Goal: Task Accomplishment & Management: Use online tool/utility

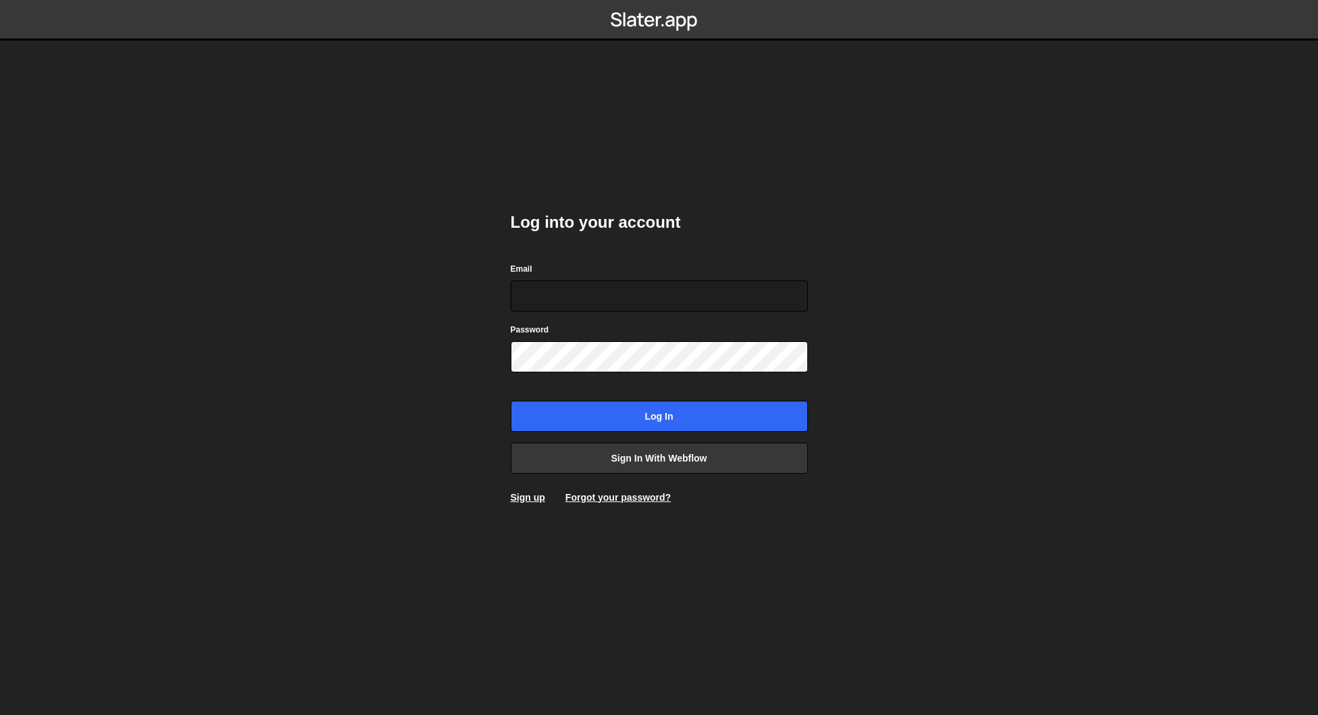
click at [0, 714] on nordpass-portal at bounding box center [0, 715] width 0 height 0
type input "[EMAIL_ADDRESS][DOMAIN_NAME]"
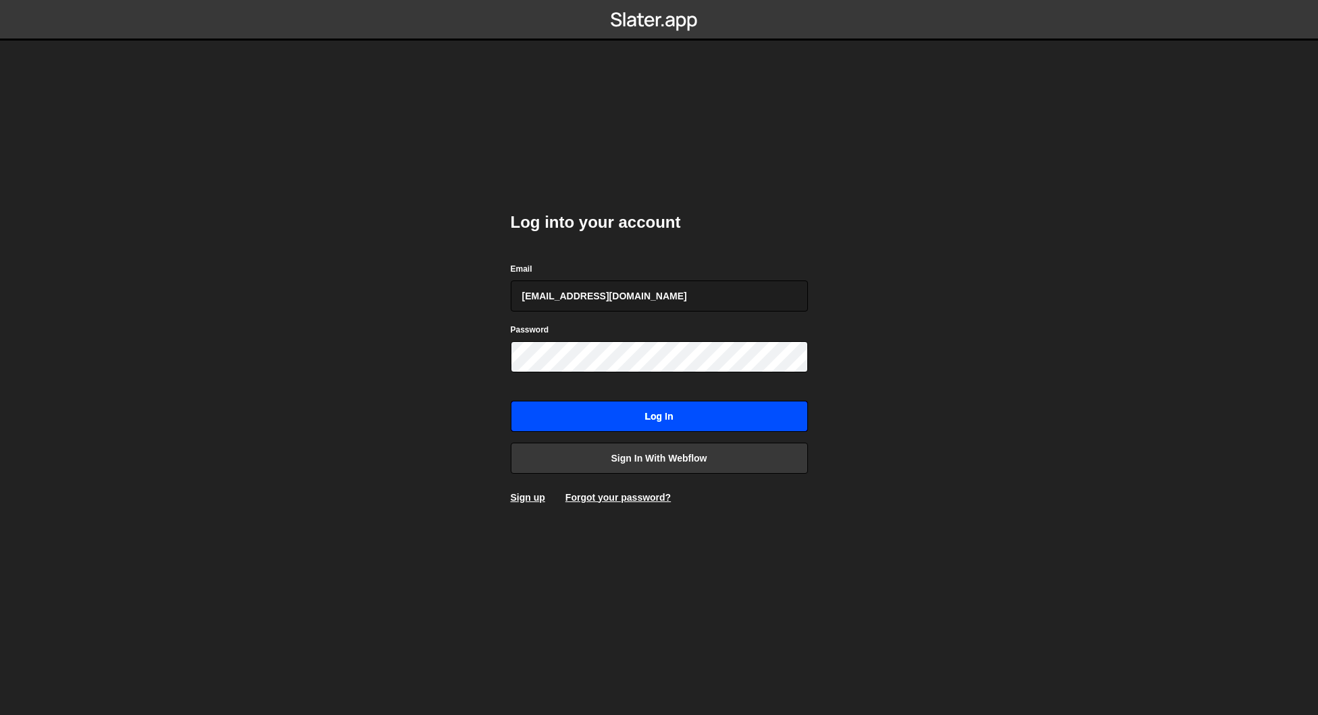
click at [656, 414] on input "Log in" at bounding box center [659, 416] width 297 height 31
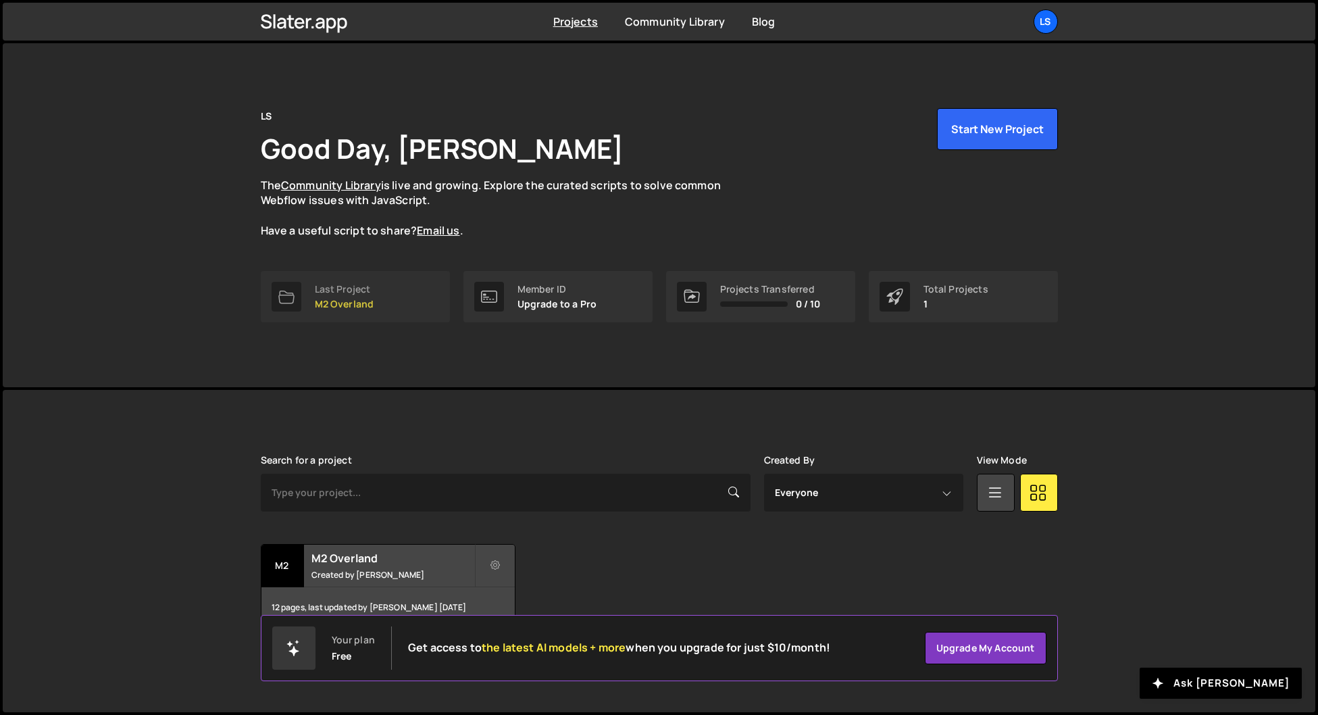
click at [361, 296] on div "Last Project M2 Overland" at bounding box center [344, 297] width 59 height 26
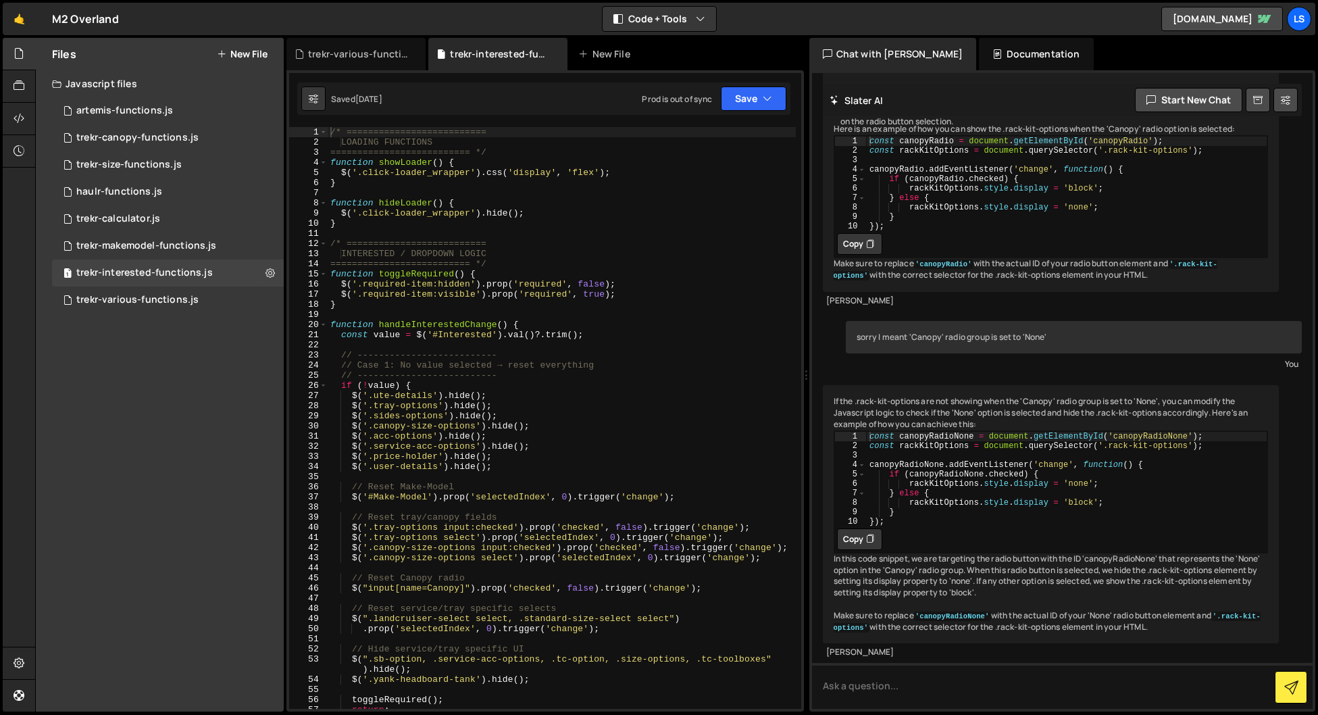
scroll to position [386, 0]
click at [138, 248] on div "trekr-makemodel-functions.js" at bounding box center [146, 246] width 140 height 12
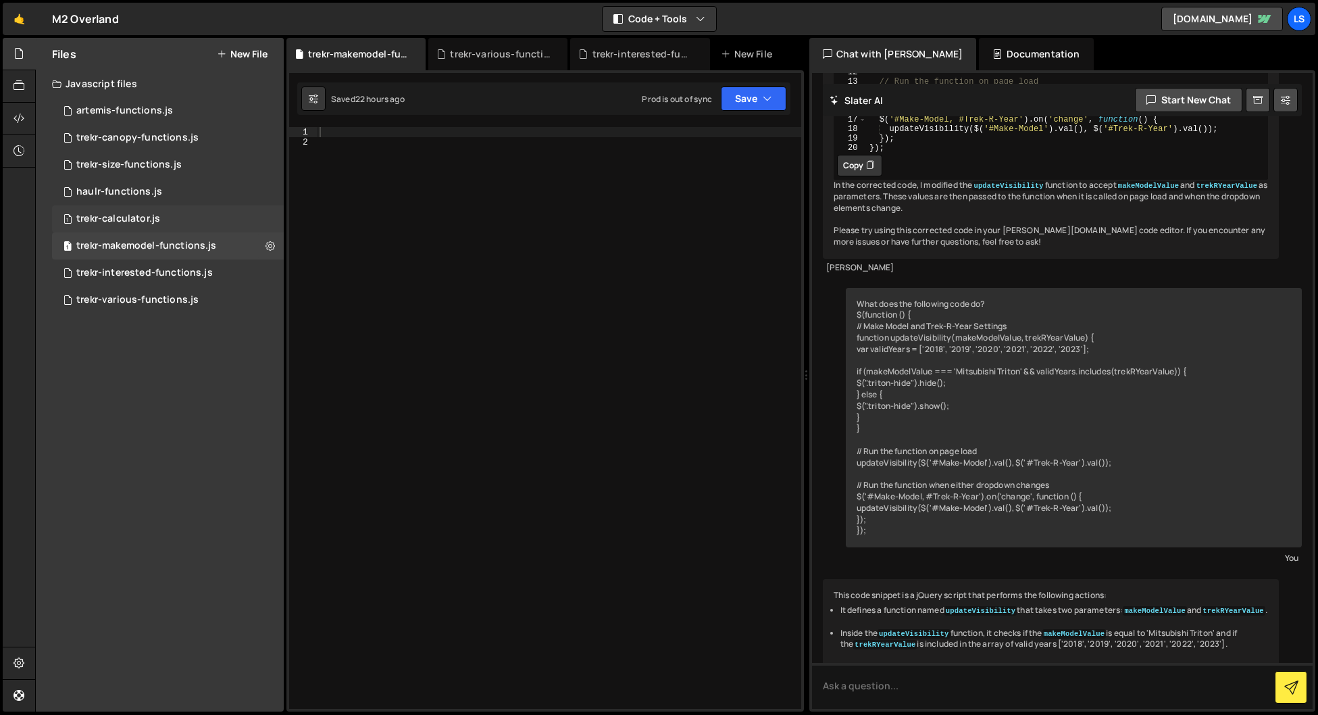
scroll to position [8908, 0]
click at [119, 218] on div "trekr-calculator.js" at bounding box center [118, 219] width 84 height 12
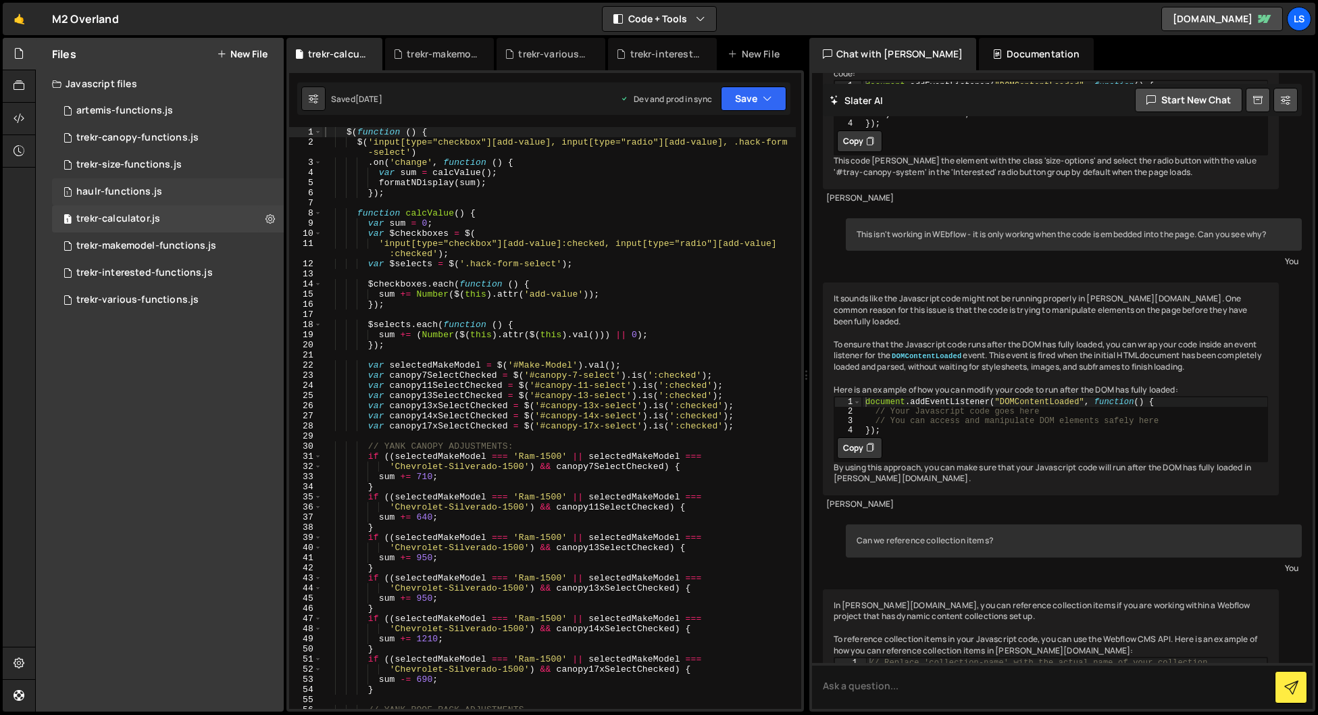
scroll to position [1110, 0]
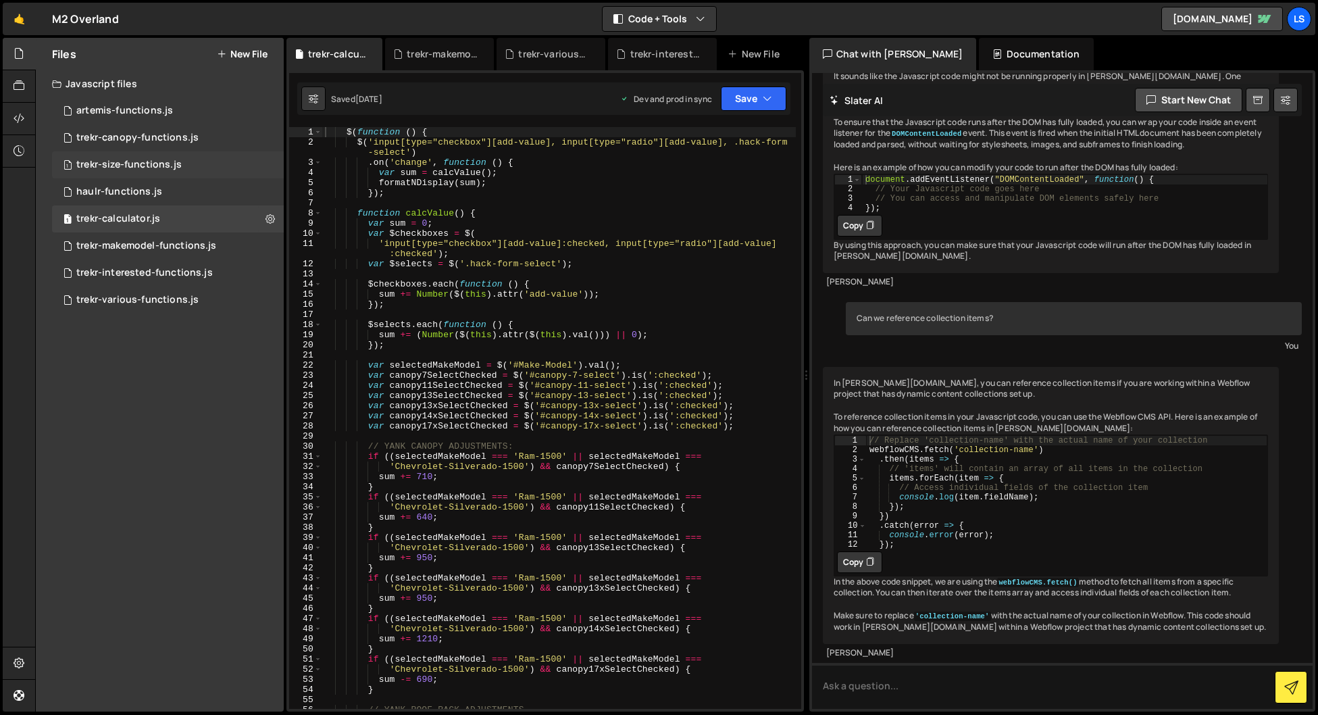
click at [115, 163] on div "trekr-size-functions.js" at bounding box center [128, 165] width 105 height 12
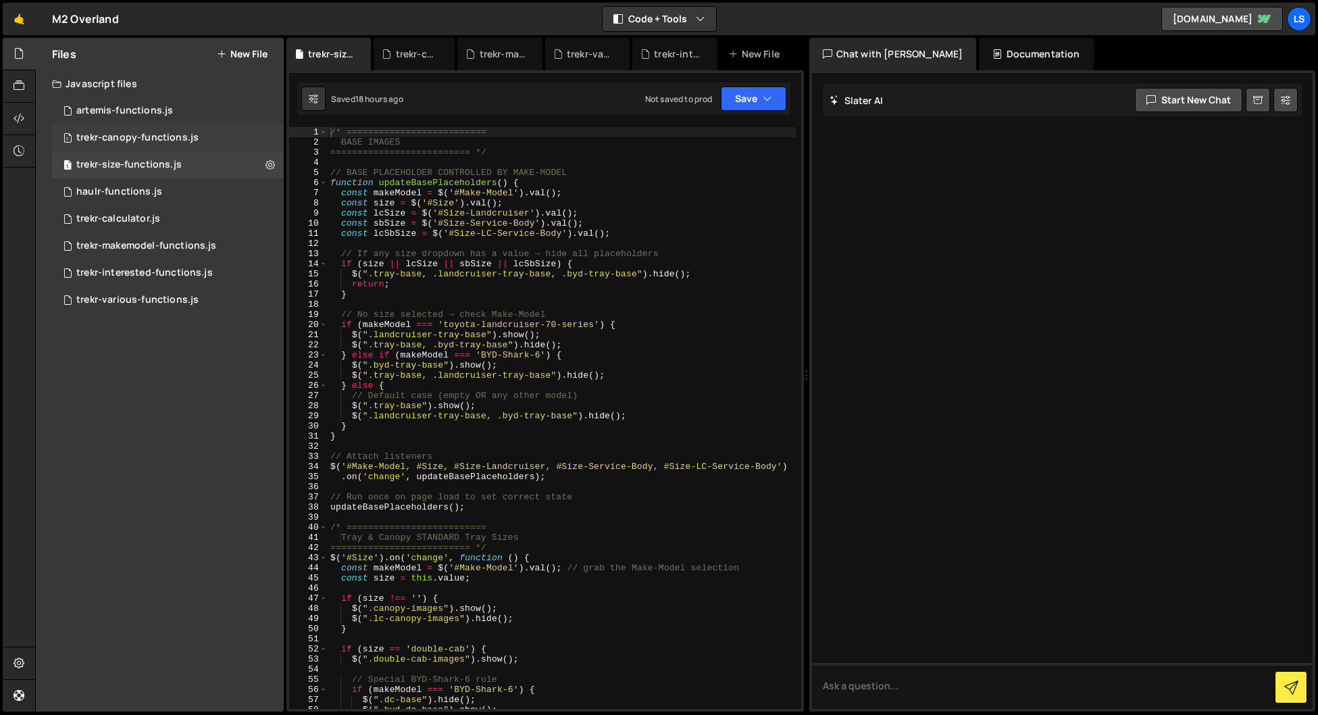
click at [109, 136] on div "trekr-canopy-functions.js" at bounding box center [137, 138] width 122 height 12
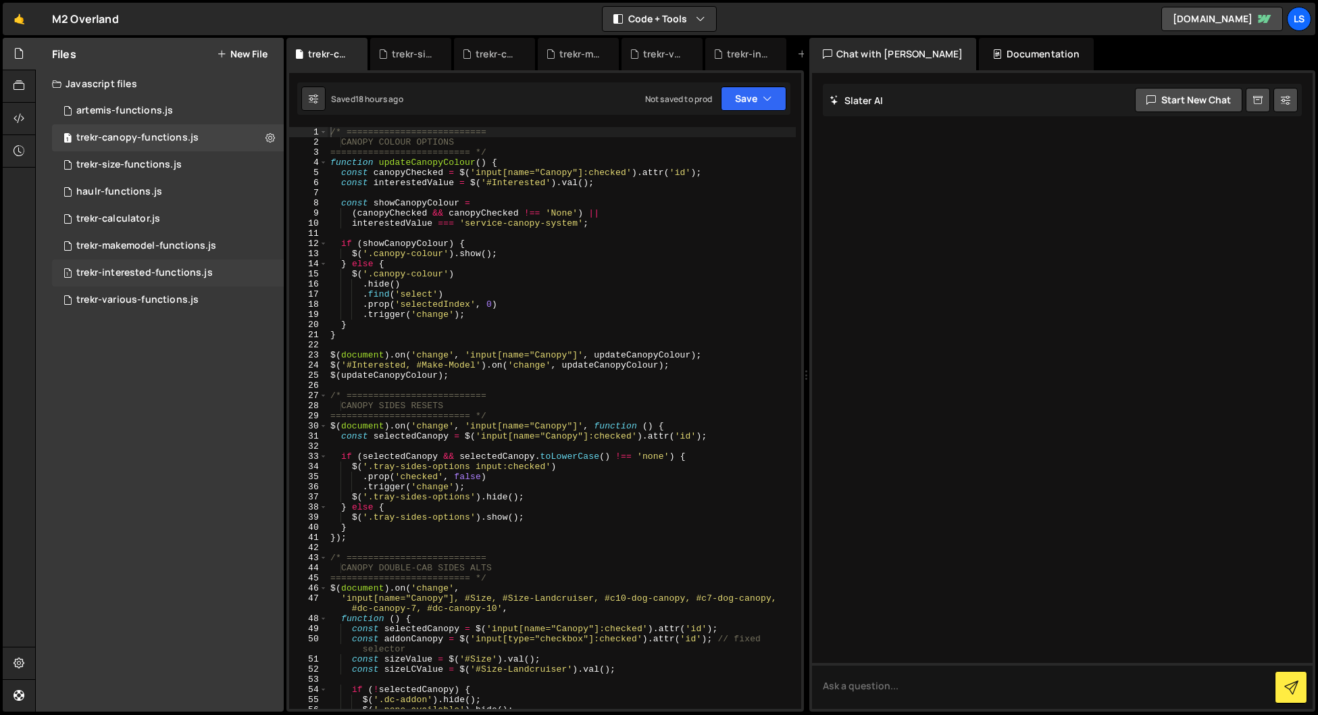
click at [130, 274] on div "trekr-interested-functions.js" at bounding box center [144, 273] width 136 height 12
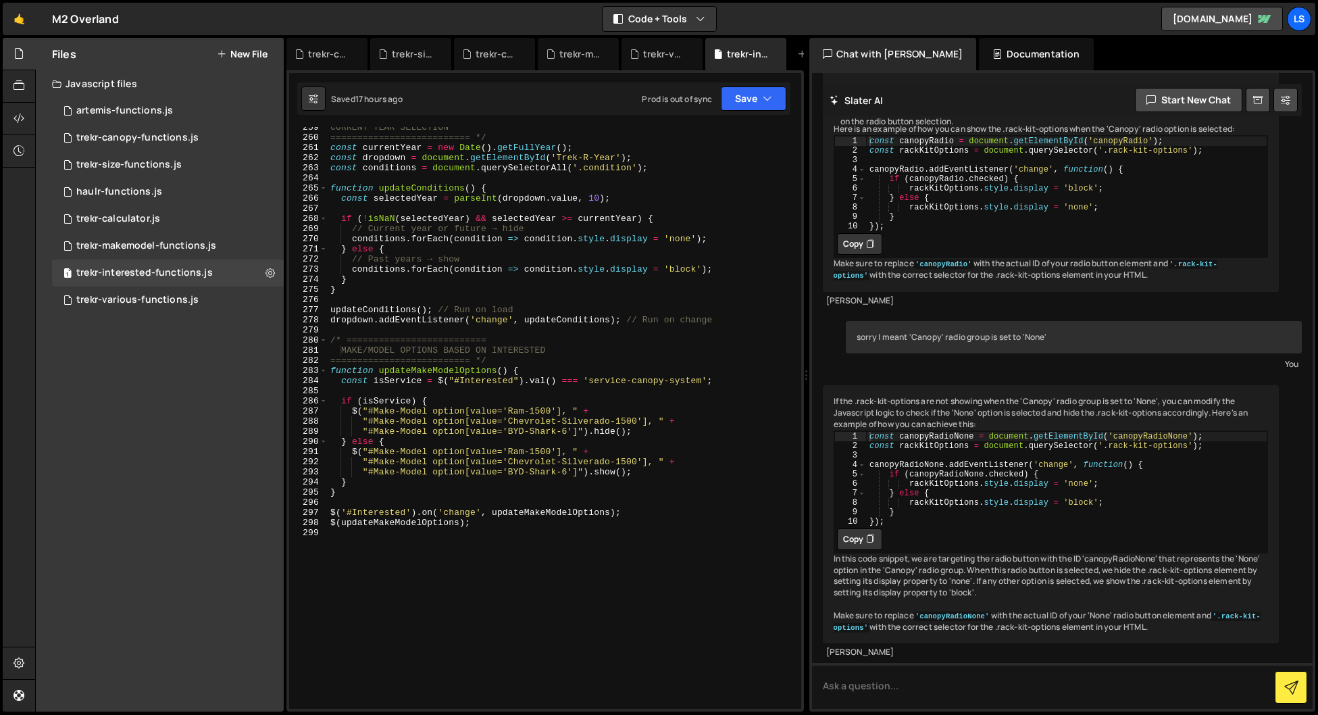
scroll to position [2815, 0]
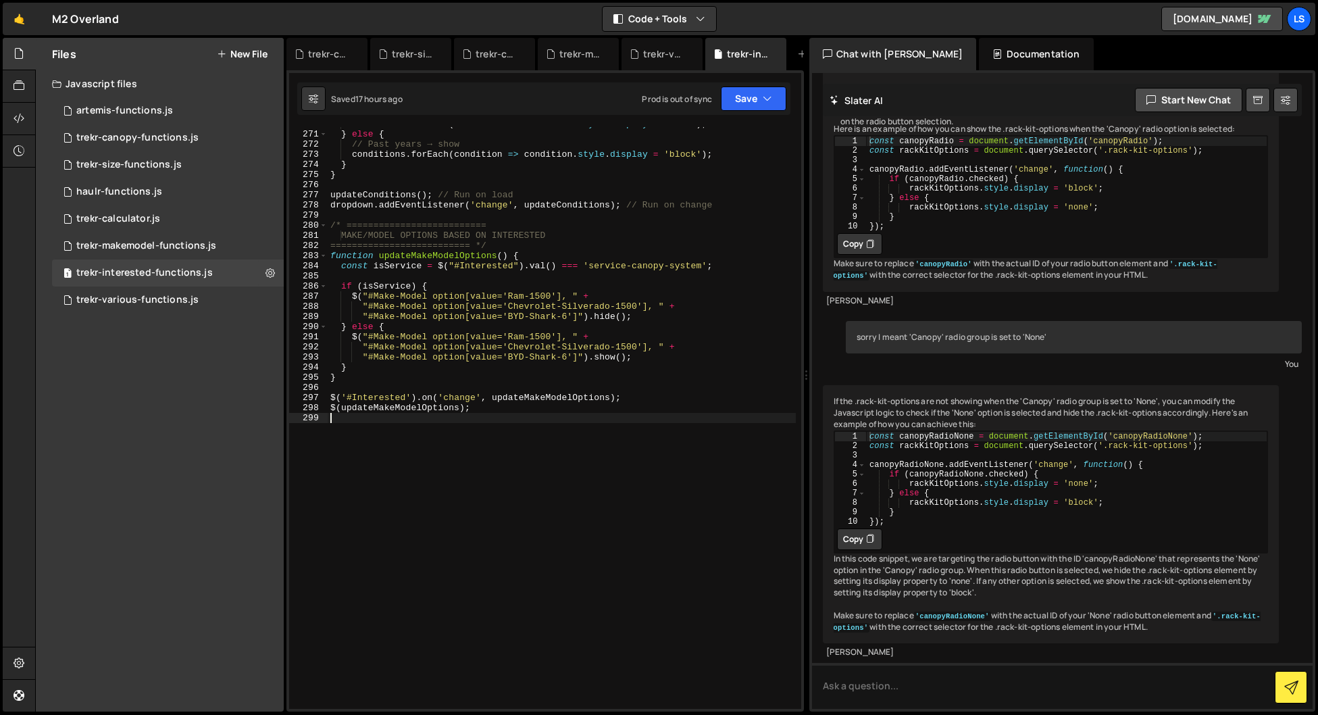
click at [549, 414] on div "conditions . forEach ( condition => condition . style . display = 'none' ) ; } …" at bounding box center [562, 420] width 468 height 602
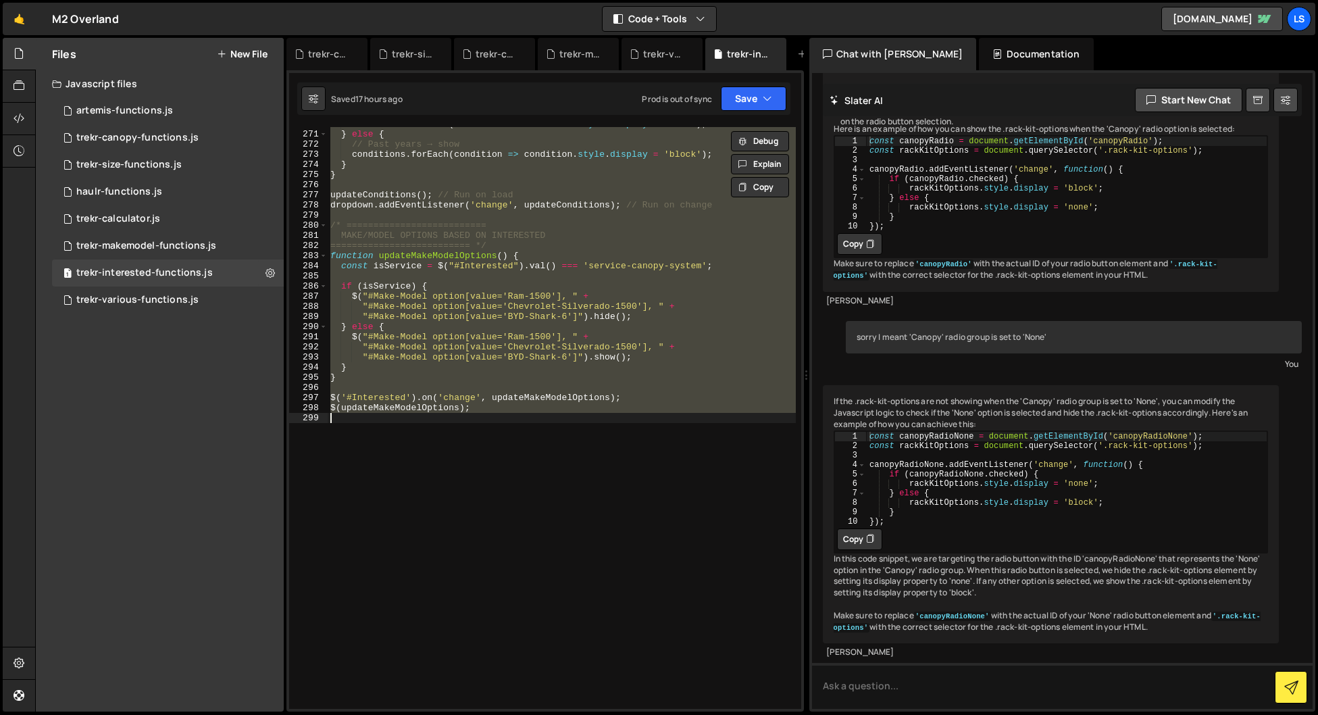
click at [487, 324] on div "conditions . forEach ( condition => condition . style . display = 'none' ) ; } …" at bounding box center [562, 418] width 468 height 582
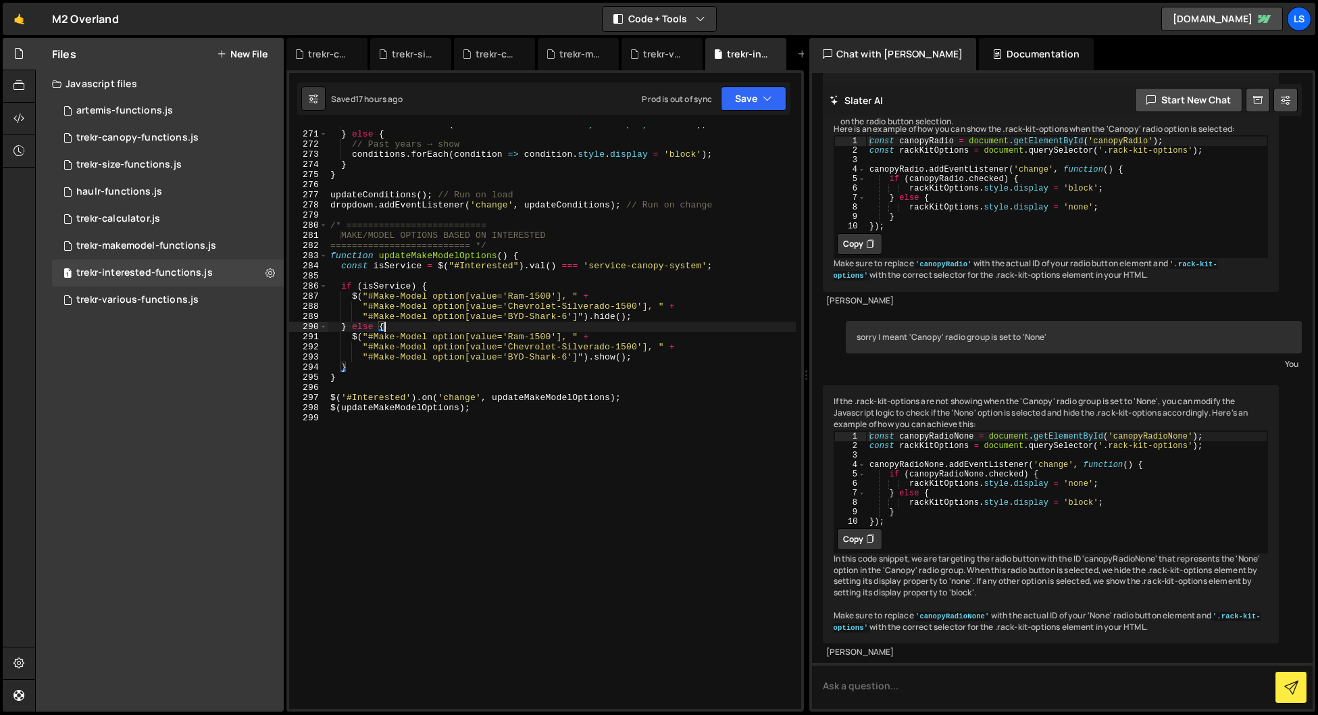
click at [522, 261] on div "conditions . forEach ( condition => condition . style . display = 'none' ) ; } …" at bounding box center [562, 420] width 468 height 602
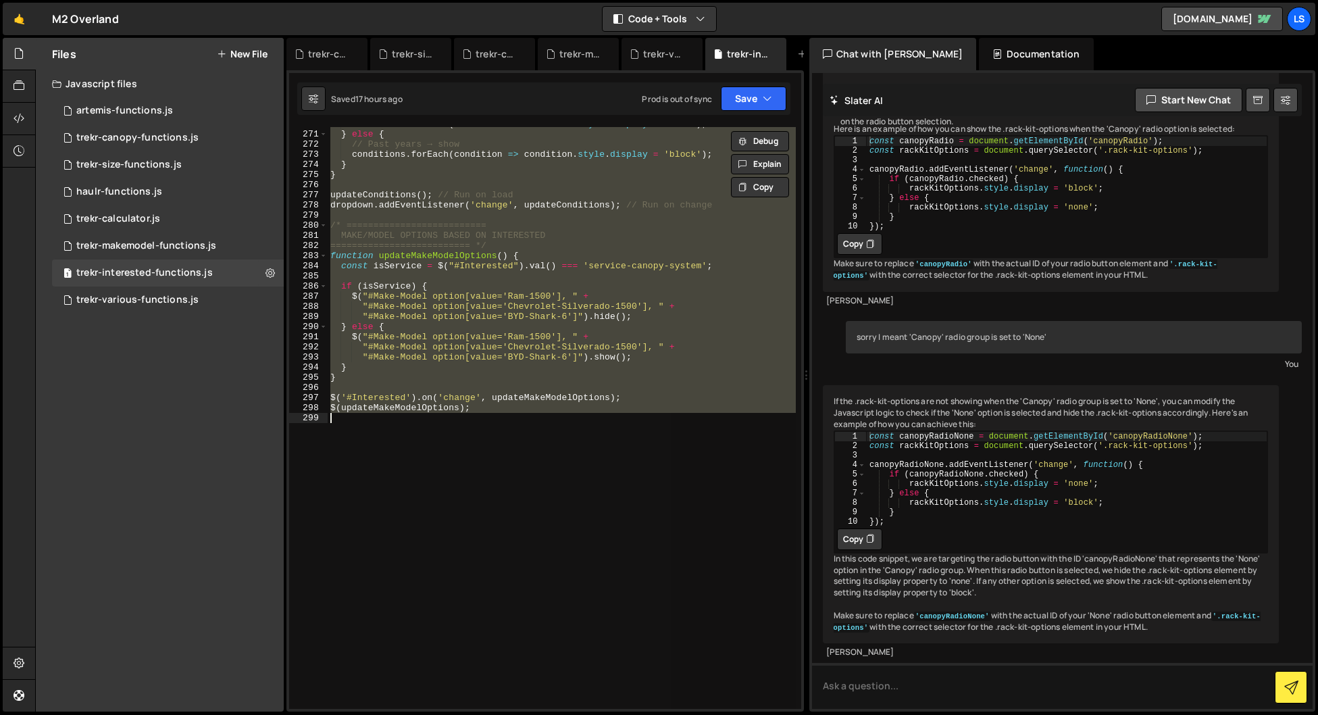
click at [607, 288] on div "conditions . forEach ( condition => condition . style . display = 'none' ) ; } …" at bounding box center [562, 418] width 468 height 582
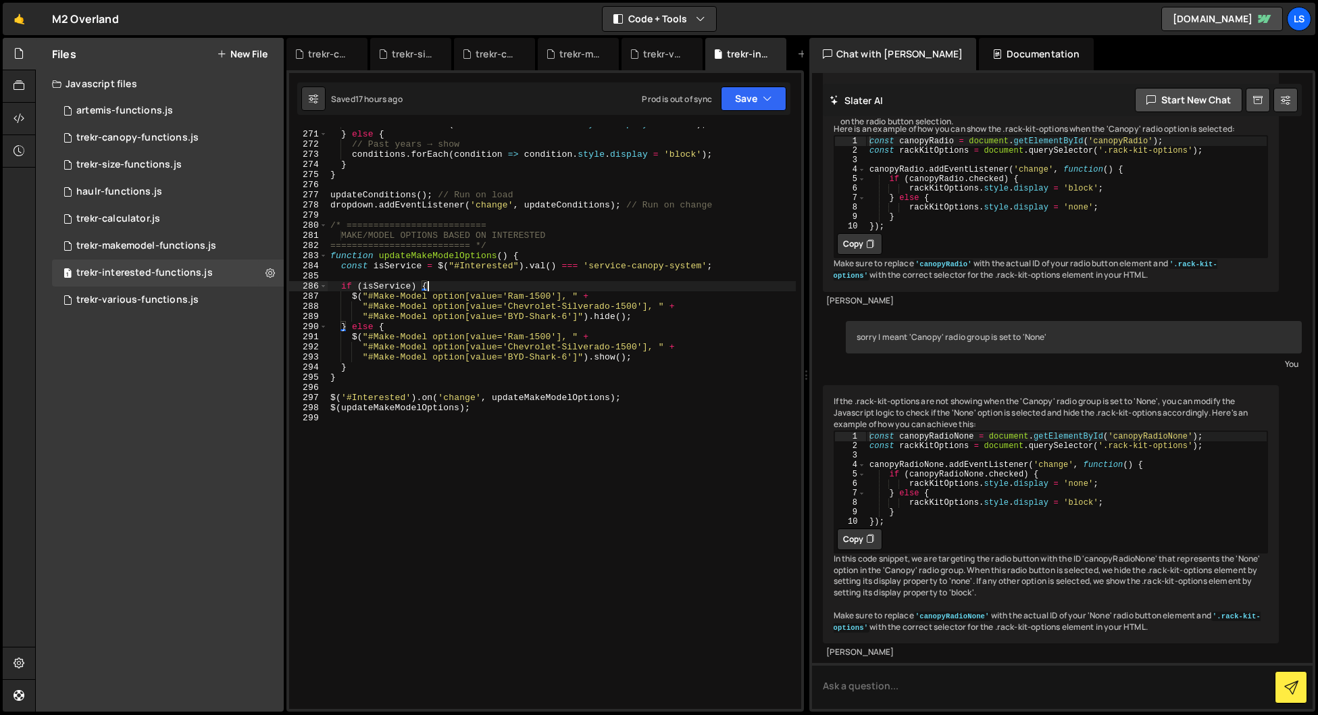
type textarea "$(updateMakeModelOptions);"
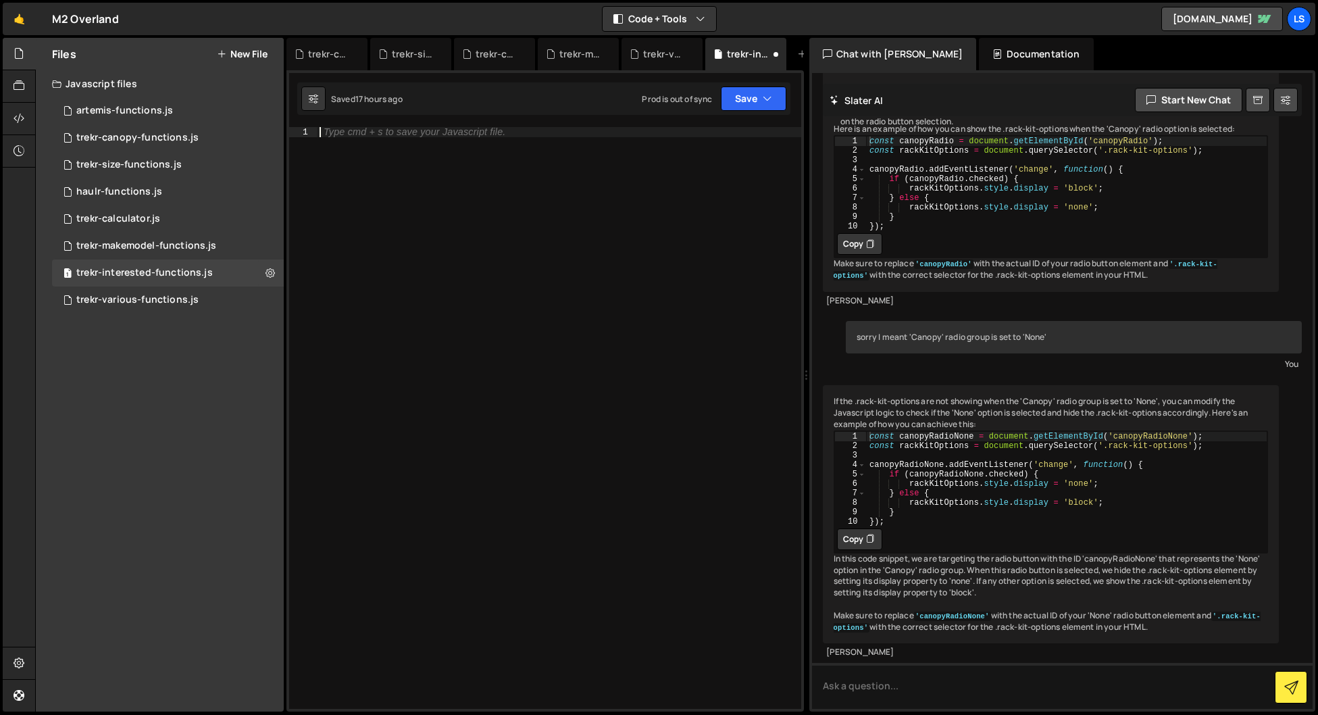
paste textarea "}"
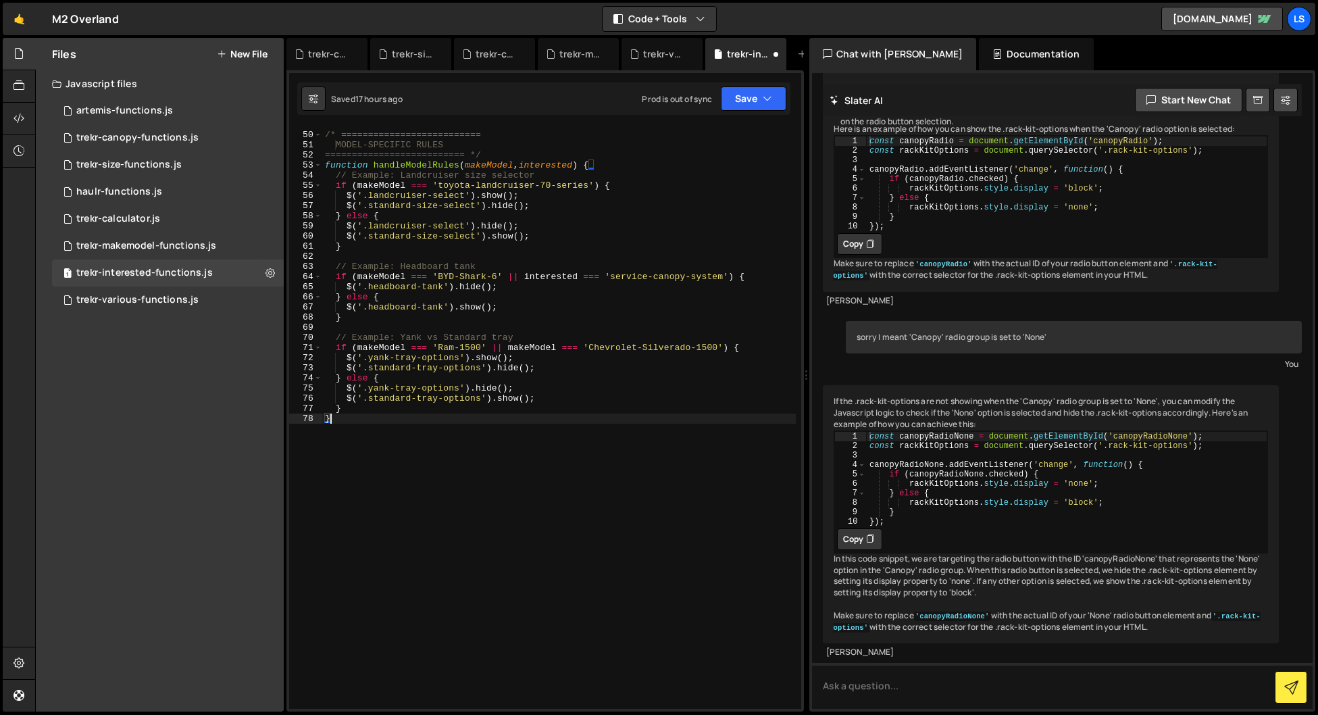
scroll to position [0, 0]
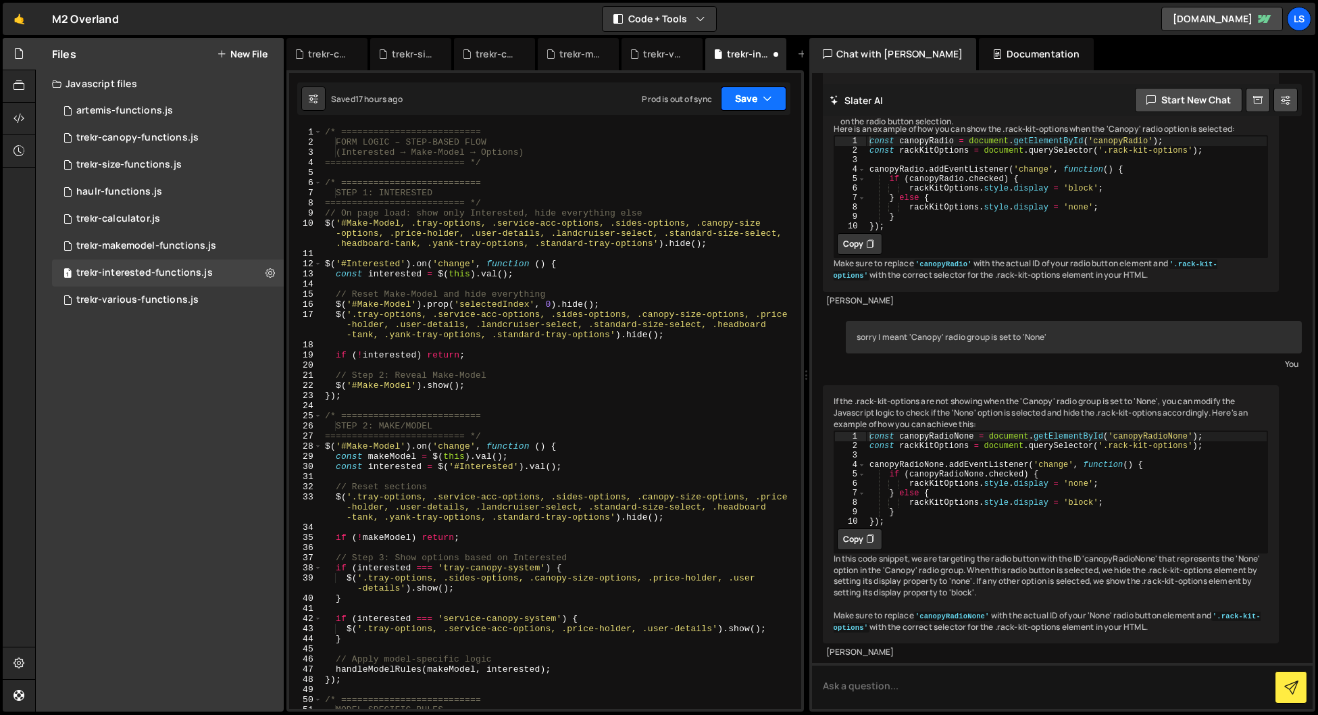
click at [738, 103] on button "Save" at bounding box center [754, 98] width 66 height 24
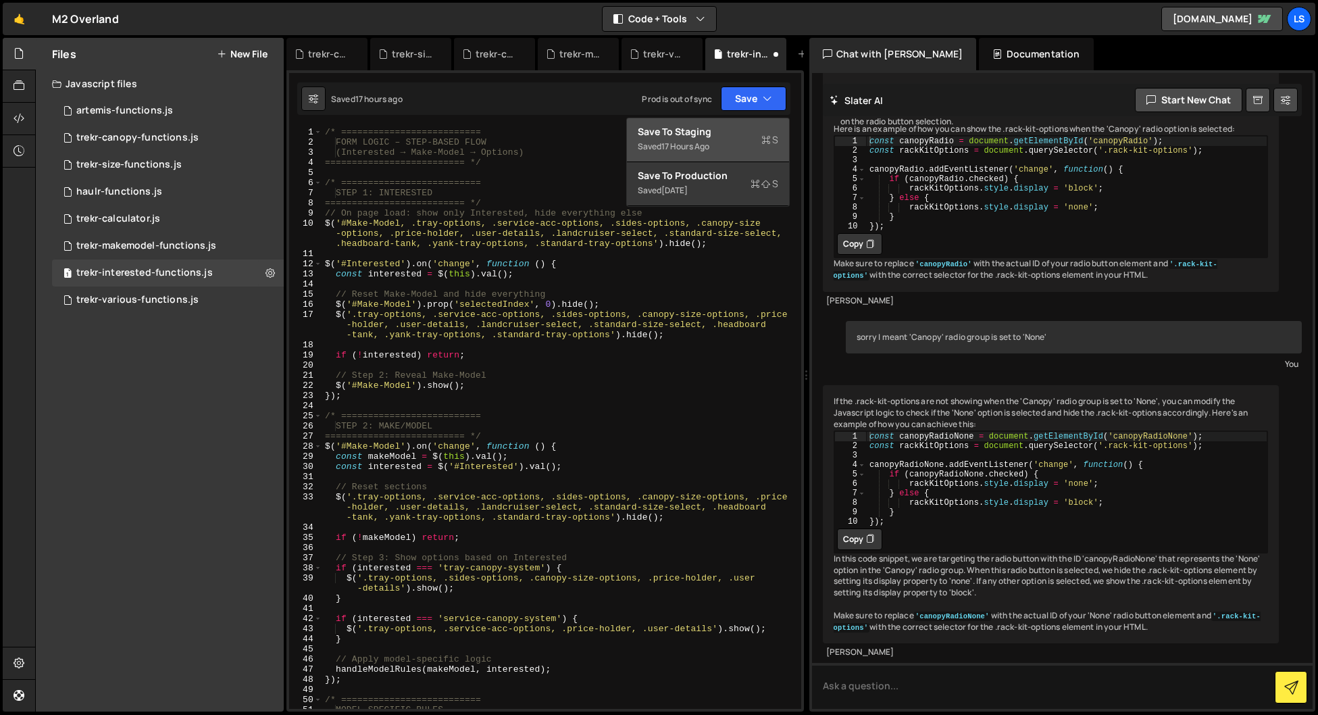
click at [690, 138] on div "Save to Staging S" at bounding box center [708, 132] width 141 height 14
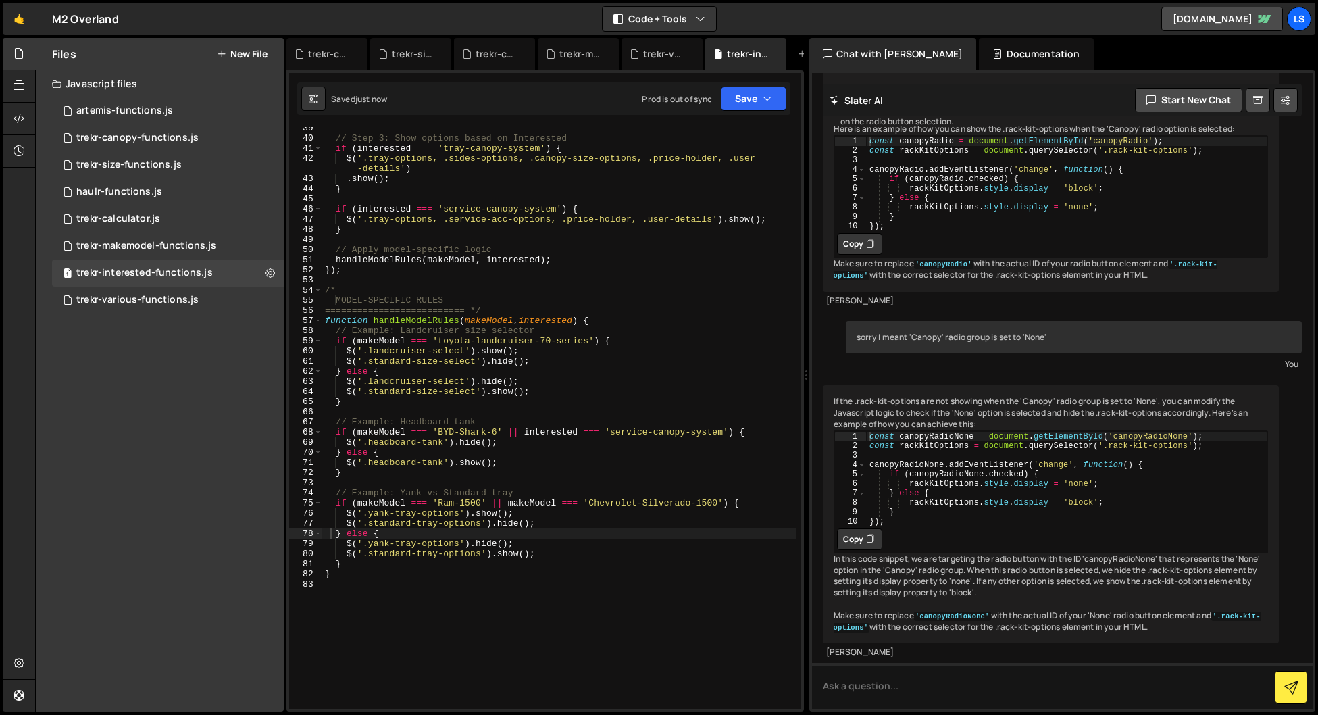
scroll to position [449, 0]
click at [745, 95] on button "Save" at bounding box center [754, 98] width 66 height 24
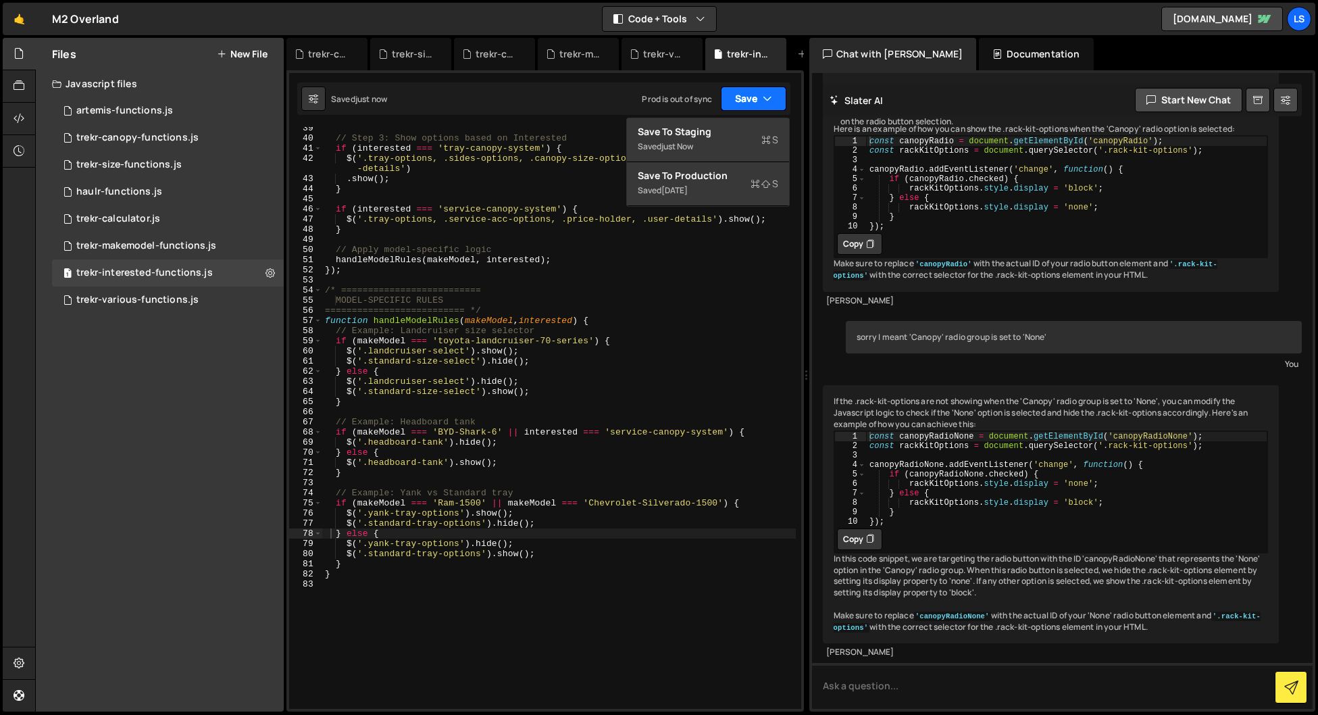
click at [745, 95] on button "Save" at bounding box center [754, 98] width 66 height 24
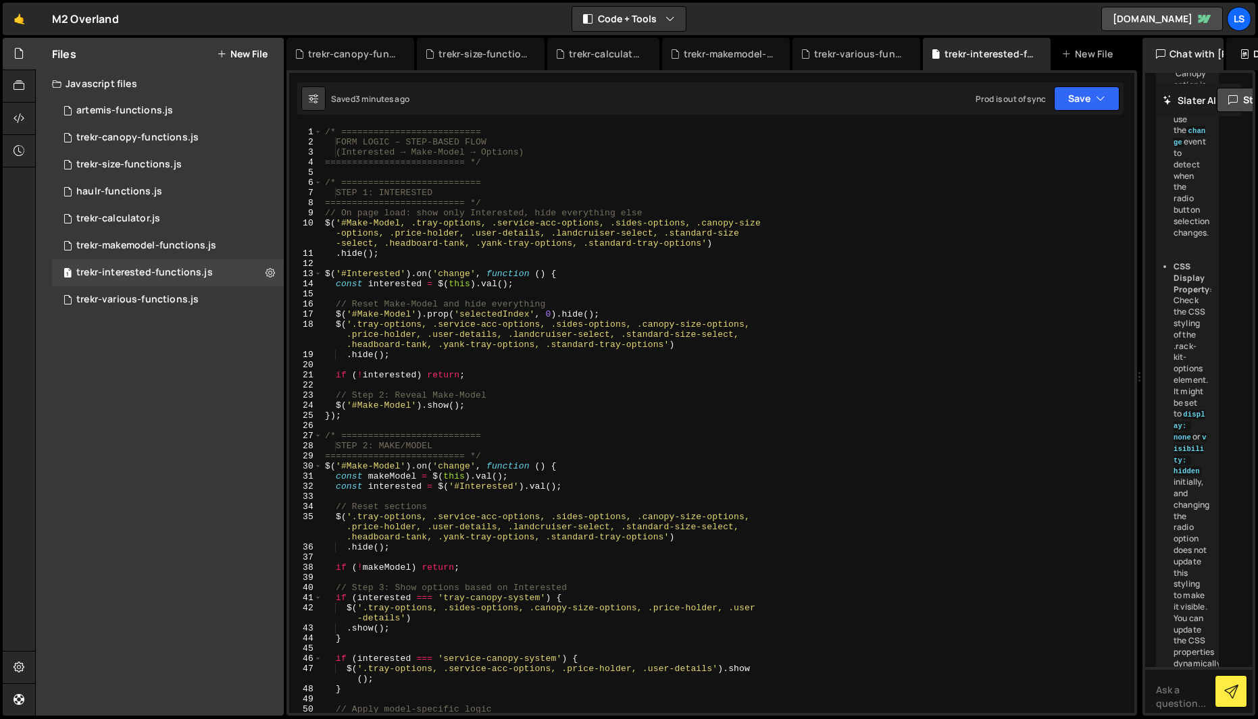
scroll to position [3001, 0]
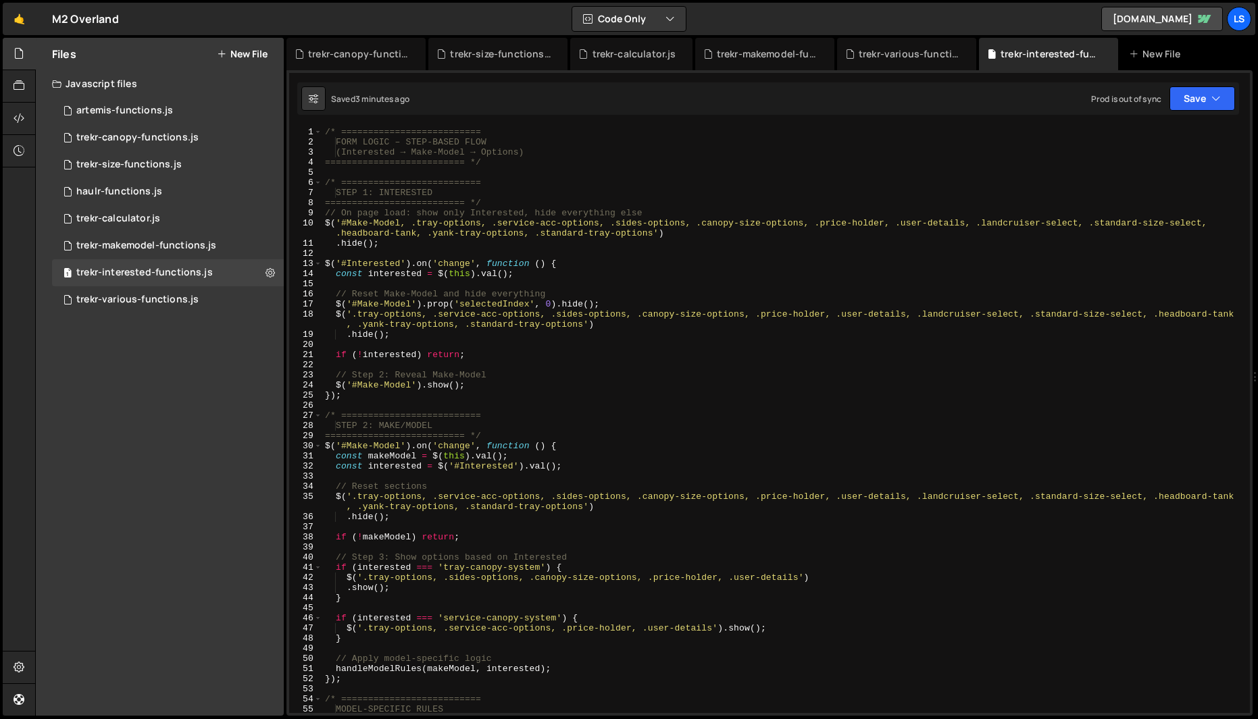
drag, startPoint x: 776, startPoint y: 655, endPoint x: 1411, endPoint y: 623, distance: 635.2
click at [1258, 623] on html "Projects [GEOGRAPHIC_DATA] Blog LS Projects Your Teams Account Upgrade Logout" at bounding box center [629, 359] width 1258 height 719
type textarea "========================== */"
click at [517, 161] on div "/* ========================== FORM LOGIC – STEP-BASED FLOW (Interested → Make-M…" at bounding box center [783, 430] width 922 height 607
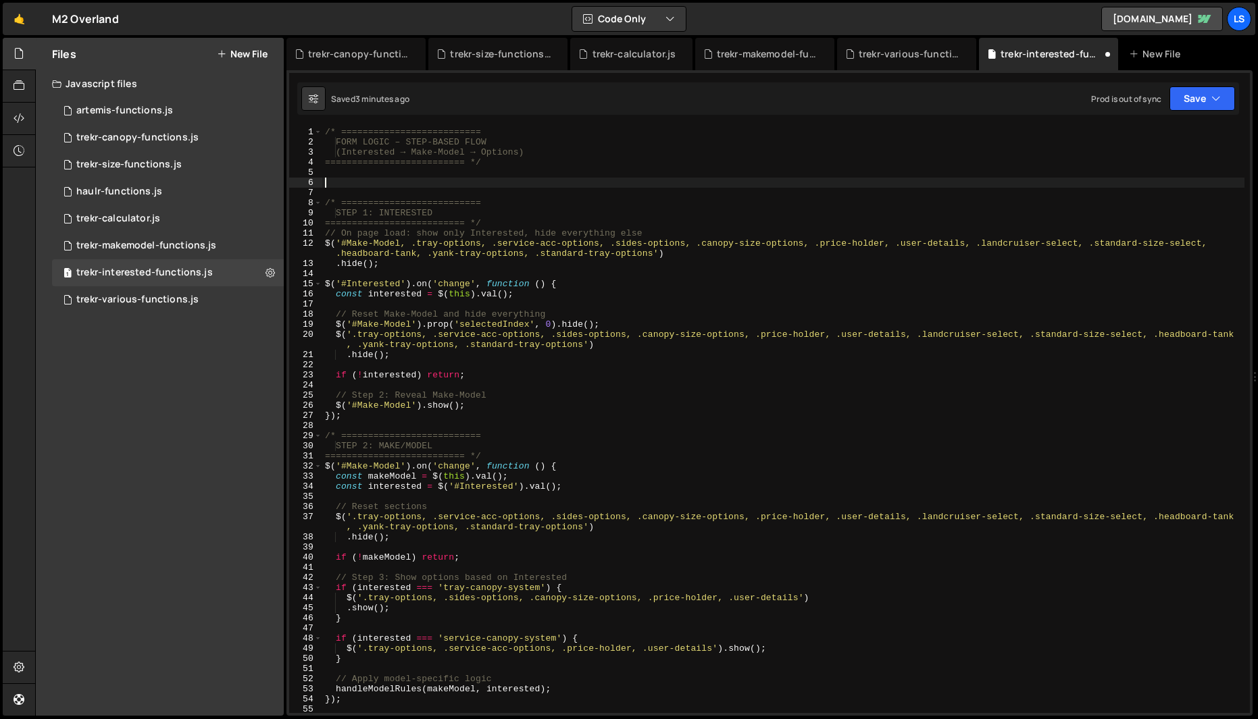
paste textarea "$('.user-details').hide();"
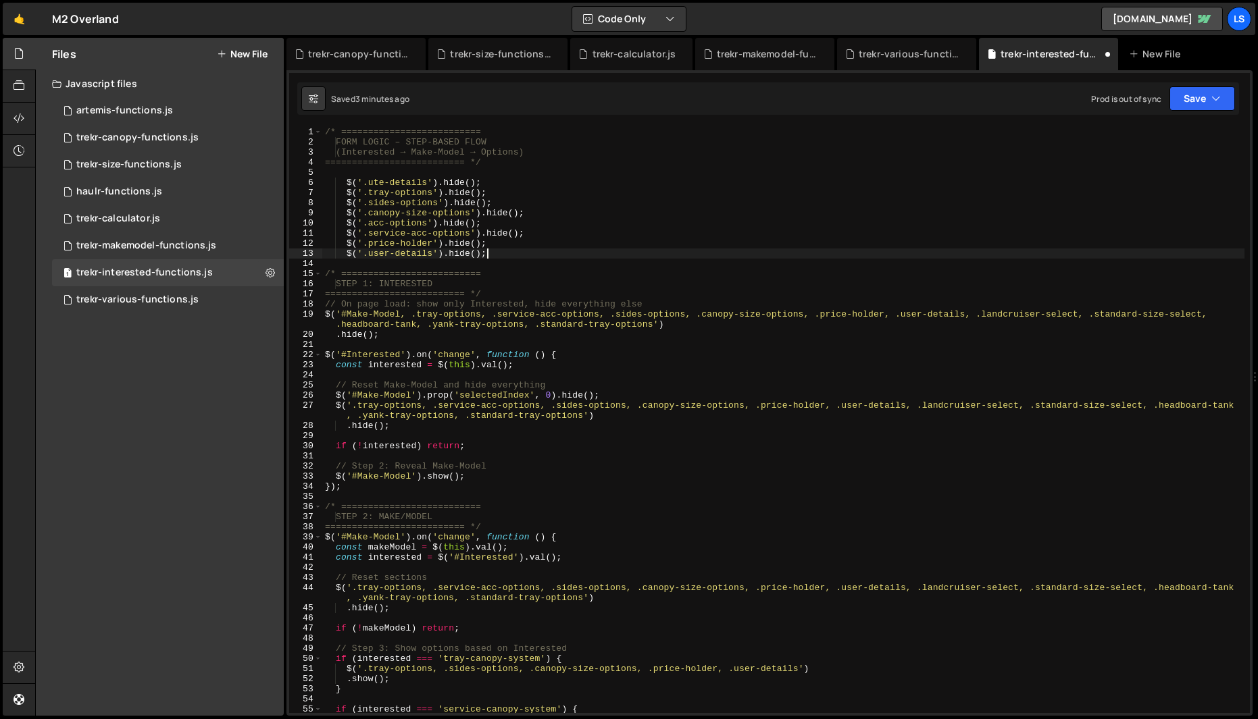
scroll to position [3, 0]
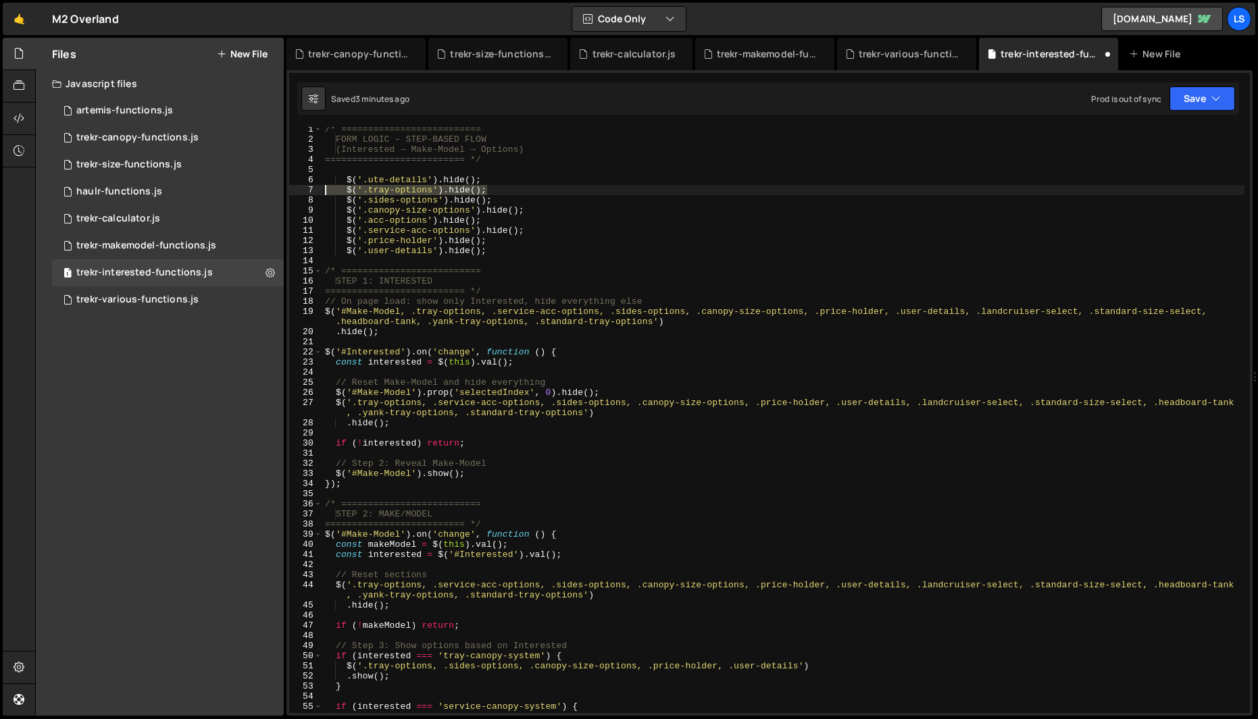
drag, startPoint x: 494, startPoint y: 190, endPoint x: 314, endPoint y: 191, distance: 180.4
click at [314, 191] on div "$('.user-details').hide(); 1 2 3 4 5 6 7 8 9 10 11 12 13 14 15 16 17 18 19 20 2…" at bounding box center [769, 420] width 961 height 586
type textarea "$('.tray-options').hide();"
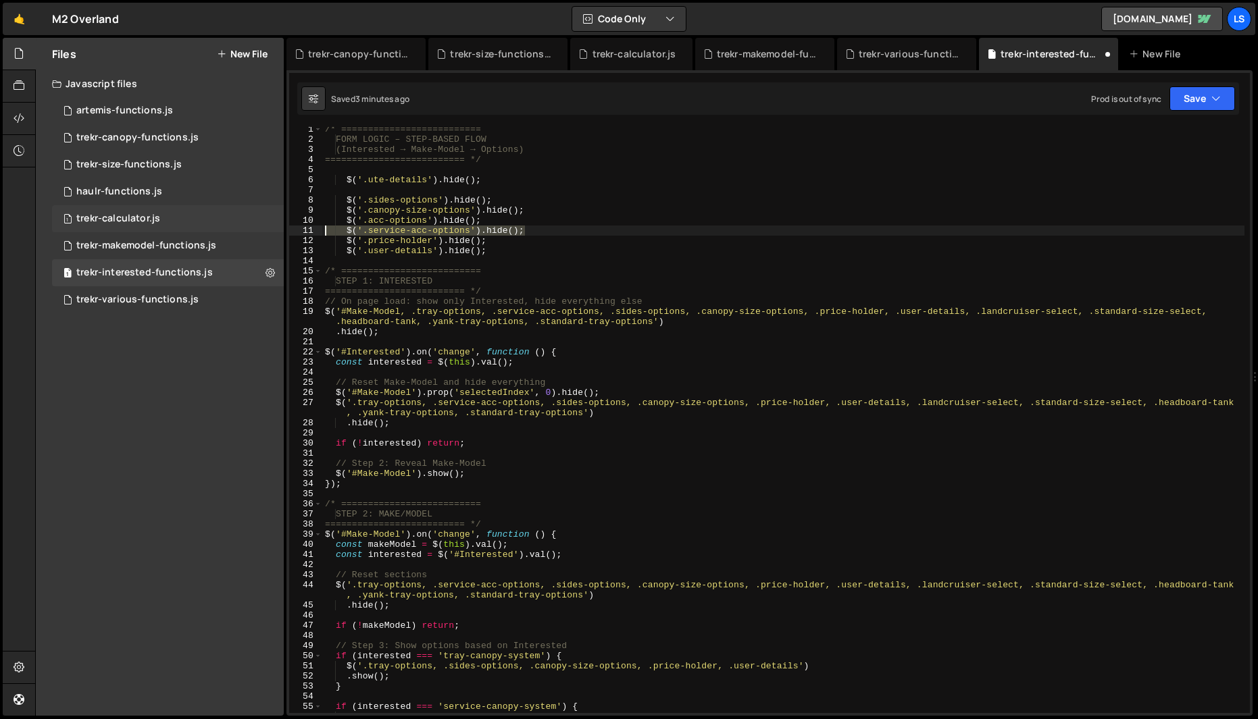
drag, startPoint x: 551, startPoint y: 229, endPoint x: 277, endPoint y: 230, distance: 273.6
click at [277, 230] on div "Files New File Javascript files 1 artemis-functions.js 0 1 trekr-canopy-functio…" at bounding box center [646, 377] width 1223 height 679
type textarea "$('.service-acc-options').hide();"
drag, startPoint x: 497, startPoint y: 202, endPoint x: 313, endPoint y: 205, distance: 184.4
click at [313, 205] on div "1 2 3 4 5 6 7 8 9 10 11 12 13 14 15 16 17 18 19 20 21 22 23 24 25 26 27 28 29 3…" at bounding box center [769, 420] width 961 height 586
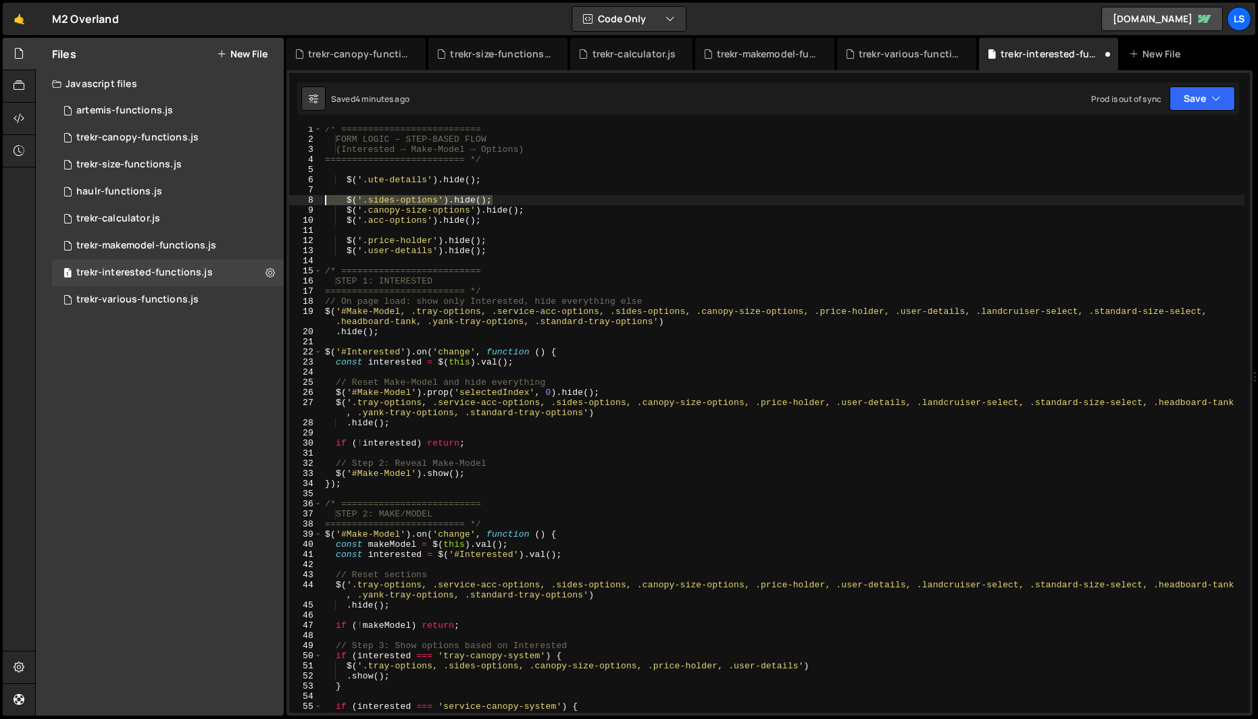
type textarea "$('.sides-options').hide();"
drag, startPoint x: 532, startPoint y: 207, endPoint x: 313, endPoint y: 213, distance: 219.0
click at [313, 213] on div "1 2 3 4 5 6 7 8 9 10 11 12 13 14 15 16 17 18 19 20 21 22 23 24 25 26 27 28 29 3…" at bounding box center [769, 420] width 961 height 586
type textarea "$('.canopy-size-options').hide();"
drag, startPoint x: 492, startPoint y: 239, endPoint x: 266, endPoint y: 238, distance: 225.6
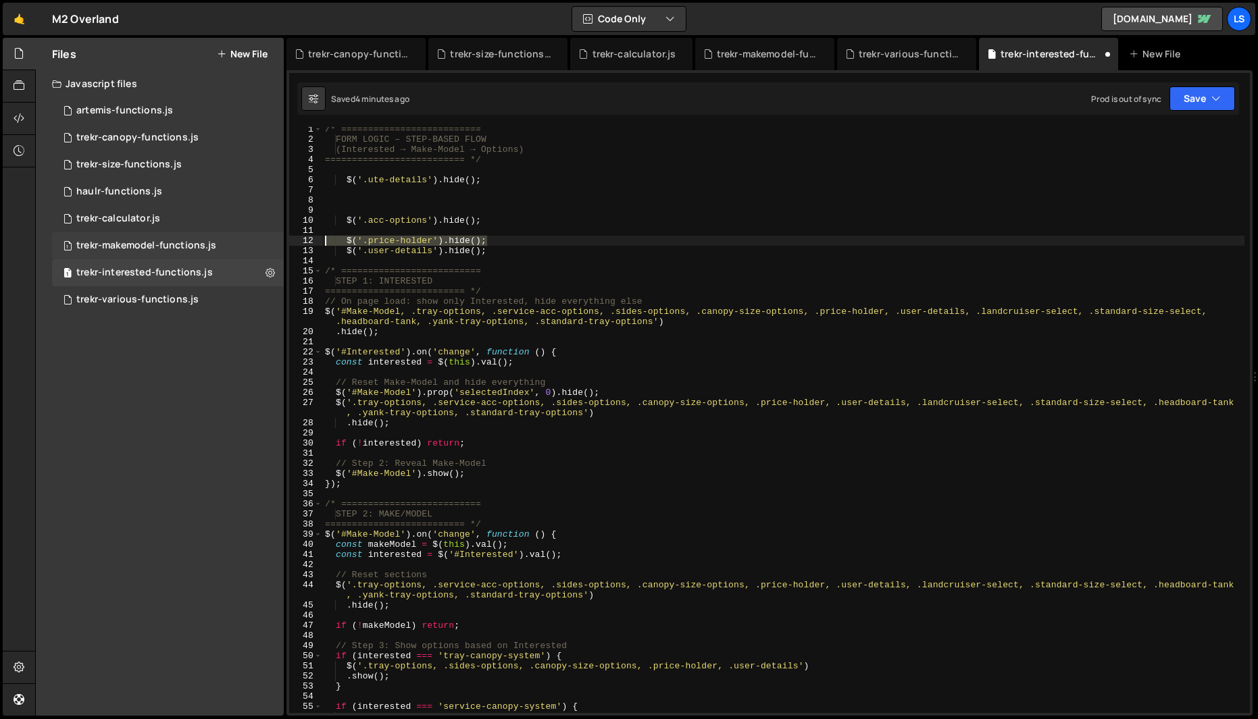
click at [266, 238] on div "Files New File Javascript files 1 artemis-functions.js 0 1 trekr-canopy-functio…" at bounding box center [646, 377] width 1223 height 679
type textarea "$('.price-holder').hide();"
drag, startPoint x: 505, startPoint y: 249, endPoint x: 320, endPoint y: 248, distance: 185.8
click at [320, 248] on div "1 2 3 4 5 6 7 8 9 10 11 12 13 14 15 16 17 18 19 20 21 22 23 24 25 26 27 28 29 3…" at bounding box center [769, 420] width 961 height 586
type textarea "$('.user-details').hide();"
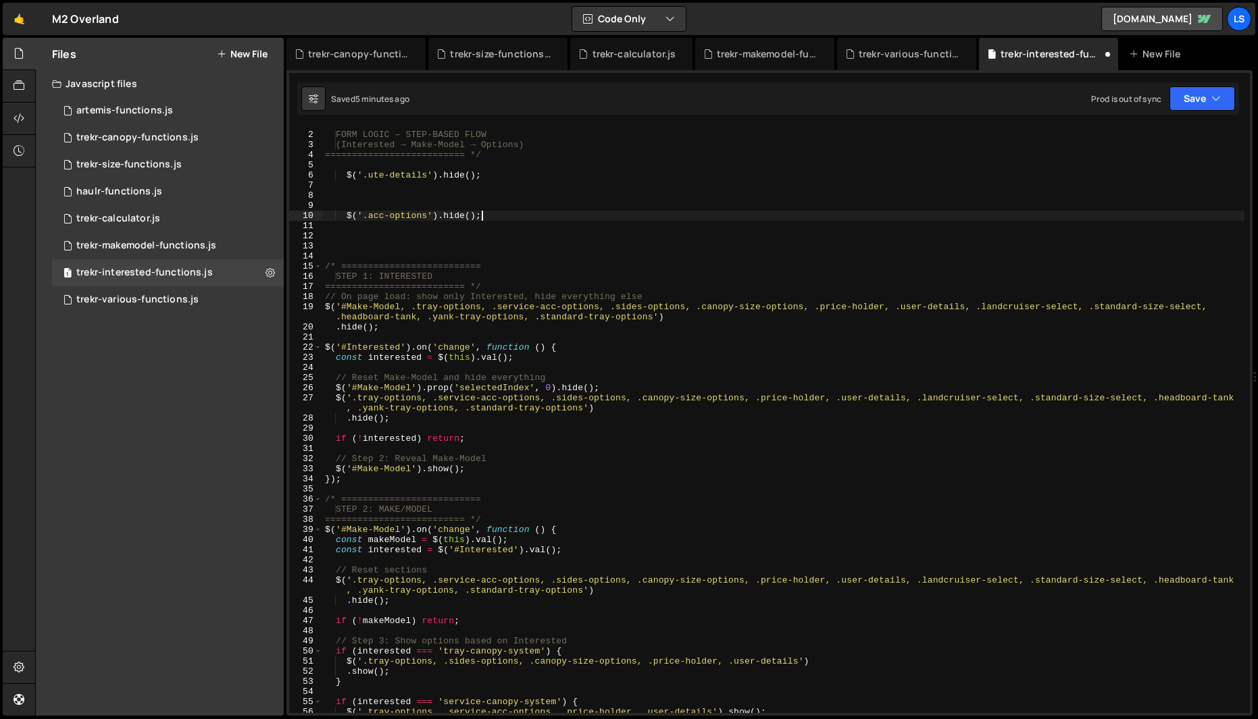
scroll to position [7, 0]
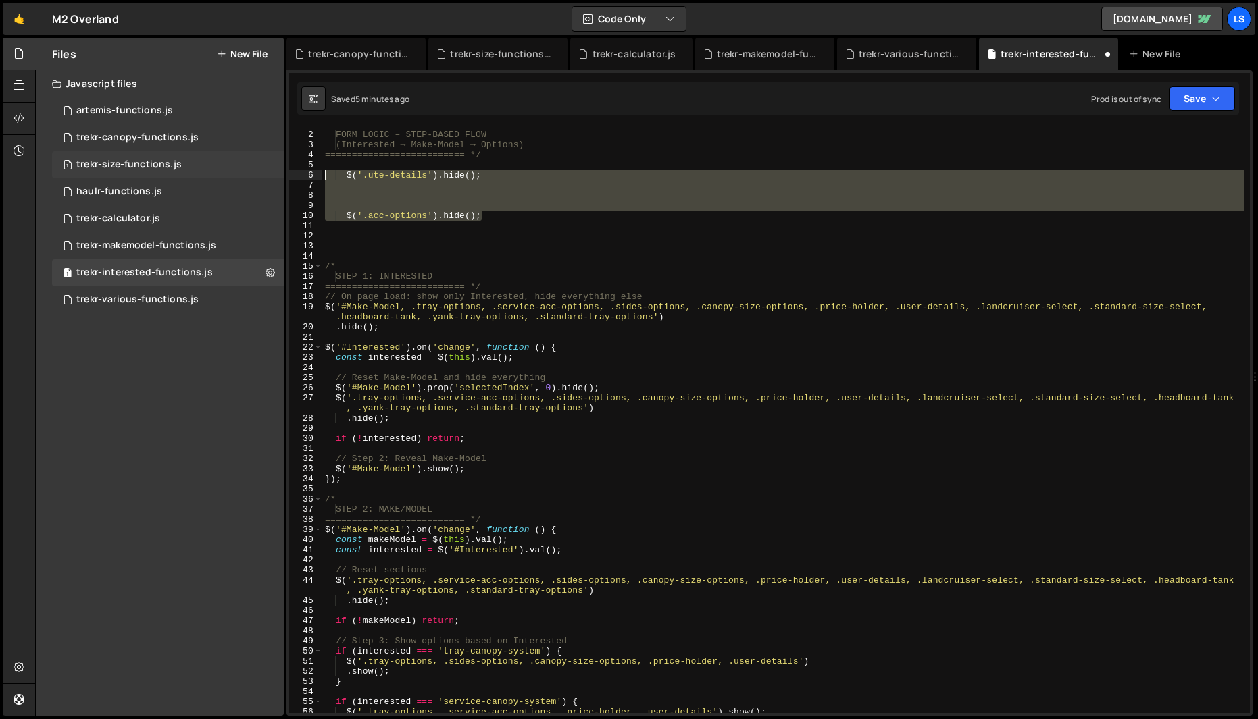
drag, startPoint x: 484, startPoint y: 214, endPoint x: 255, endPoint y: 176, distance: 231.6
click at [255, 176] on div "Files New File Javascript files 1 artemis-functions.js 0 1 trekr-canopy-functio…" at bounding box center [646, 377] width 1223 height 679
type textarea "$('.ute-details').hide();"
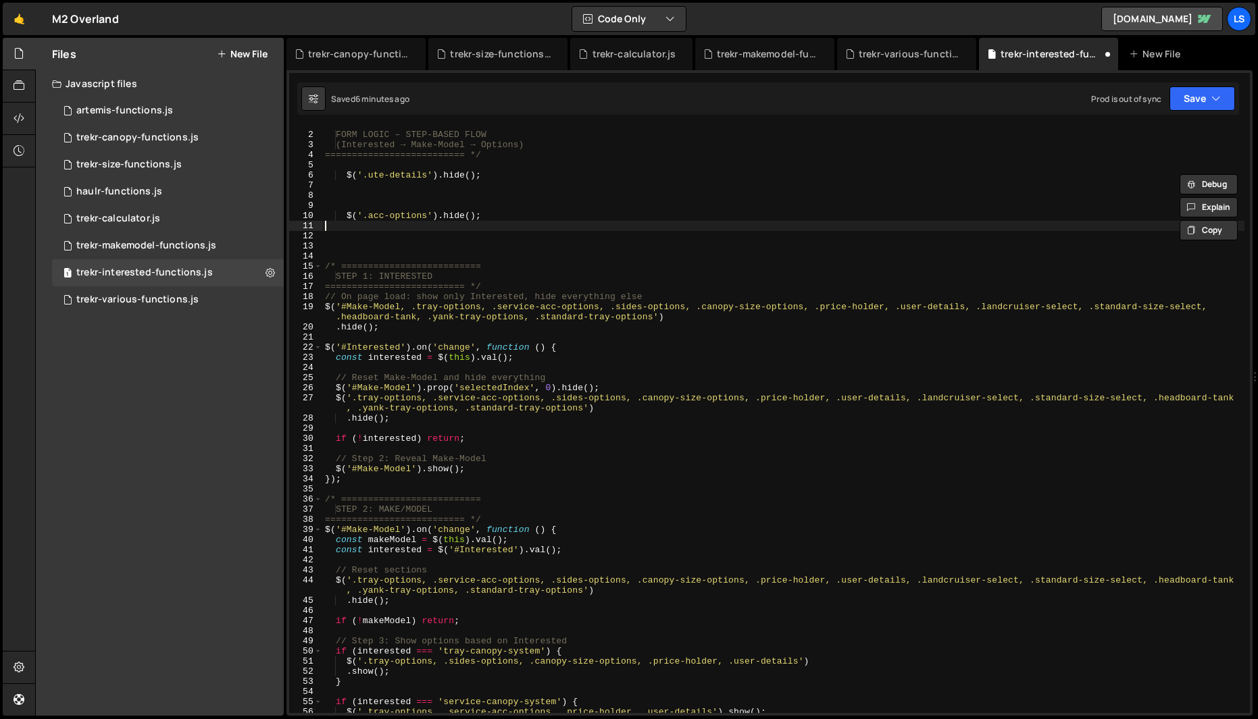
click at [486, 224] on div "/* ========================== FORM LOGIC – STEP-BASED FLOW (Interested → Make-M…" at bounding box center [783, 423] width 922 height 607
type textarea "}"
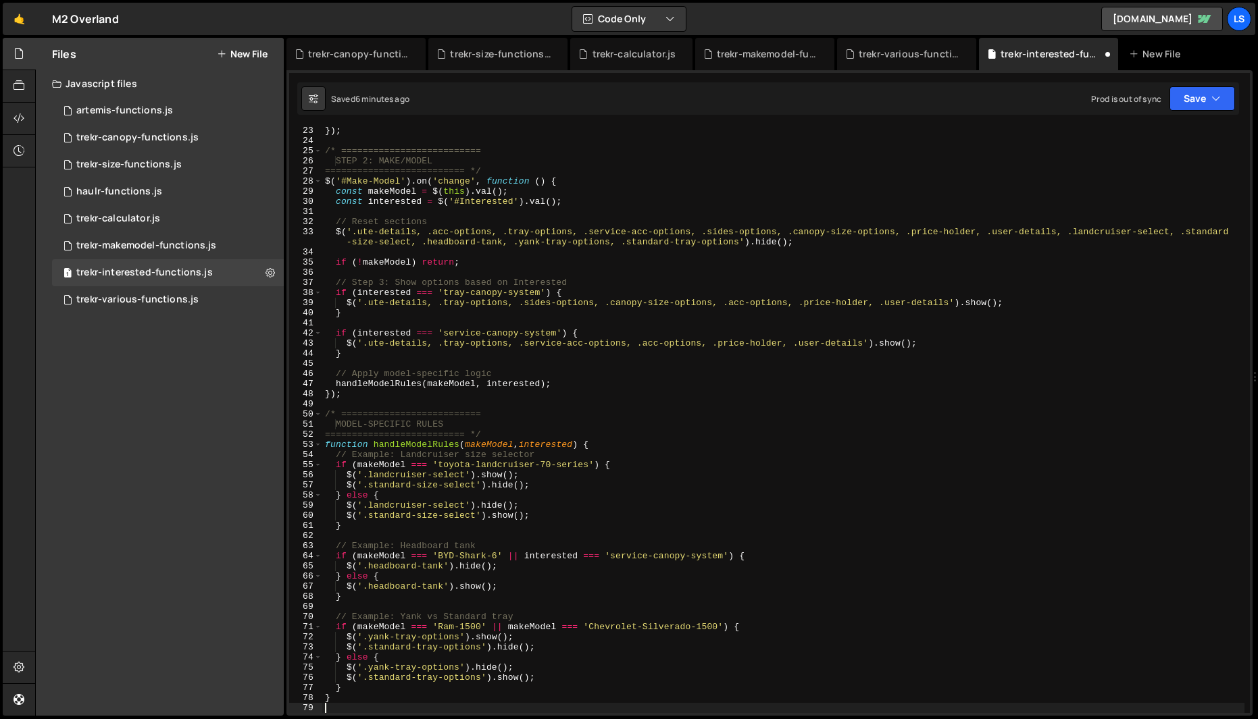
scroll to position [0, 0]
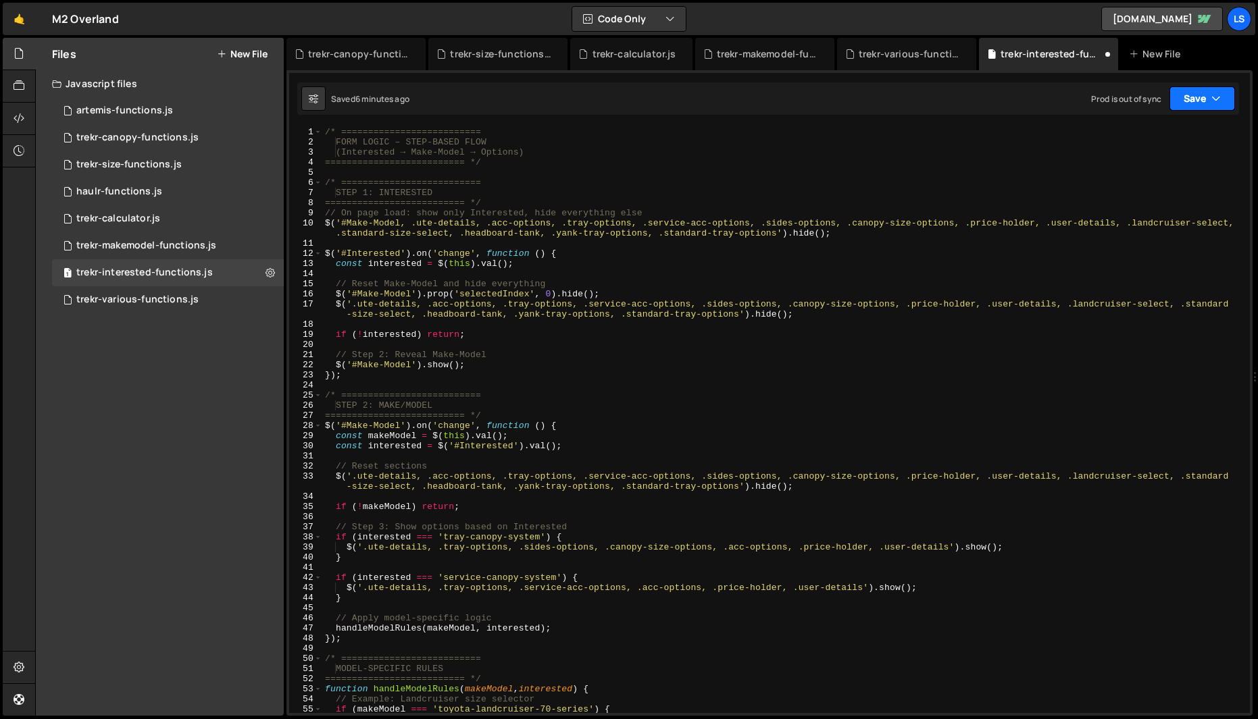
click at [1199, 100] on button "Save" at bounding box center [1202, 98] width 66 height 24
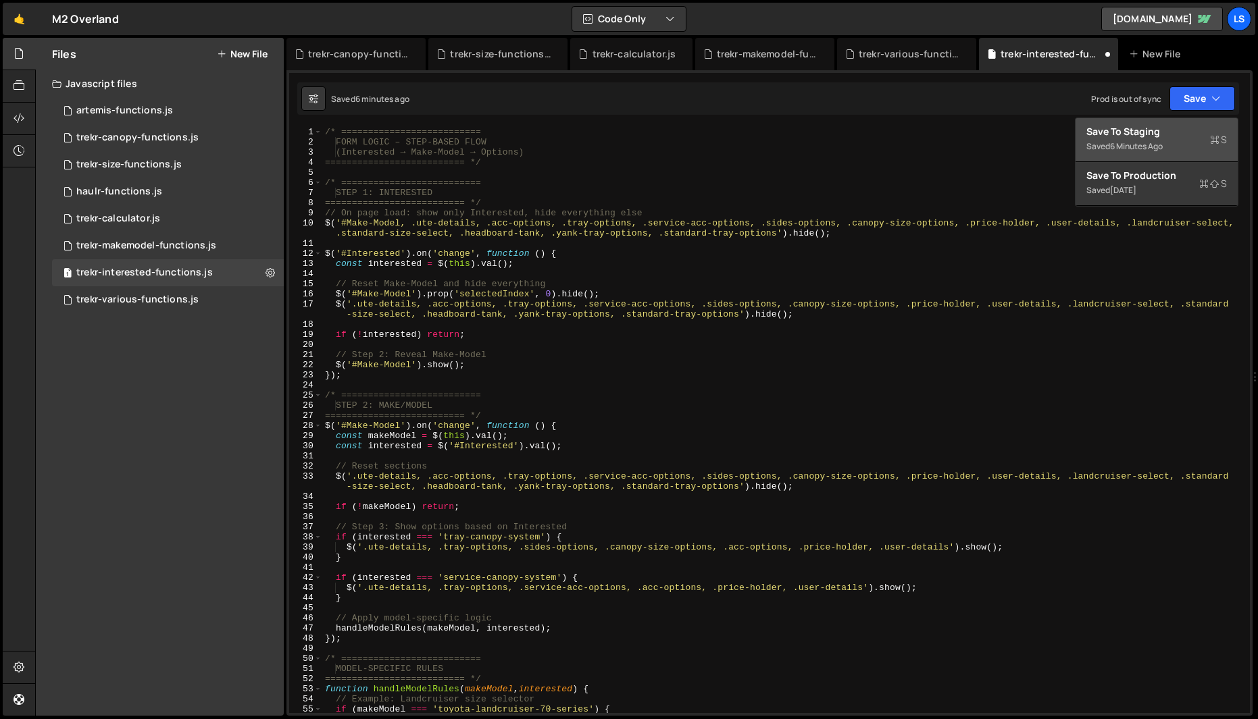
click at [1127, 142] on div "6 minutes ago" at bounding box center [1136, 146] width 53 height 11
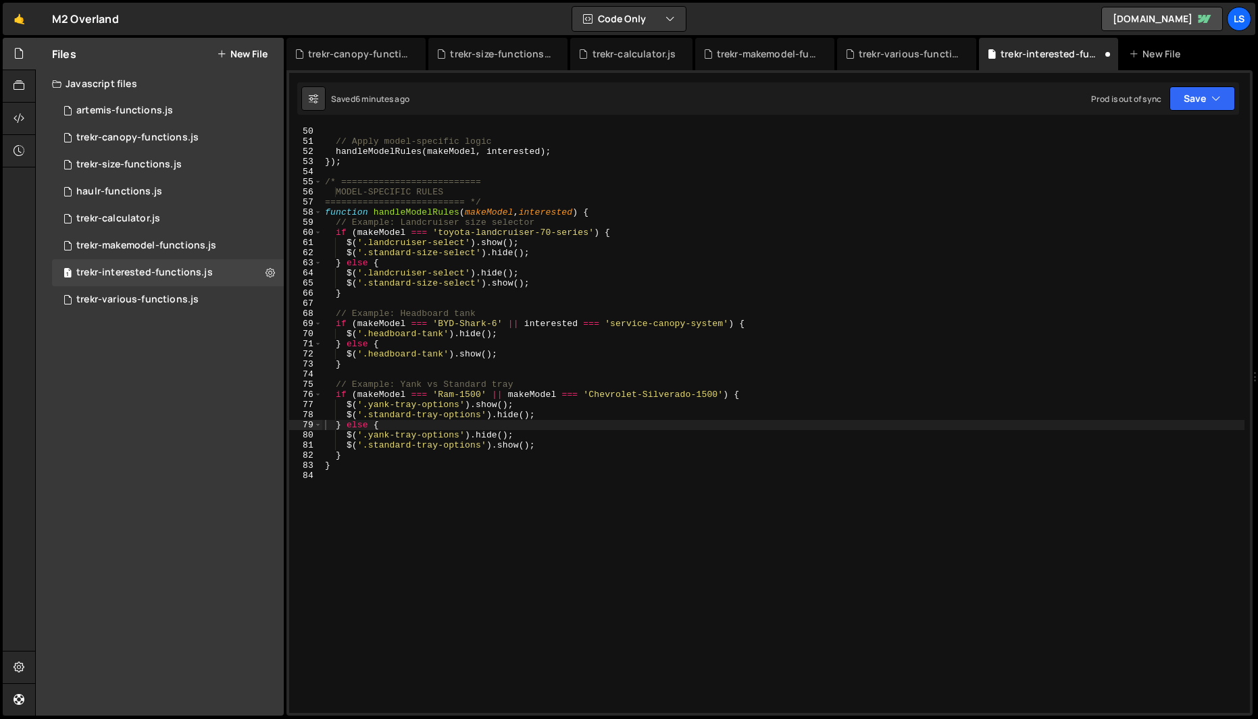
scroll to position [528, 0]
click at [518, 254] on div "// Apply model-specific logic handleModelRules ( makeModel , interested ) ; }) …" at bounding box center [783, 429] width 922 height 607
type textarea "}"
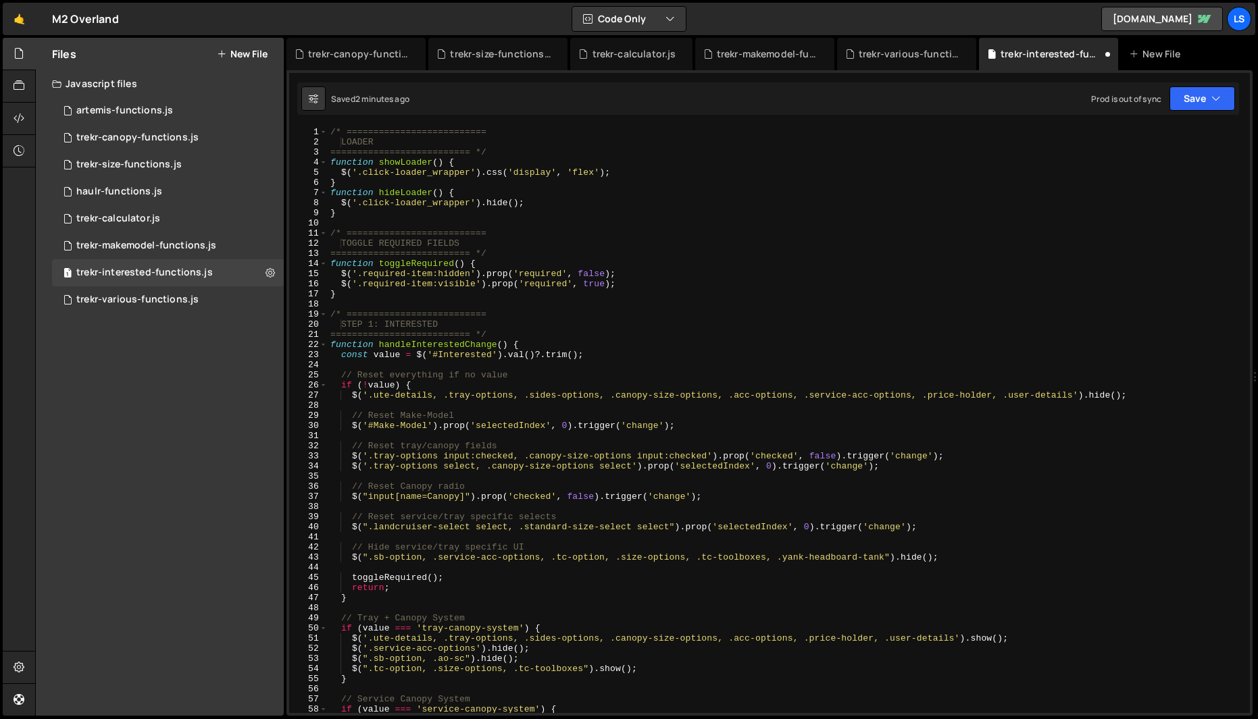
scroll to position [0, 0]
click at [1193, 98] on button "Save" at bounding box center [1202, 98] width 66 height 24
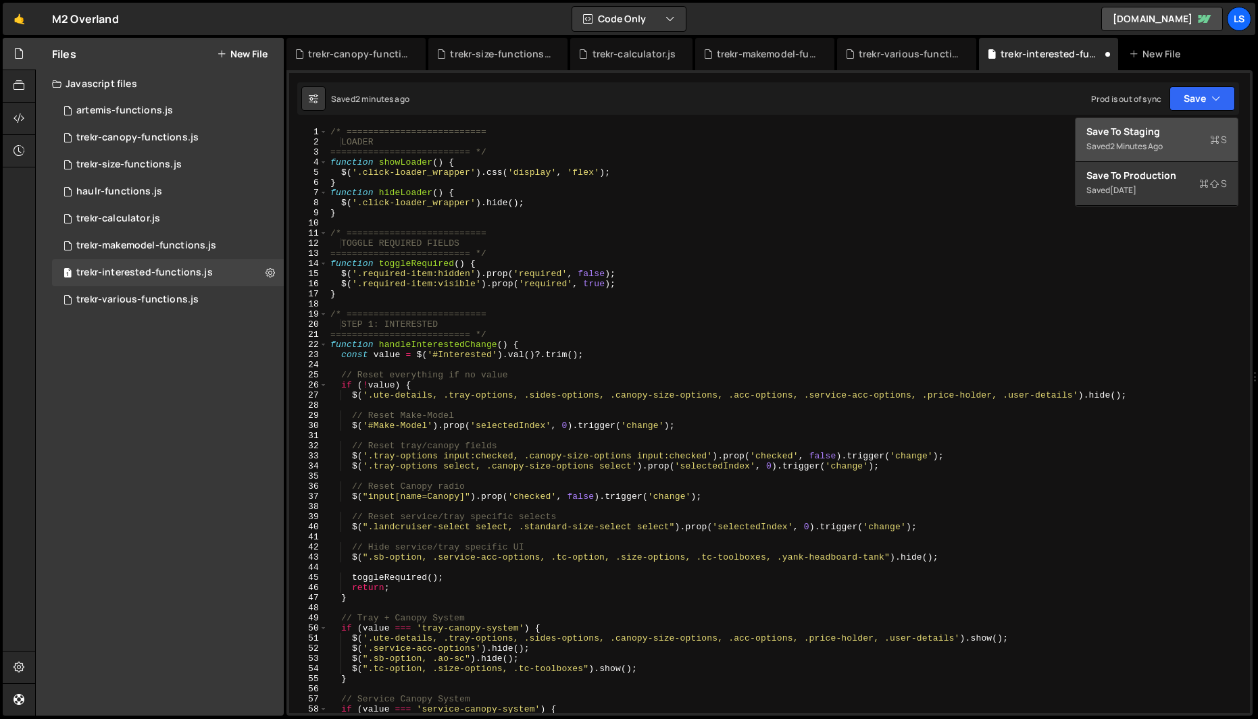
click at [1114, 147] on div "2 minutes ago" at bounding box center [1136, 146] width 53 height 11
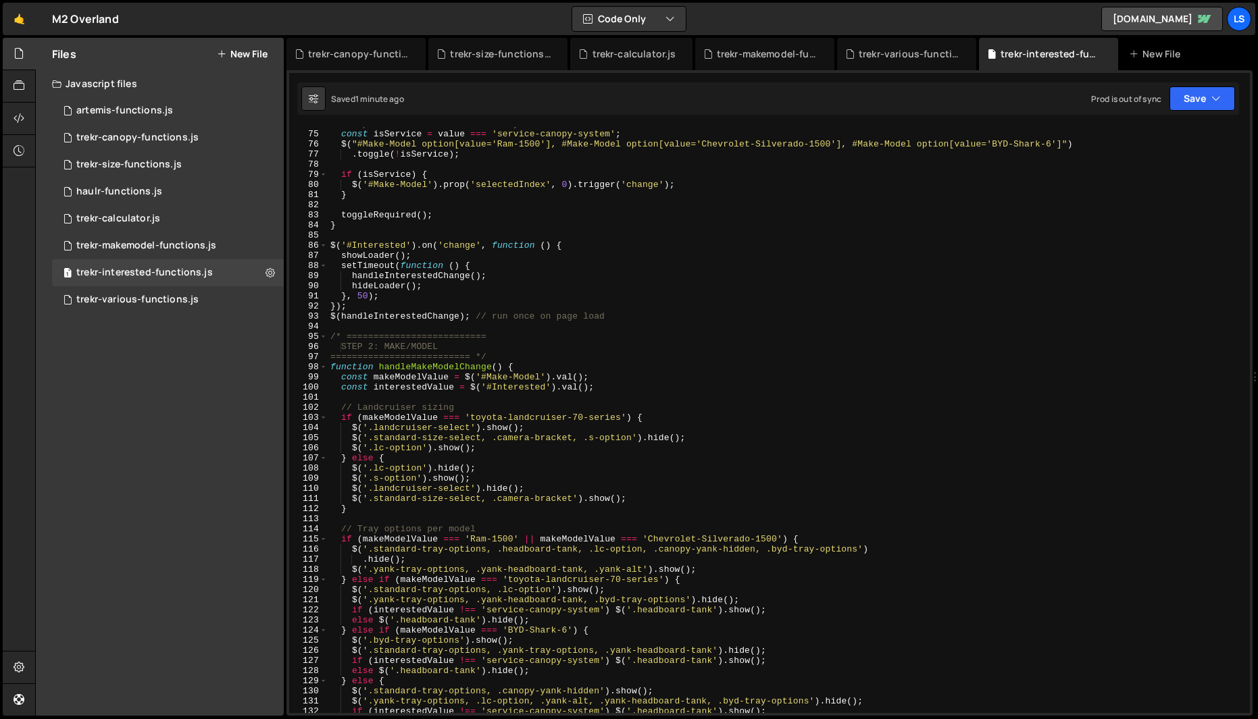
scroll to position [746, 0]
click at [599, 293] on div "// Update Make-Model availability const isService = value === 'service-canopy-s…" at bounding box center [786, 423] width 917 height 607
type textarea "$(updateMakeModelOptions);"
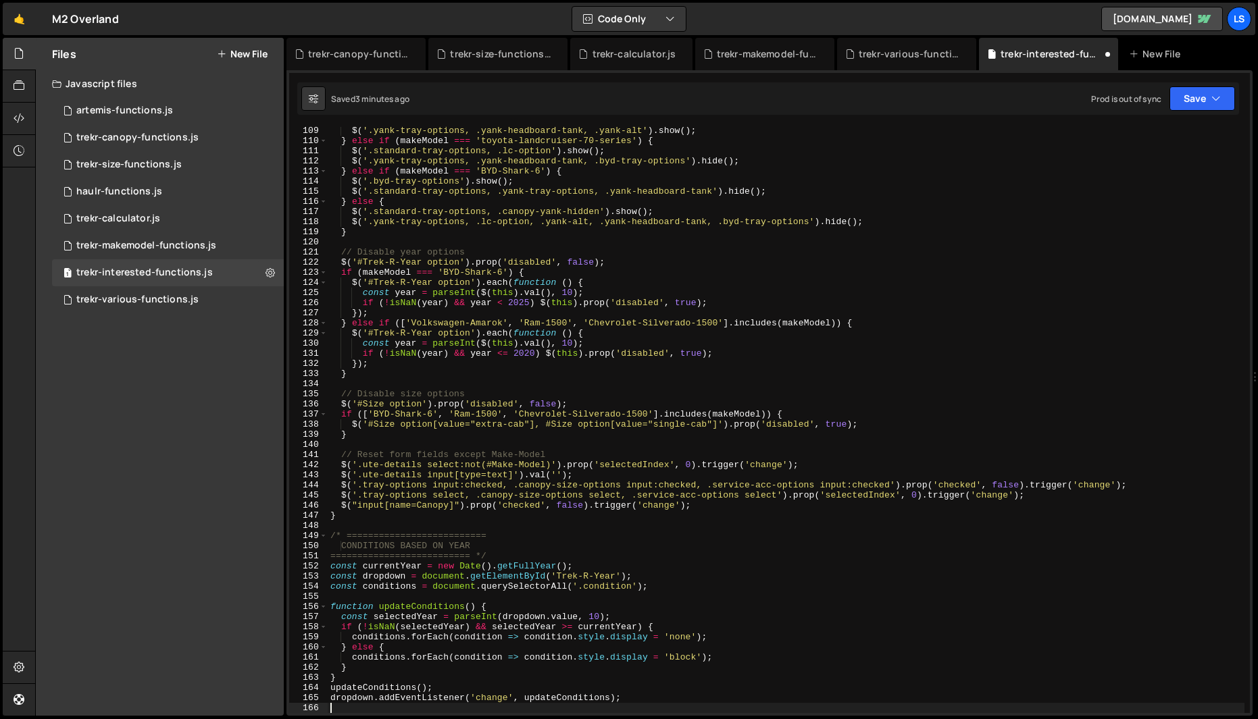
scroll to position [1096, 0]
click at [1200, 95] on button "Save" at bounding box center [1202, 98] width 66 height 24
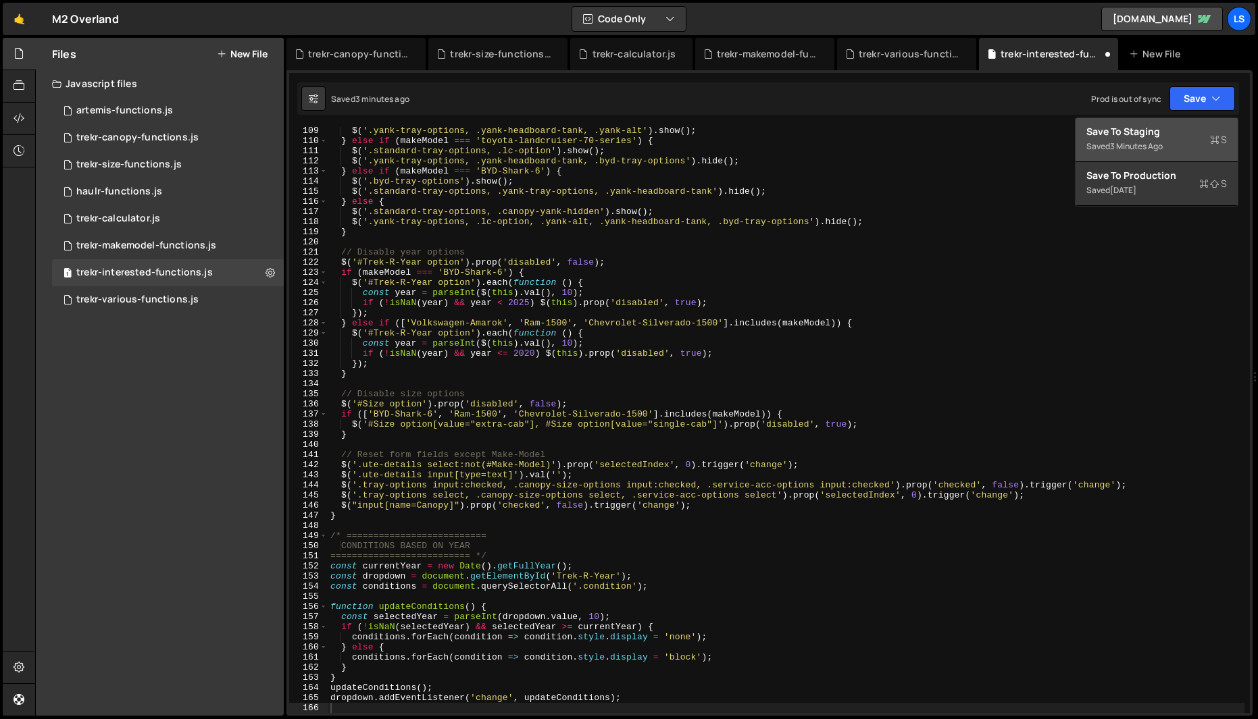
click at [1132, 132] on div "Save to Staging S" at bounding box center [1156, 132] width 141 height 14
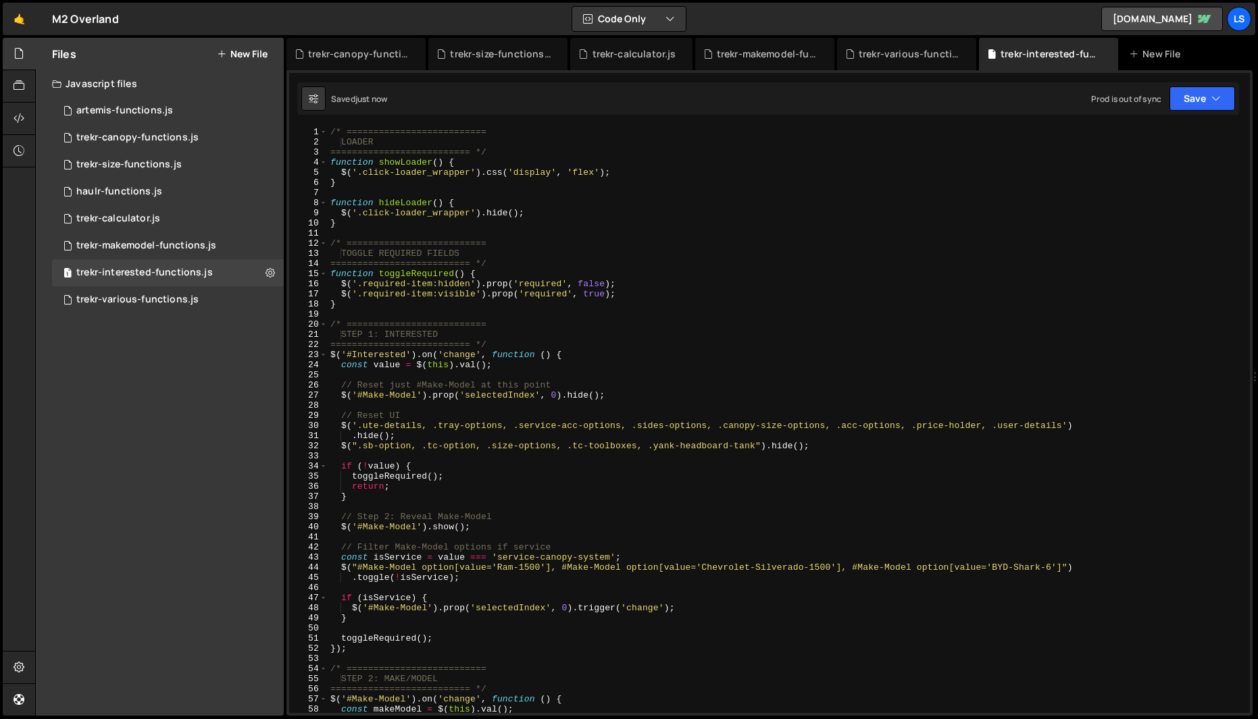
scroll to position [0, 0]
click at [482, 257] on div "/* ========================== LOADER ========================== */ function sho…" at bounding box center [786, 430] width 917 height 607
type textarea "dropdown.addEventListener('change', updateConditions);"
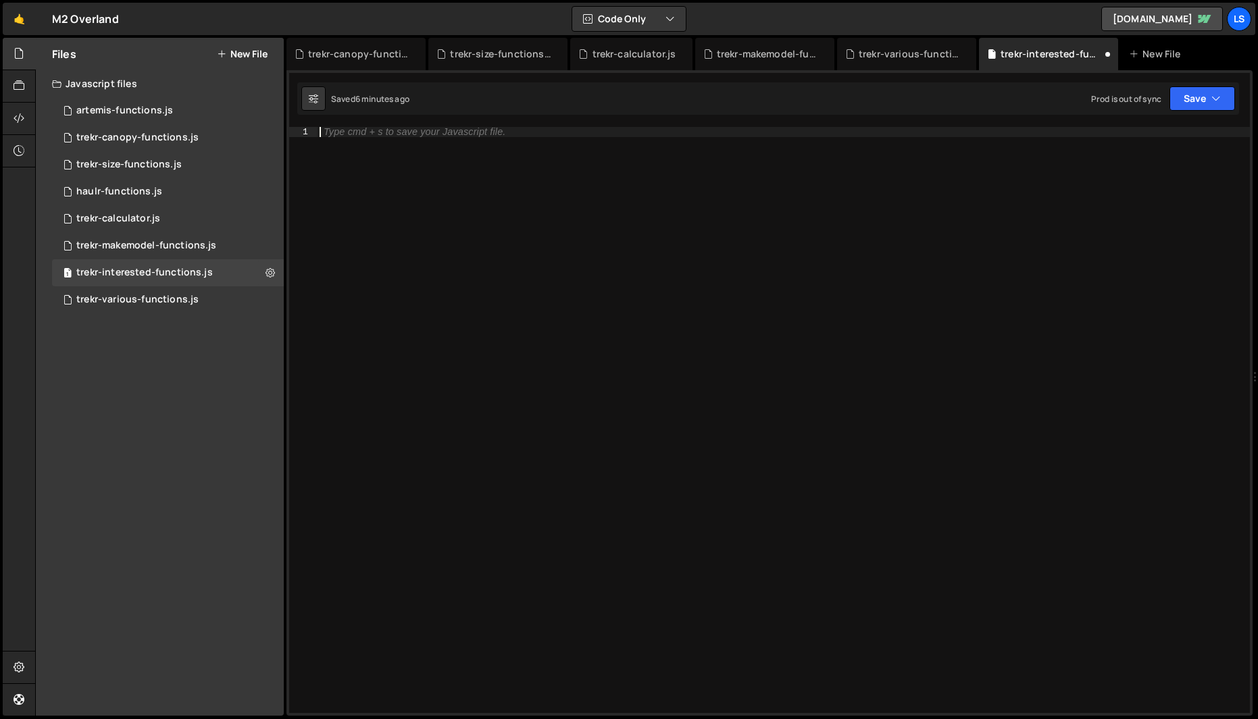
paste textarea "updateConditions();"
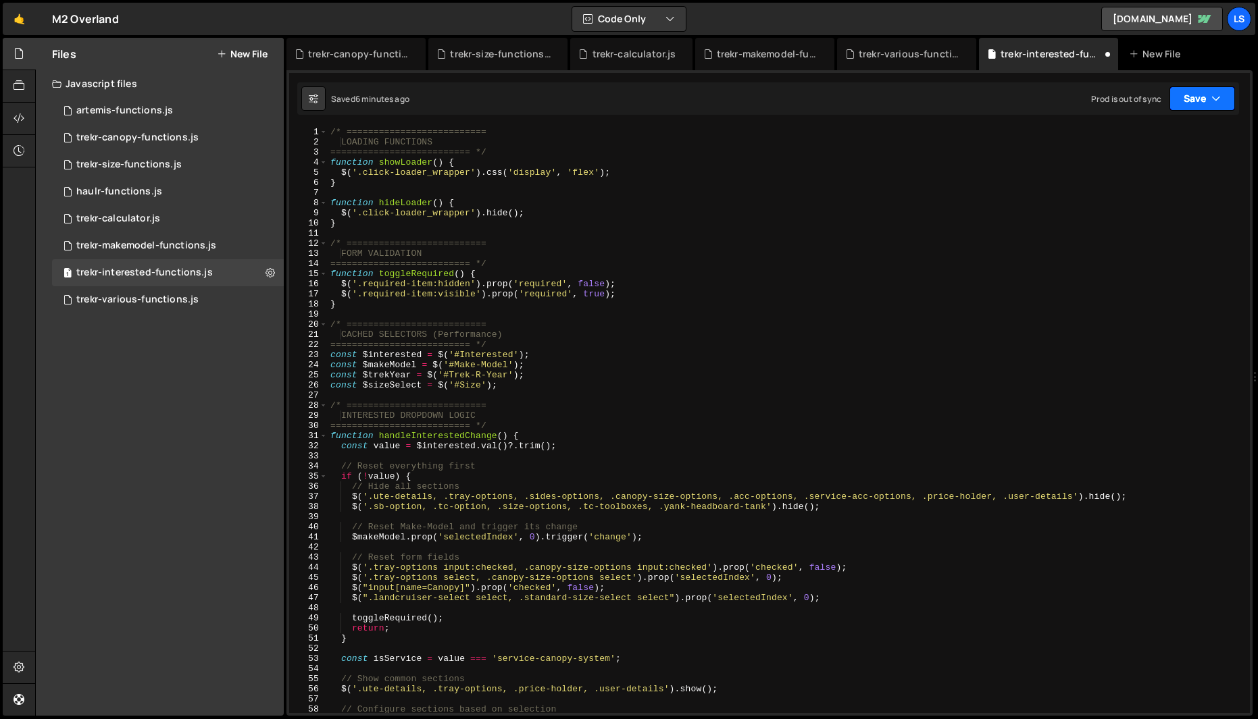
click at [1203, 103] on button "Save" at bounding box center [1202, 98] width 66 height 24
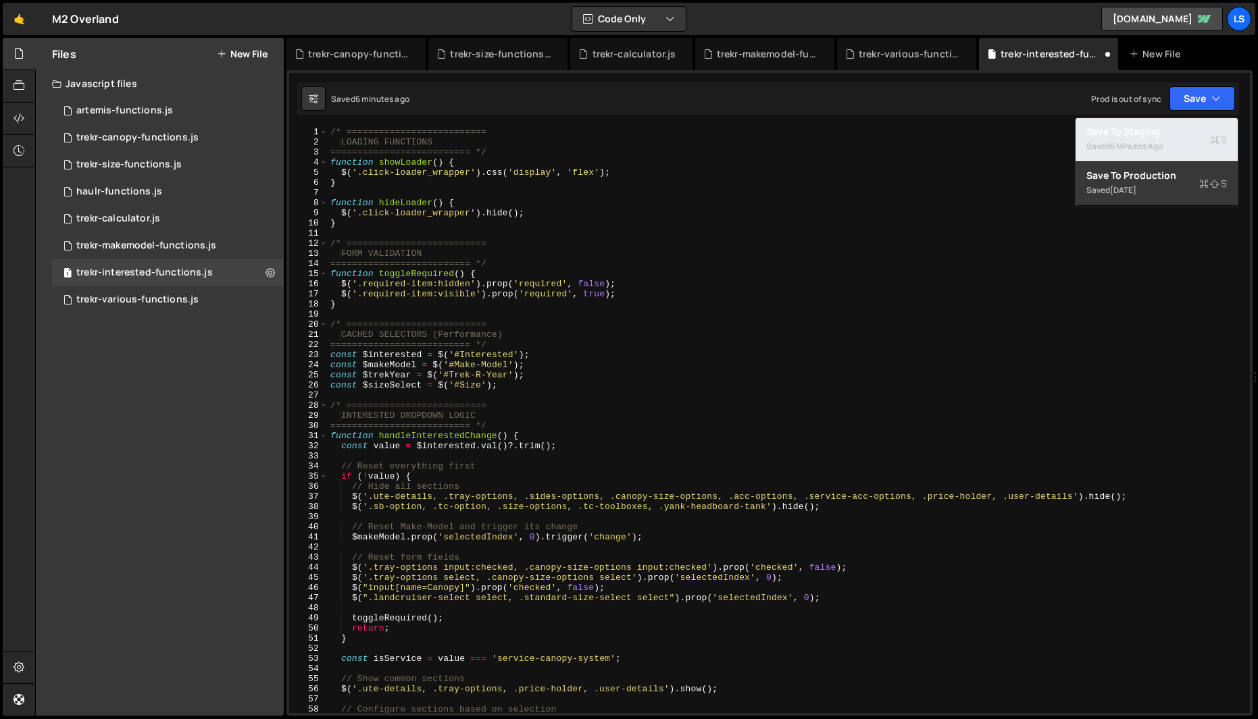
click at [1125, 142] on div "6 minutes ago" at bounding box center [1136, 146] width 53 height 11
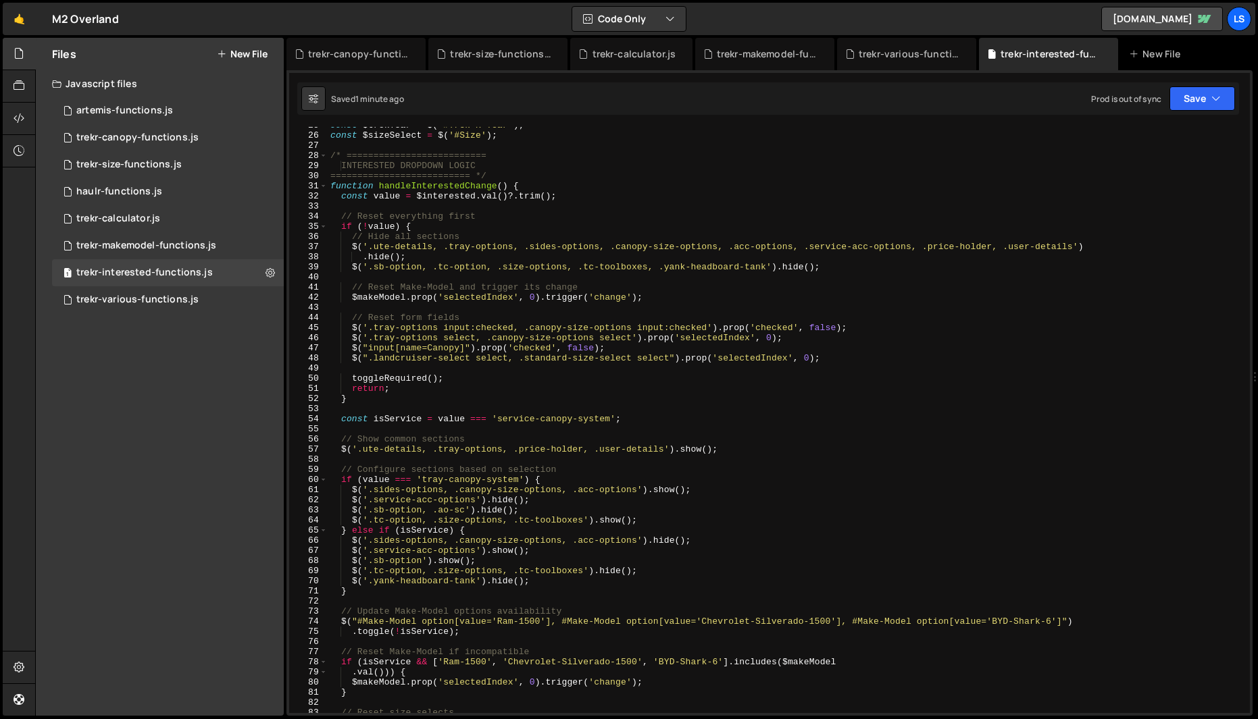
scroll to position [249, 0]
click at [421, 191] on div "const $trekYear = $ ( '#Trek-R-Year' ) ; const $sizeSelect = $ ( '#Size' ) ; /*…" at bounding box center [786, 423] width 917 height 607
type textarea "updateConditions();"
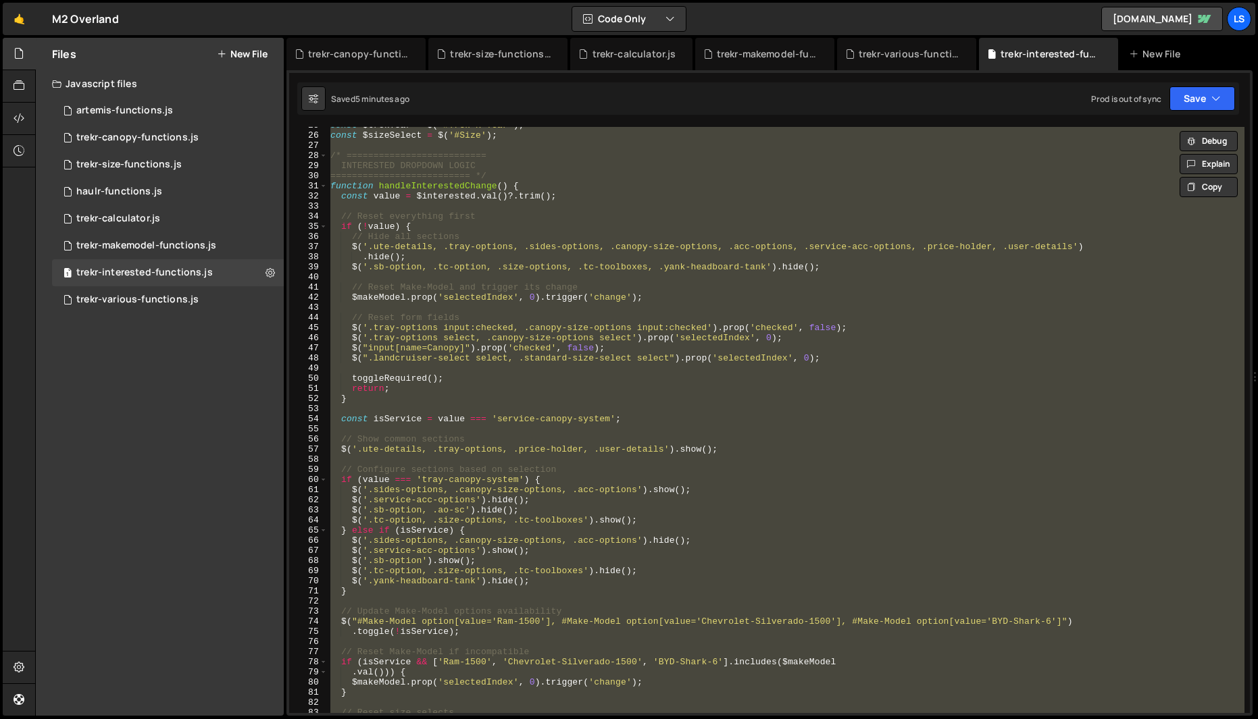
click at [586, 278] on div "const $trekYear = $ ( '#Trek-R-Year' ) ; const $sizeSelect = $ ( '#Size' ) ; /*…" at bounding box center [786, 420] width 917 height 586
click at [477, 290] on div "const $trekYear = $ ( '#Trek-R-Year' ) ; const $sizeSelect = $ ( '#Size' ) ; /*…" at bounding box center [786, 420] width 917 height 586
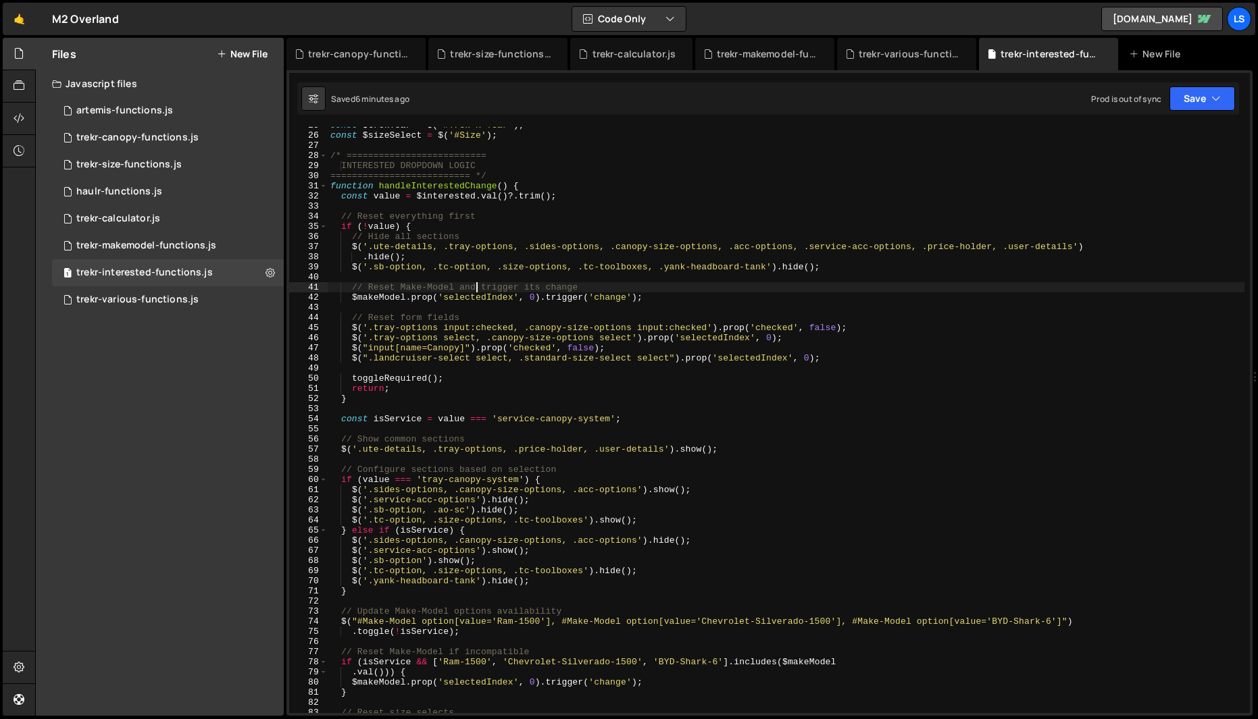
type textarea "updateConditions();"
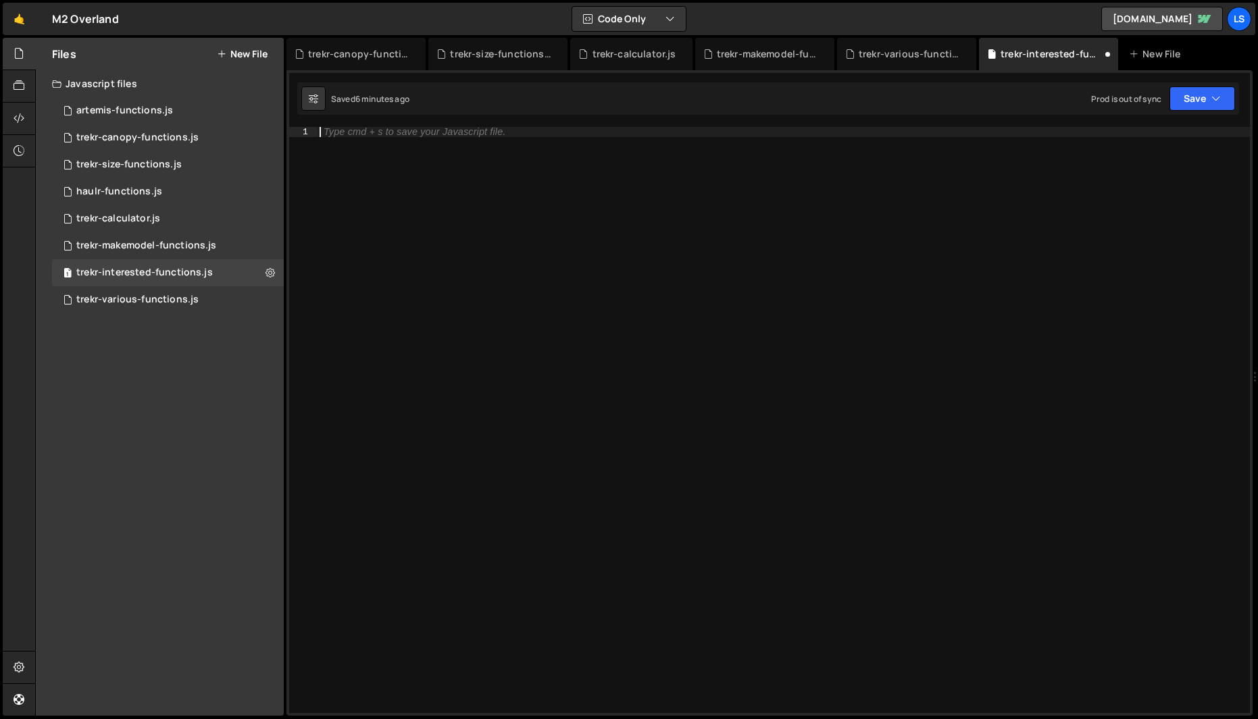
paste textarea "updateConditions();"
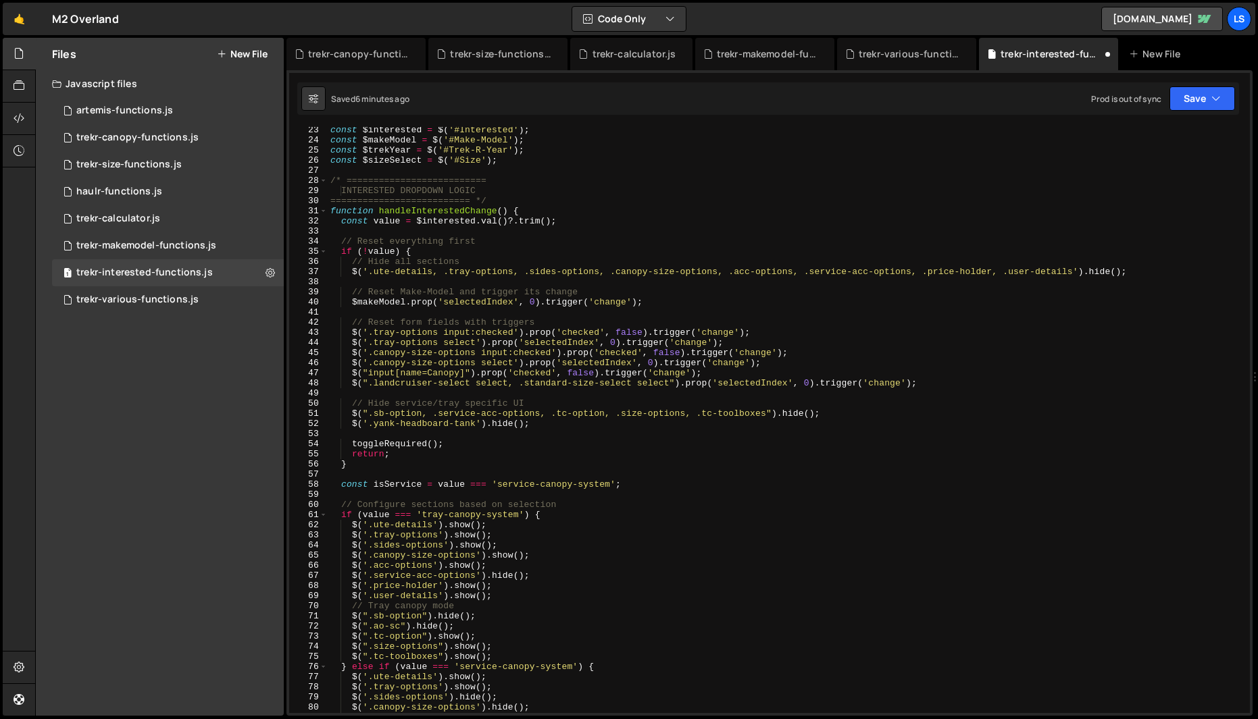
scroll to position [0, 0]
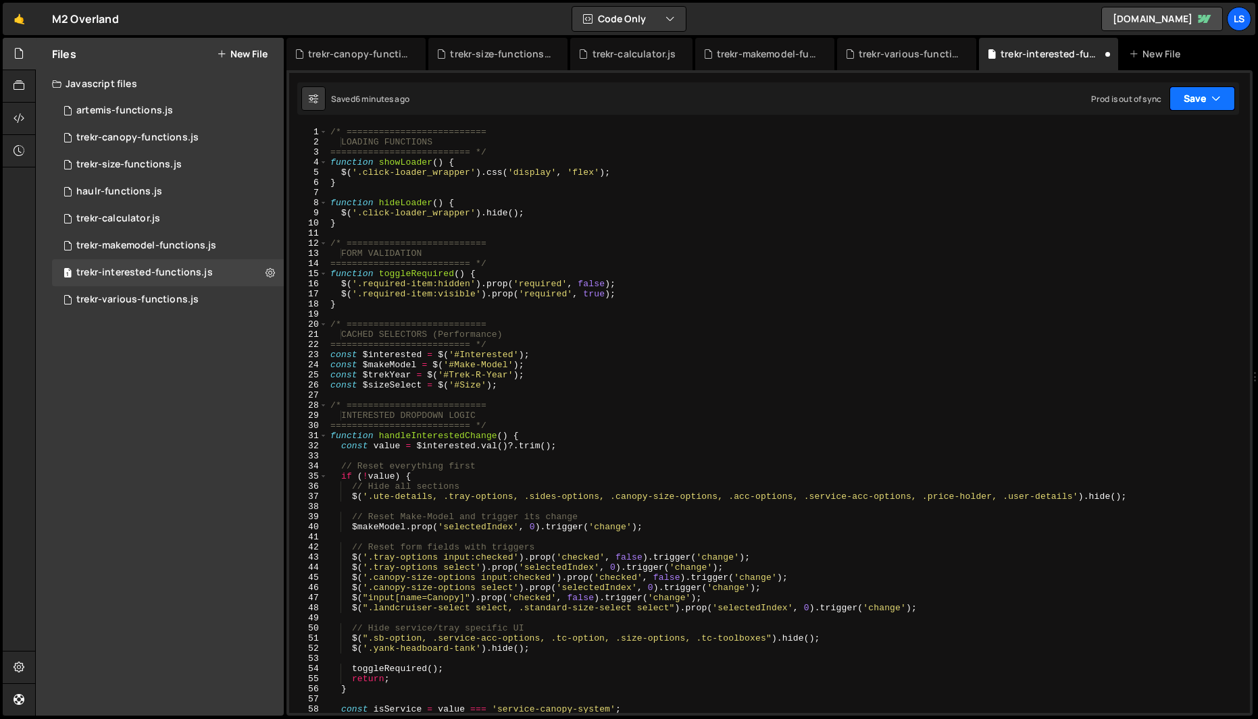
click at [1194, 105] on button "Save" at bounding box center [1202, 98] width 66 height 24
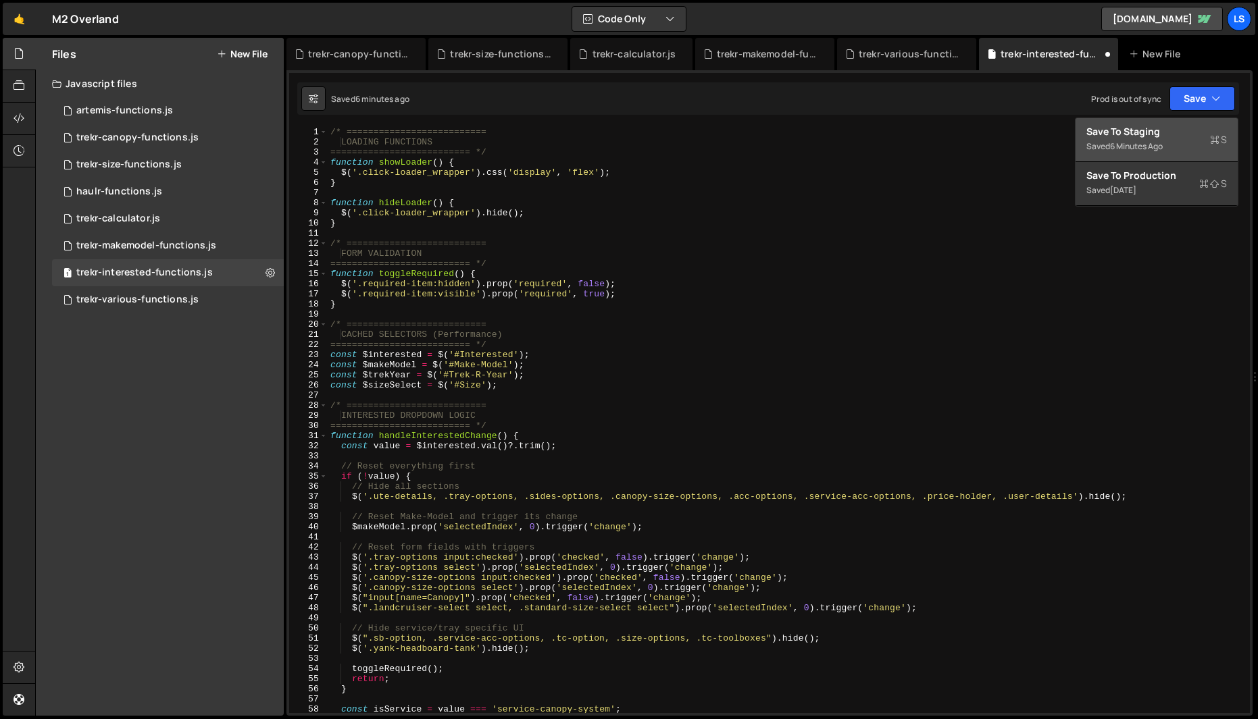
click at [1145, 137] on div "Save to Staging S" at bounding box center [1156, 132] width 141 height 14
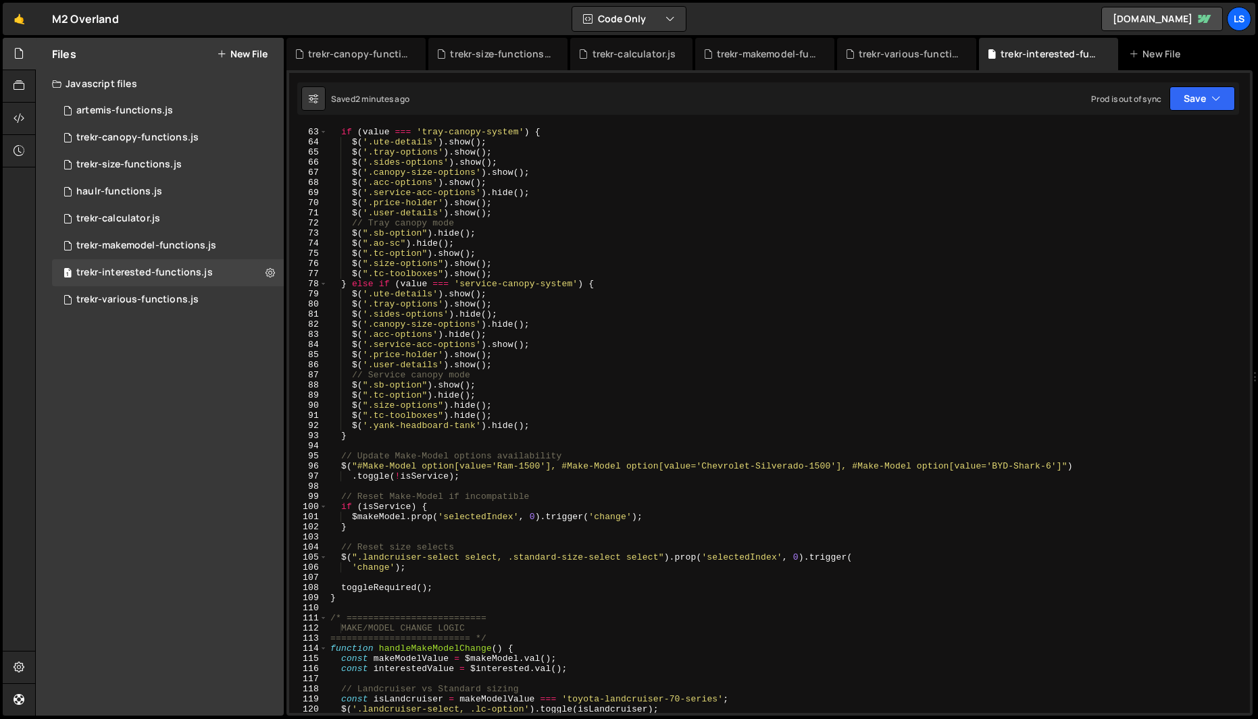
scroll to position [628, 0]
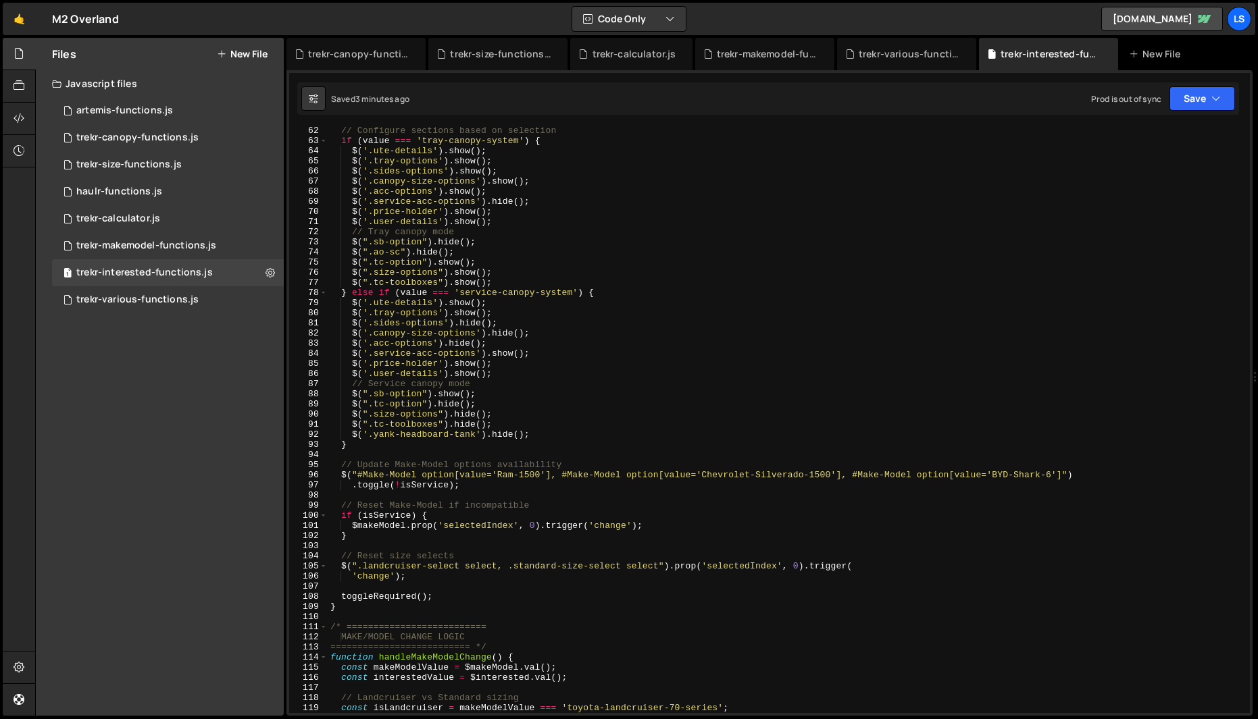
click at [449, 212] on div "// Configure sections based on selection if ( value === 'tray-canopy-system' ) …" at bounding box center [786, 429] width 917 height 607
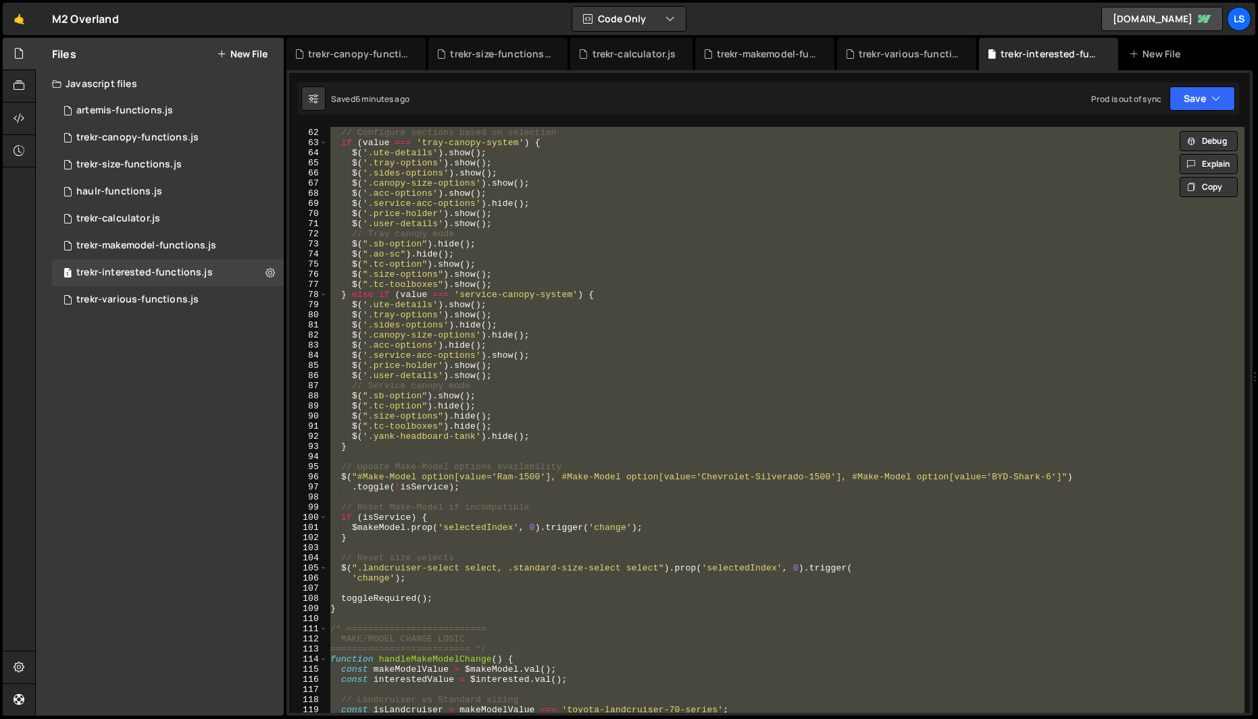
click at [605, 177] on div "// Configure sections based on selection if ( value === 'tray-canopy-system' ) …" at bounding box center [786, 420] width 917 height 586
type textarea "$('.sides-options').show();"
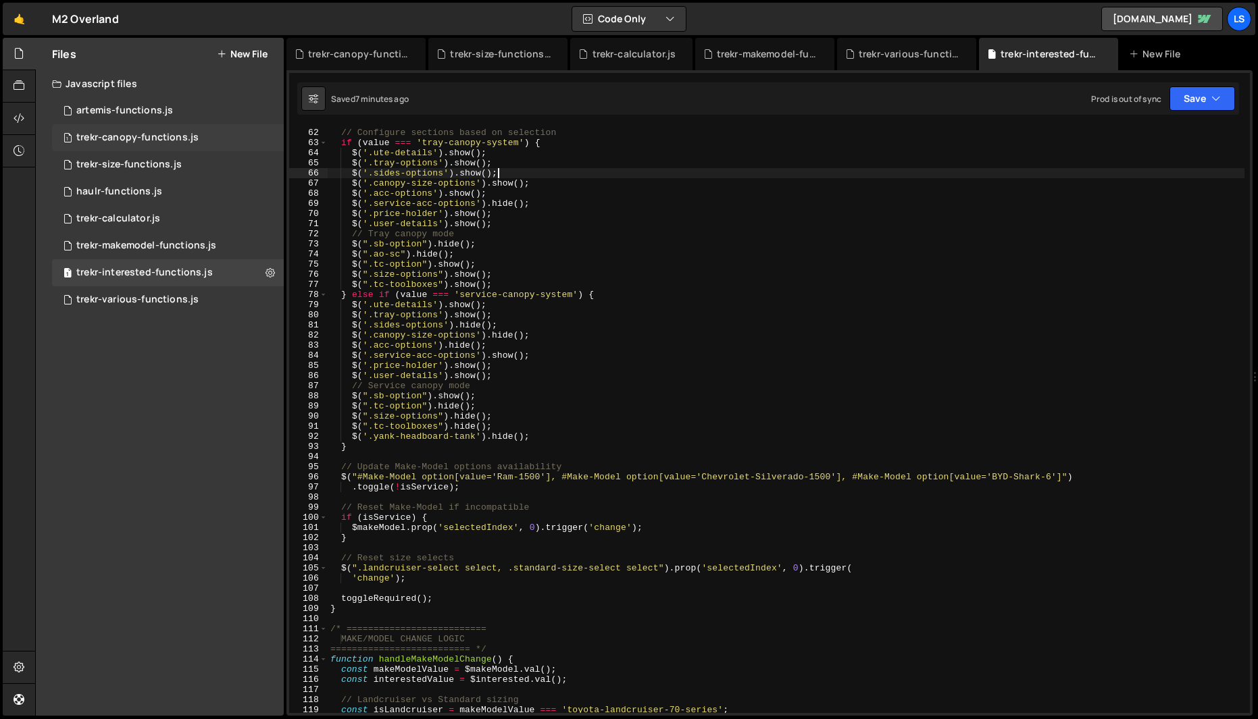
click at [120, 134] on div "trekr-canopy-functions.js" at bounding box center [137, 138] width 122 height 12
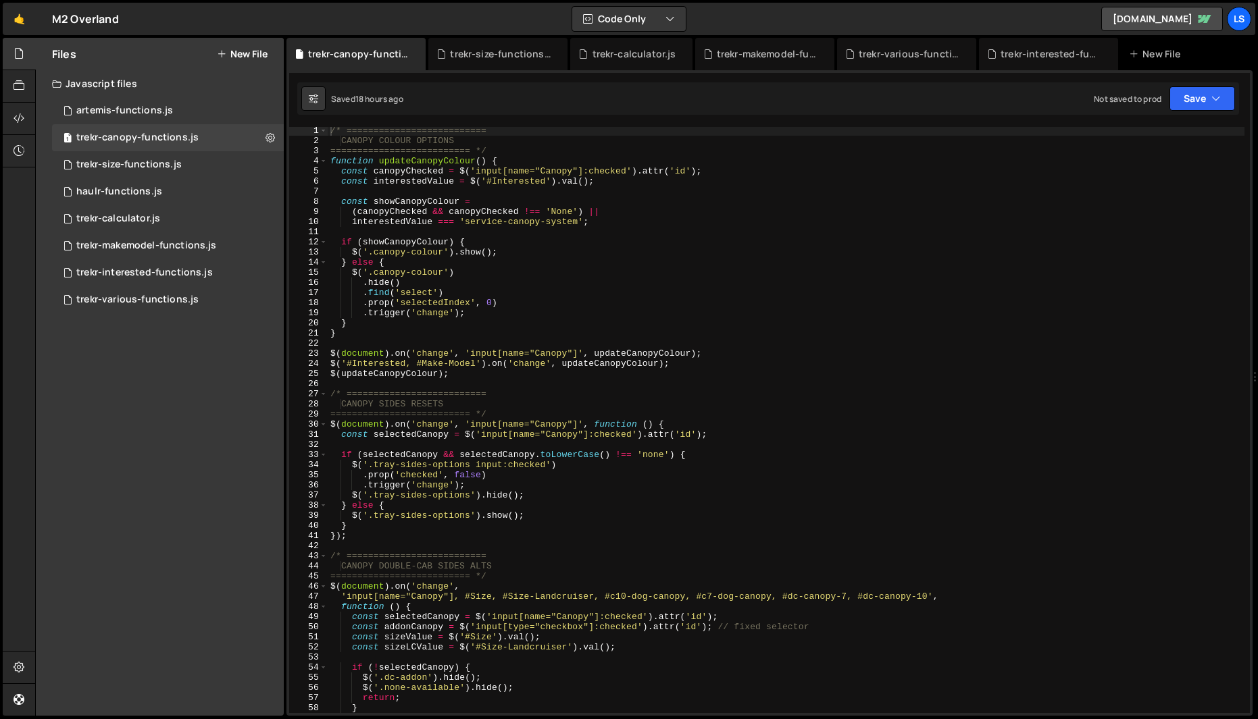
scroll to position [0, 0]
click at [14, 91] on icon at bounding box center [19, 85] width 11 height 15
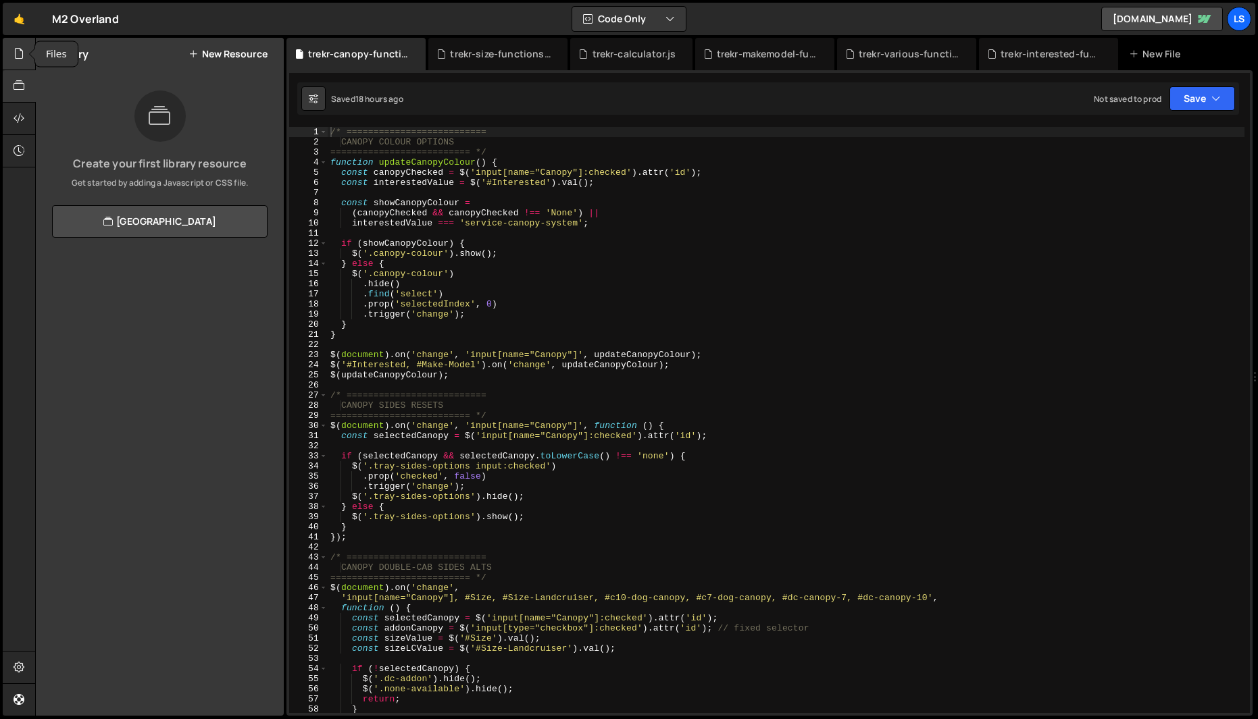
click at [15, 58] on icon at bounding box center [19, 53] width 11 height 15
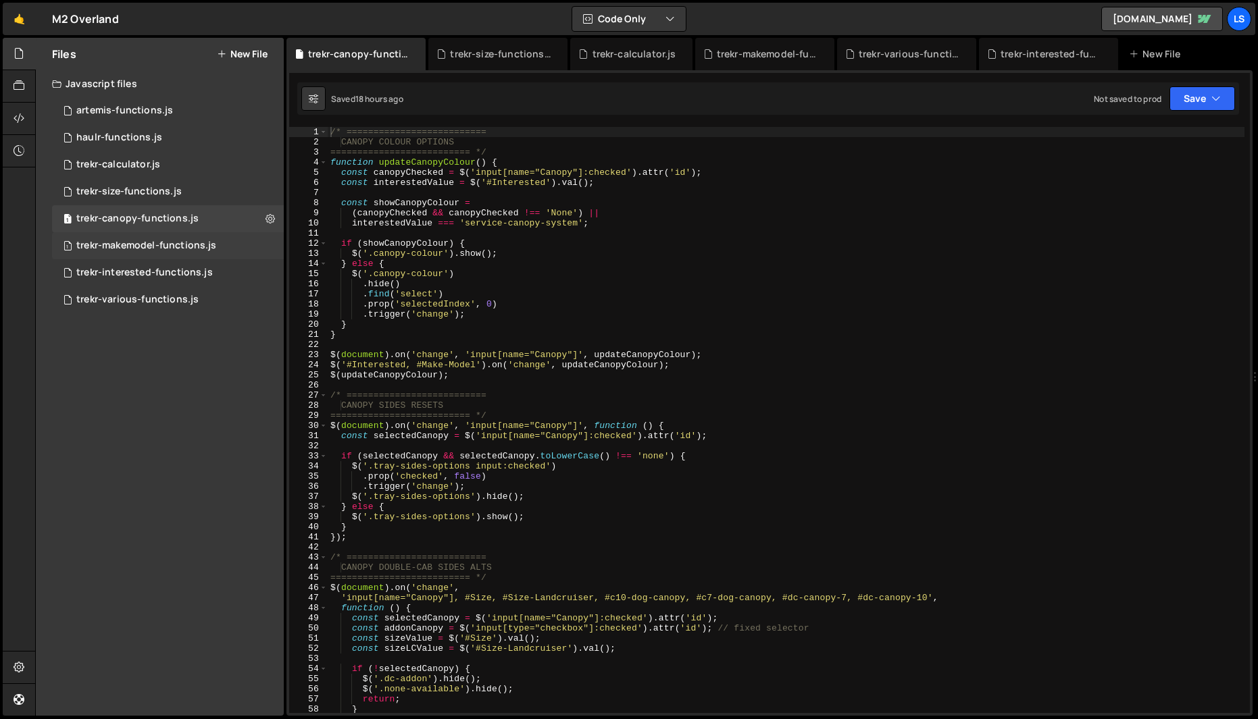
click at [129, 247] on div "trekr-makemodel-functions.js" at bounding box center [146, 246] width 140 height 12
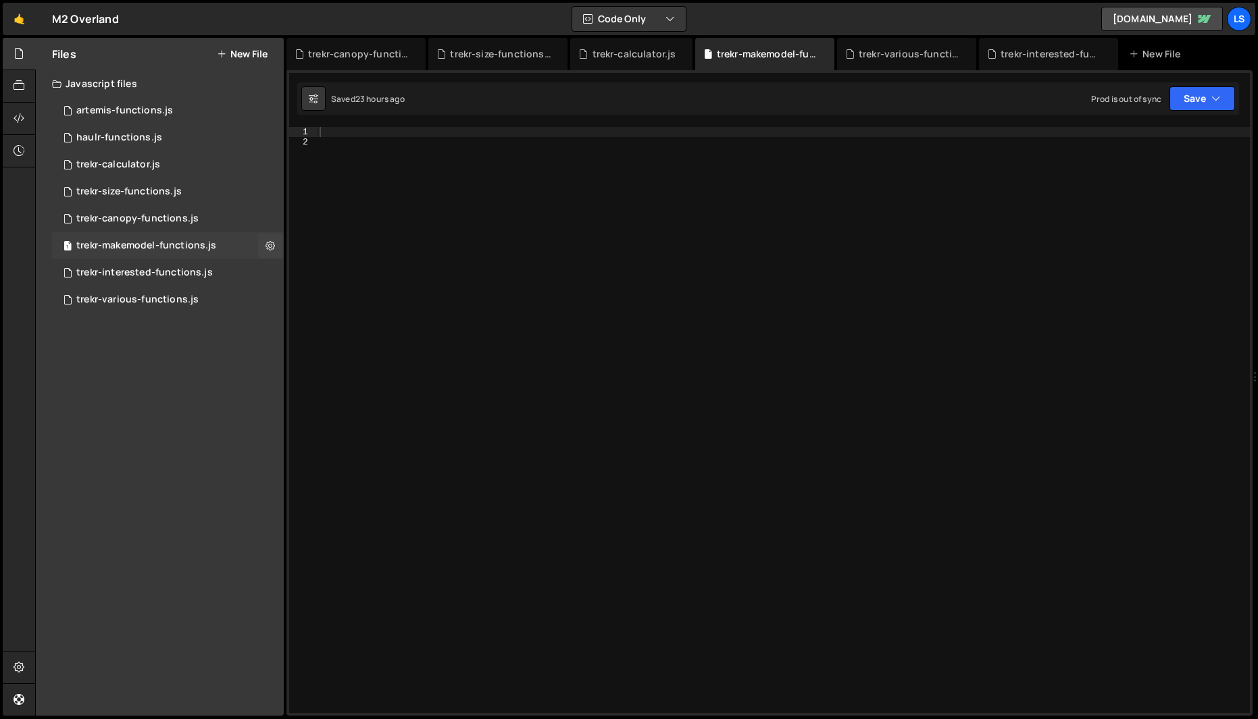
scroll to position [40868, 0]
click at [120, 244] on div "trekr-interested-functions.js" at bounding box center [144, 246] width 136 height 12
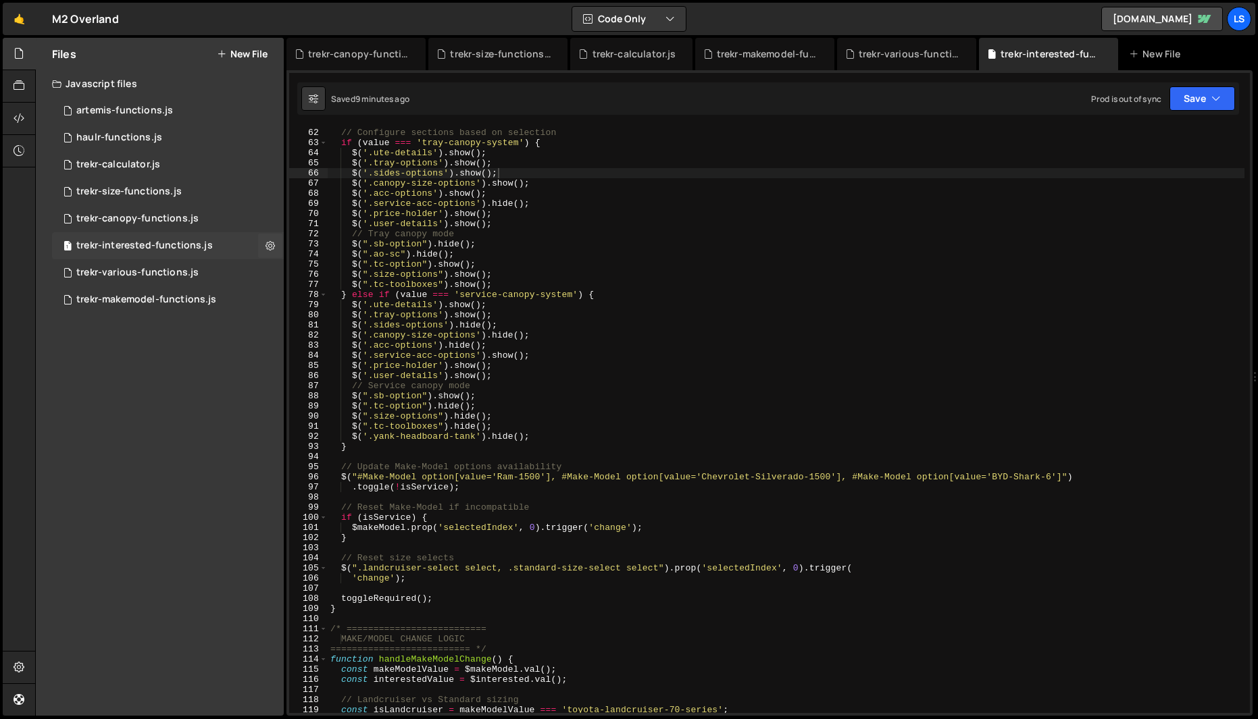
scroll to position [5689, 0]
click at [119, 274] on div "trekr-various-functions.js" at bounding box center [137, 273] width 122 height 12
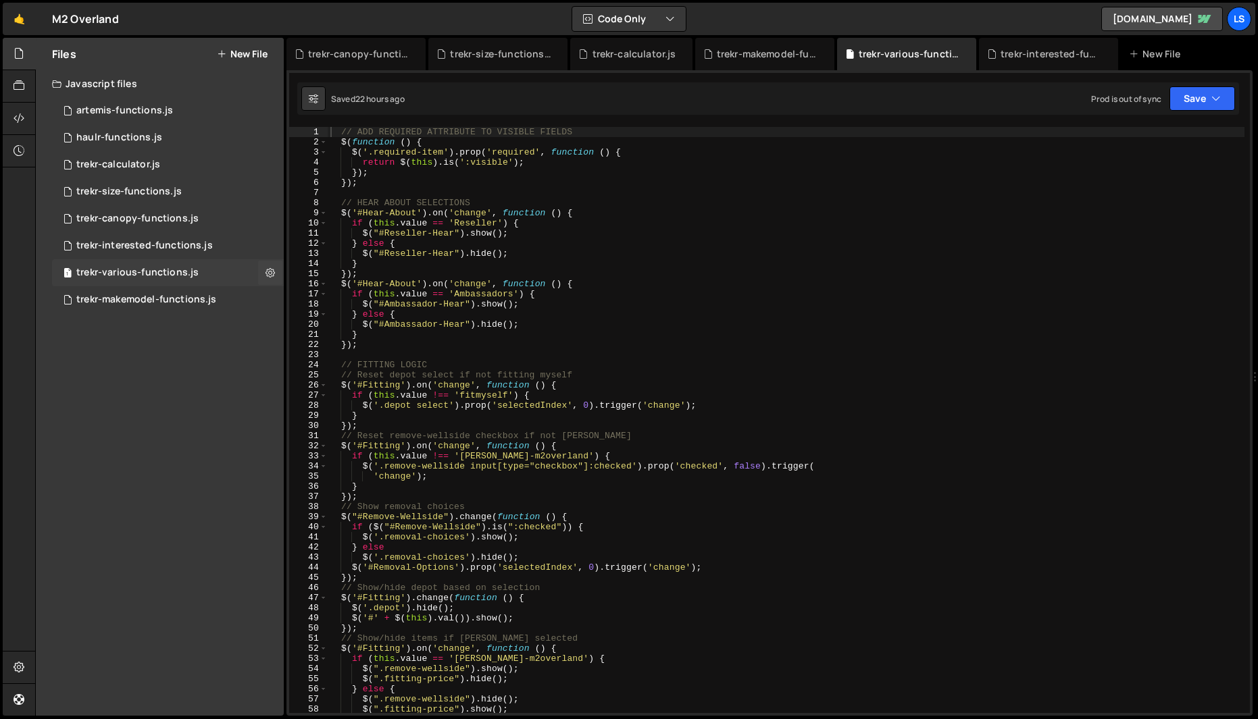
scroll to position [80609, 0]
click at [118, 247] on div "trekr-interested-functions.js" at bounding box center [144, 246] width 136 height 12
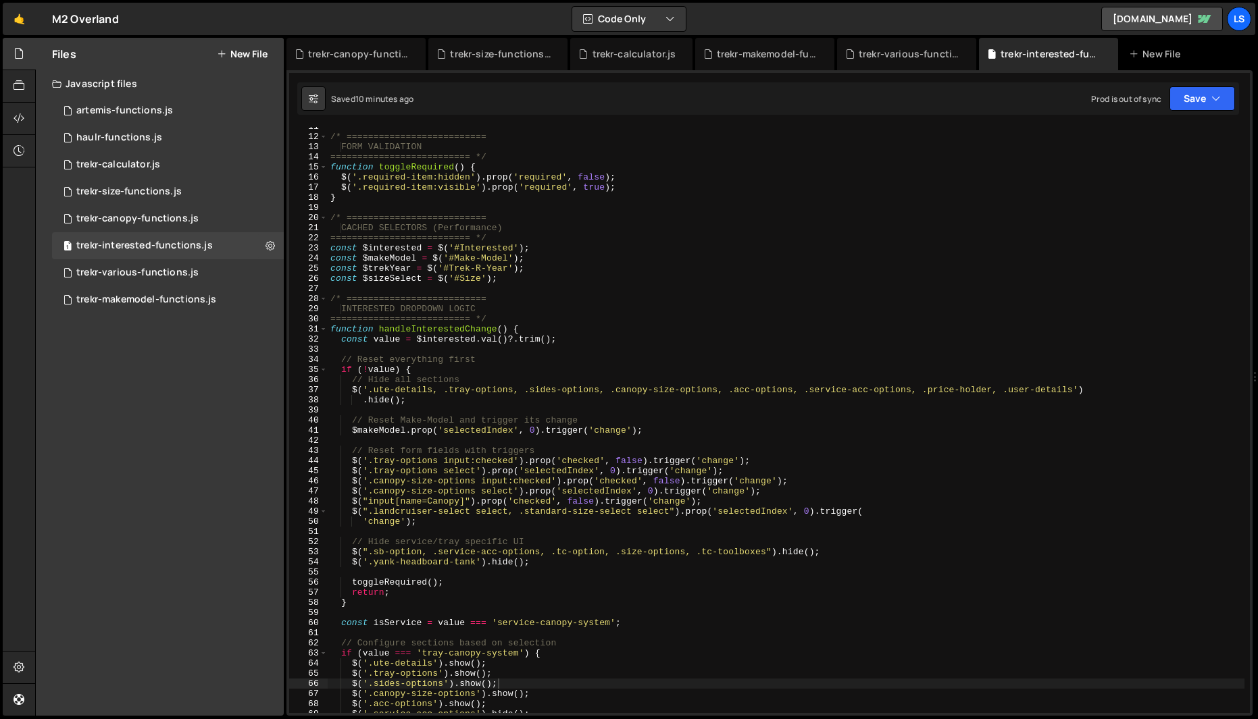
scroll to position [0, 0]
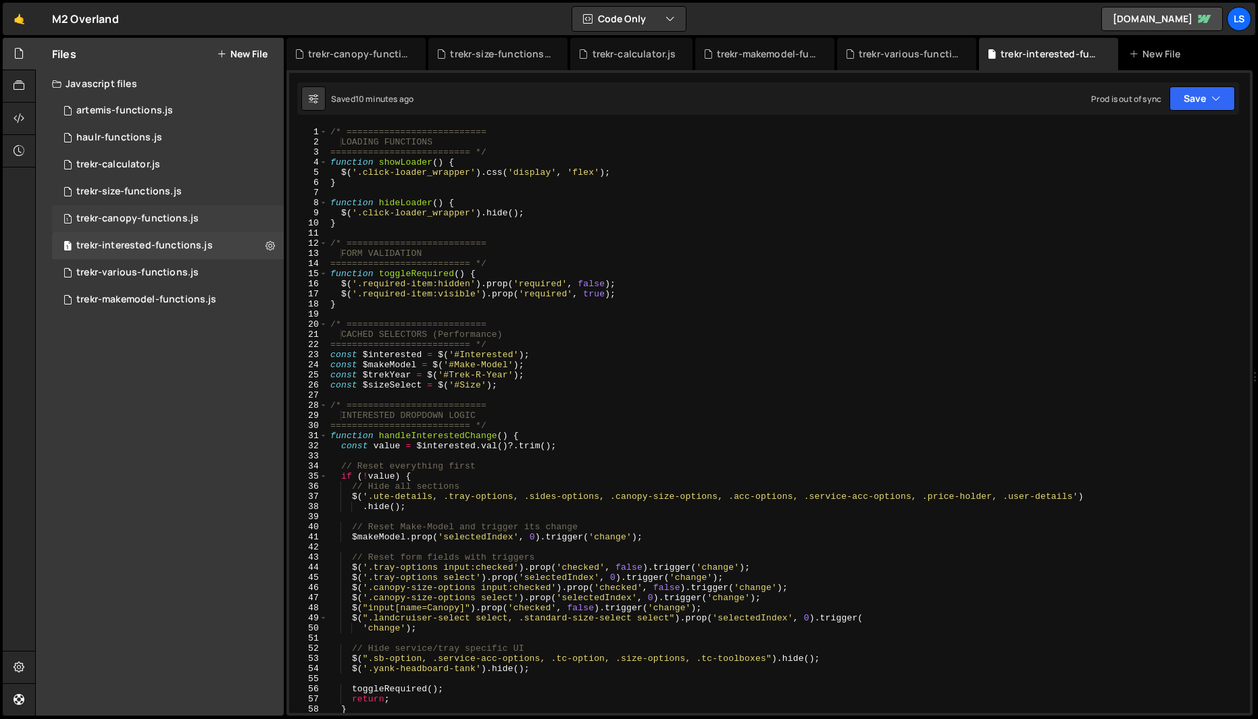
click at [118, 216] on div "trekr-canopy-functions.js" at bounding box center [137, 219] width 122 height 12
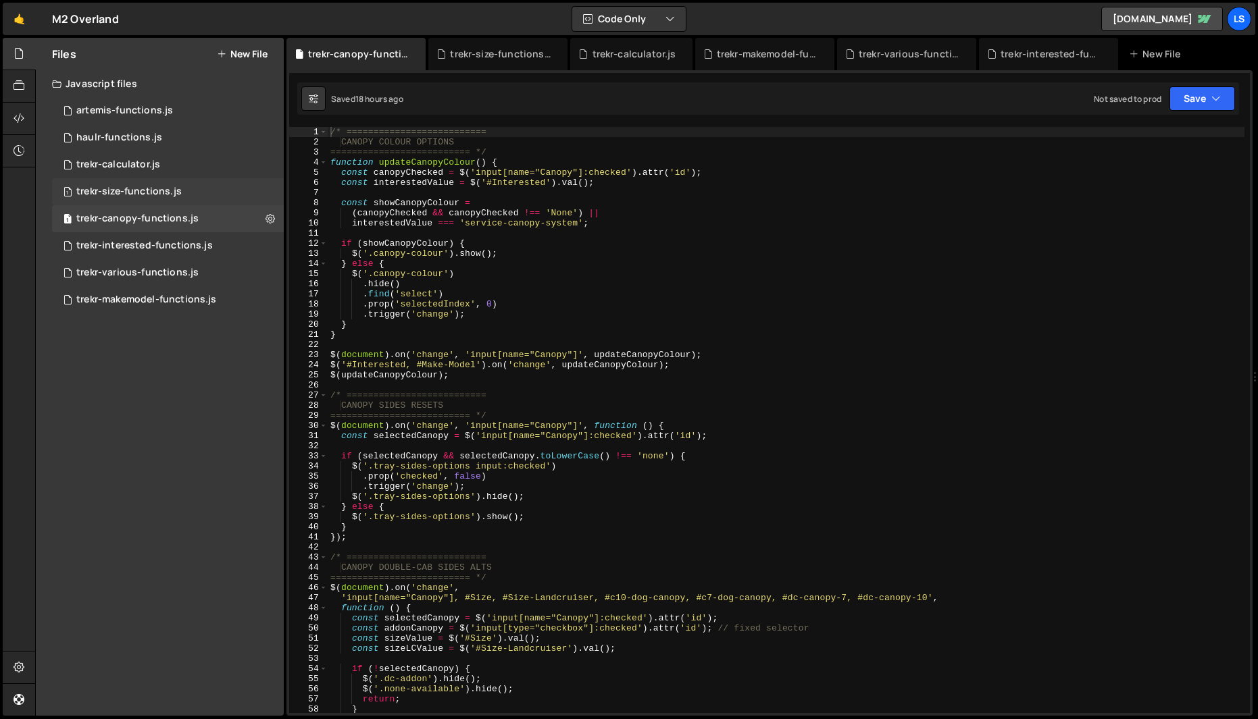
click at [109, 182] on div "1 trekr-size-functions.js 0" at bounding box center [168, 191] width 232 height 27
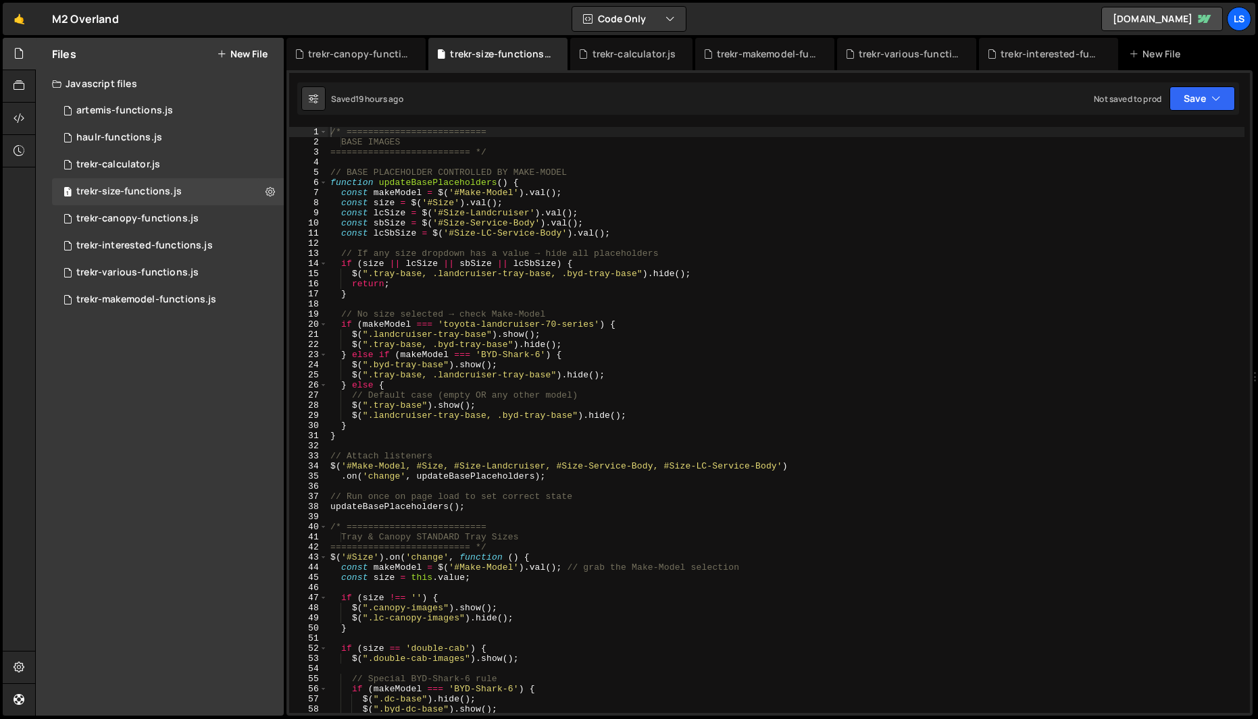
click at [453, 243] on div "/* ========================== BASE IMAGES ========================== */ // BASE…" at bounding box center [786, 430] width 917 height 607
type textarea "updateOptionsVisibility();"
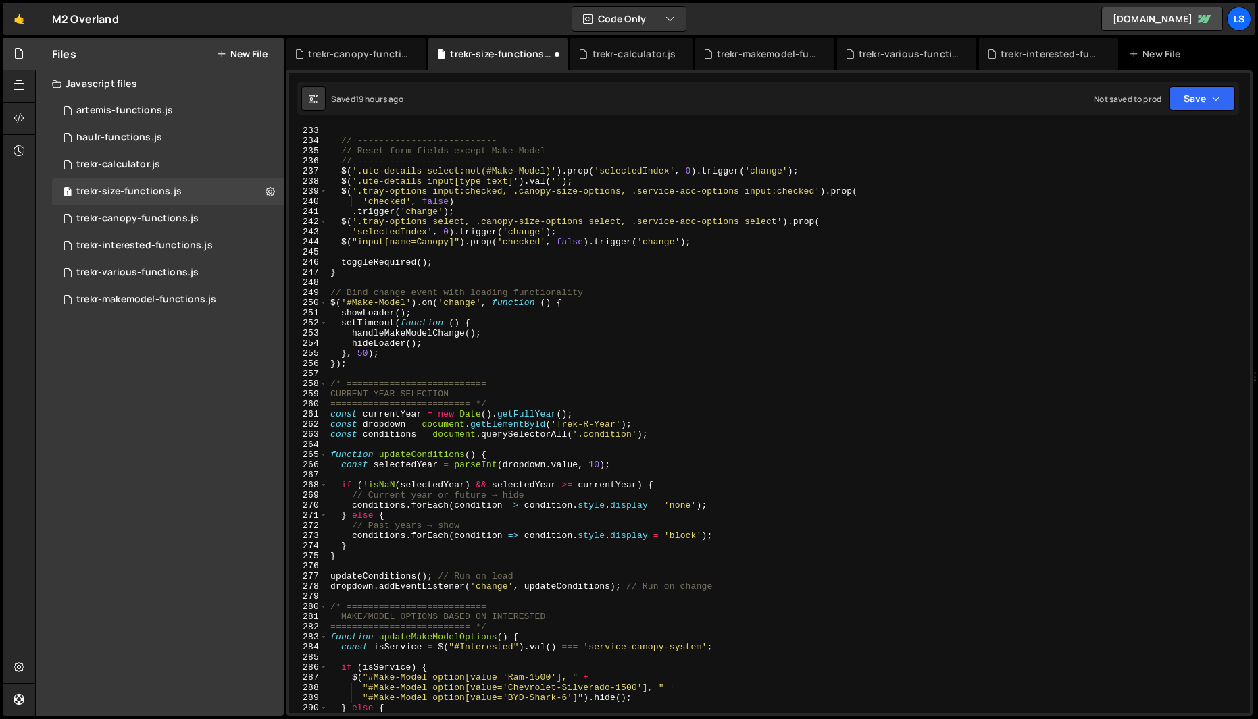
scroll to position [1969, 0]
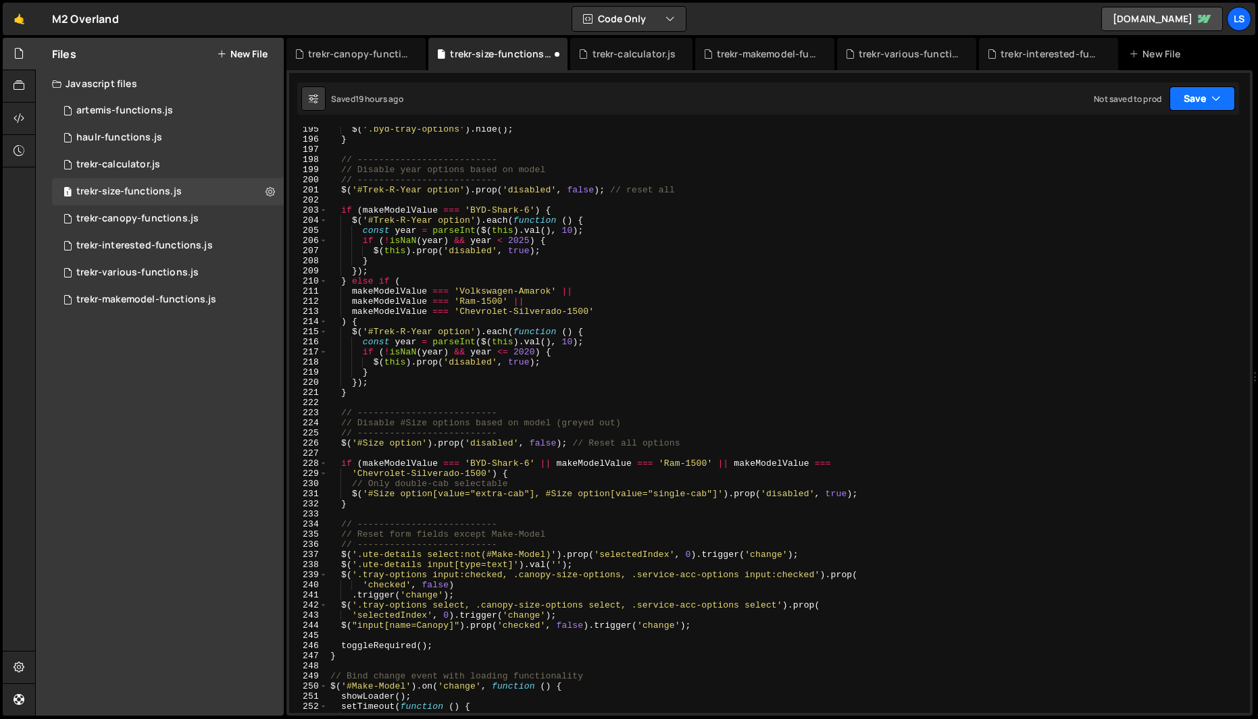
click at [1206, 102] on button "Save" at bounding box center [1202, 98] width 66 height 24
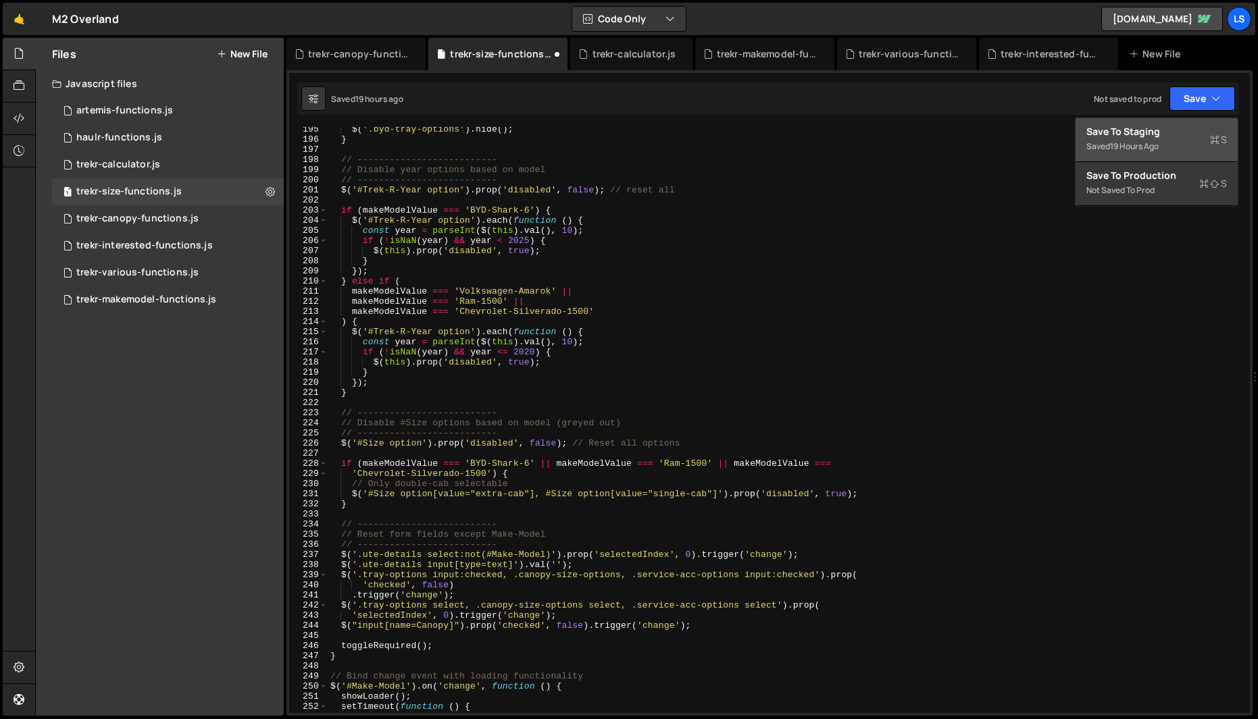
click at [1146, 133] on div "Save to Staging S" at bounding box center [1156, 132] width 141 height 14
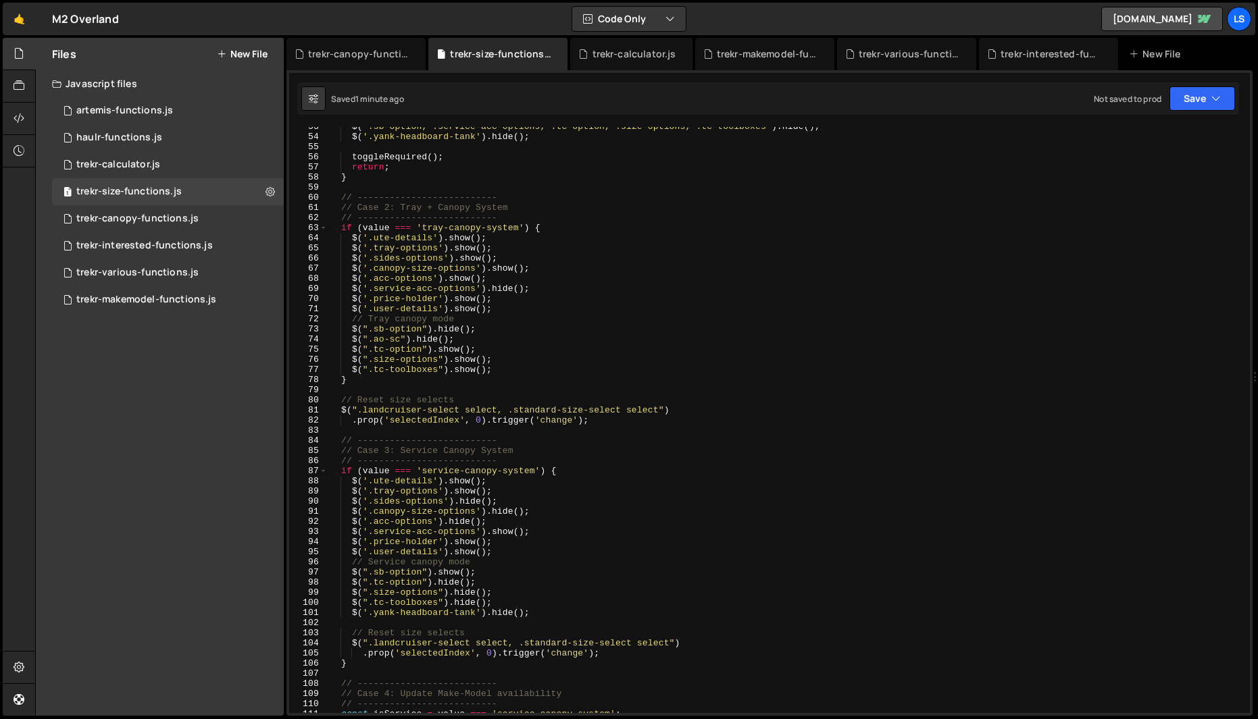
scroll to position [597, 0]
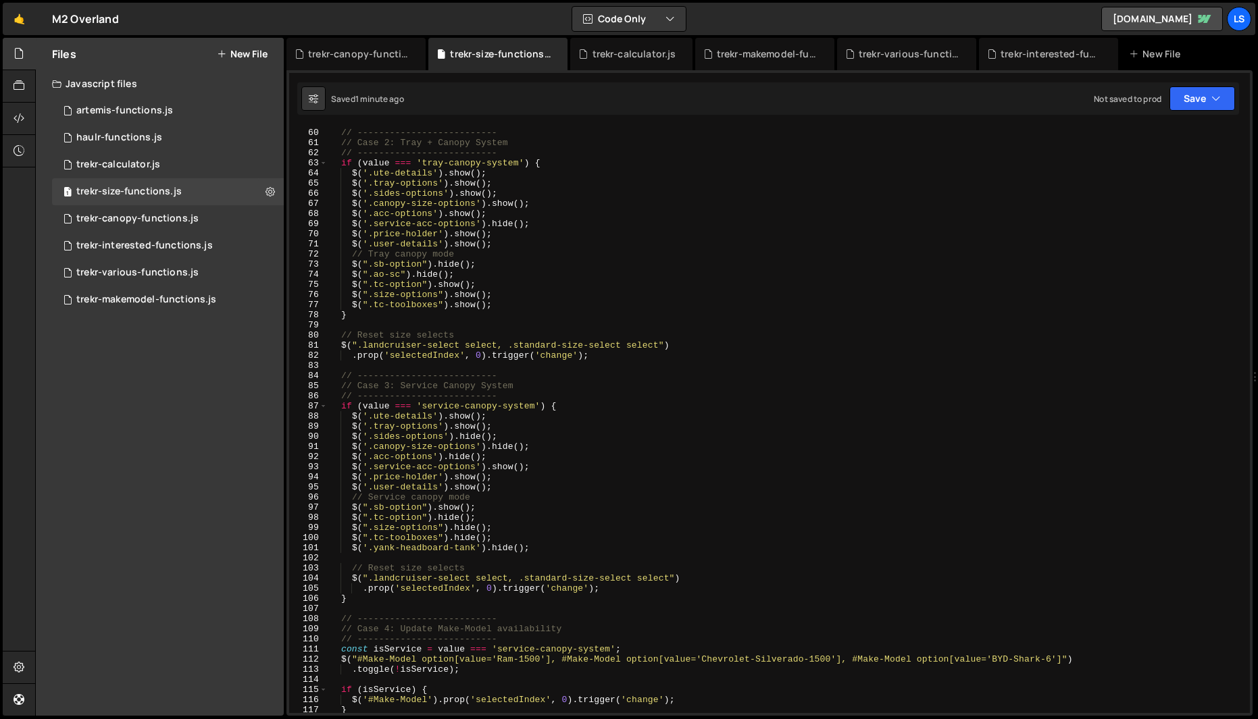
click at [438, 238] on div "// -------------------------- // Case 2: Tray + Canopy System // --------------…" at bounding box center [786, 421] width 917 height 607
type textarea "$(updateMakeModelOptions);"
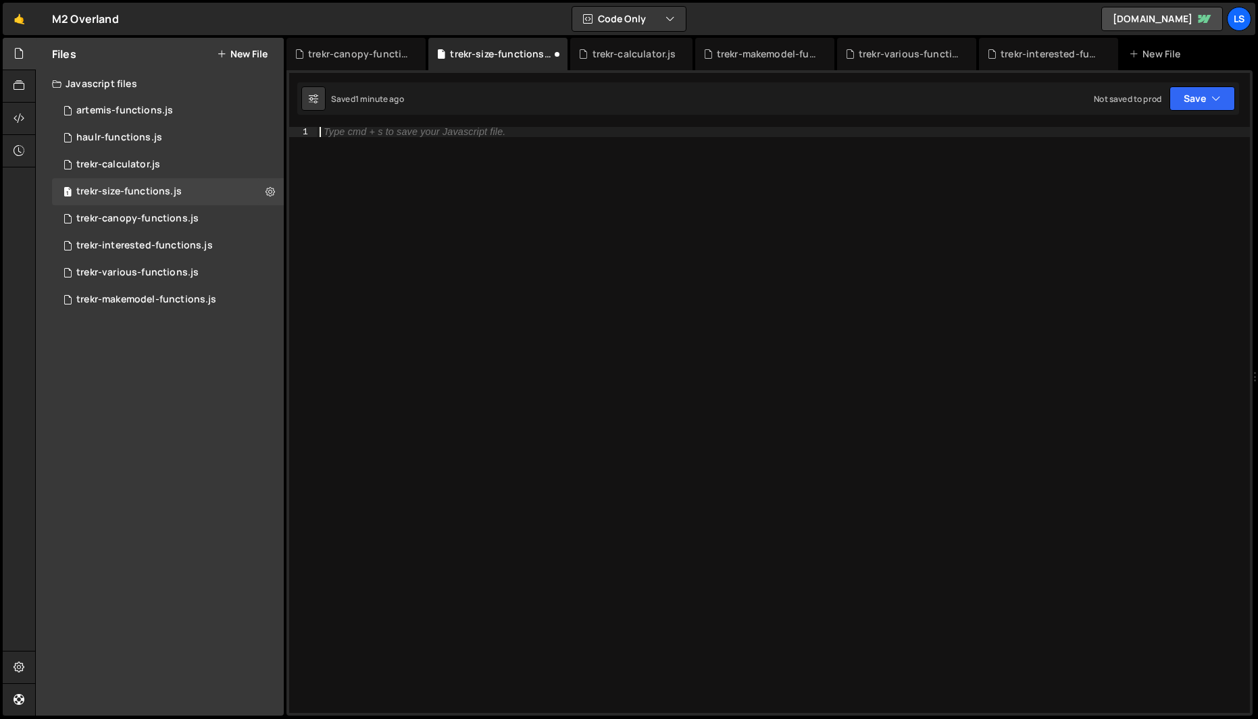
paste textarea "updateConditions();"
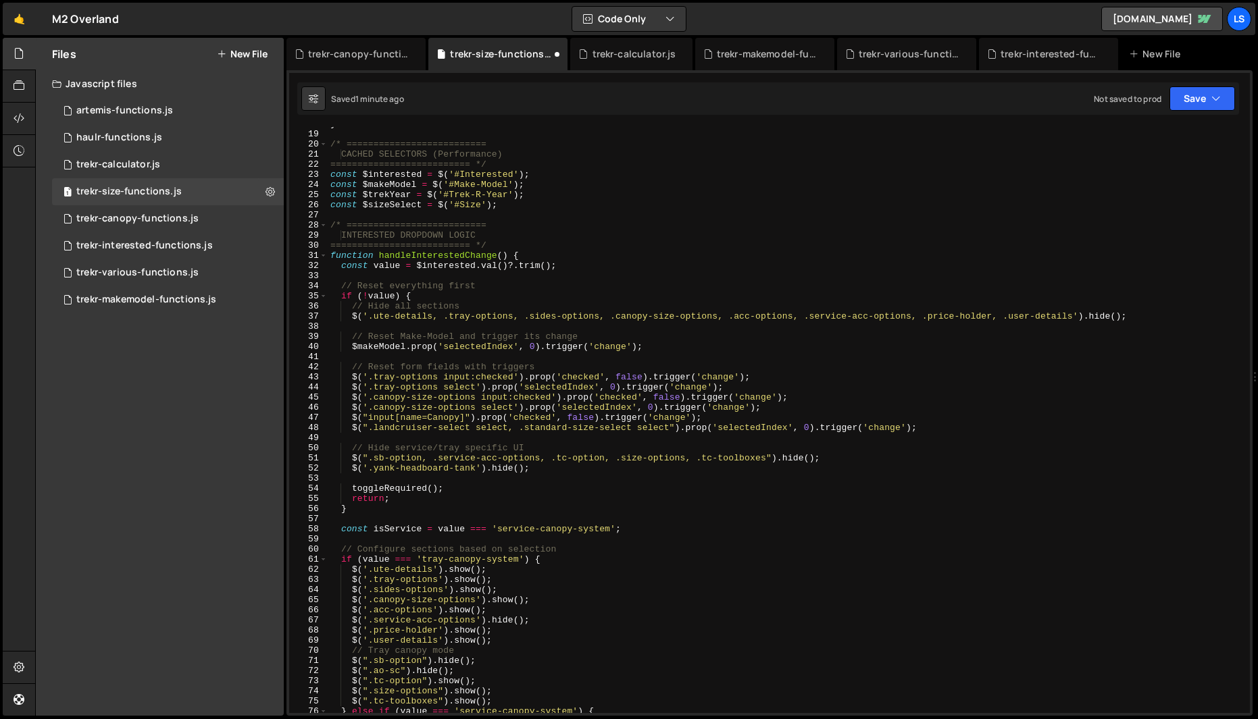
scroll to position [0, 0]
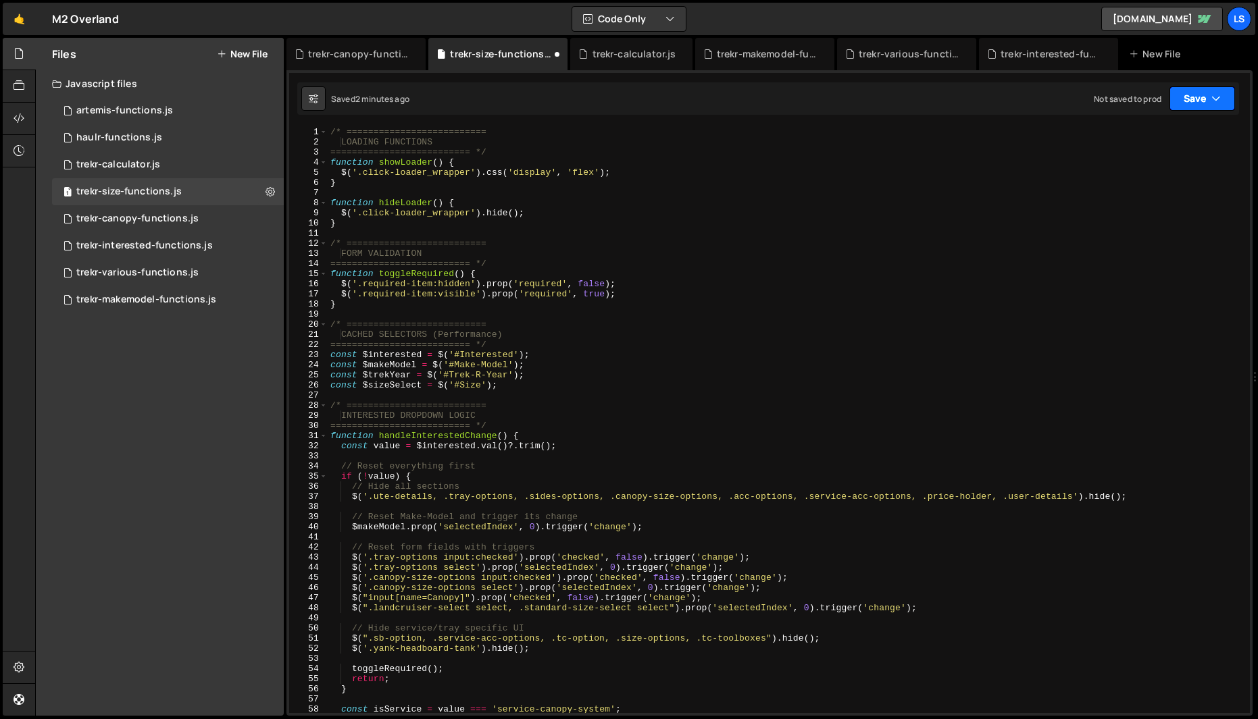
click at [1200, 98] on button "Save" at bounding box center [1202, 98] width 66 height 24
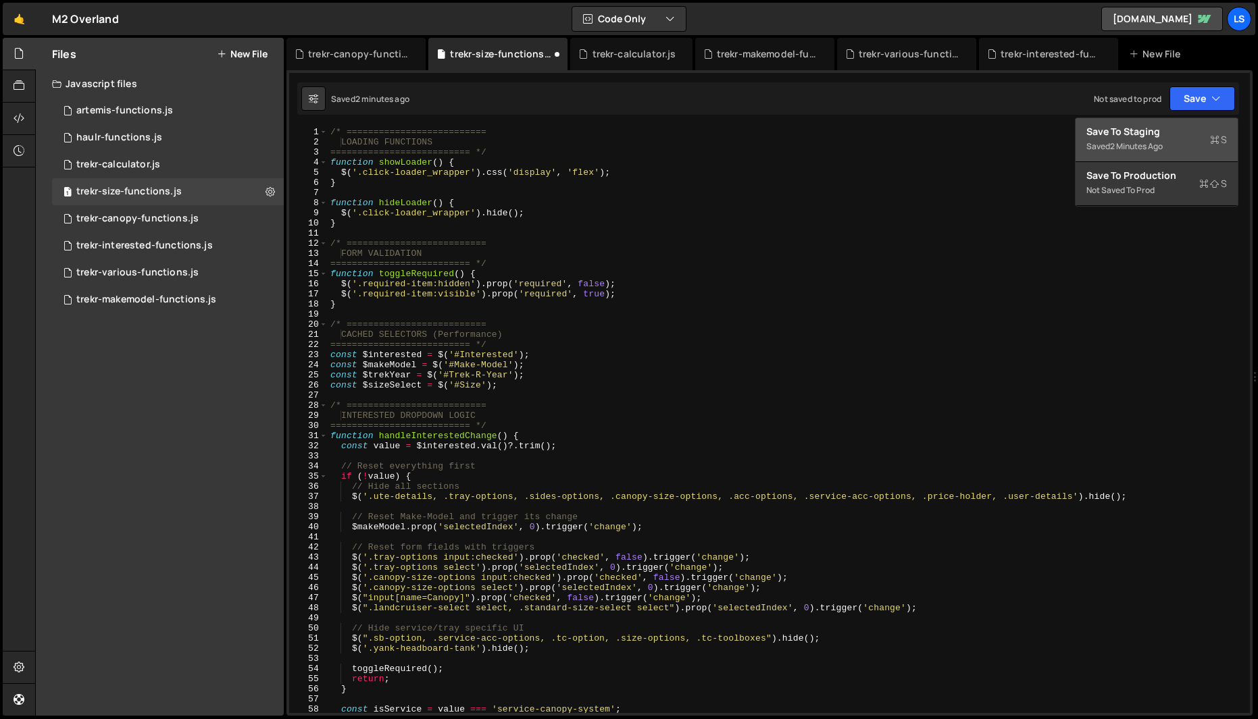
click at [1144, 136] on div "Save to Staging S" at bounding box center [1156, 132] width 141 height 14
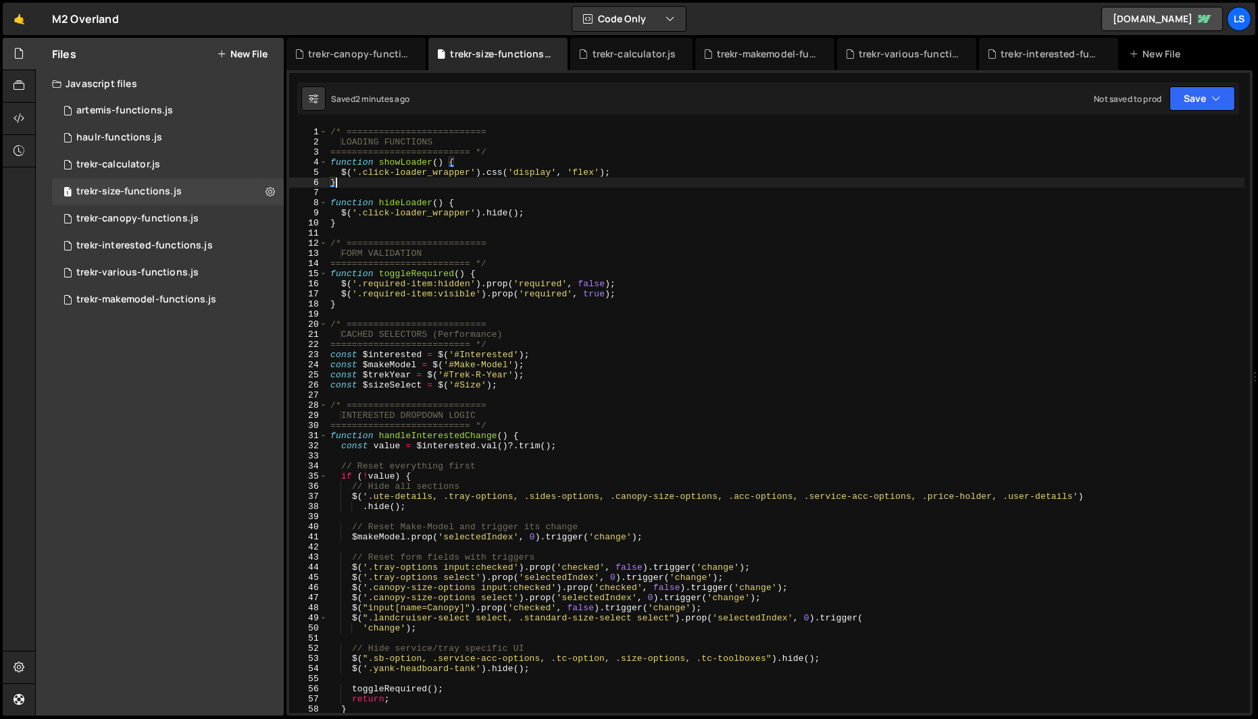
click at [445, 184] on div "/* ========================== LOADING FUNCTIONS ========================== */ f…" at bounding box center [786, 430] width 917 height 607
type textarea "updateConditions();"
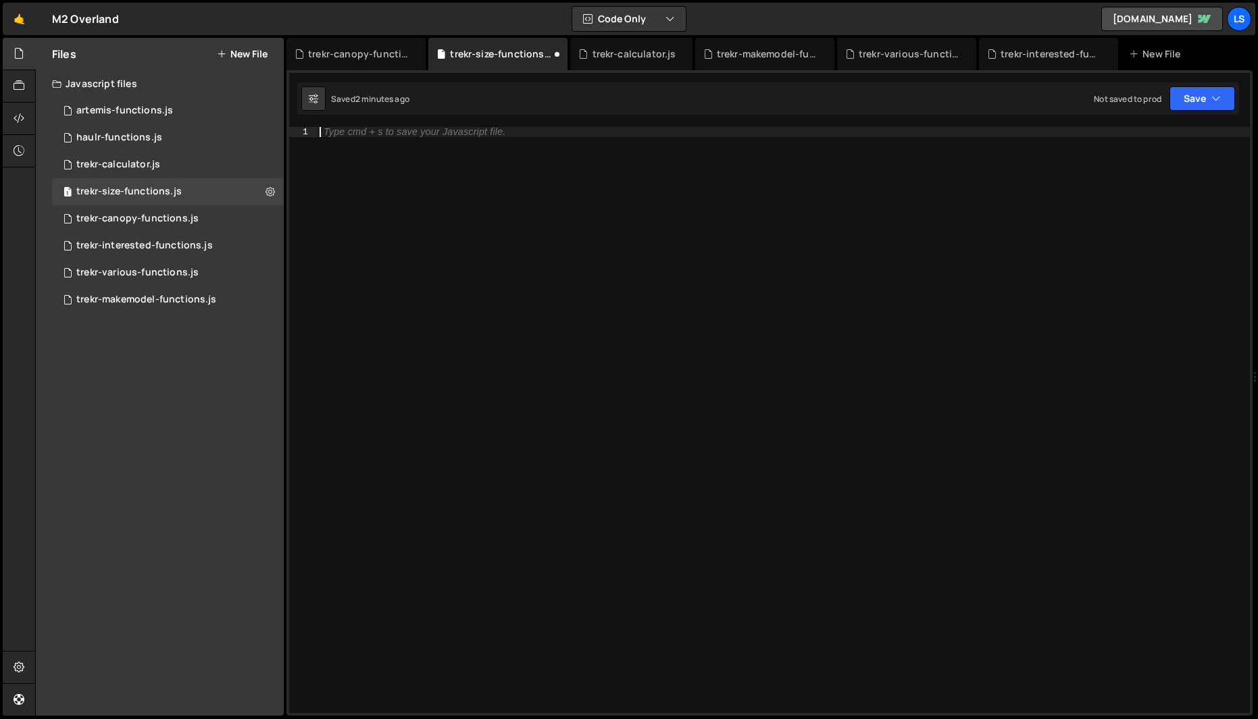
paste textarea "updateConditions();"
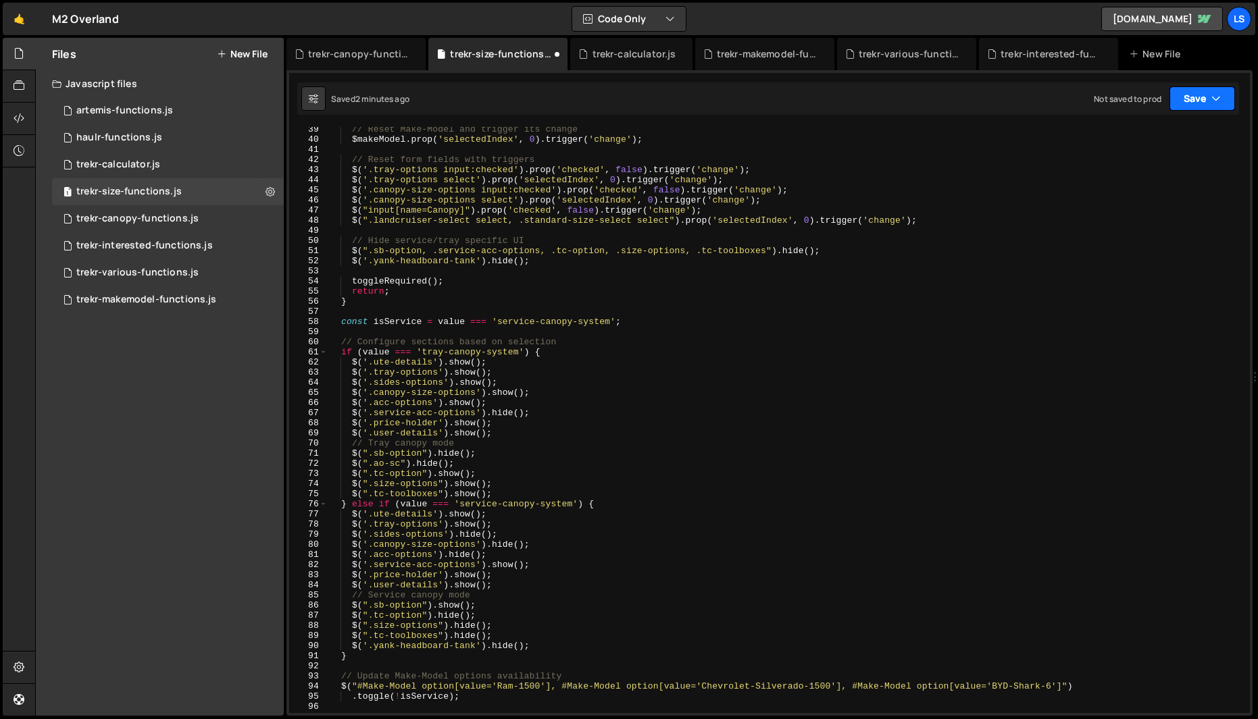
scroll to position [48, 0]
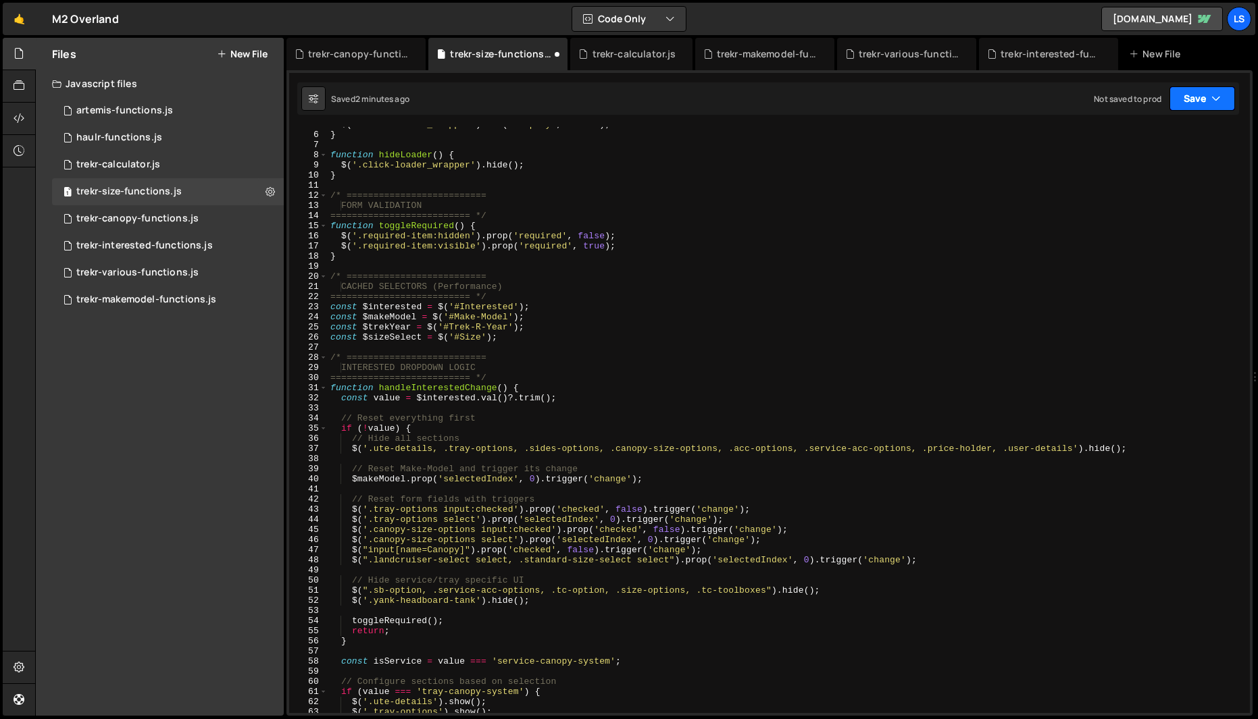
click at [1188, 93] on button "Save" at bounding box center [1202, 98] width 66 height 24
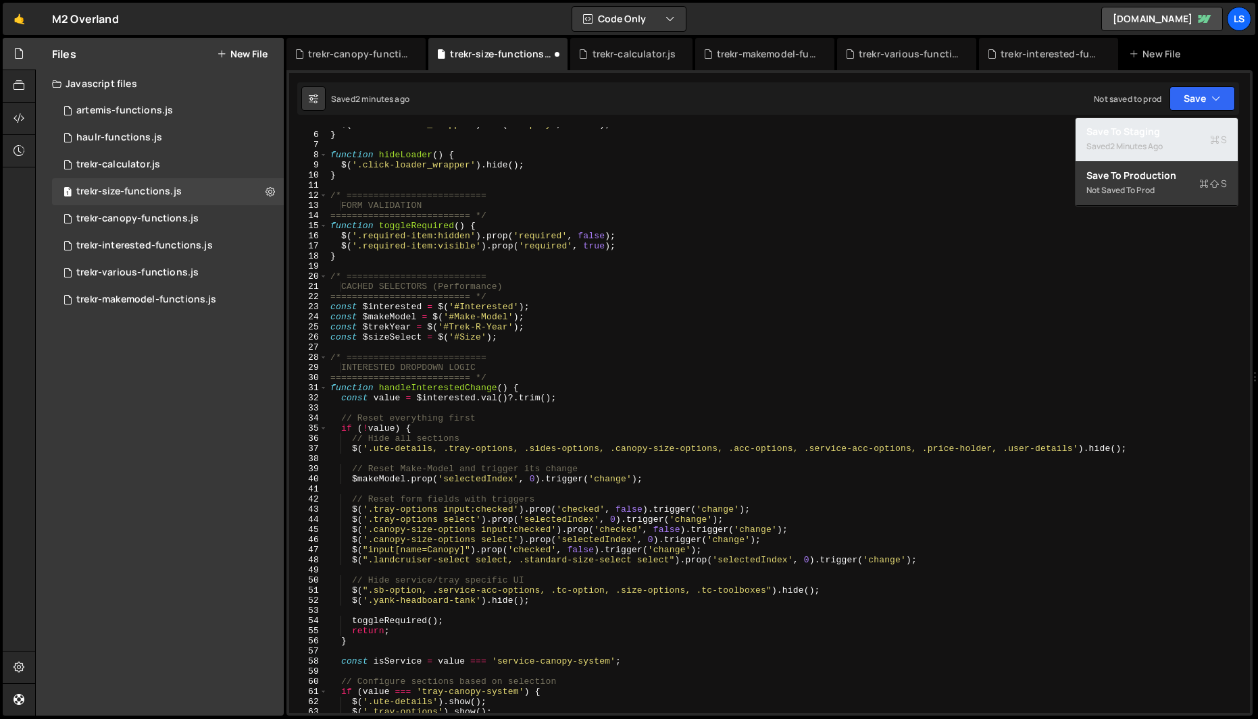
click at [1113, 143] on div "2 minutes ago" at bounding box center [1136, 146] width 53 height 11
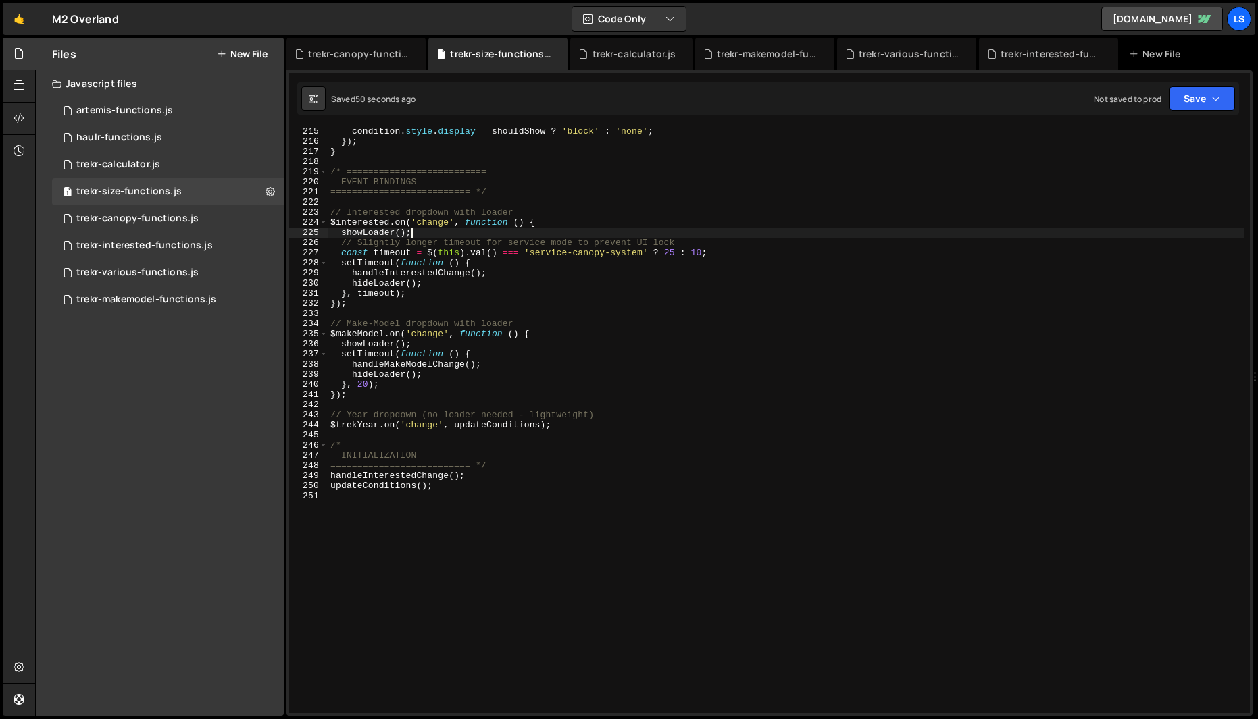
click at [449, 237] on div "condition . style . display = shouldShow ? 'block' : 'none' ; }) ; } /* =======…" at bounding box center [786, 429] width 917 height 607
type textarea "updateConditions();"
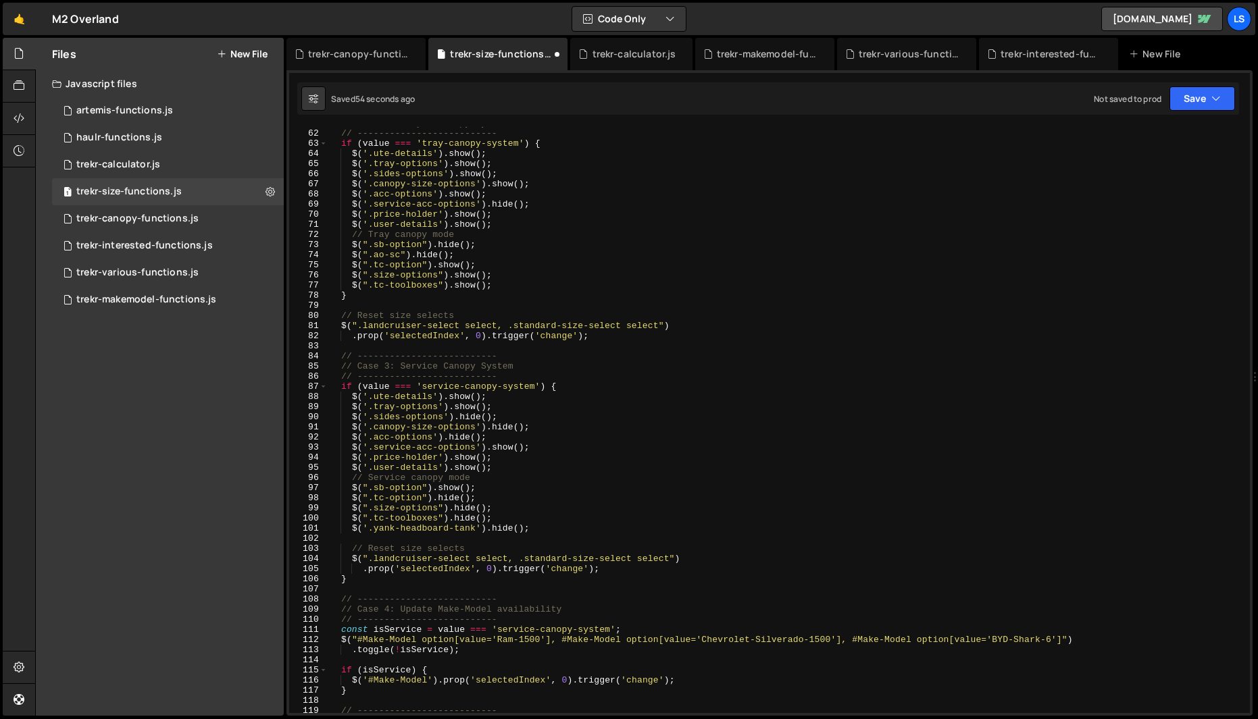
scroll to position [0, 0]
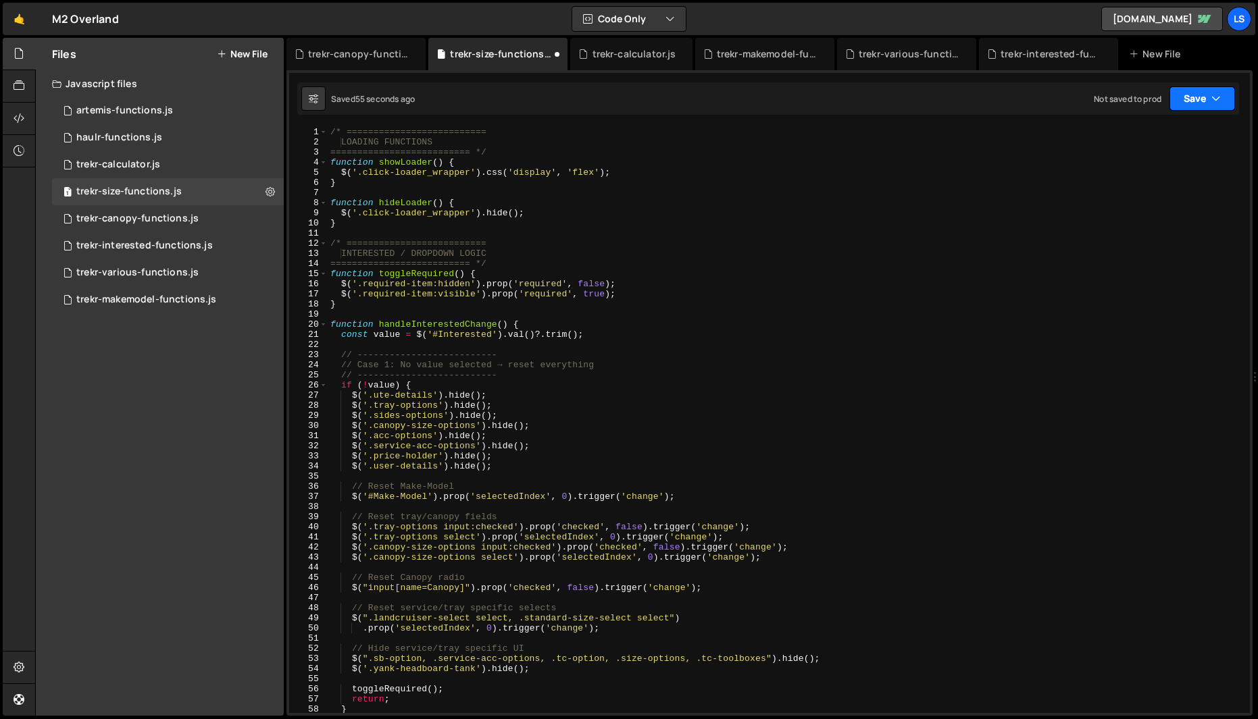
click at [1203, 102] on button "Save" at bounding box center [1202, 98] width 66 height 24
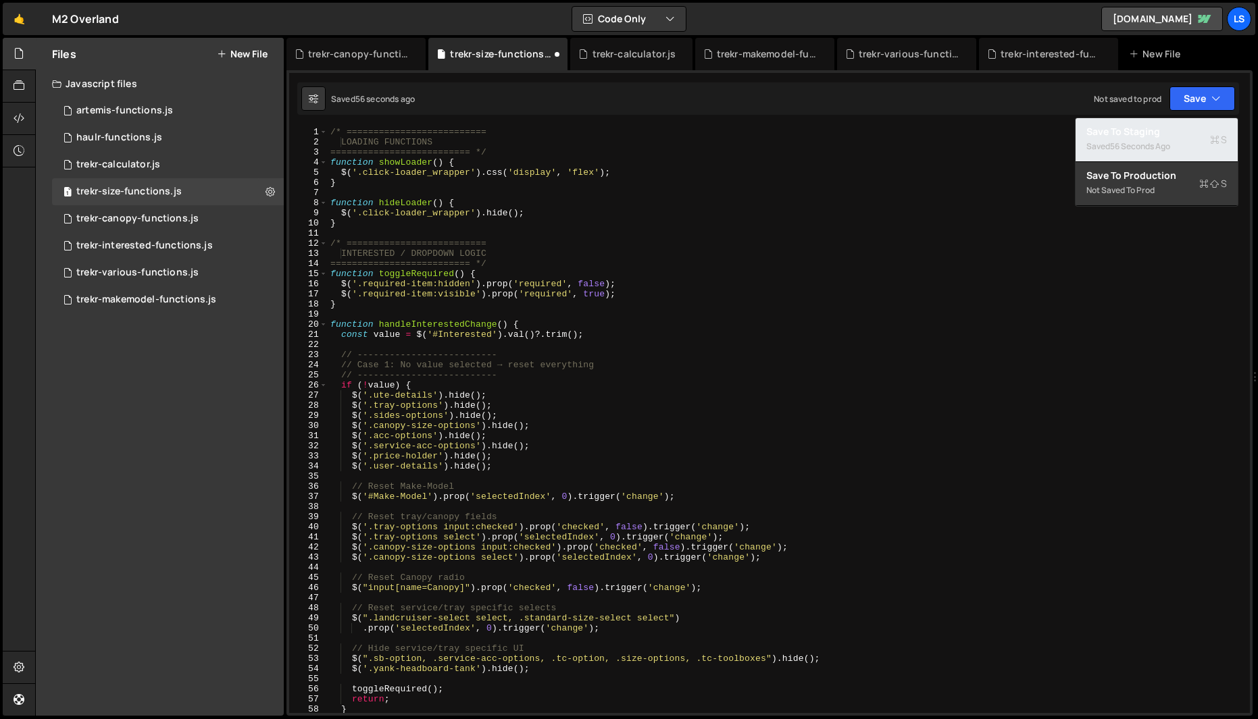
click at [1139, 139] on div "Saved 56 seconds ago" at bounding box center [1156, 146] width 141 height 16
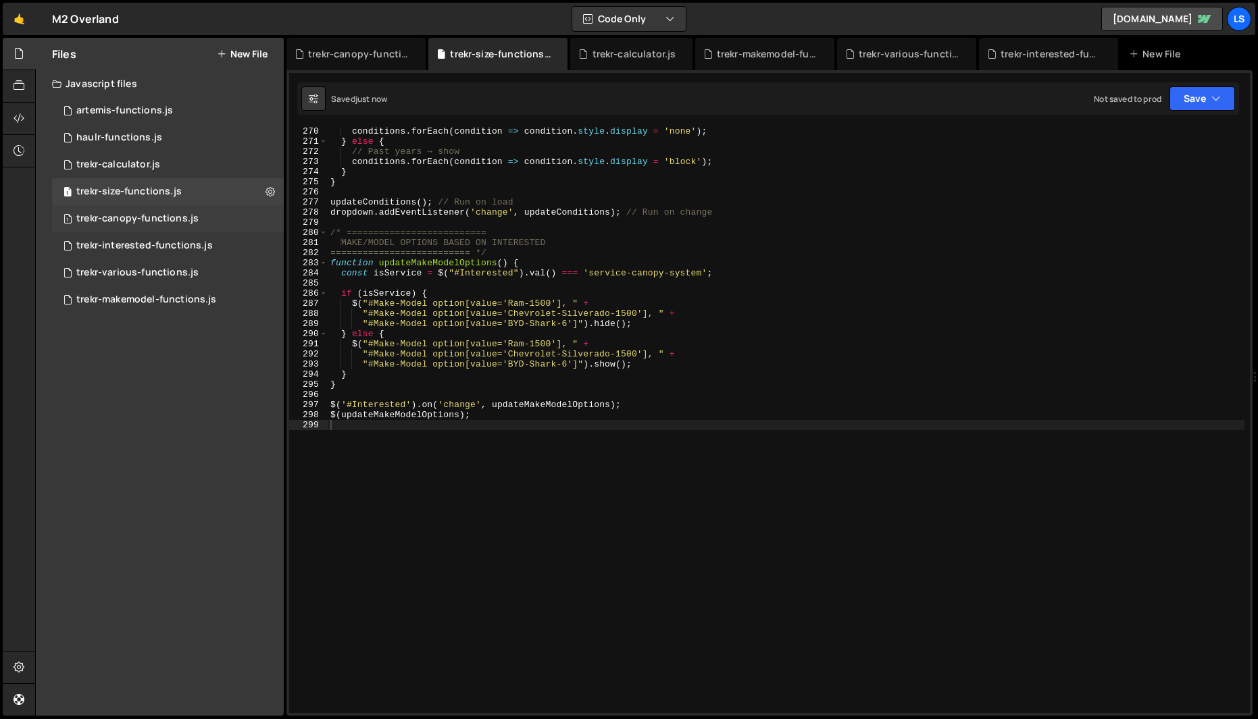
click at [122, 225] on div "1 trekr-canopy-functions.js 0" at bounding box center [168, 218] width 232 height 27
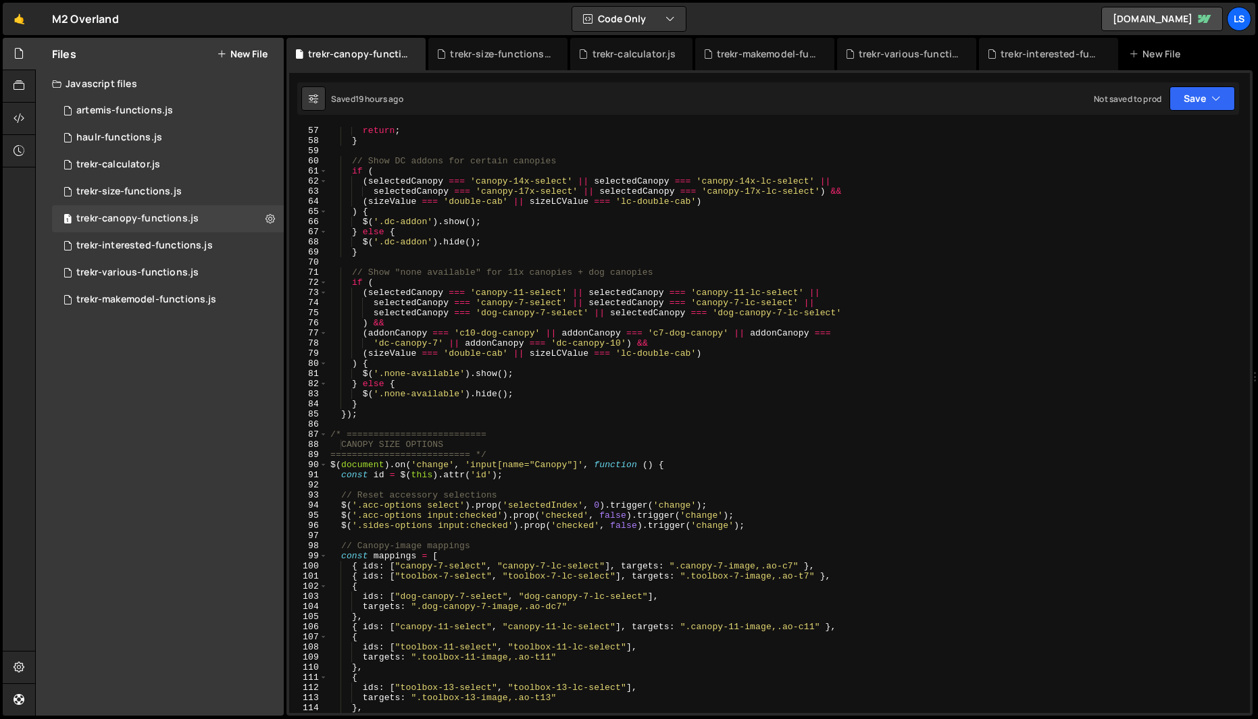
scroll to position [424, 0]
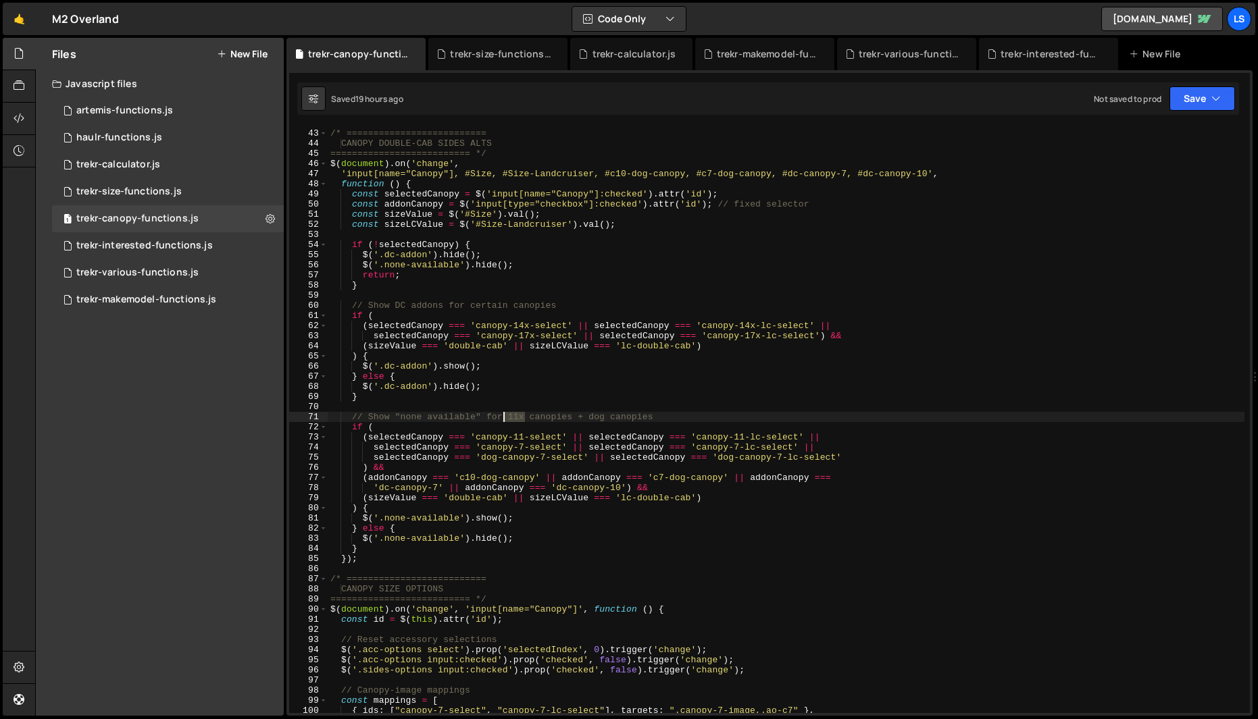
drag, startPoint x: 524, startPoint y: 415, endPoint x: 501, endPoint y: 420, distance: 23.3
click at [501, 420] on div "/* ========================== CANOPY DOUBLE-CAB SIDES ALTS ====================…" at bounding box center [786, 421] width 917 height 607
drag, startPoint x: 363, startPoint y: 466, endPoint x: 310, endPoint y: 467, distance: 52.7
click at [310, 467] on div "// Show "none available" for canopies + dog canopies 42 43 44 45 46 47 48 49 50…" at bounding box center [769, 420] width 961 height 586
type textarea "selectedCanopy === 'dog-canopy-7-select' || selectedCanopy === 'dog-canopy-7-lc…"
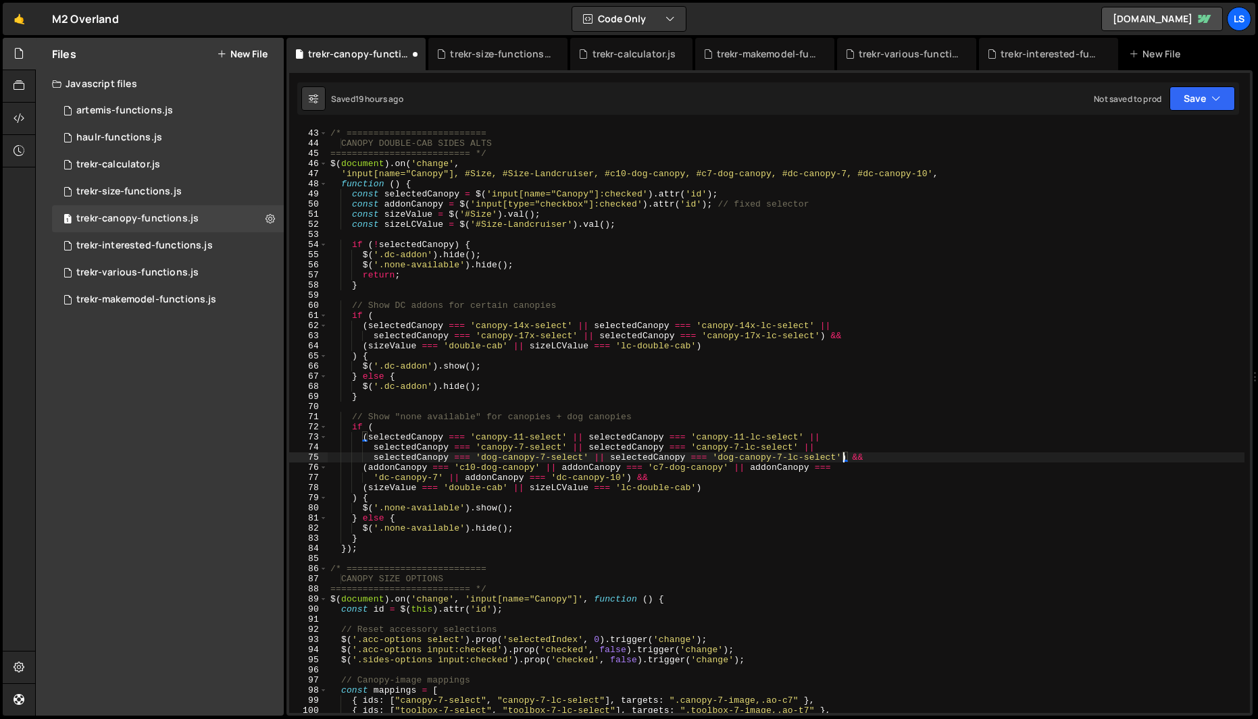
click at [786, 459] on div "/* ========================== CANOPY DOUBLE-CAB SIDES ALTS ====================…" at bounding box center [786, 421] width 917 height 607
click at [1182, 103] on button "Save" at bounding box center [1202, 98] width 66 height 24
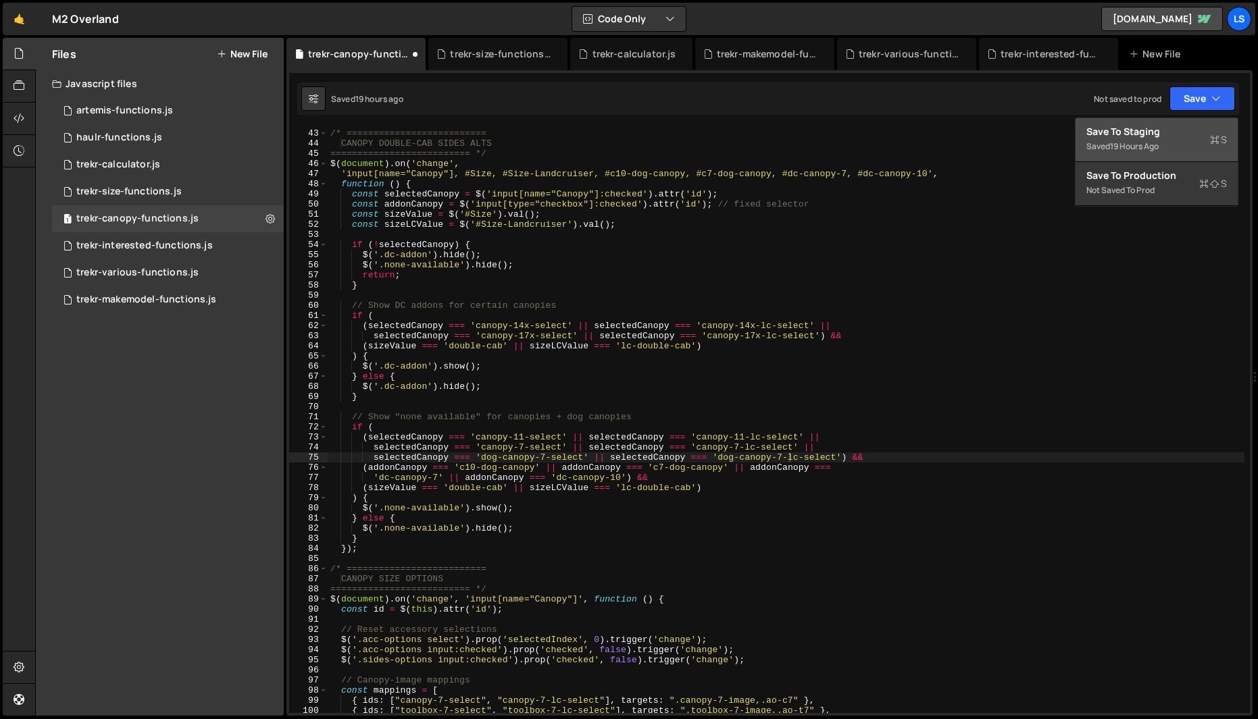
click at [1165, 128] on div "Save to Staging S" at bounding box center [1156, 132] width 141 height 14
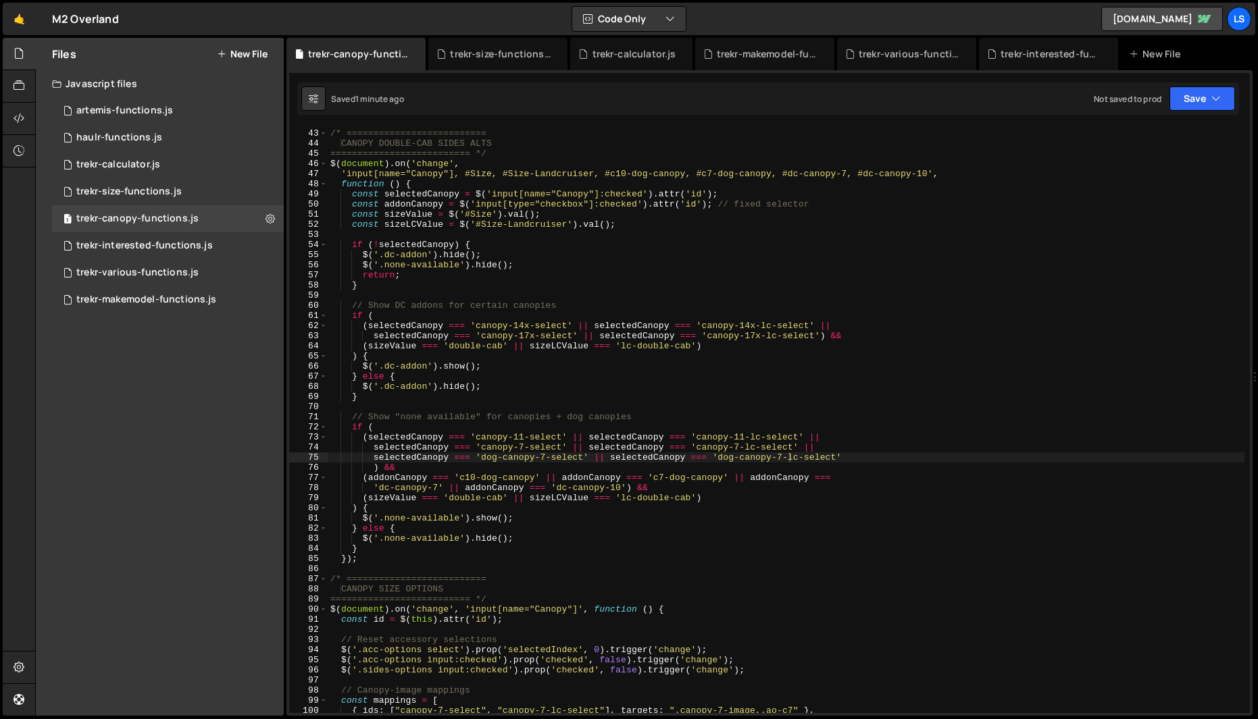
click at [470, 233] on div "/* ========================== CANOPY DOUBLE-CAB SIDES ALTS ====================…" at bounding box center [786, 421] width 917 height 607
type textarea "});"
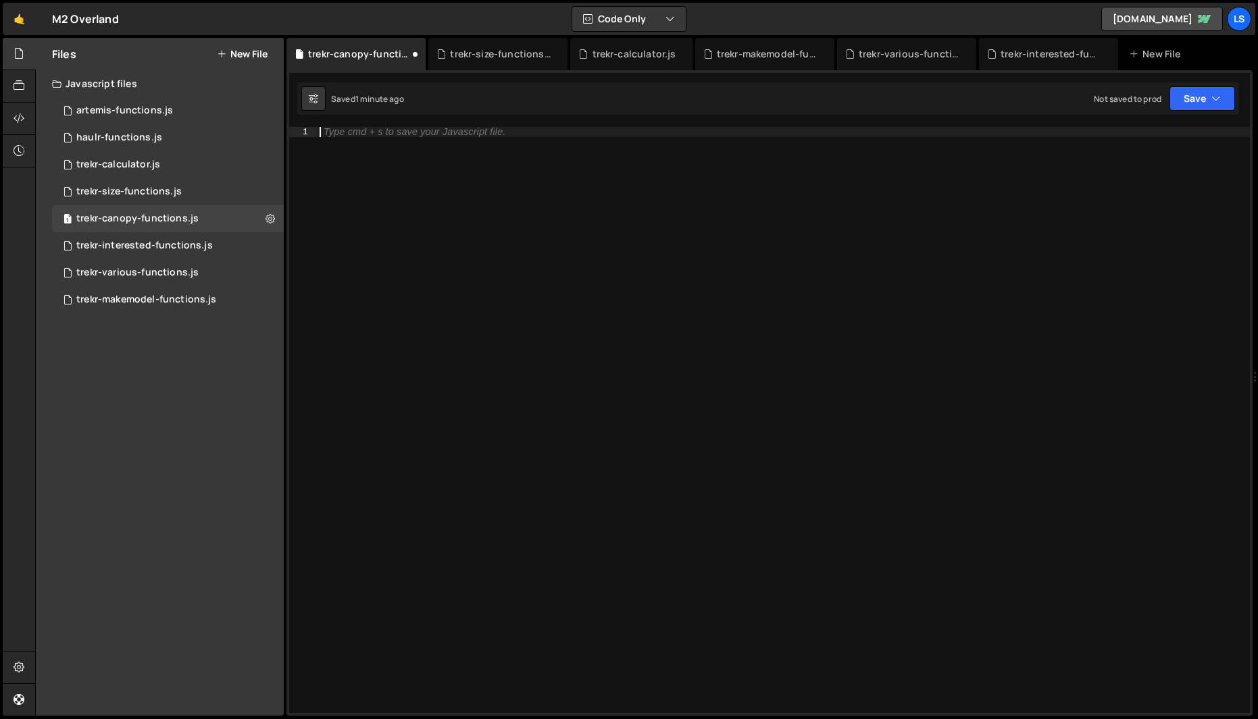
scroll to position [2443, 0]
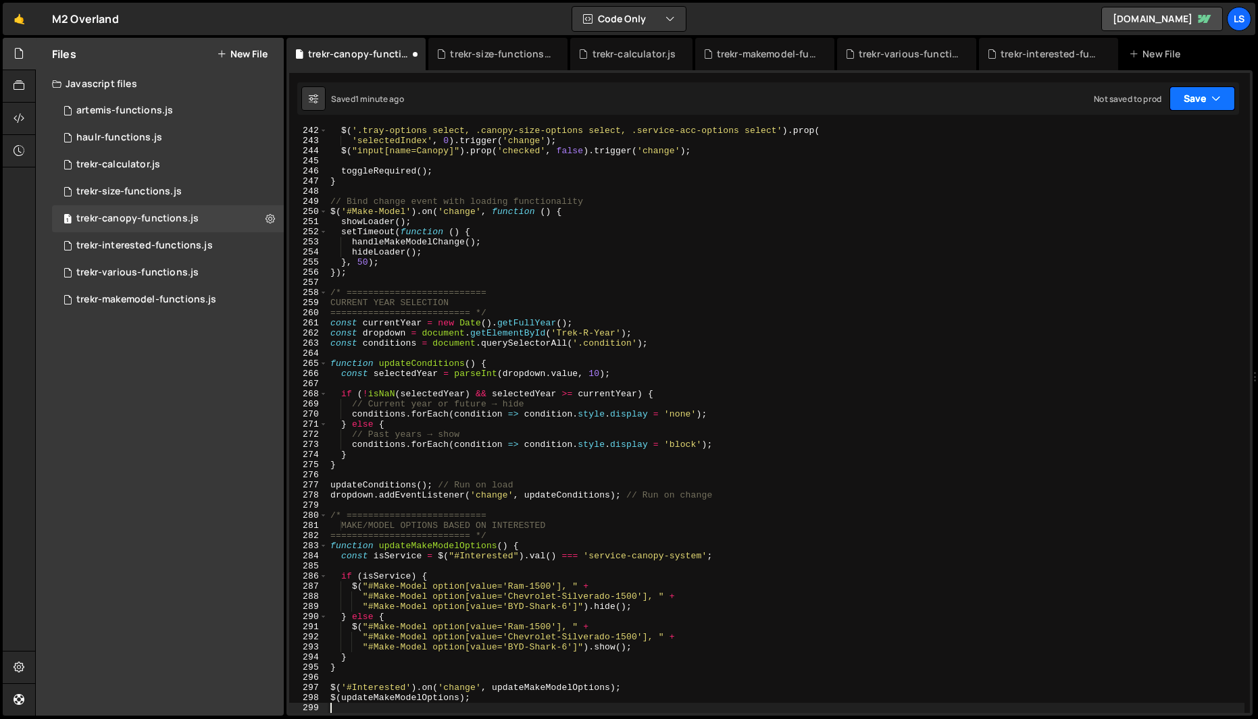
click at [1190, 99] on button "Save" at bounding box center [1202, 98] width 66 height 24
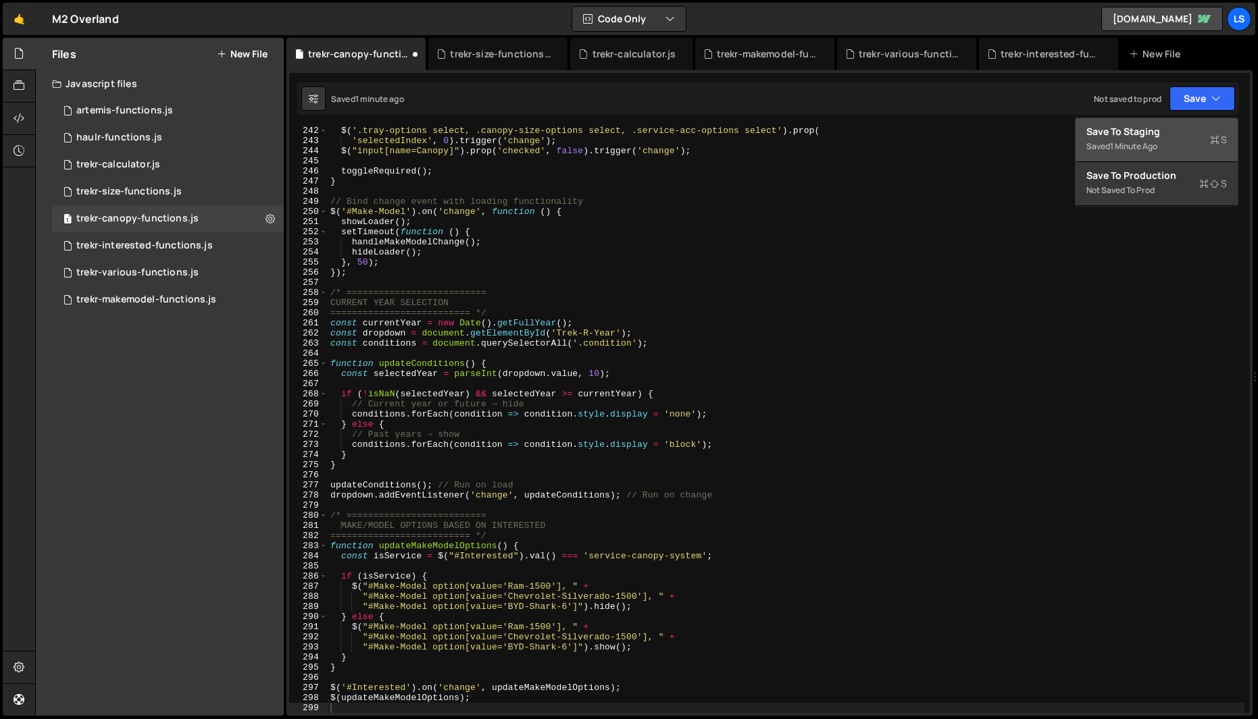
click at [1157, 129] on div "Save to Staging S" at bounding box center [1156, 132] width 141 height 14
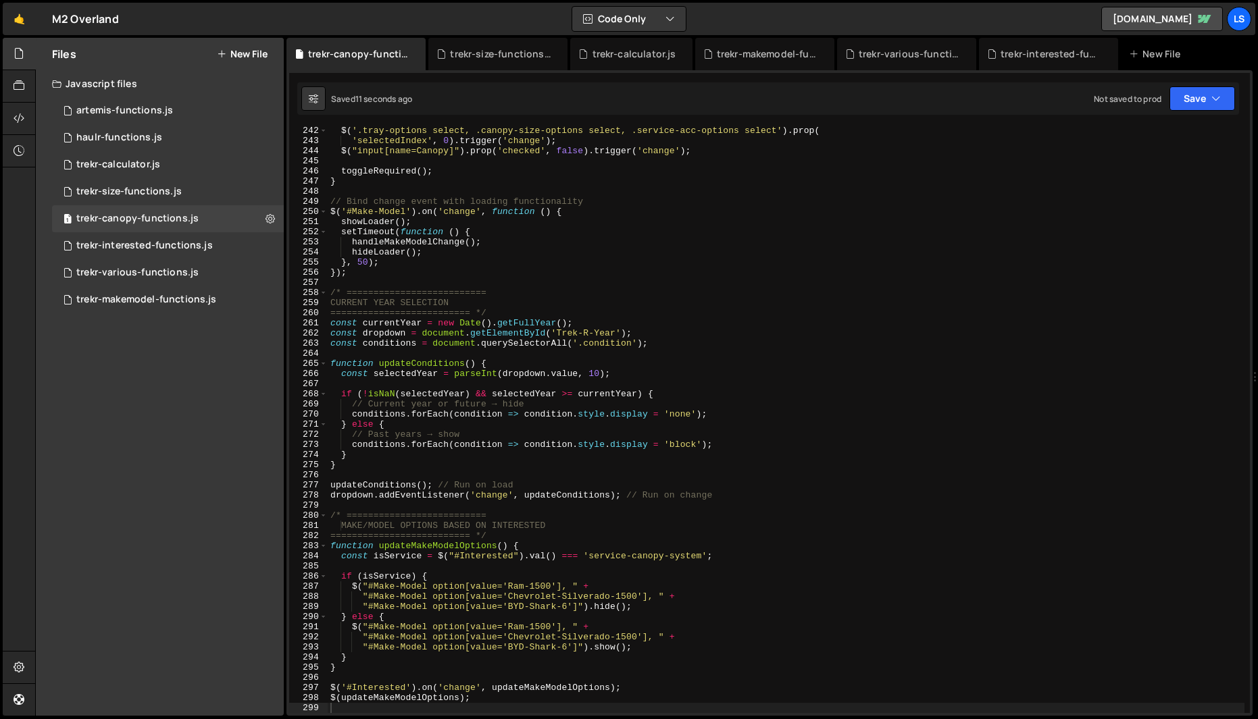
click at [691, 171] on div "$ ( '.tray-options select, .canopy-size-options select, .service-acc-options se…" at bounding box center [786, 429] width 917 height 607
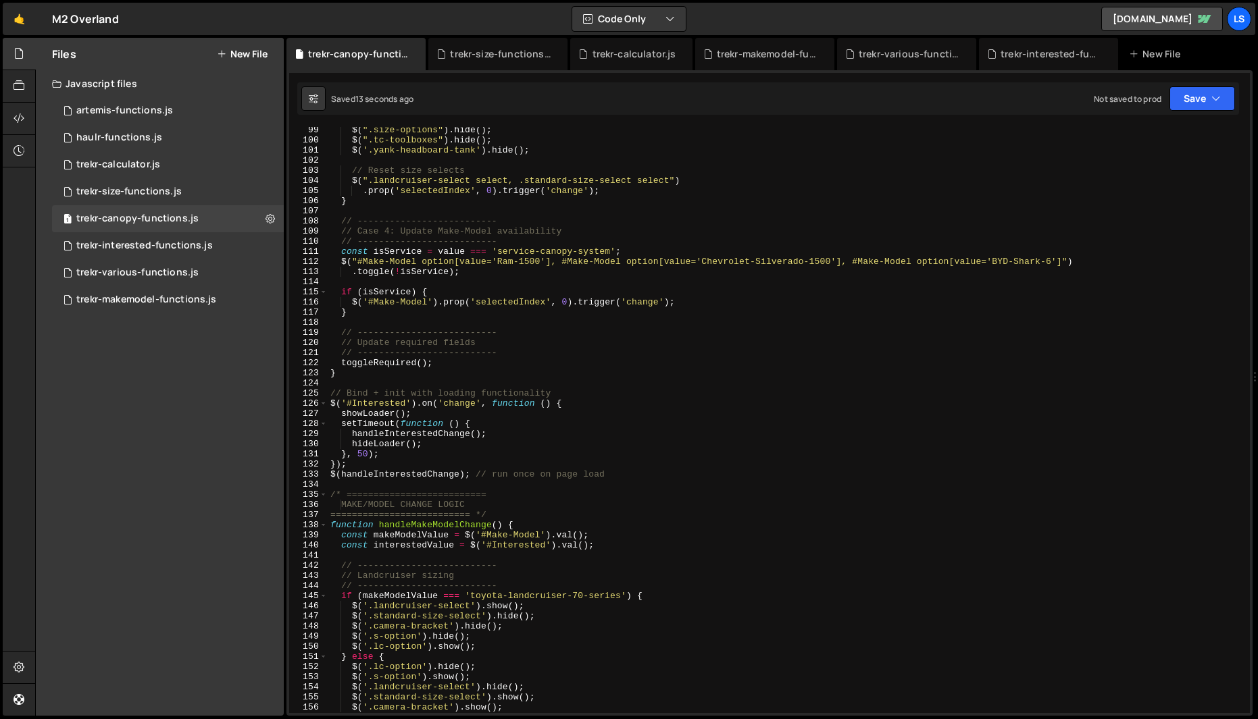
scroll to position [0, 0]
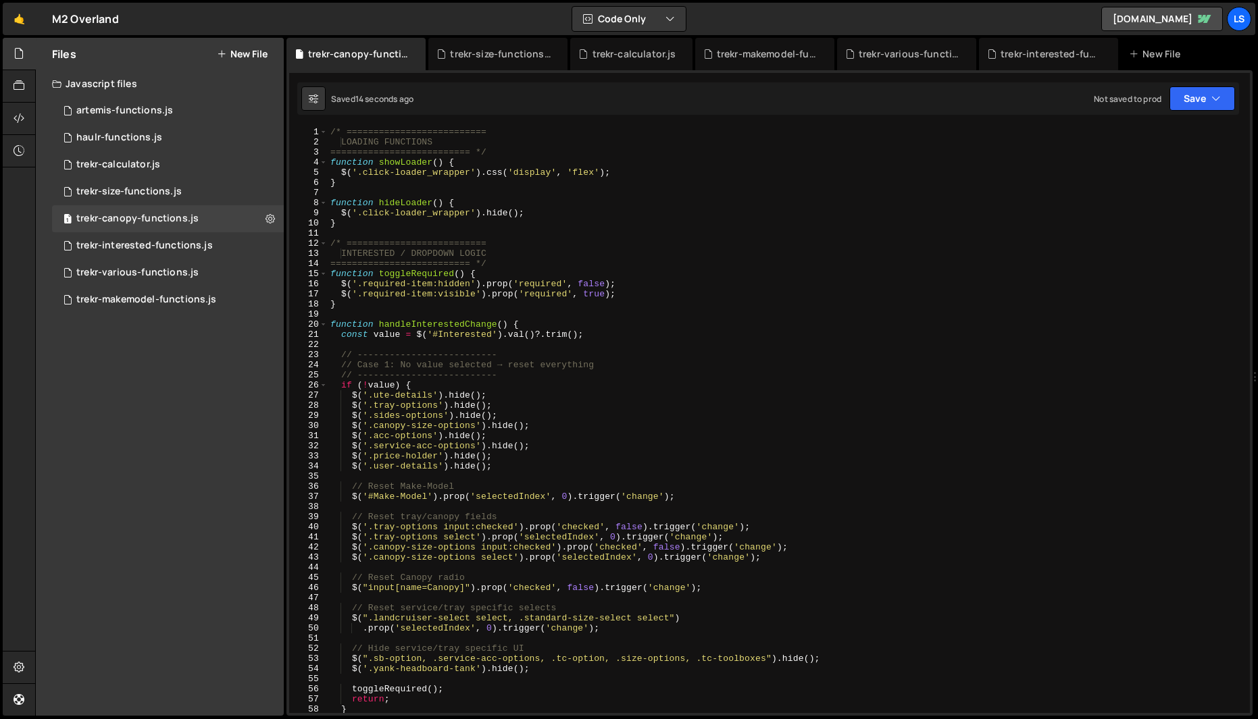
type textarea "$(updateMakeModelOptions);"
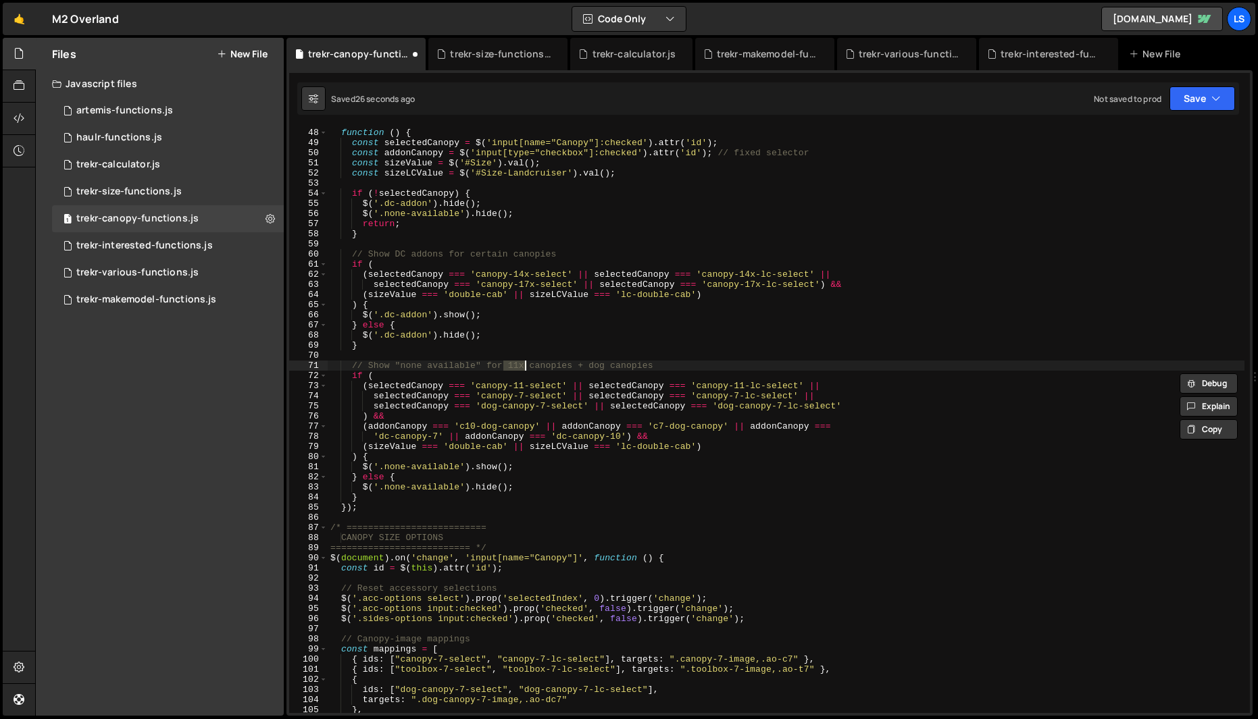
scroll to position [476, 0]
click at [363, 415] on div "'input[name="Canopy"], #Size, #Size-Landcruiser, #c10-dog-canopy, #c7-dog-canop…" at bounding box center [786, 421] width 917 height 607
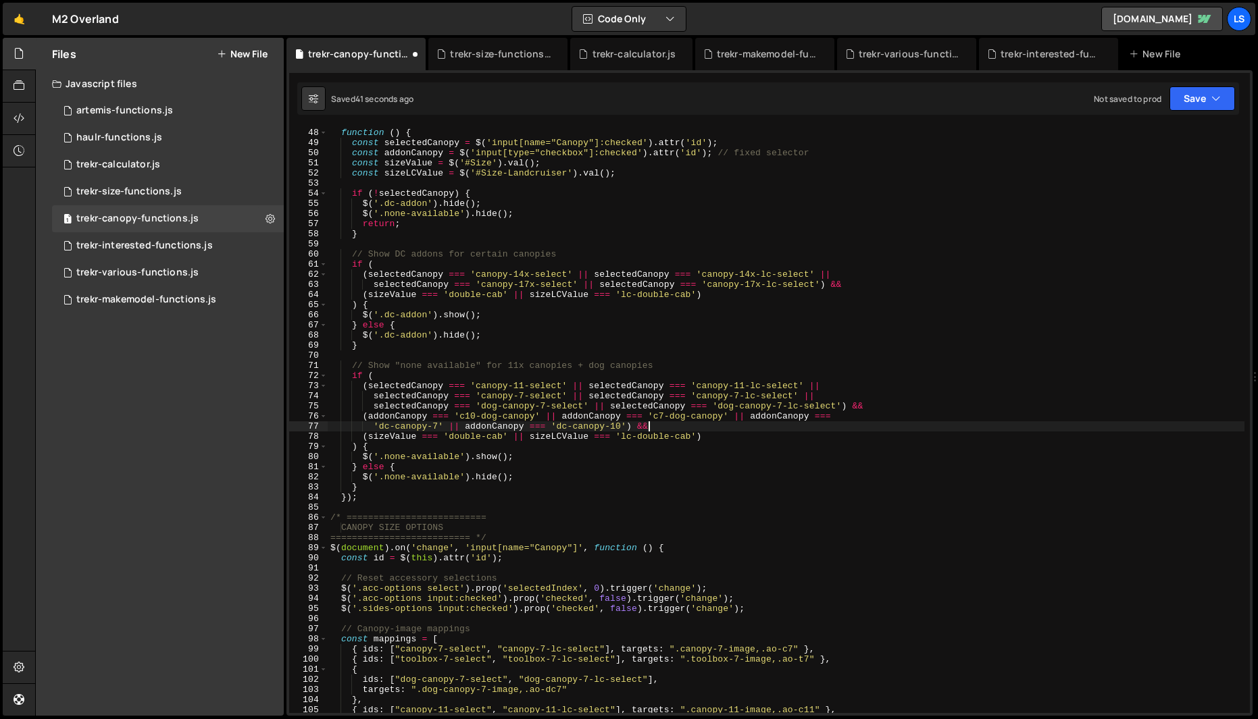
click at [693, 426] on div "'input[name="Canopy"], #Size, #Size-Landcruiser, #c10-dog-canopy, #c7-dog-canop…" at bounding box center [786, 421] width 917 height 607
type textarea "'dc-canopy-7' || addonCanopy === 'dc-canopy-10') &&"
click at [1202, 90] on button "Save" at bounding box center [1202, 98] width 66 height 24
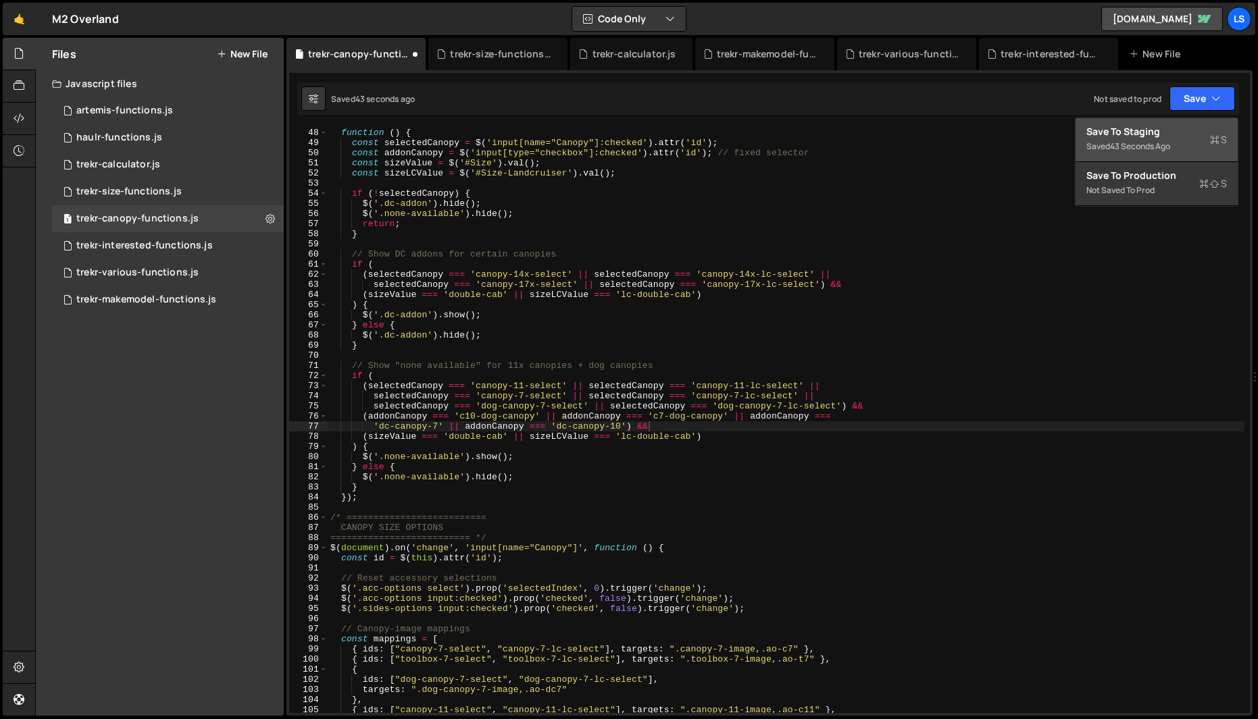
click at [1133, 133] on div "Save to Staging S" at bounding box center [1156, 132] width 141 height 14
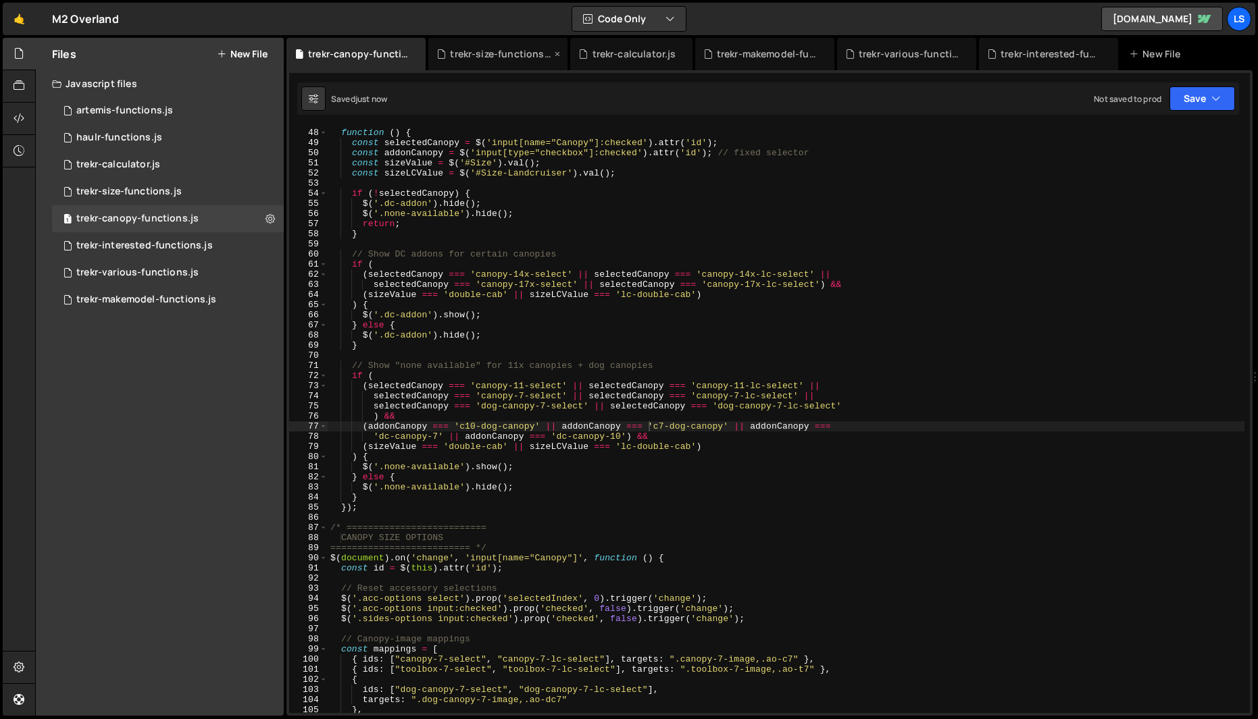
click at [525, 49] on div "trekr-size-functions.js" at bounding box center [500, 54] width 101 height 14
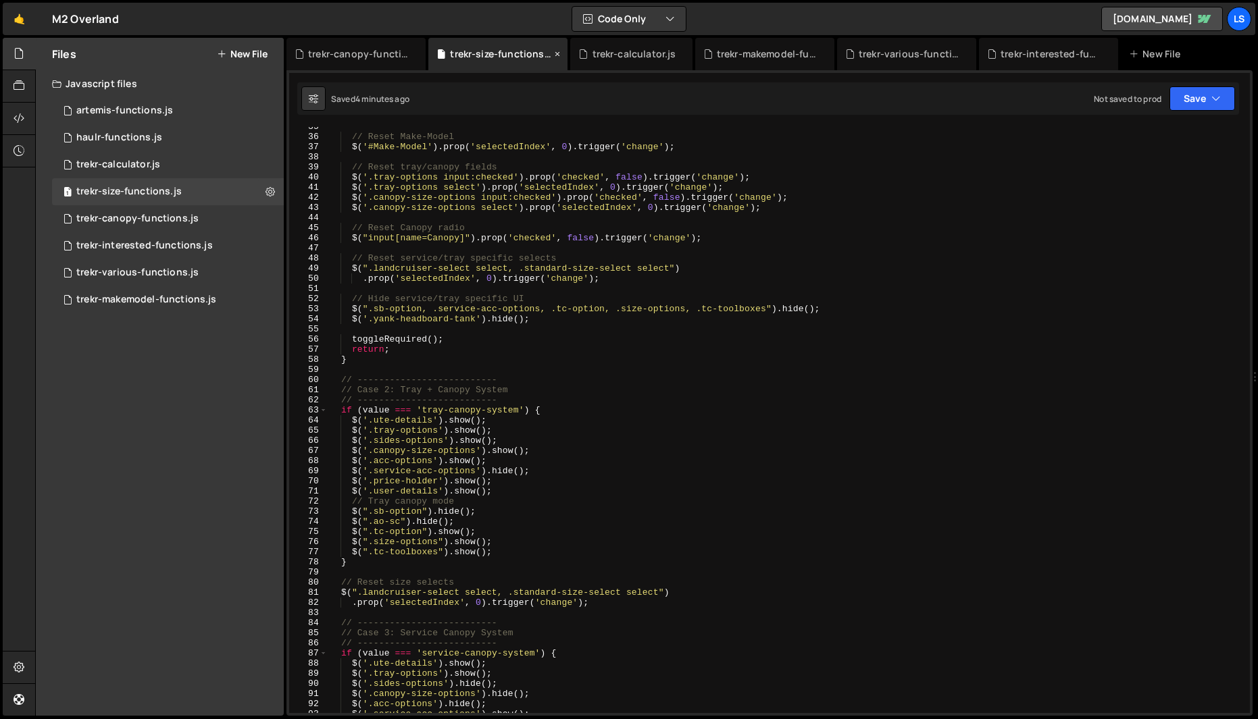
scroll to position [0, 0]
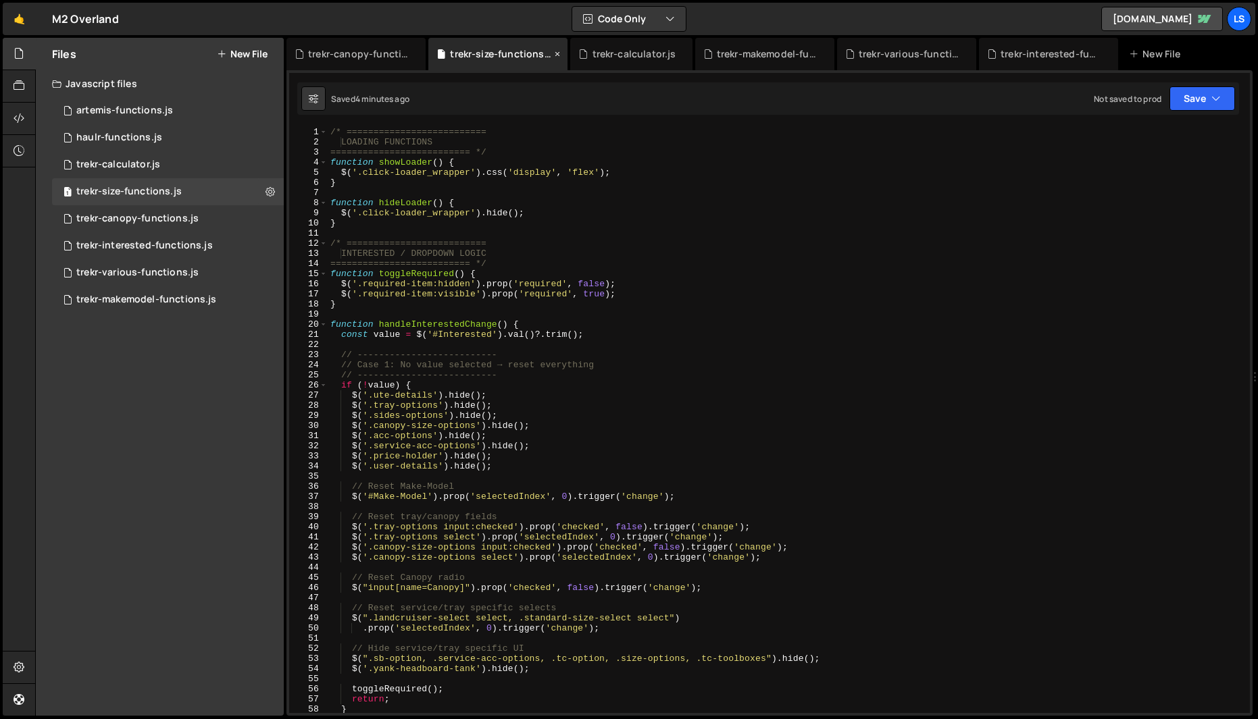
click at [555, 50] on icon at bounding box center [557, 54] width 9 height 14
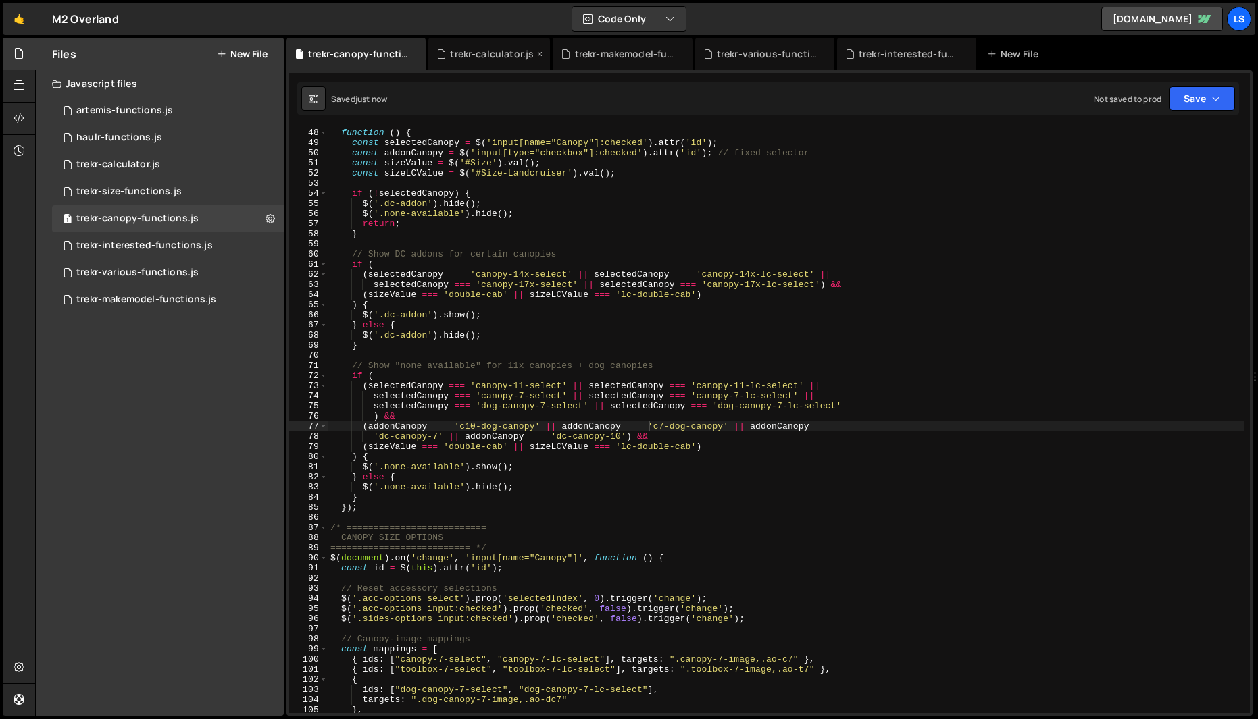
click at [538, 53] on icon at bounding box center [539, 54] width 9 height 14
click at [557, 51] on icon at bounding box center [557, 54] width 9 height 14
click at [700, 53] on icon at bounding box center [698, 54] width 9 height 14
click at [516, 58] on div "trekr-various-functions.js" at bounding box center [500, 54] width 101 height 14
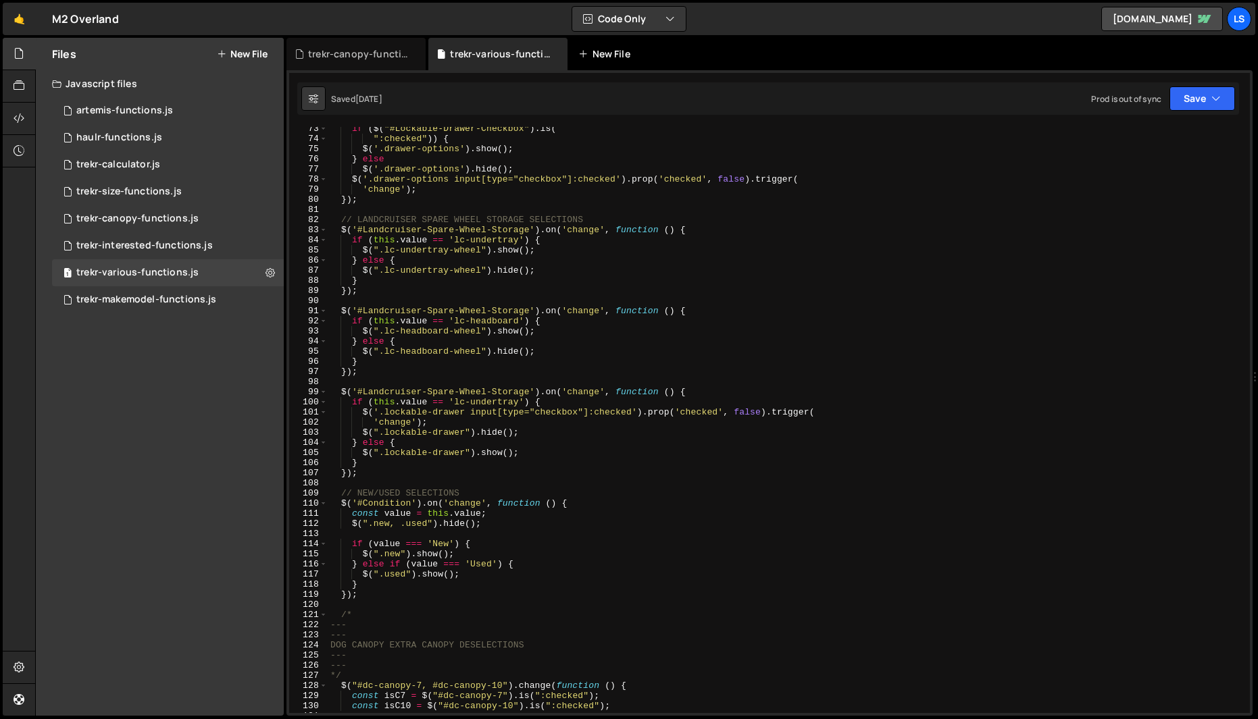
scroll to position [992, 0]
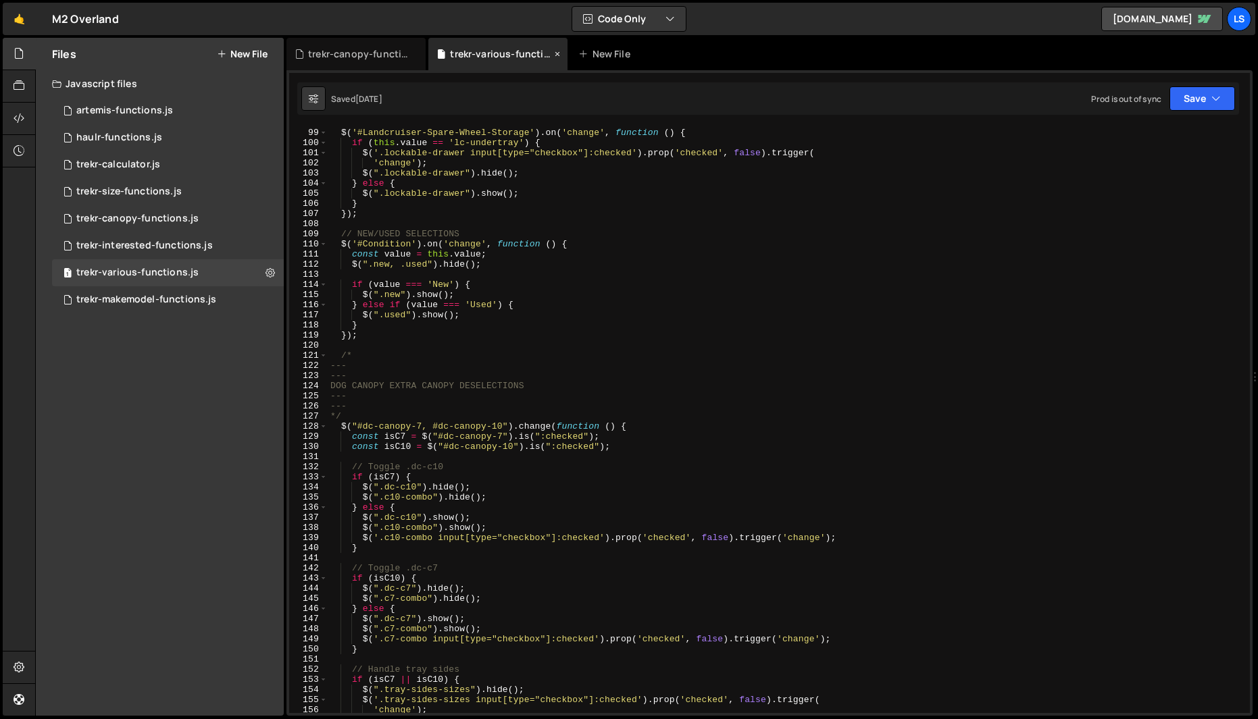
click at [557, 54] on icon at bounding box center [557, 54] width 9 height 14
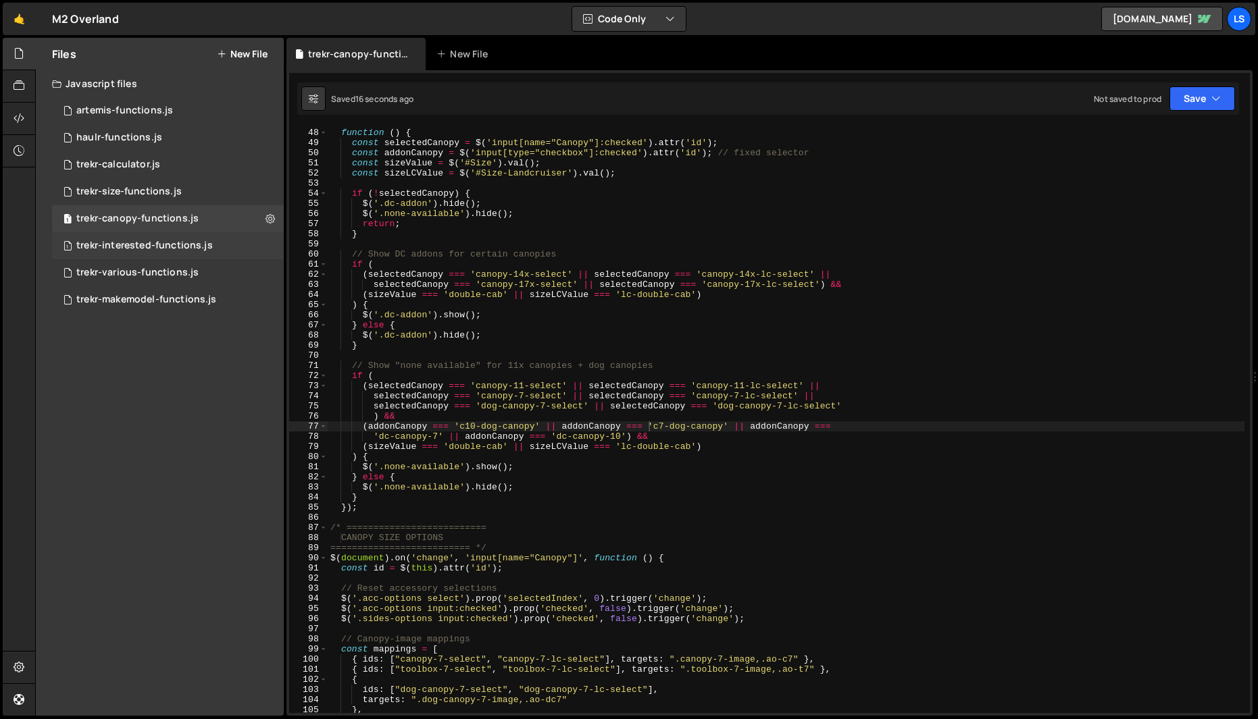
click at [116, 250] on div "trekr-interested-functions.js" at bounding box center [144, 246] width 136 height 12
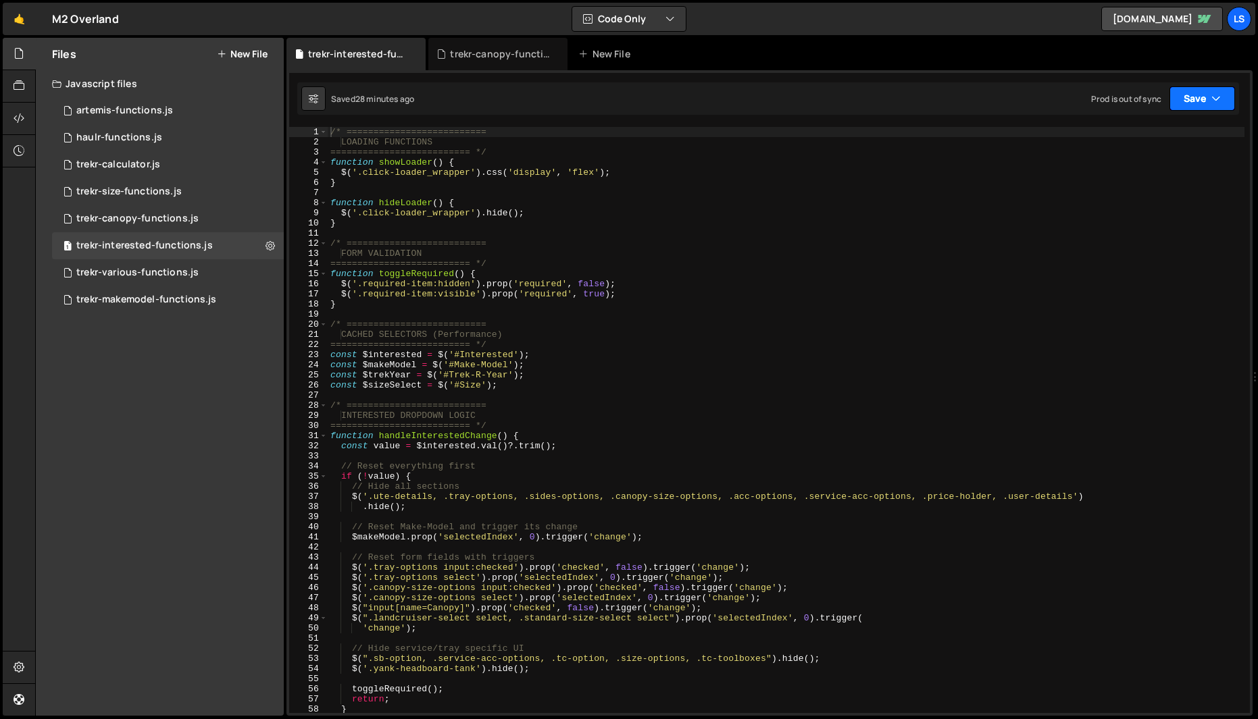
click at [1209, 97] on button "Save" at bounding box center [1202, 98] width 66 height 24
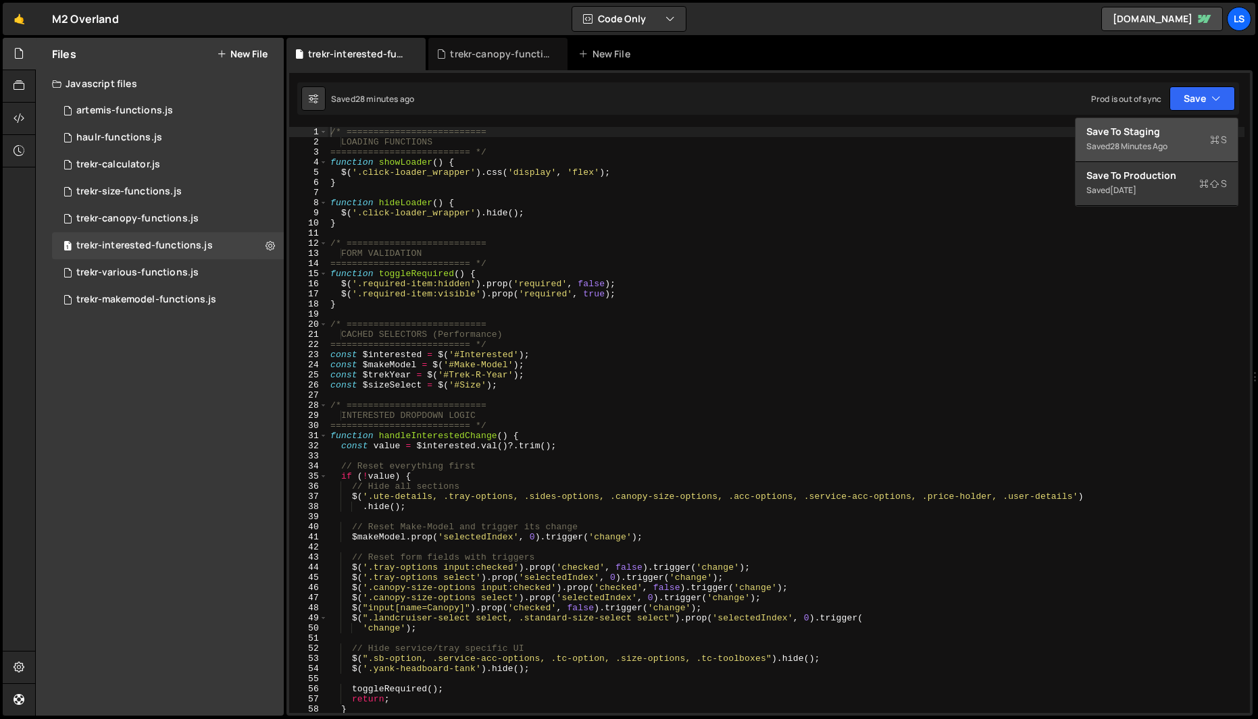
click at [1128, 132] on div "Save to Staging S" at bounding box center [1156, 132] width 141 height 14
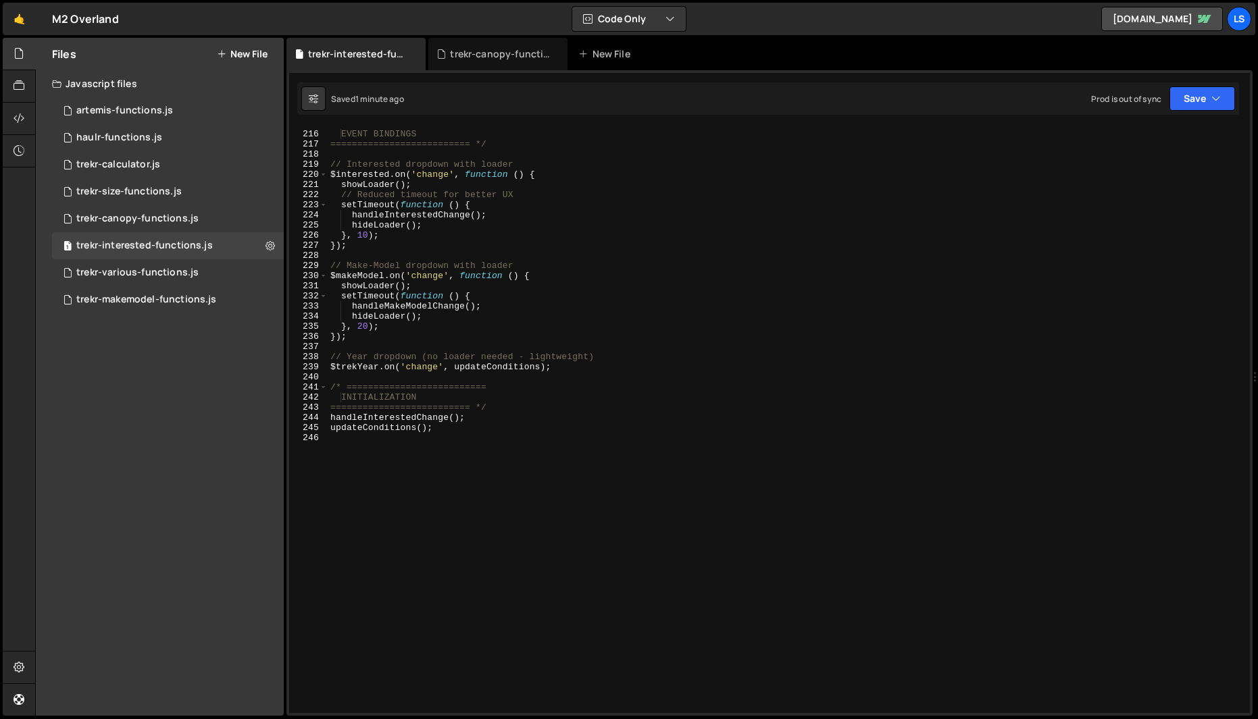
scroll to position [2177, 0]
click at [430, 272] on div "/* ========================== EVENT BINDINGS ========================== */ // I…" at bounding box center [786, 421] width 917 height 607
type textarea "updateConditions();"
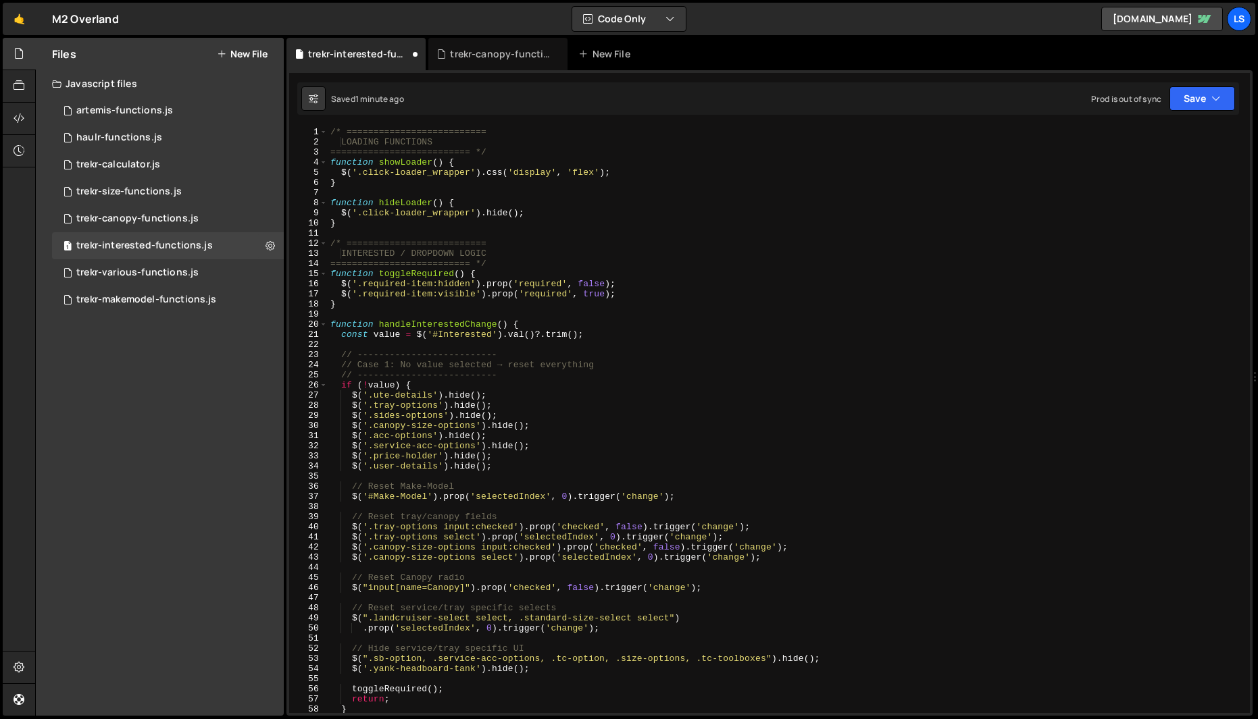
scroll to position [0, 0]
click at [1206, 98] on button "Save" at bounding box center [1202, 98] width 66 height 24
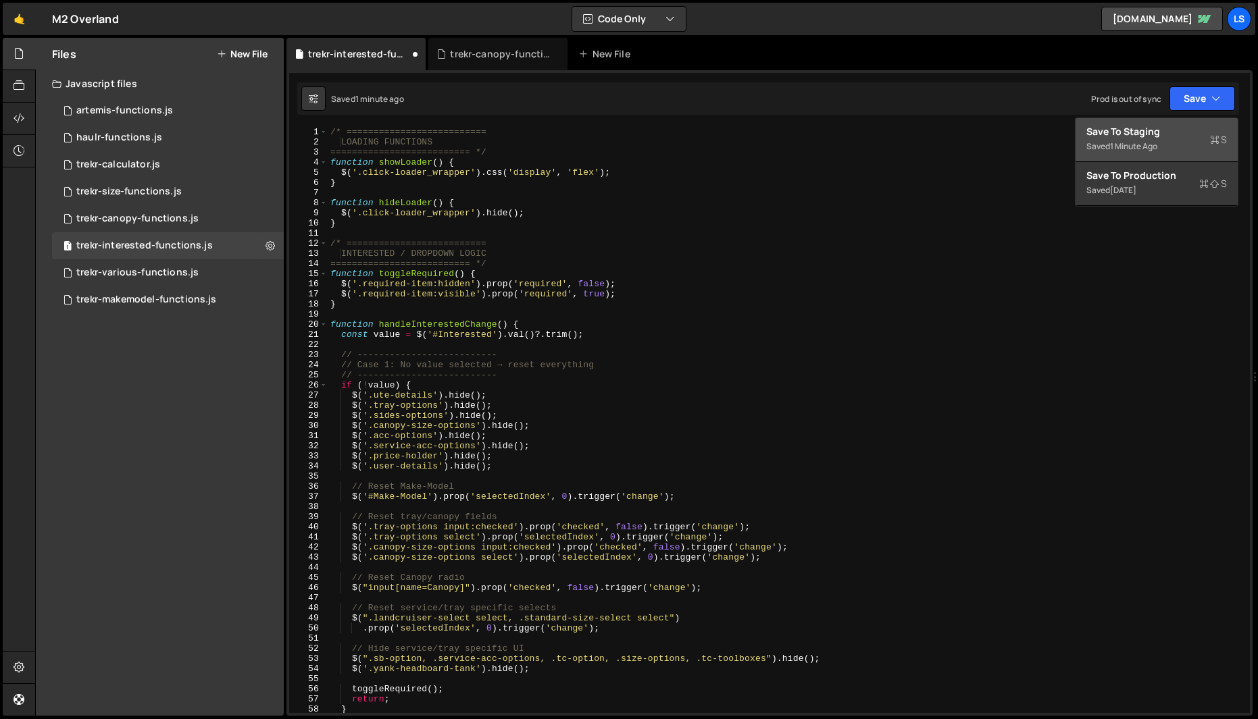
click at [1134, 144] on div "1 minute ago" at bounding box center [1133, 146] width 47 height 11
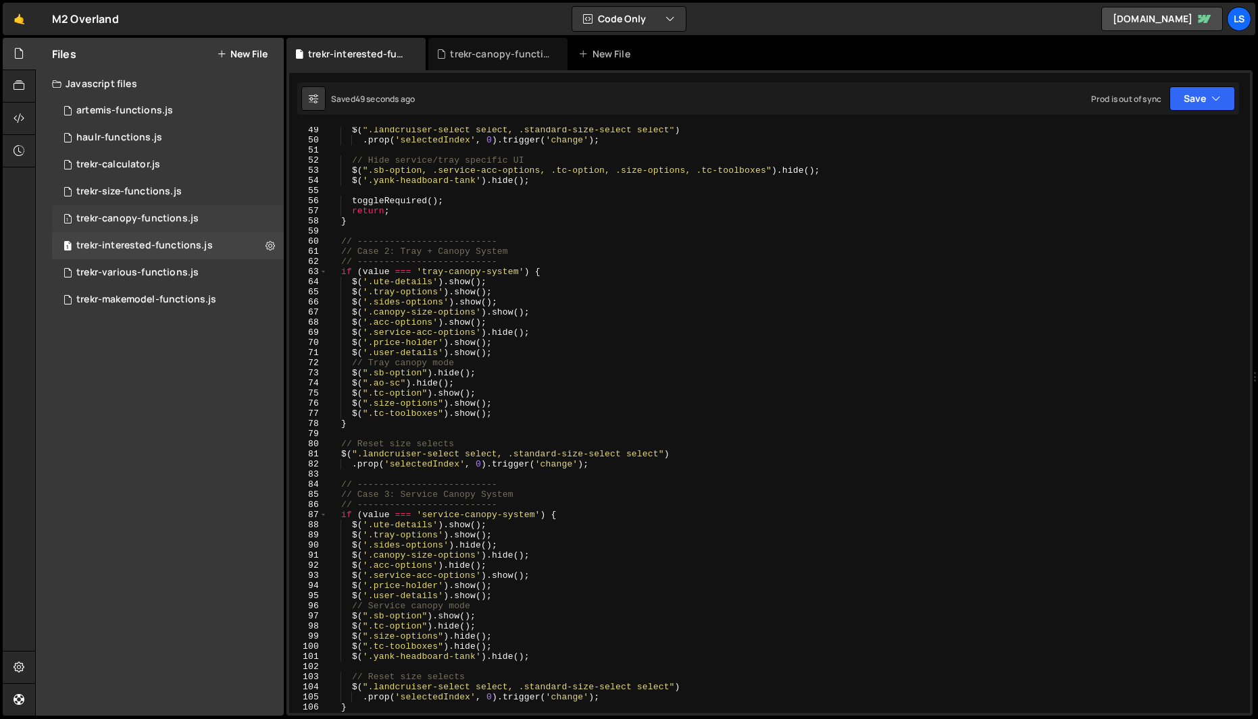
scroll to position [486, 0]
click at [112, 194] on div "trekr-size-functions.js" at bounding box center [128, 192] width 105 height 12
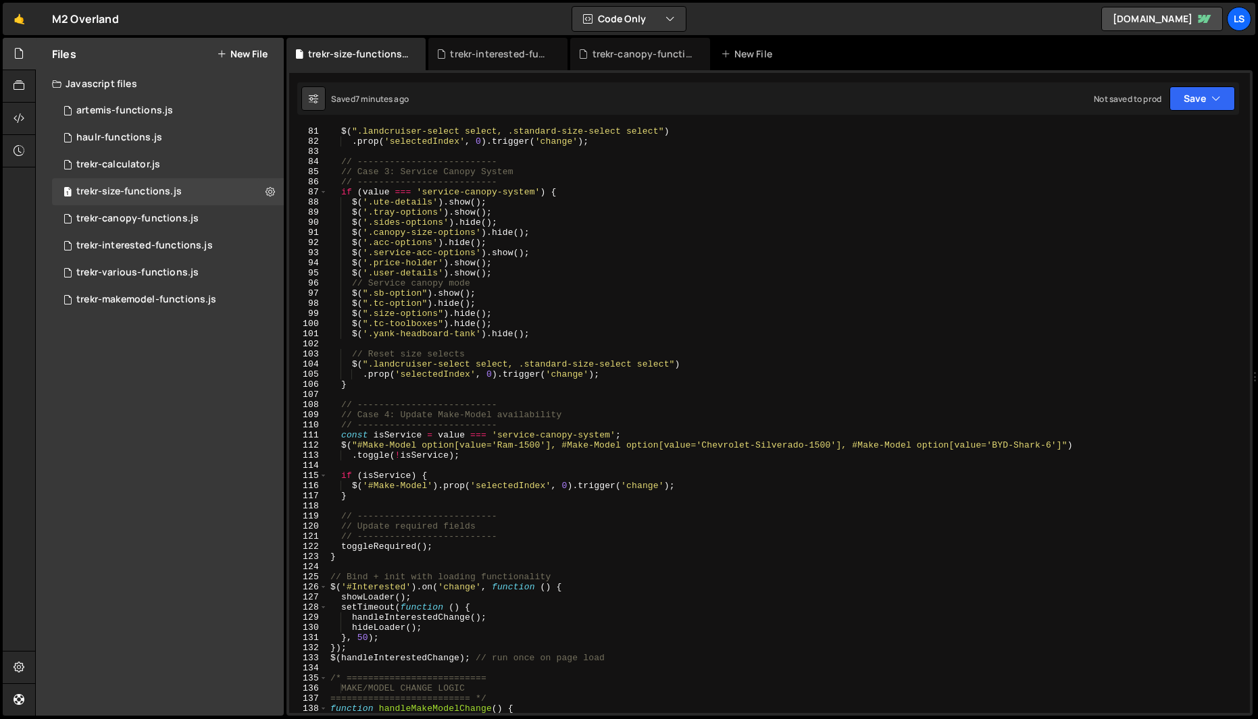
scroll to position [0, 0]
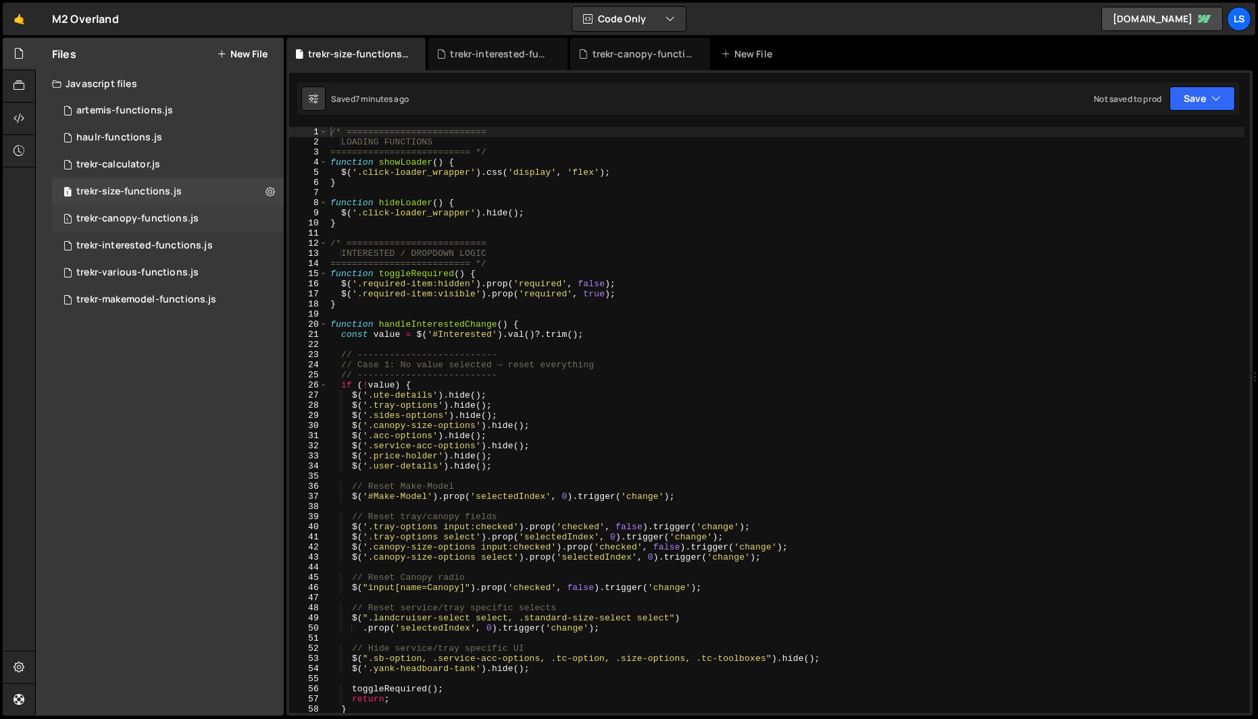
click at [118, 220] on div "trekr-canopy-functions.js" at bounding box center [137, 219] width 122 height 12
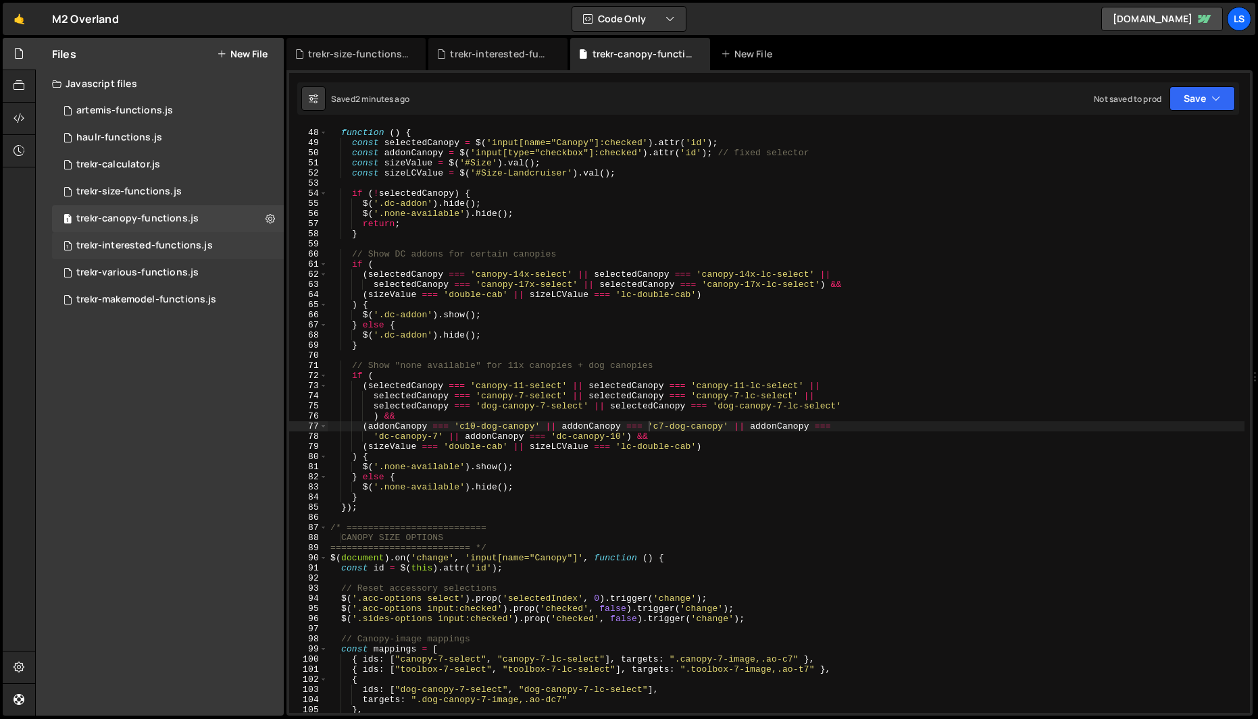
click at [127, 249] on div "trekr-interested-functions.js" at bounding box center [144, 246] width 136 height 12
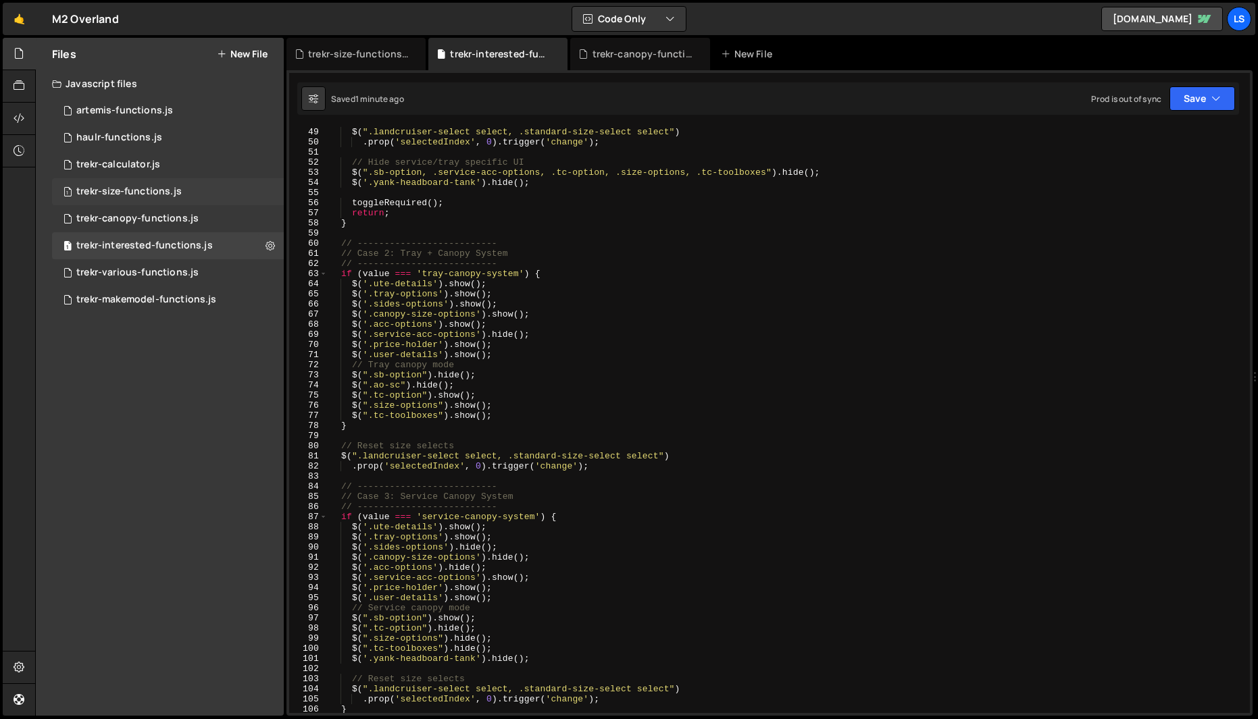
scroll to position [5689, 0]
click at [116, 188] on div "trekr-size-functions.js" at bounding box center [128, 192] width 105 height 12
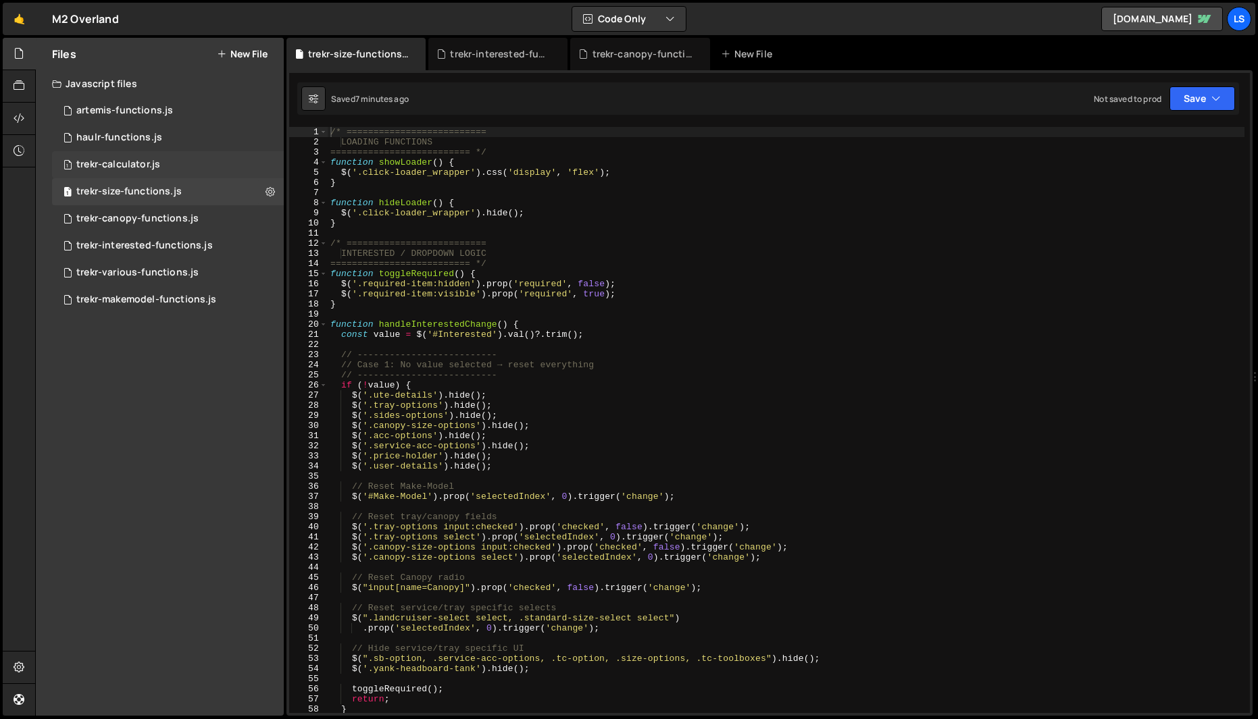
click at [113, 162] on div "trekr-calculator.js" at bounding box center [118, 165] width 84 height 12
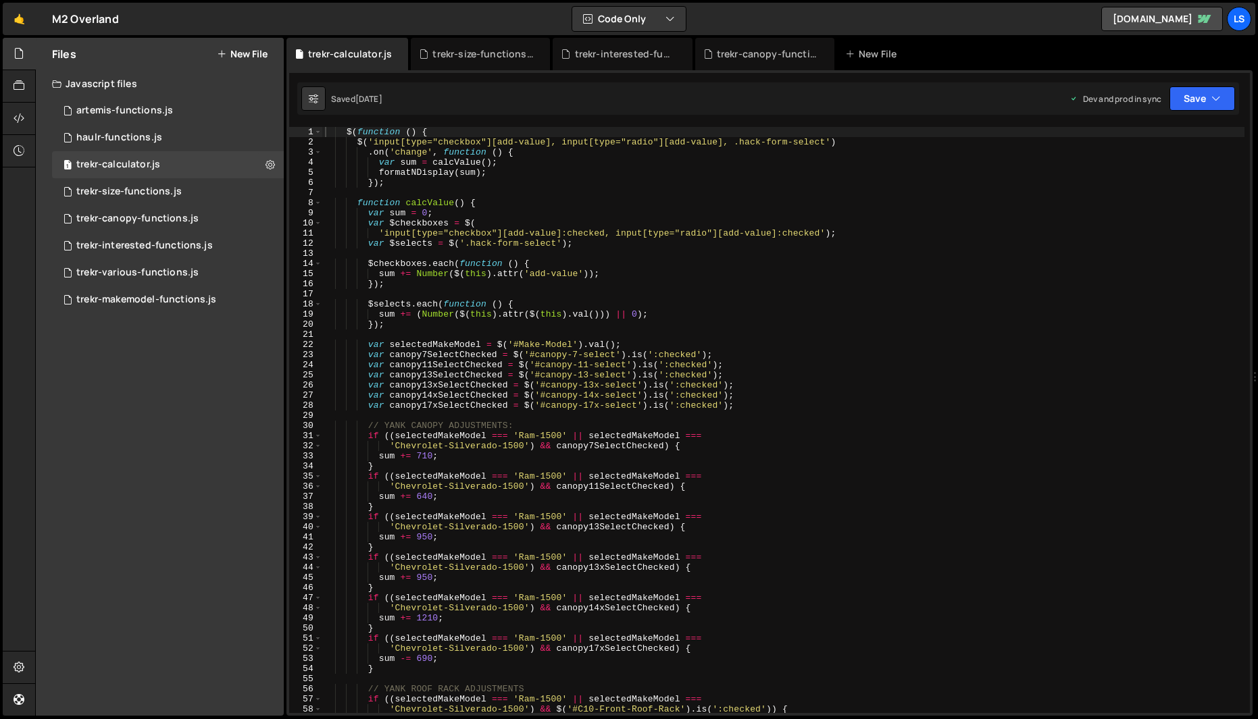
scroll to position [6684, 0]
click at [128, 195] on div "trekr-size-functions.js" at bounding box center [128, 192] width 105 height 12
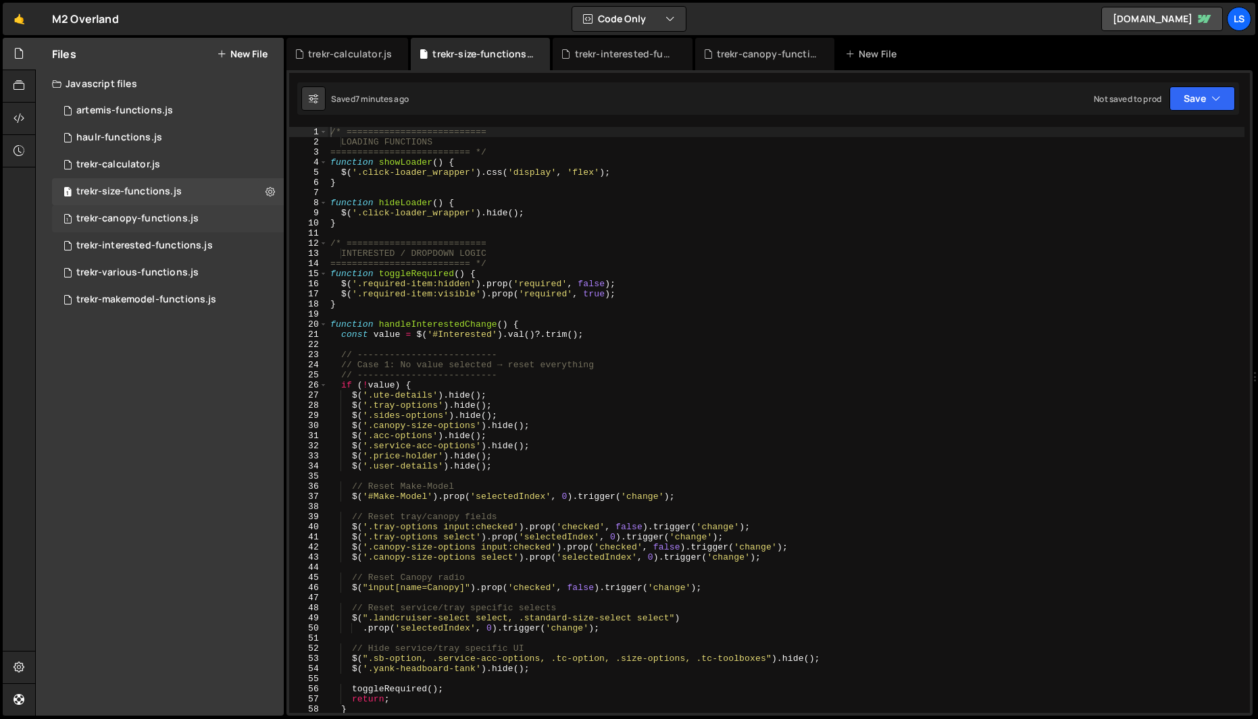
scroll to position [0, 0]
click at [141, 222] on div "trekr-canopy-functions.js" at bounding box center [137, 219] width 122 height 12
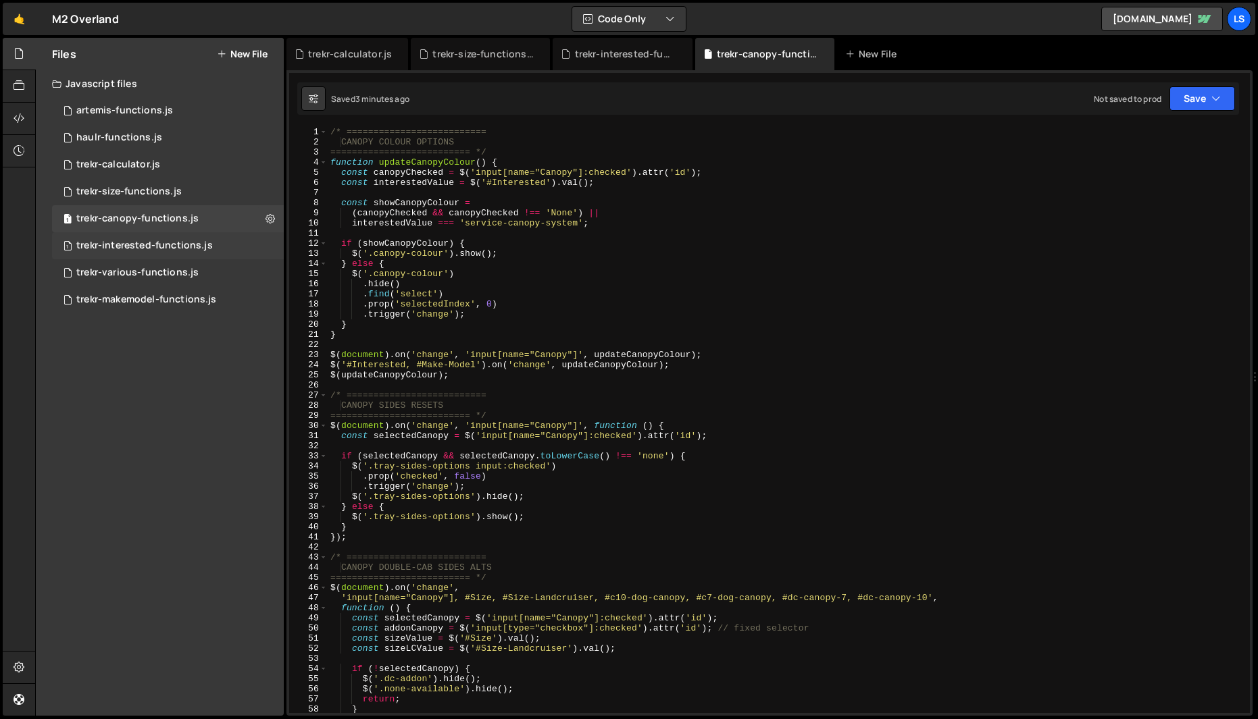
click at [105, 243] on div "trekr-interested-functions.js" at bounding box center [144, 246] width 136 height 12
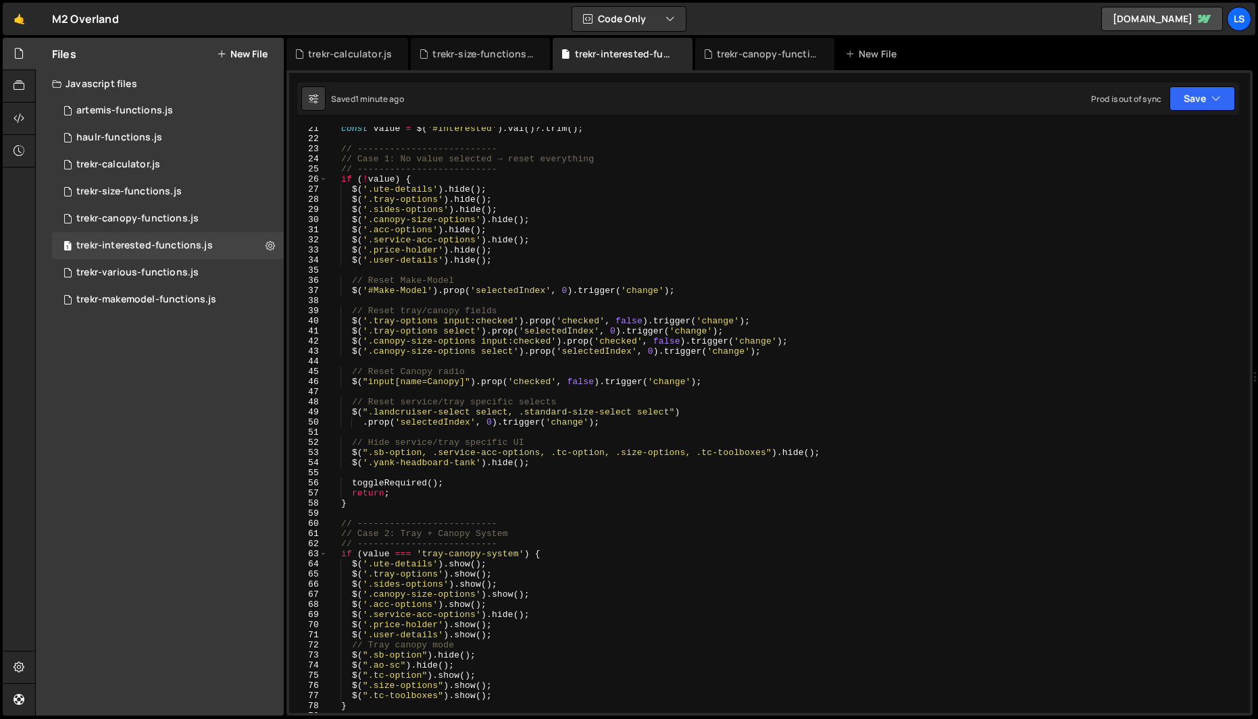
scroll to position [5689, 0]
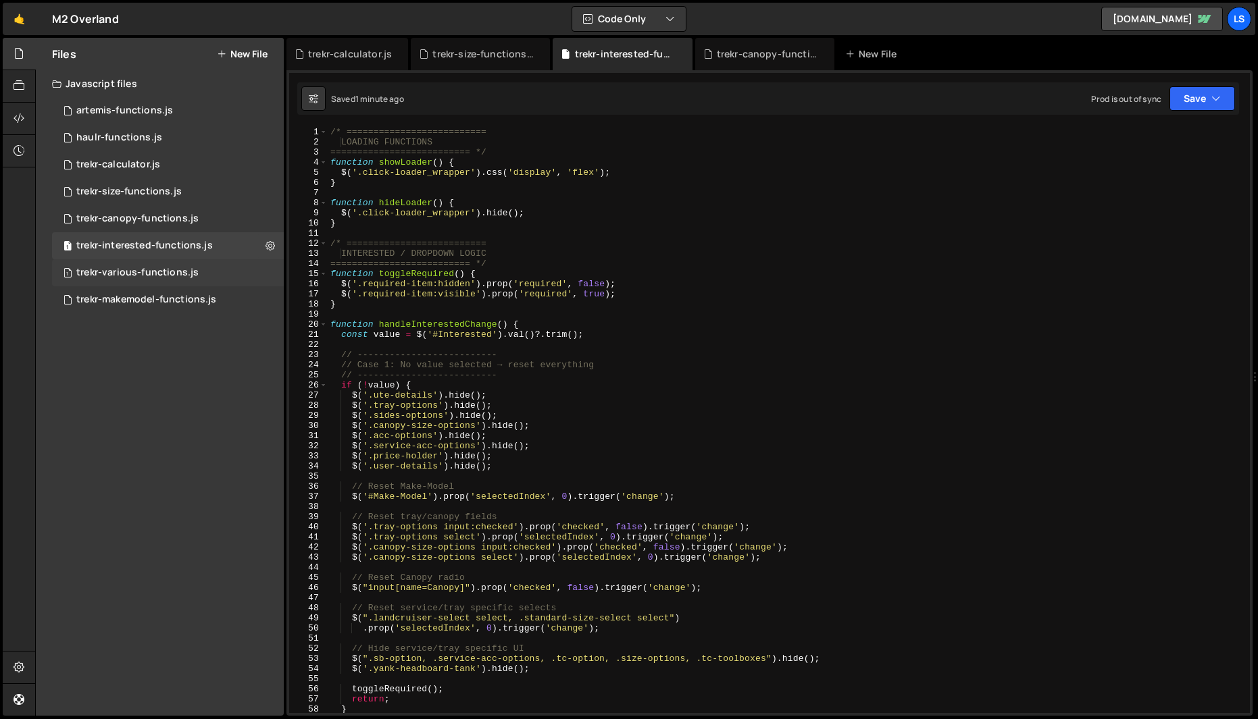
click at [133, 274] on div "trekr-various-functions.js" at bounding box center [137, 273] width 122 height 12
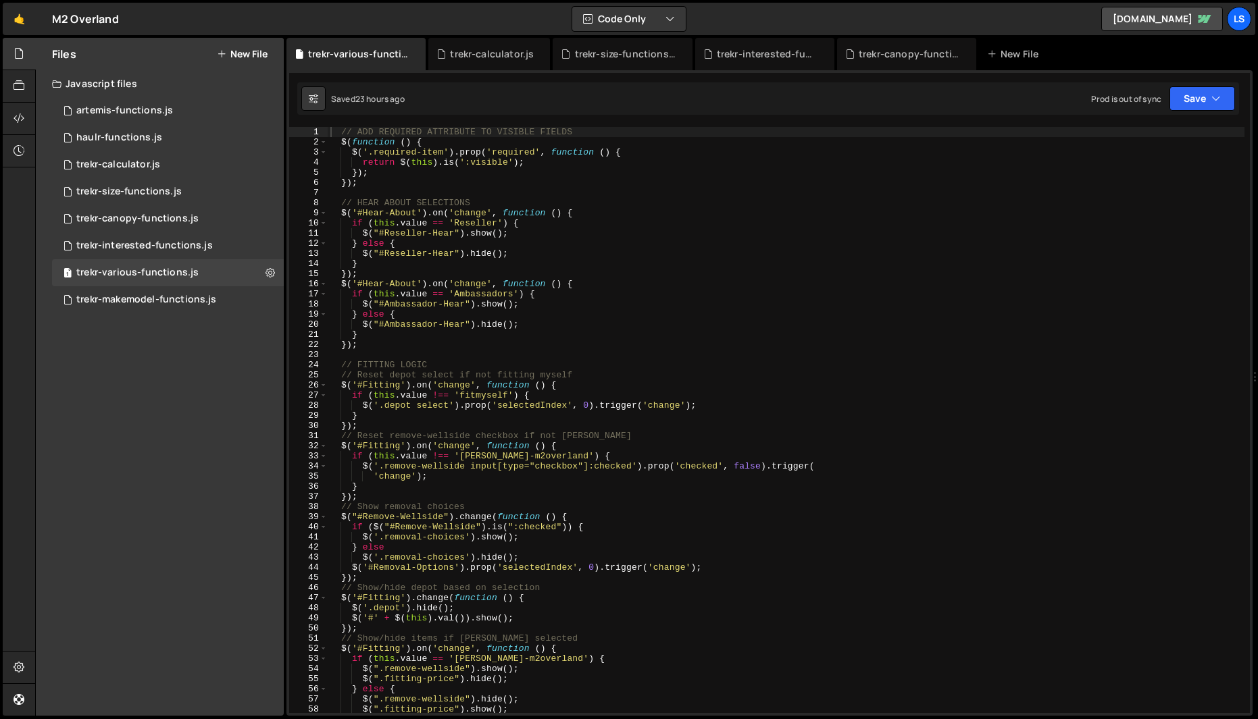
scroll to position [80609, 0]
click at [147, 303] on div "trekr-makemodel-functions.js" at bounding box center [146, 300] width 140 height 12
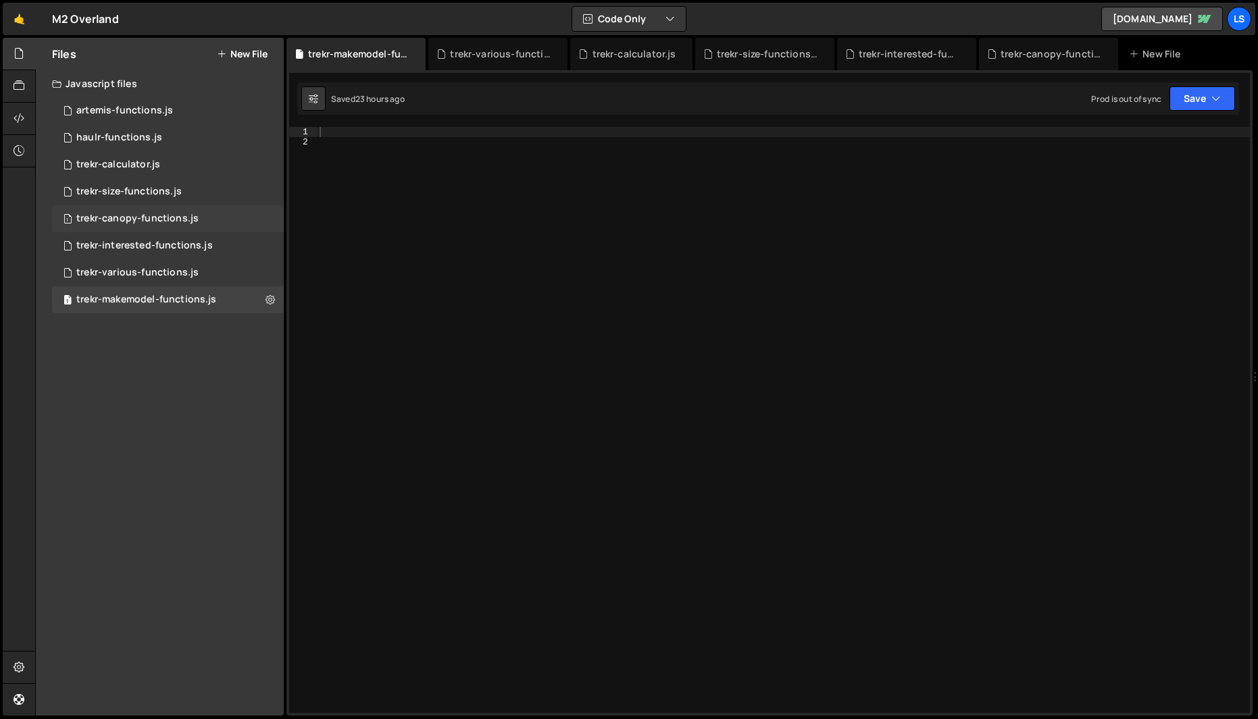
scroll to position [40868, 0]
click at [128, 187] on div "trekr-size-functions.js" at bounding box center [128, 192] width 105 height 12
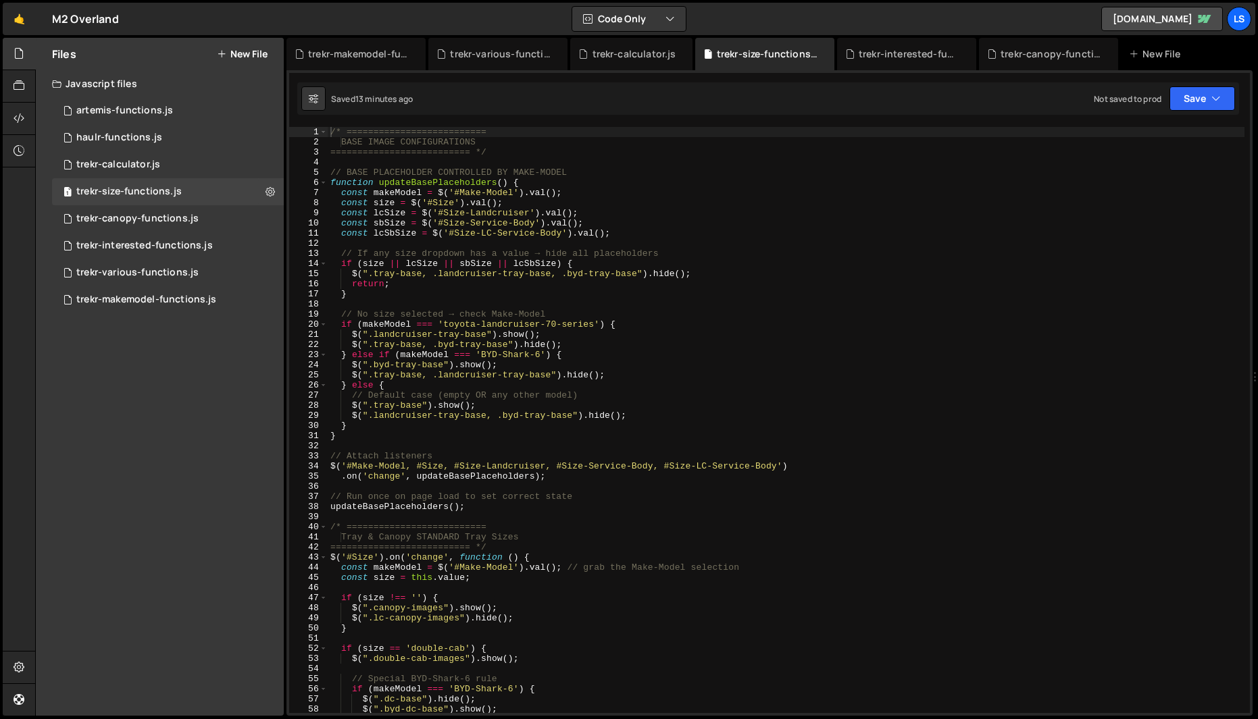
scroll to position [0, 0]
click at [123, 246] on div "trekr-interested-functions.js" at bounding box center [144, 246] width 136 height 12
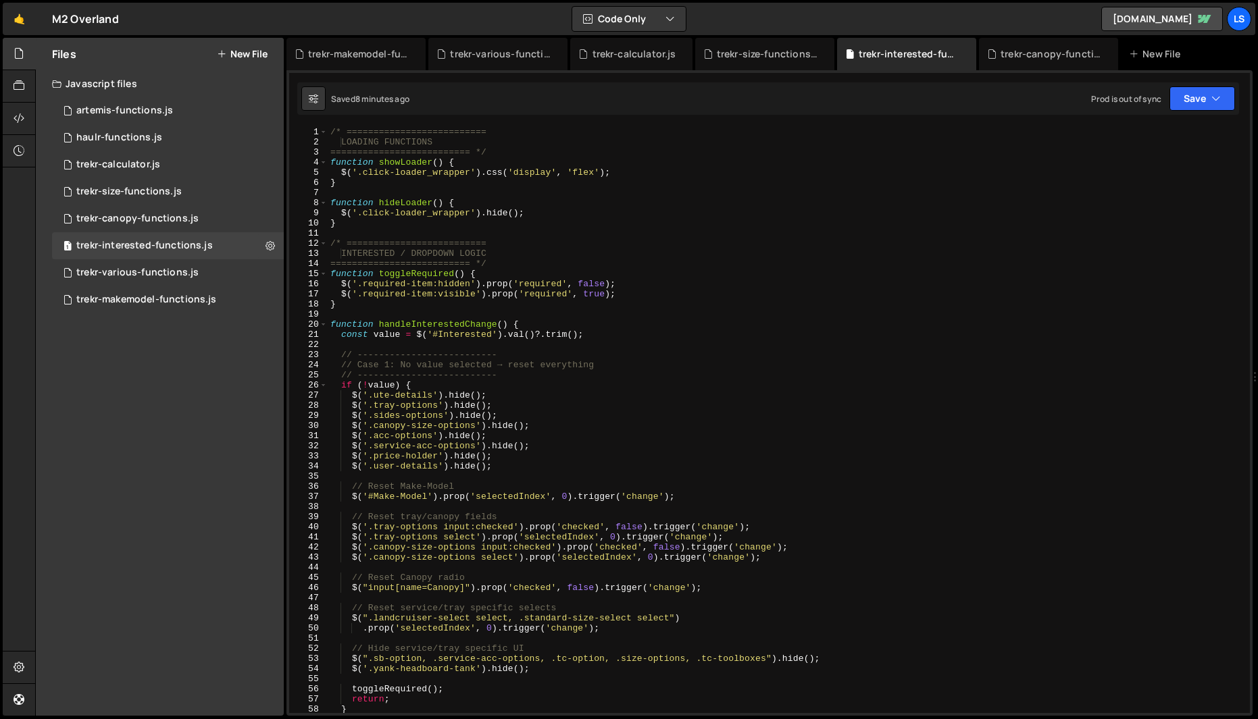
scroll to position [5689, 0]
click at [569, 268] on div "/* ========================== LOADING FUNCTIONS ========================== */ f…" at bounding box center [786, 430] width 917 height 607
type textarea "$(updateMakeModelOptions);"
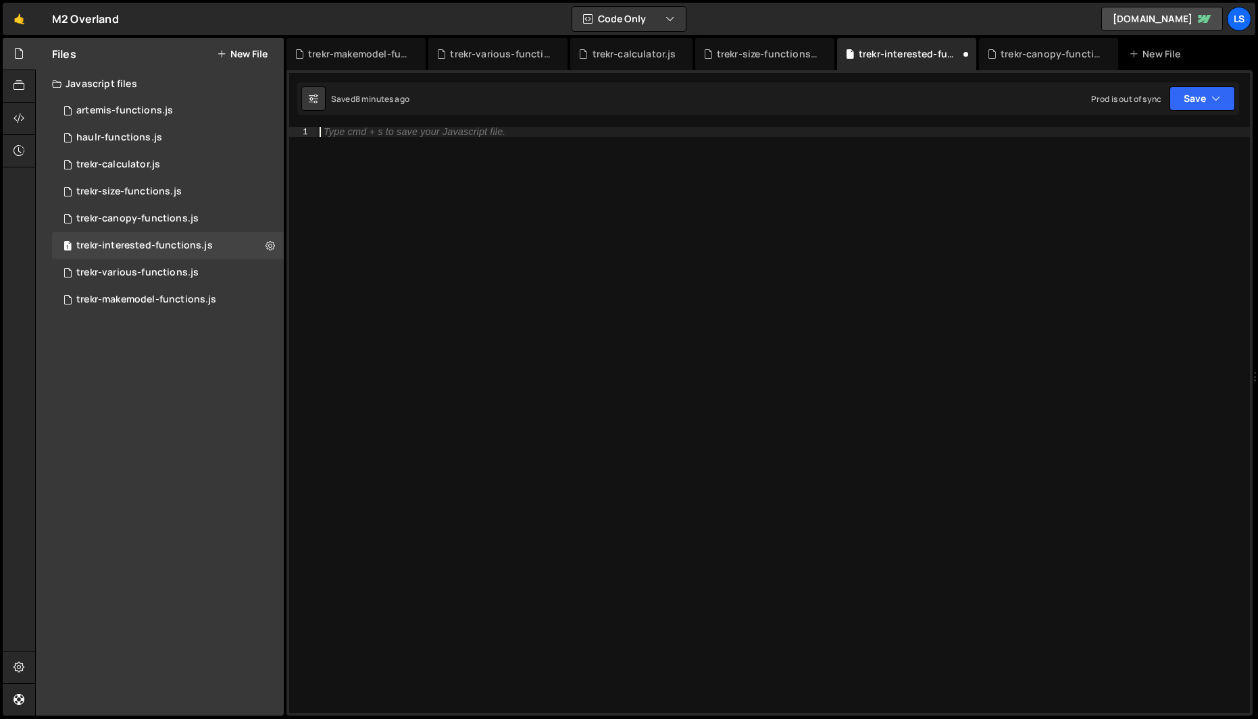
paste textarea "updateConditions();"
type textarea "updateConditions();"
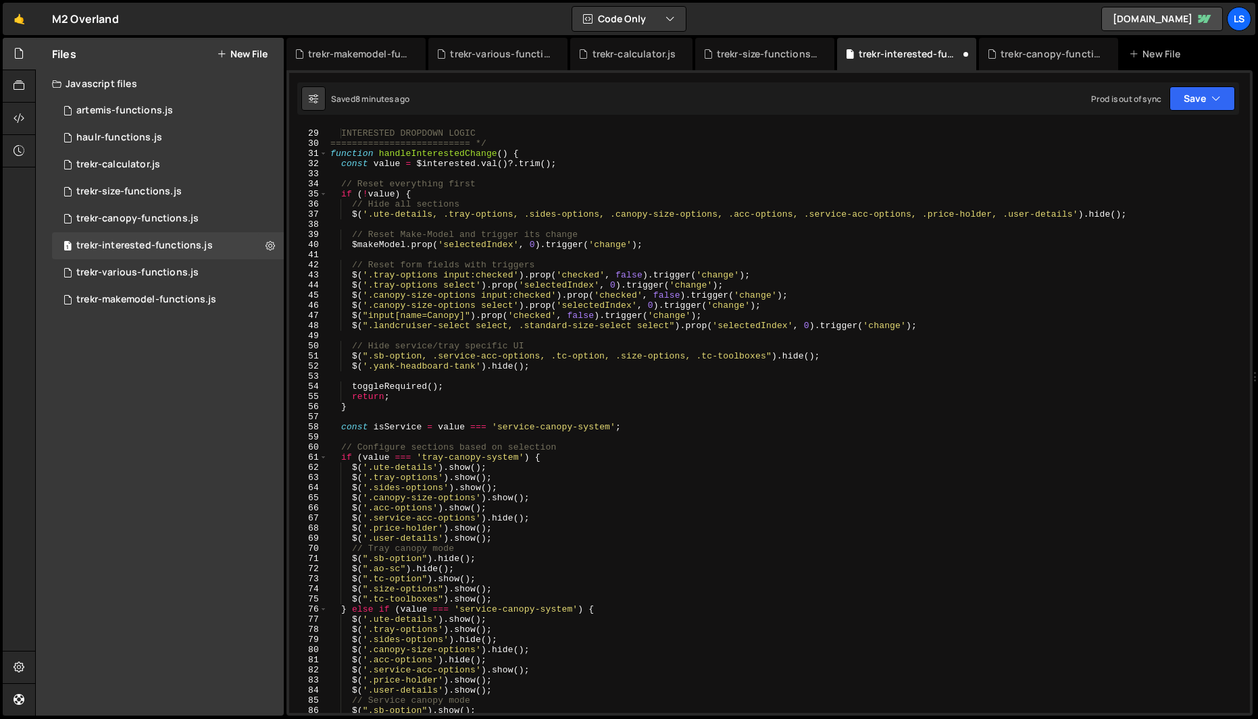
scroll to position [0, 0]
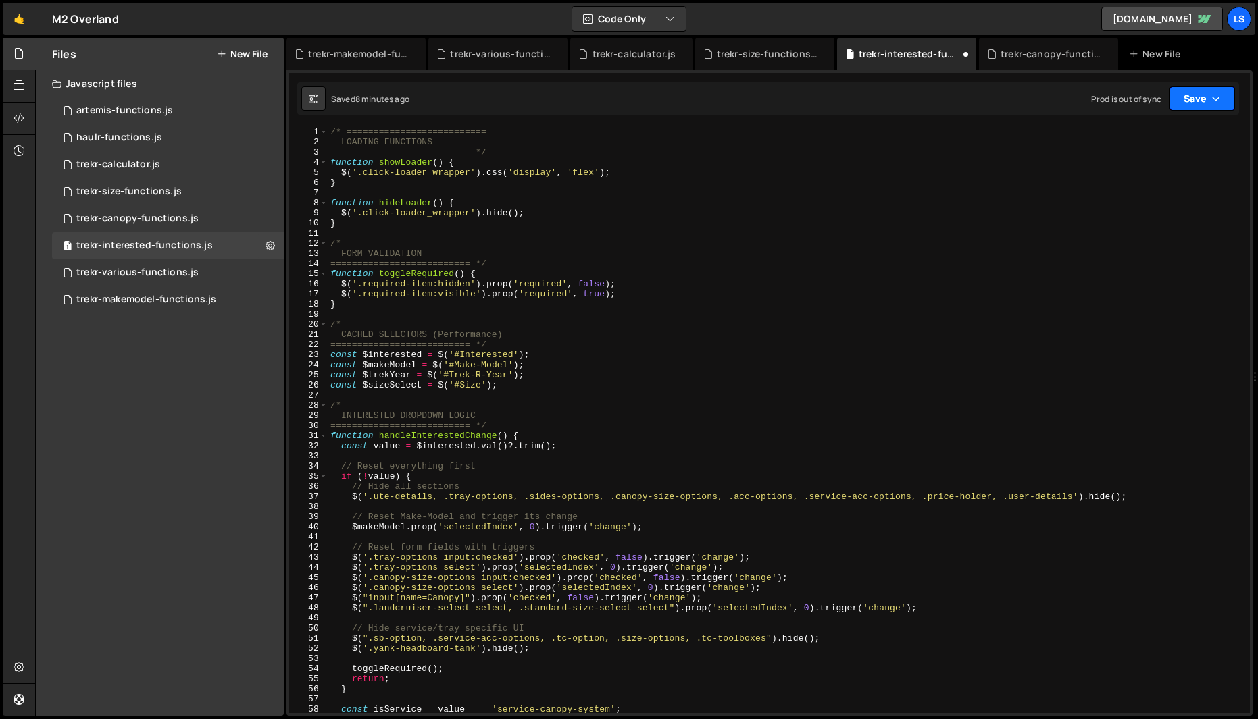
click at [1207, 98] on button "Save" at bounding box center [1202, 98] width 66 height 24
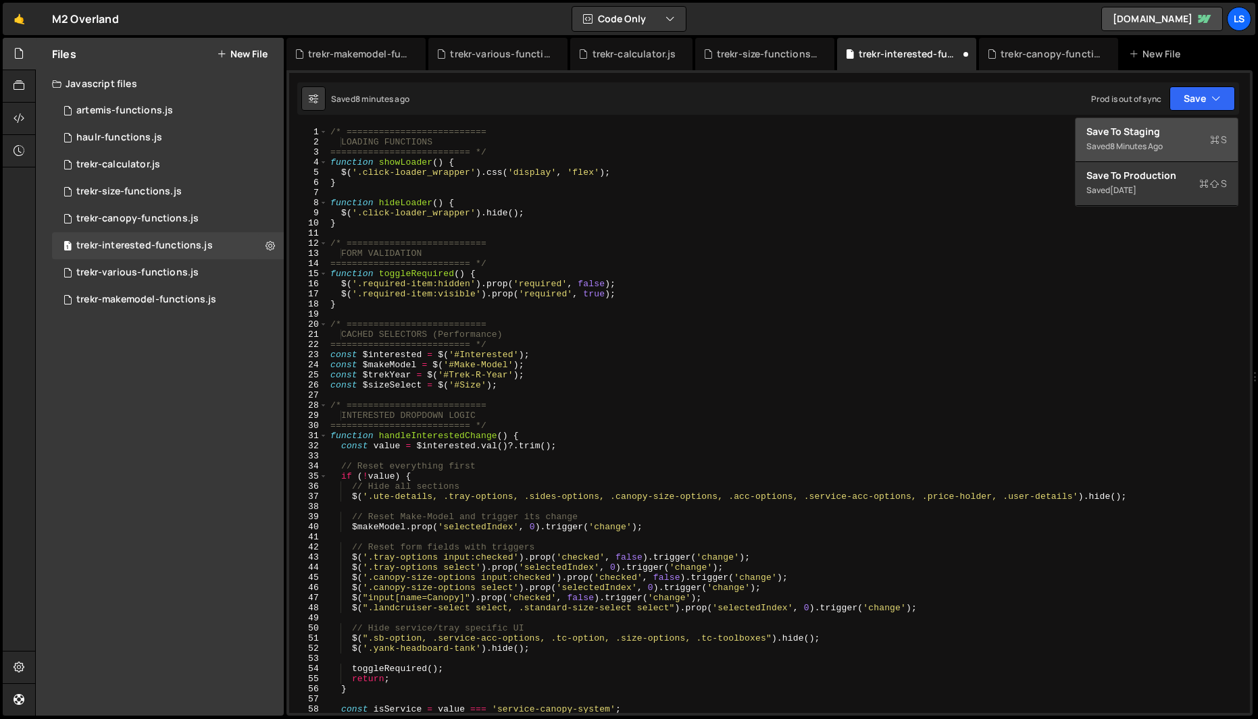
click at [1141, 136] on div "Save to Staging S" at bounding box center [1156, 132] width 141 height 14
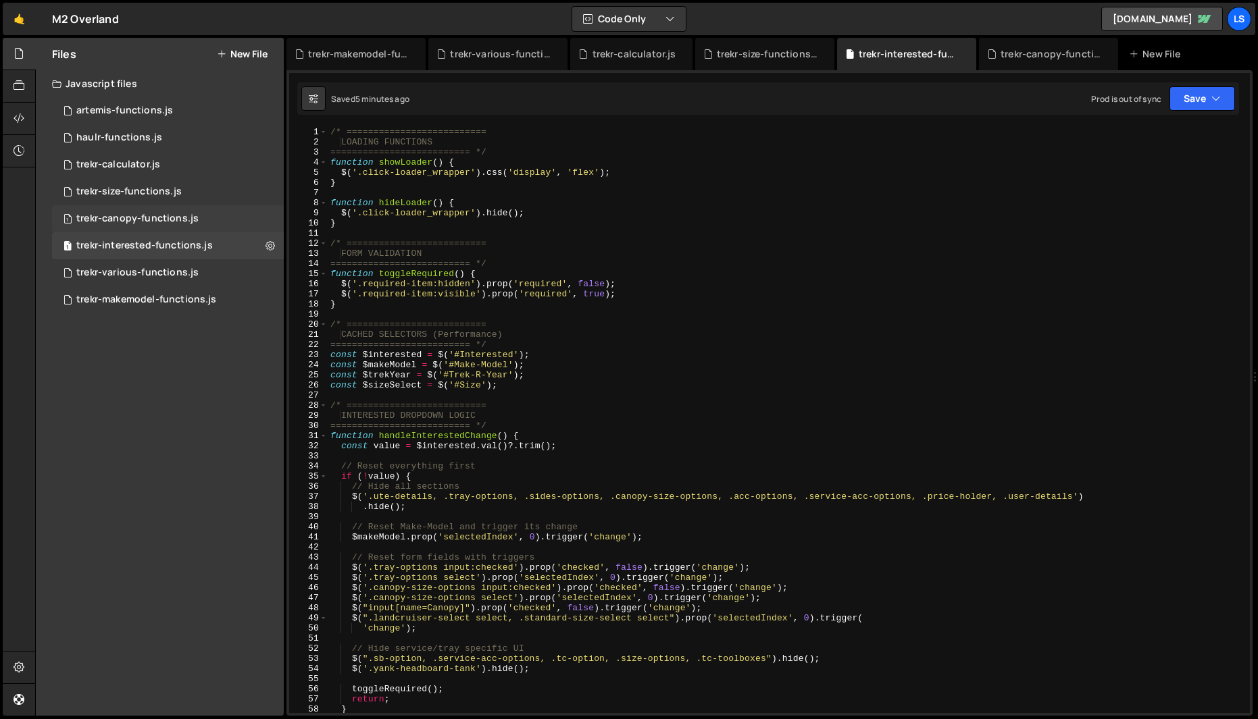
drag, startPoint x: 122, startPoint y: 188, endPoint x: 266, endPoint y: 207, distance: 145.1
click at [122, 188] on div "trekr-size-functions.js" at bounding box center [128, 192] width 105 height 12
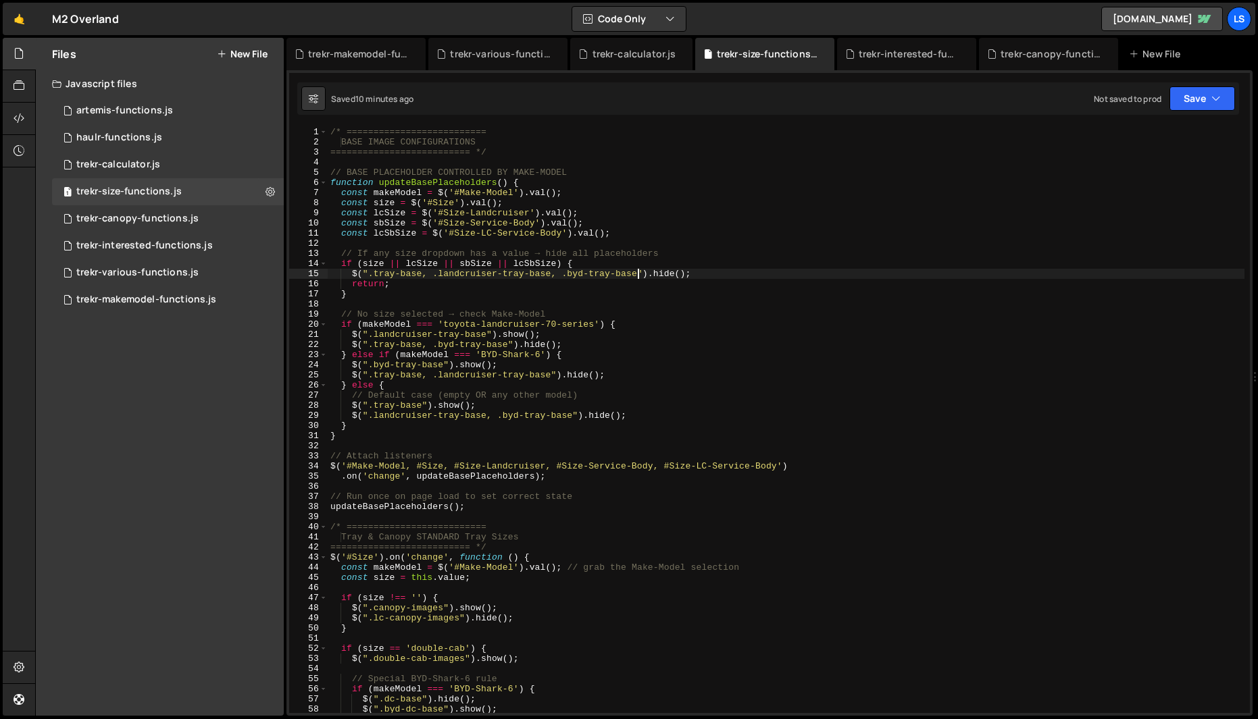
click at [636, 274] on div "/* ========================== BASE IMAGE CONFIGURATIONS =======================…" at bounding box center [786, 430] width 917 height 607
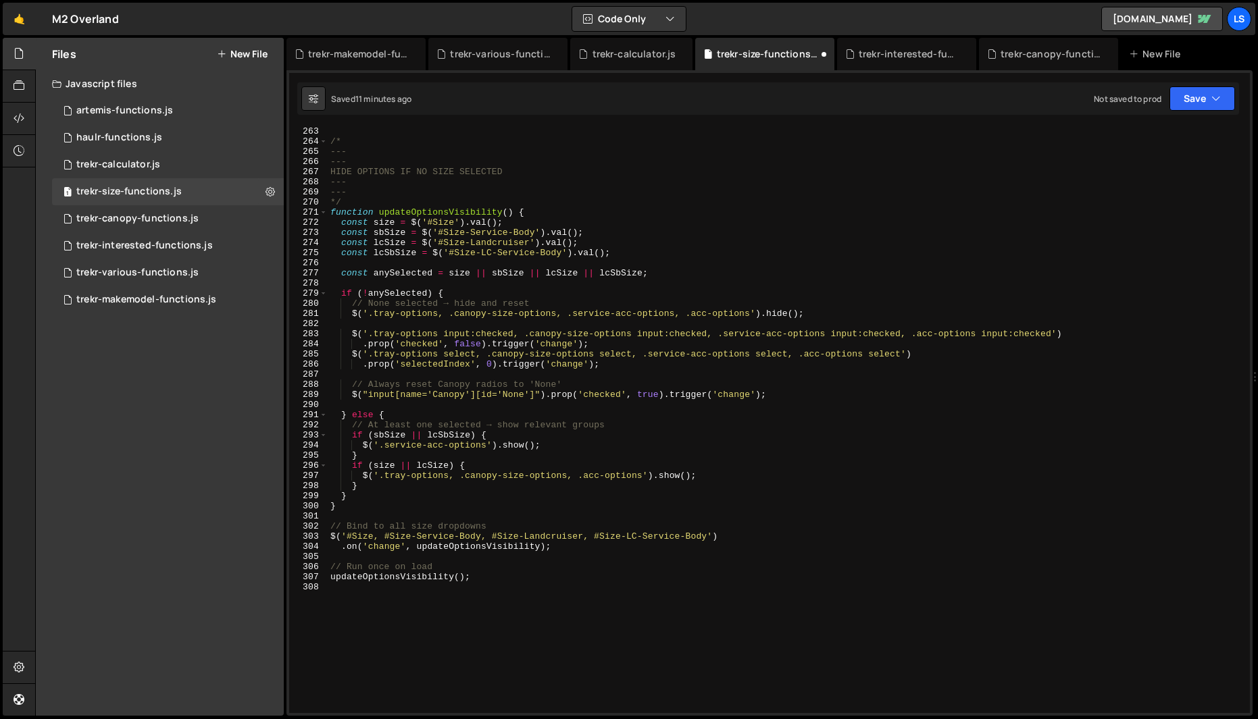
scroll to position [2568, 0]
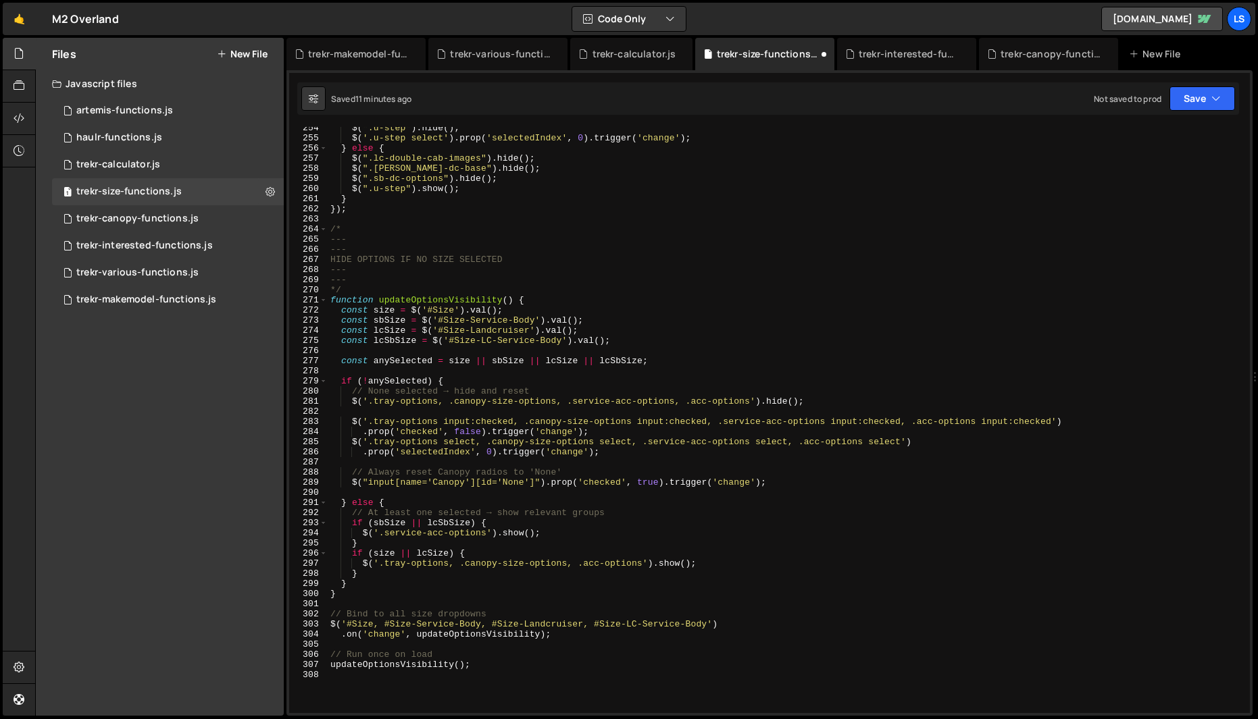
click at [753, 399] on div "$ ( ".u-step" ) . hide ( ) ; $ ( '.u-step select' ) . prop ( 'selectedIndex' , …" at bounding box center [786, 426] width 917 height 607
click at [450, 403] on div "$ ( ".u-step" ) . hide ( ) ; $ ( '.u-step select' ) . prop ( 'selectedIndex' , …" at bounding box center [786, 426] width 917 height 607
drag, startPoint x: 711, startPoint y: 424, endPoint x: 524, endPoint y: 422, distance: 187.1
click at [524, 422] on div "$ ( ".u-step" ) . hide ( ) ; $ ( '.u-step select' ) . prop ( 'selectedIndex' , …" at bounding box center [786, 426] width 917 height 607
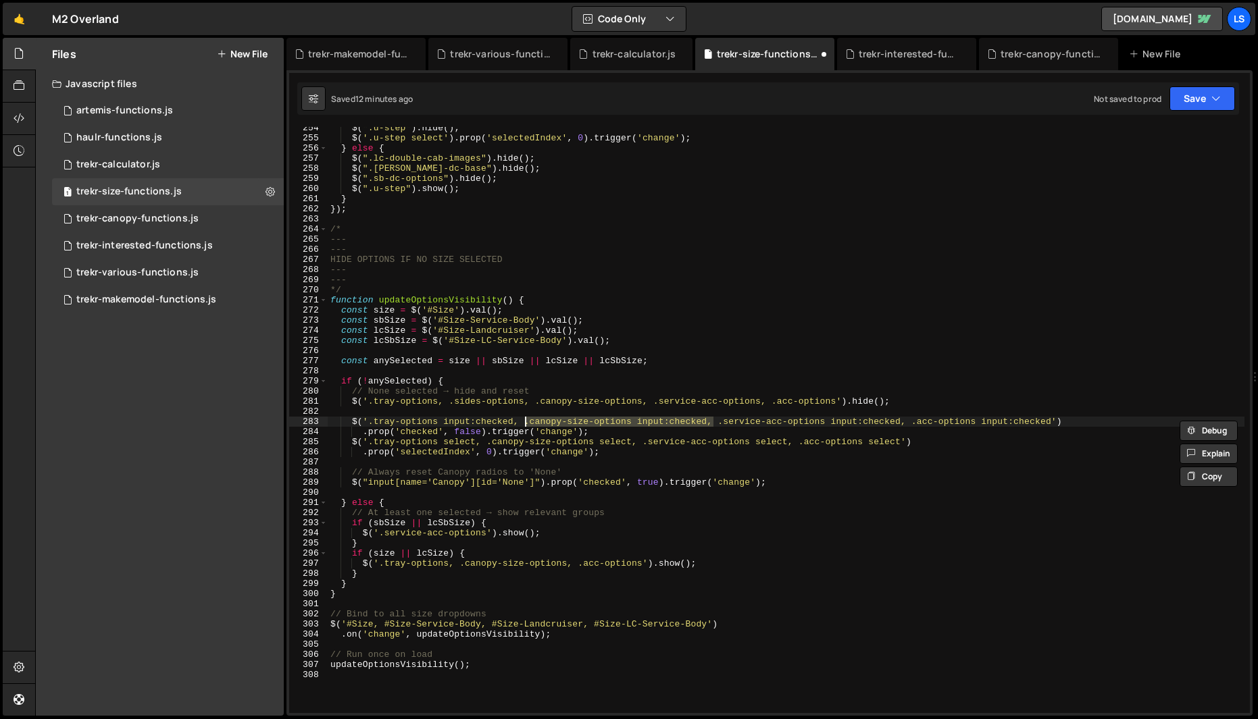
drag, startPoint x: 524, startPoint y: 422, endPoint x: 559, endPoint y: 448, distance: 43.5
click at [524, 422] on div "$ ( ".u-step" ) . hide ( ) ; $ ( '.u-step select' ) . prop ( 'selectedIndex' , …" at bounding box center [786, 420] width 917 height 586
paste textarea ".canopy-size-options input:checked,"
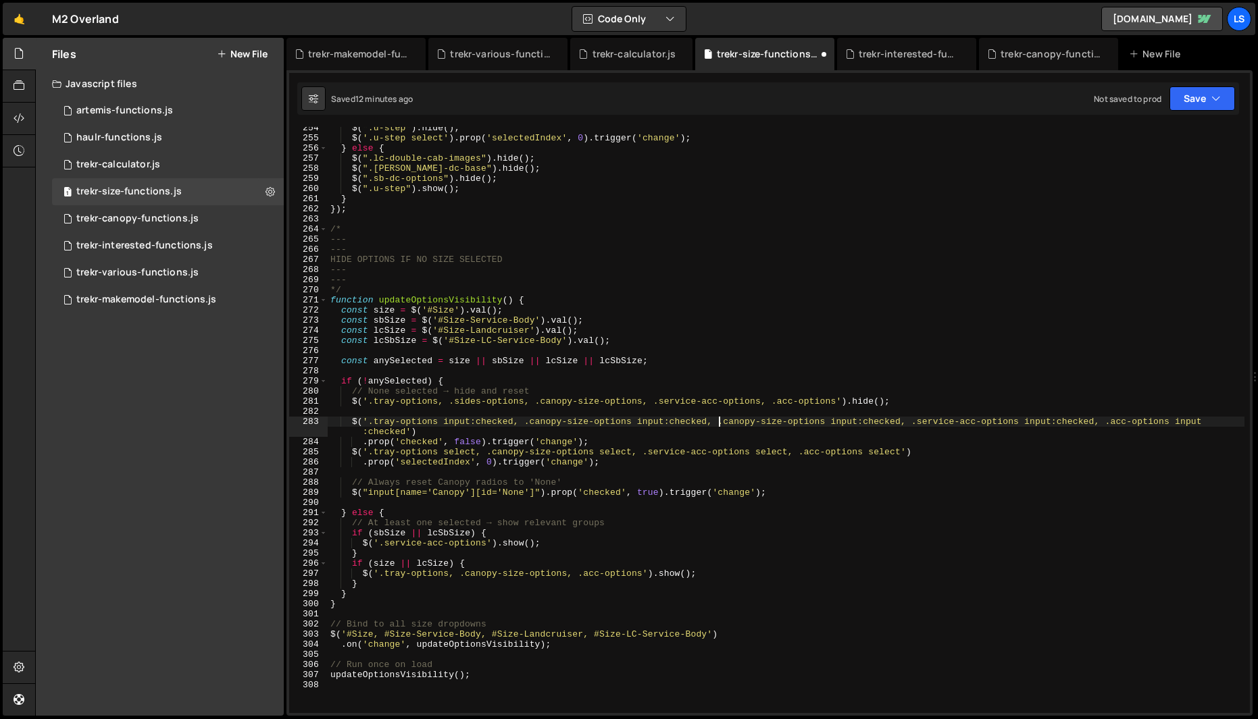
scroll to position [0, 29]
drag, startPoint x: 587, startPoint y: 422, endPoint x: 528, endPoint y: 423, distance: 58.8
click at [528, 423] on div "$ ( ".u-step" ) . hide ( ) ; $ ( '.u-step select' ) . prop ( 'selectedIndex' , …" at bounding box center [786, 426] width 917 height 607
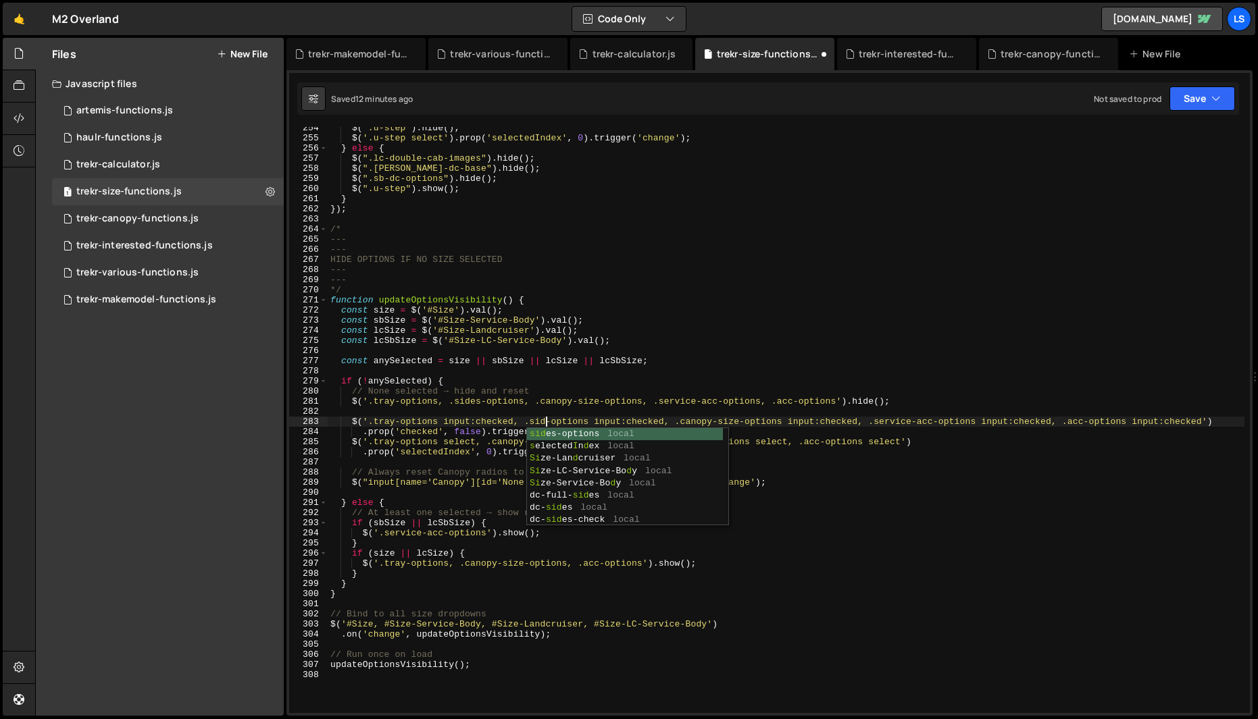
scroll to position [0, 17]
click at [717, 420] on div "$ ( ".u-step" ) . hide ( ) ; $ ( '.u-step select' ) . prop ( 'selectedIndex' , …" at bounding box center [786, 426] width 917 height 607
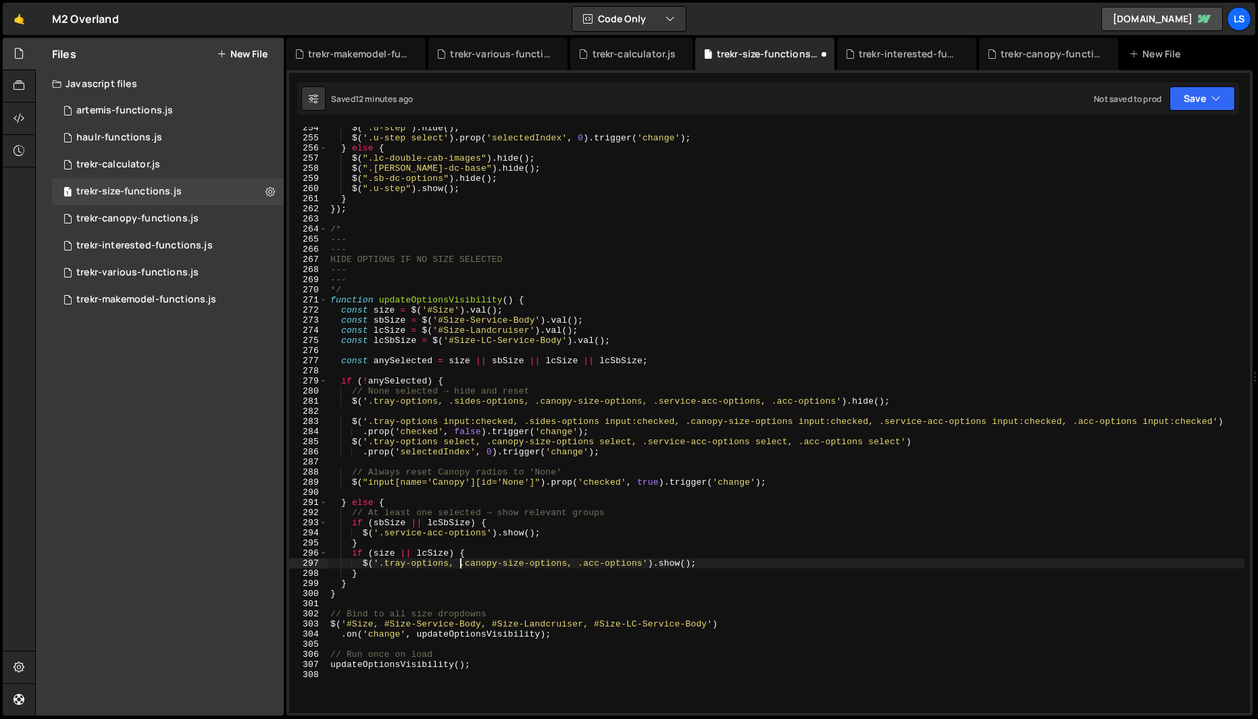
click at [459, 564] on div "$ ( ".u-step" ) . hide ( ) ; $ ( '.u-step select' ) . prop ( 'selectedIndex' , …" at bounding box center [786, 426] width 917 height 607
type textarea "$('.tray-options, .sides-options, .canopy-size-options, .acc-options').show();"
click at [1179, 105] on button "Save" at bounding box center [1202, 98] width 66 height 24
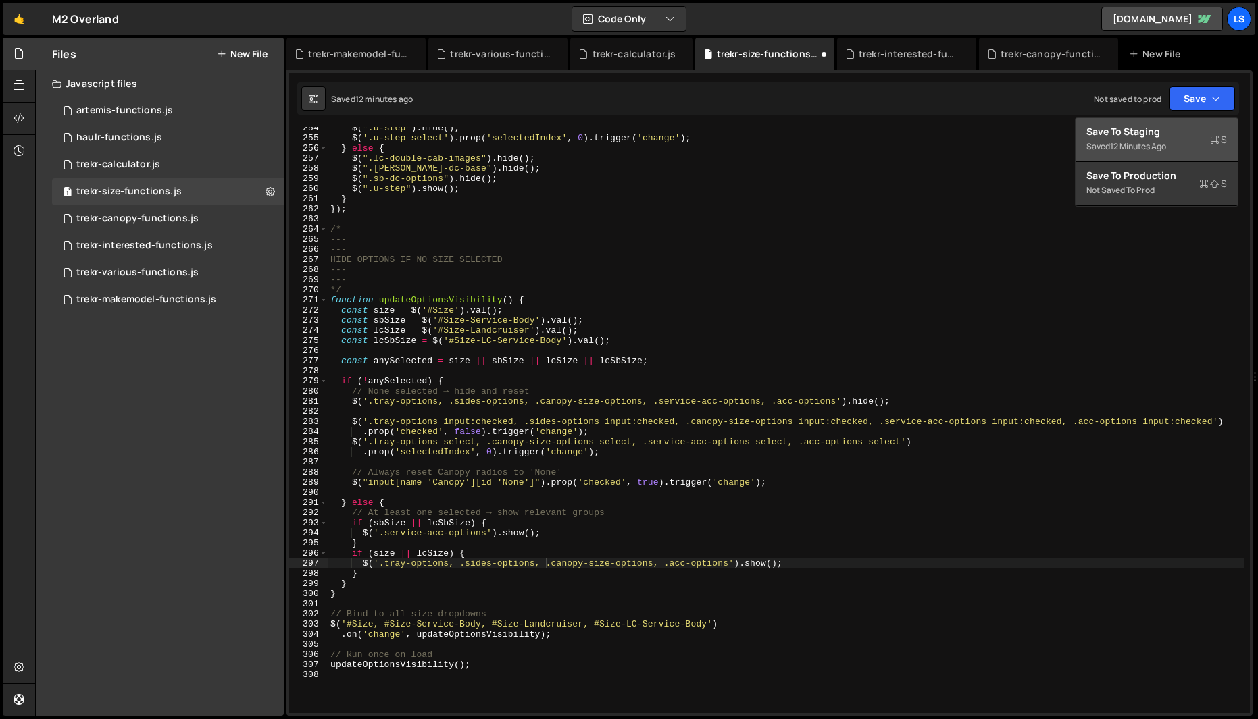
click at [1131, 134] on div "Save to Staging S" at bounding box center [1156, 132] width 141 height 14
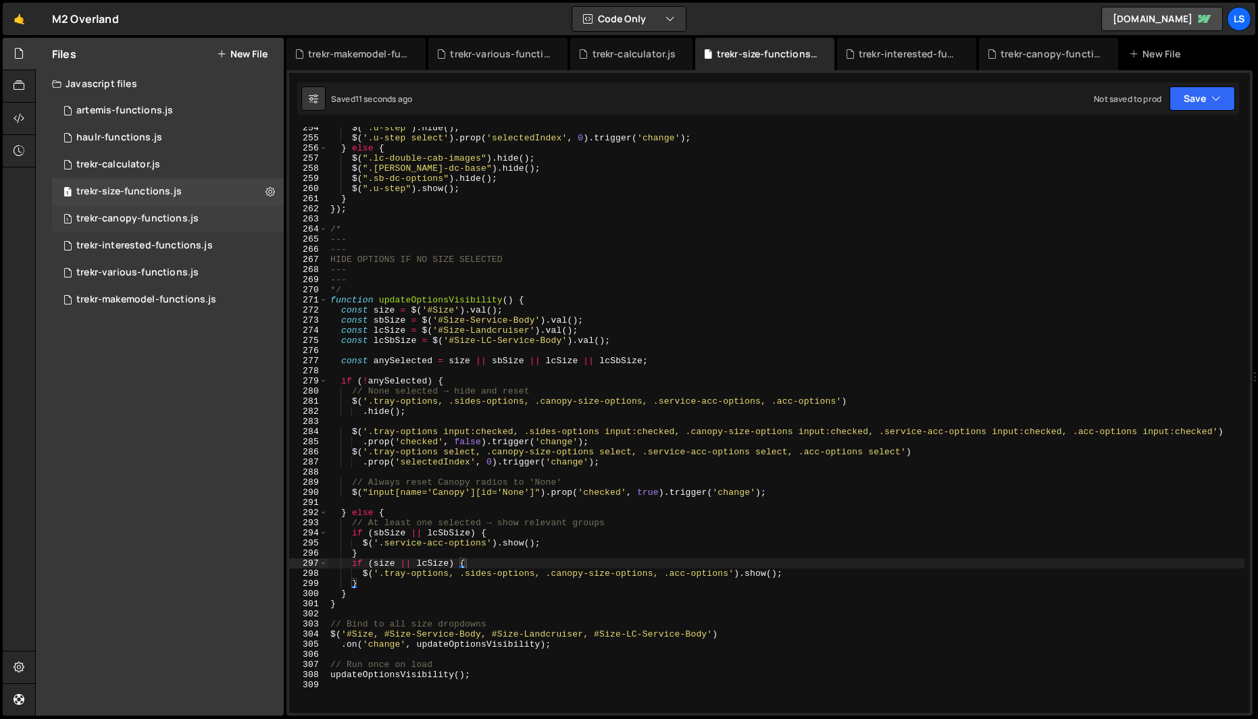
click at [107, 217] on div "trekr-canopy-functions.js" at bounding box center [137, 219] width 122 height 12
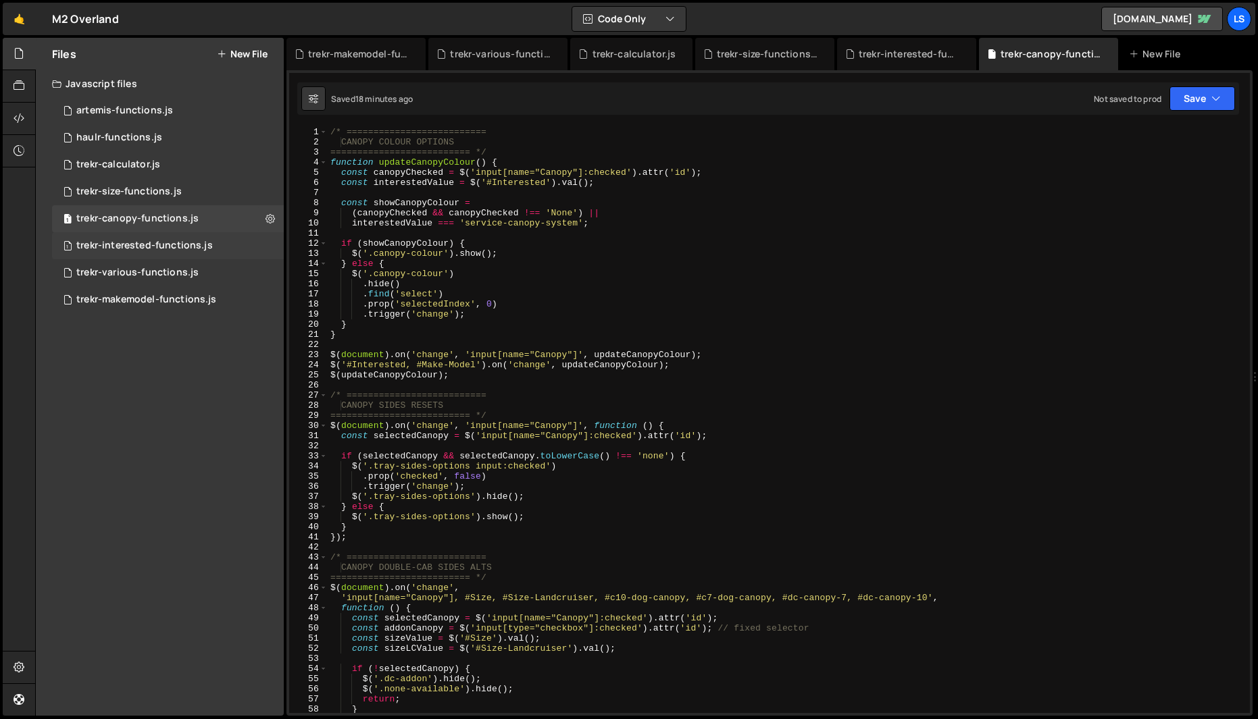
click at [118, 247] on div "trekr-interested-functions.js" at bounding box center [144, 246] width 136 height 12
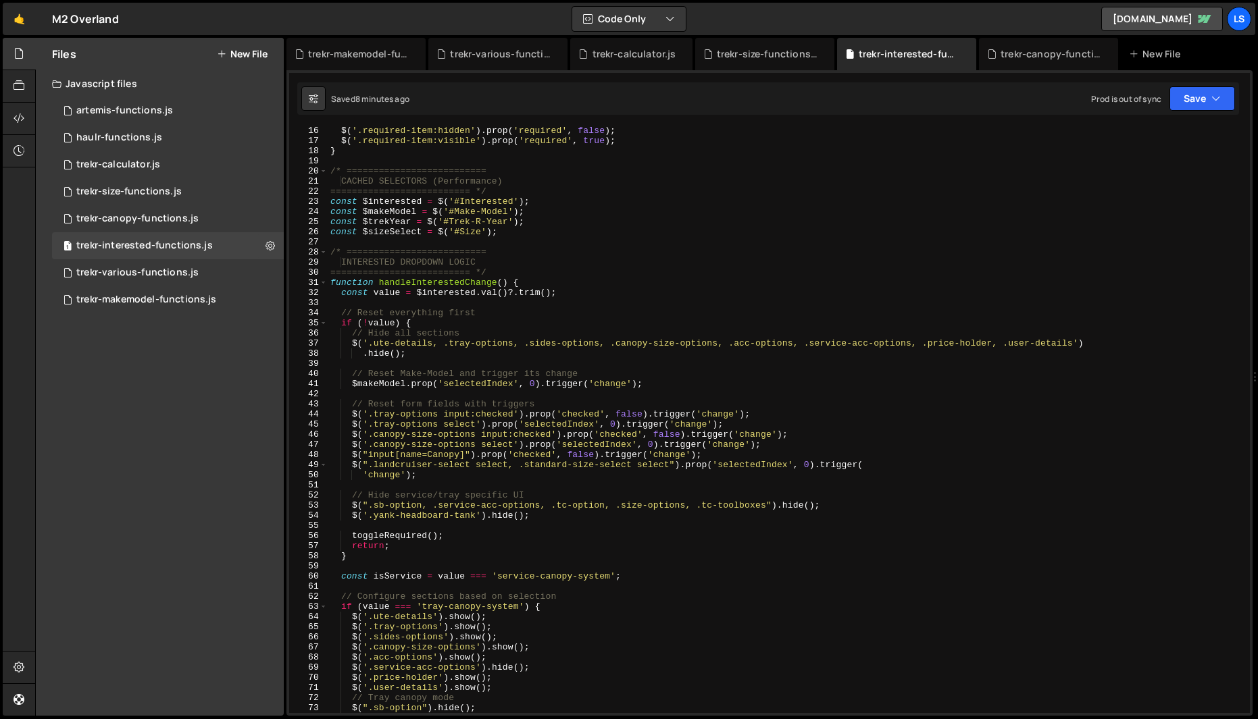
scroll to position [153, 0]
type textarea "function handleInterestedChange() {"
click at [643, 282] on div "$ ( '.required-item:hidden' ) . prop ( 'required' , false ) ; $ ( '.required-it…" at bounding box center [786, 429] width 917 height 607
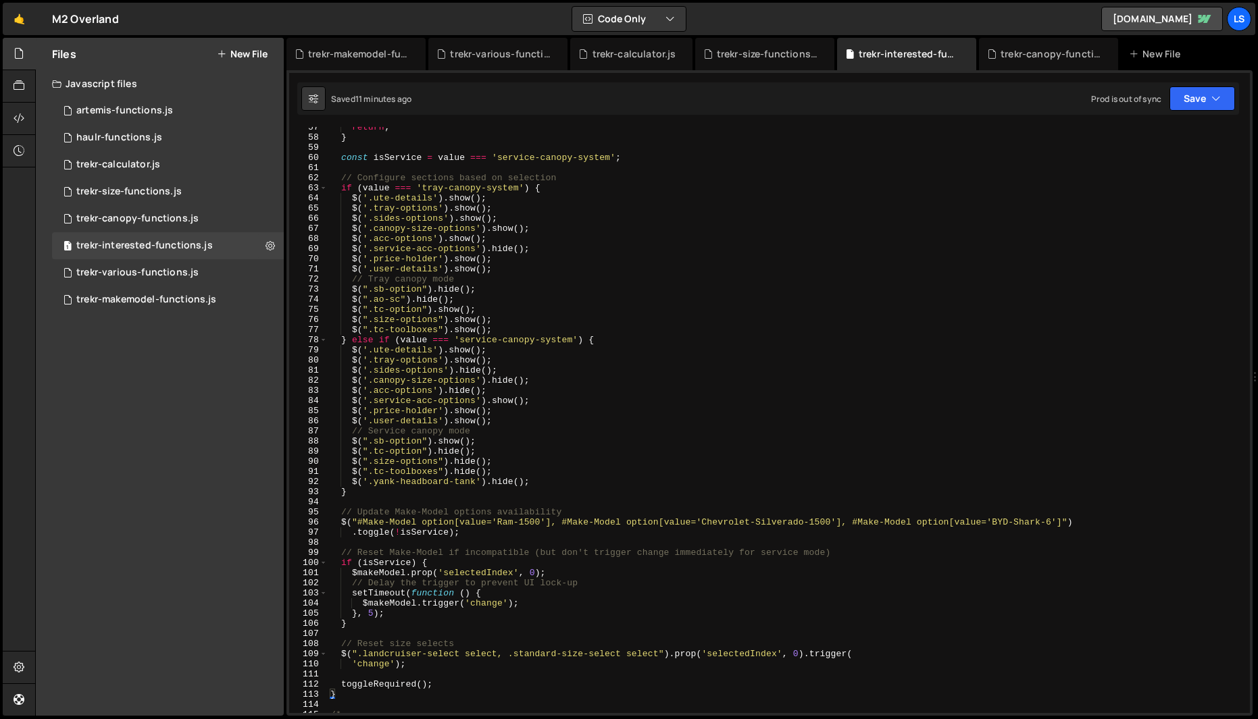
scroll to position [0, 0]
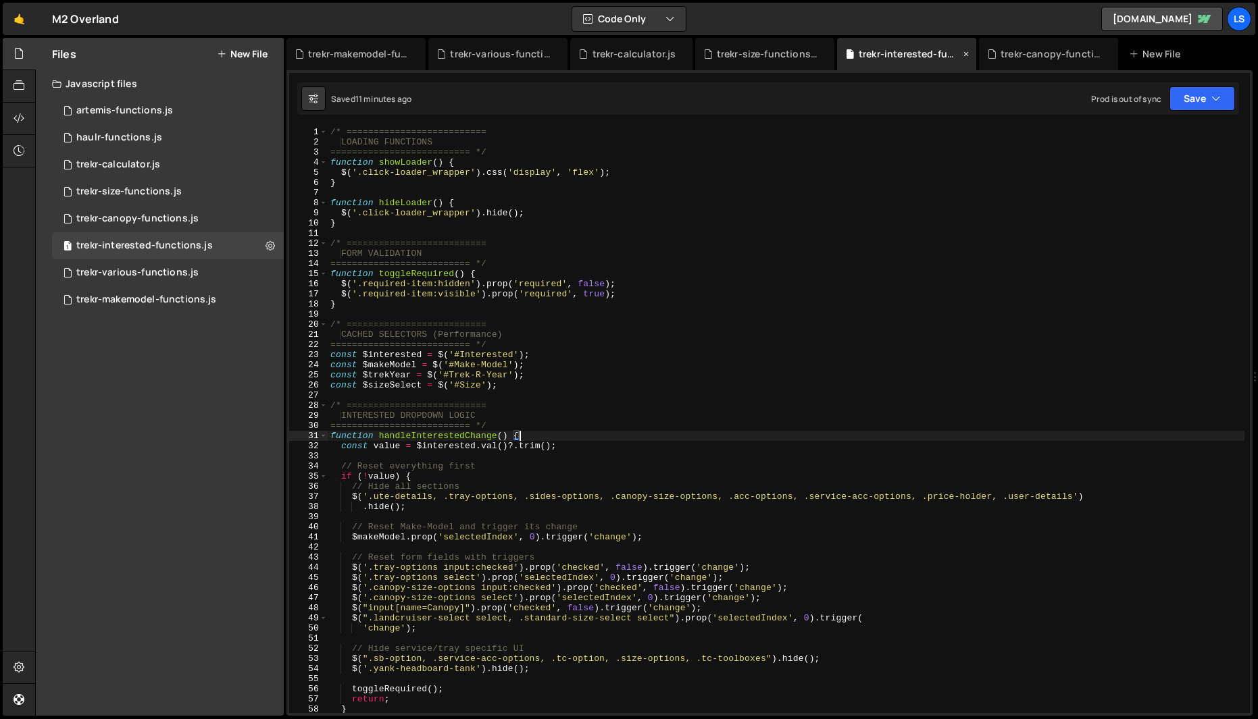
click at [964, 51] on icon at bounding box center [965, 54] width 9 height 14
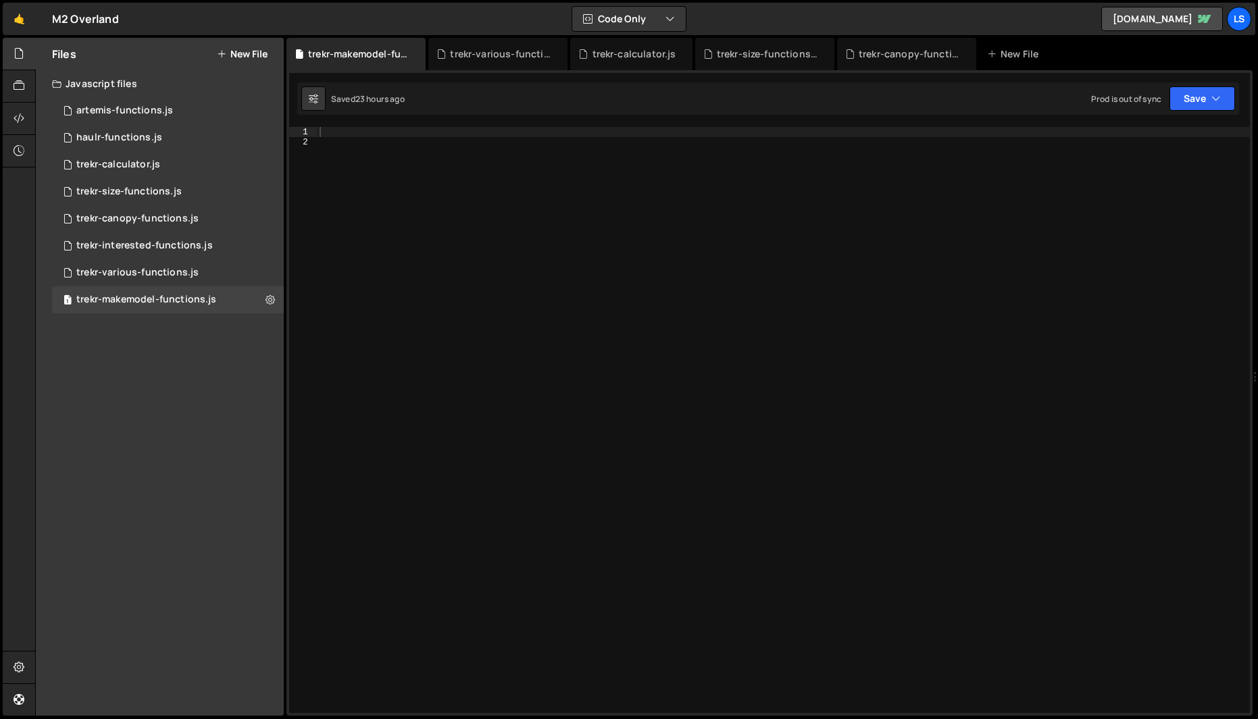
scroll to position [40868, 0]
click at [0, 0] on icon at bounding box center [0, 0] width 0 height 0
drag, startPoint x: 821, startPoint y: 54, endPoint x: 735, endPoint y: 59, distance: 86.6
click at [0, 0] on icon at bounding box center [0, 0] width 0 height 0
click at [679, 53] on icon at bounding box center [681, 54] width 9 height 14
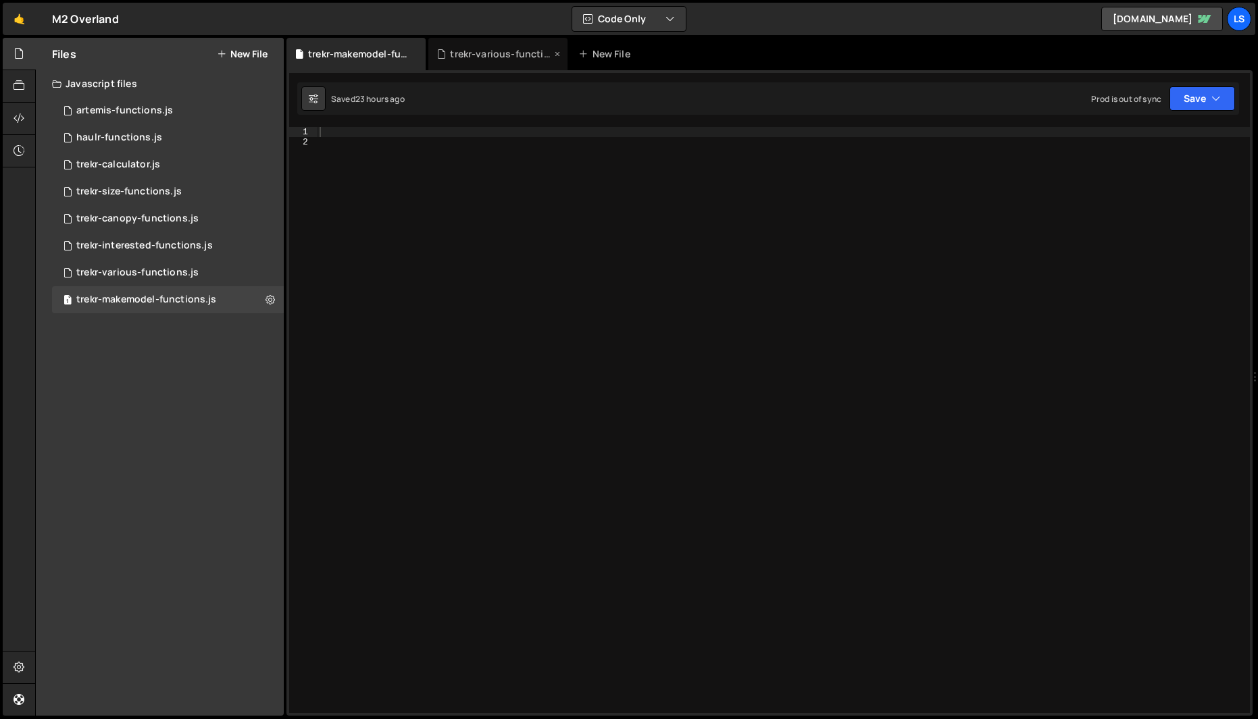
click at [557, 55] on icon at bounding box center [557, 54] width 9 height 14
click at [414, 53] on icon at bounding box center [415, 54] width 9 height 14
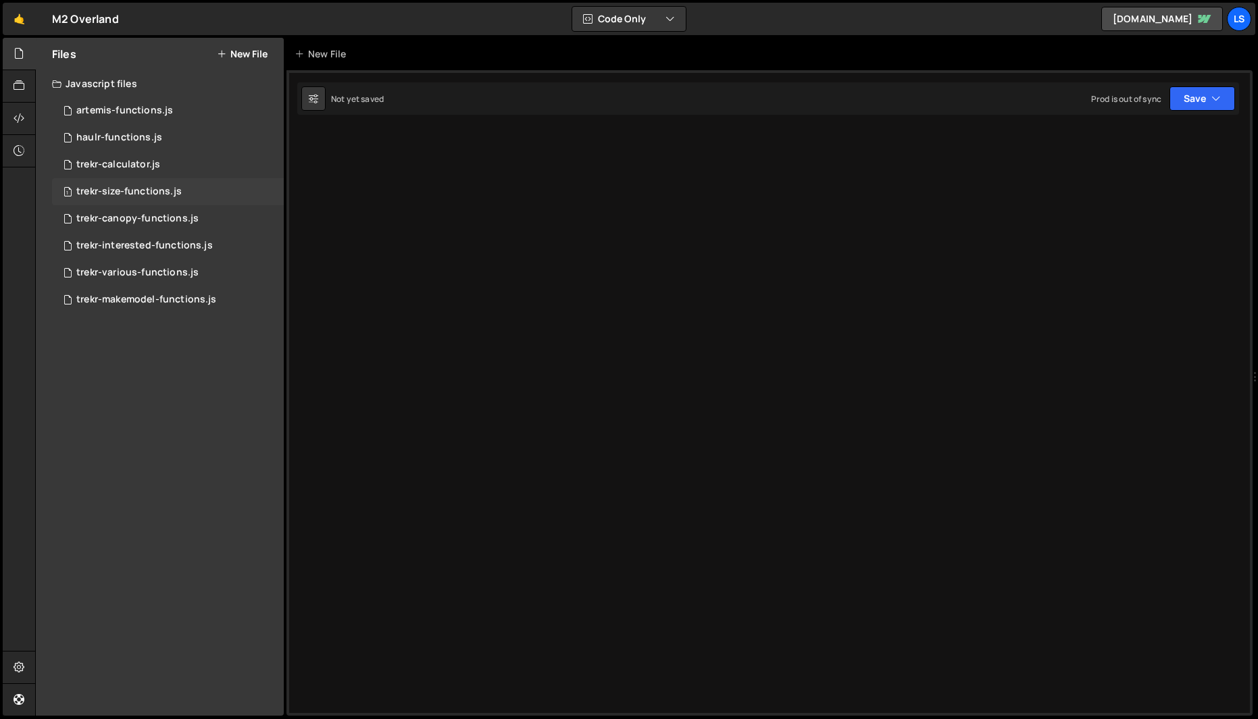
click at [117, 193] on div "trekr-size-functions.js" at bounding box center [128, 192] width 105 height 12
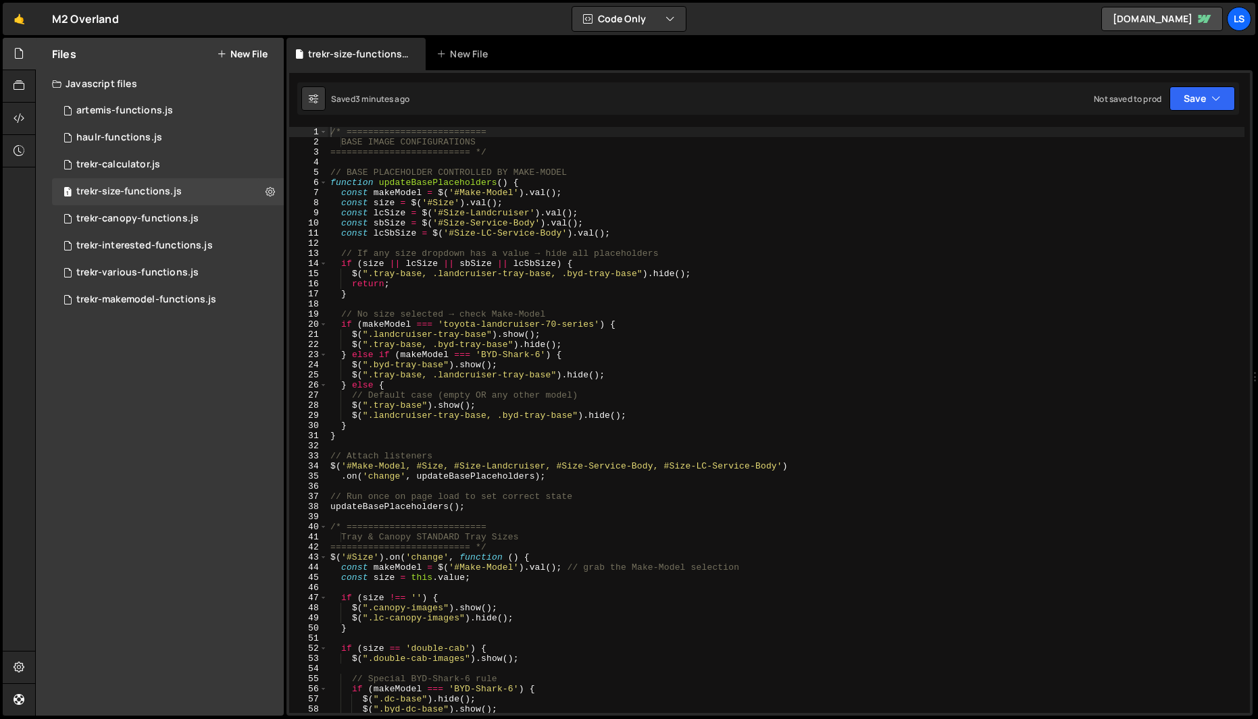
scroll to position [0, 0]
click at [526, 195] on div "/* ========================== BASE IMAGE CONFIGURATIONS =======================…" at bounding box center [786, 430] width 917 height 607
type textarea "updateOptionsVisibility();"
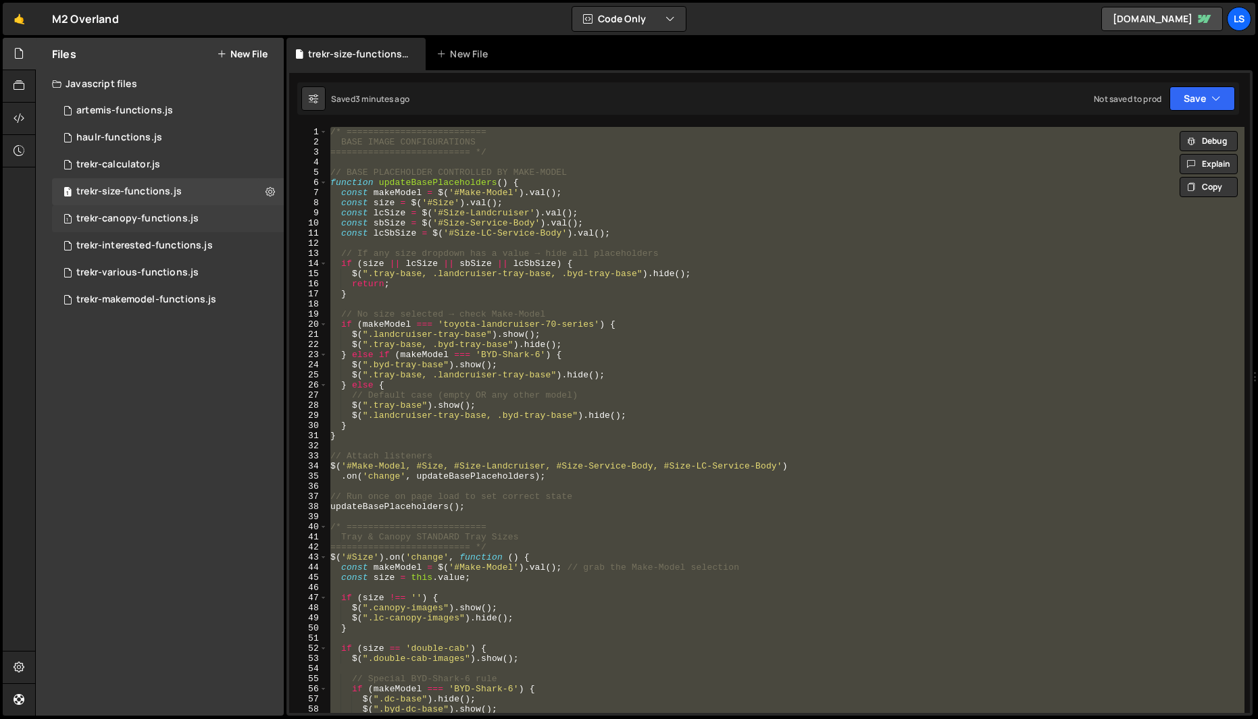
click at [129, 216] on div "trekr-canopy-functions.js" at bounding box center [137, 219] width 122 height 12
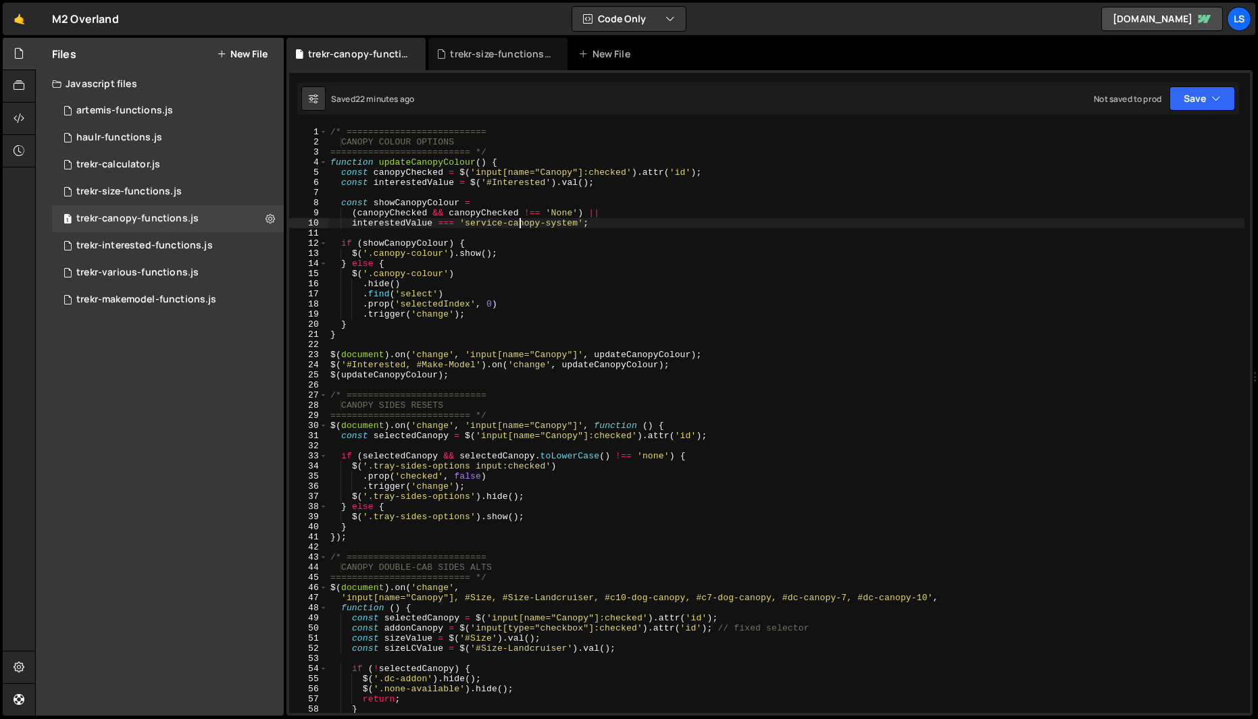
click at [520, 226] on div "/* ========================== CANOPY COLOUR OPTIONS ========================== …" at bounding box center [786, 430] width 917 height 607
type textarea "});"
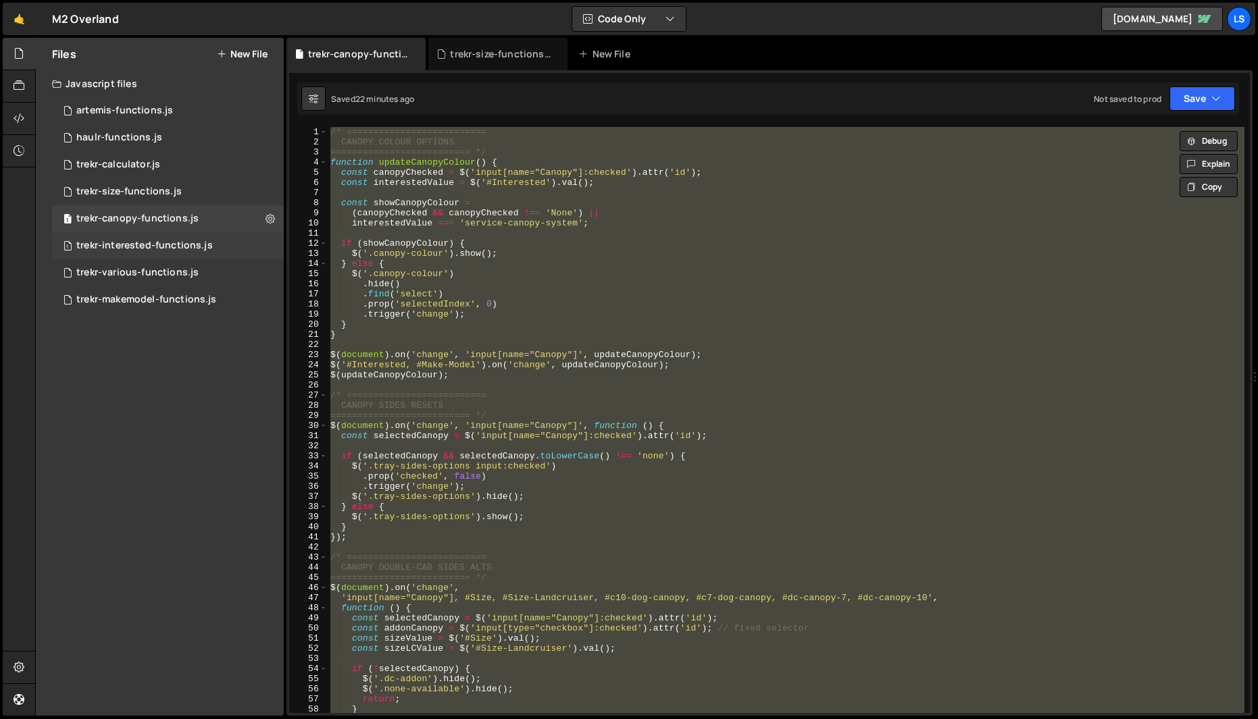
click at [141, 249] on div "trekr-interested-functions.js" at bounding box center [144, 246] width 136 height 12
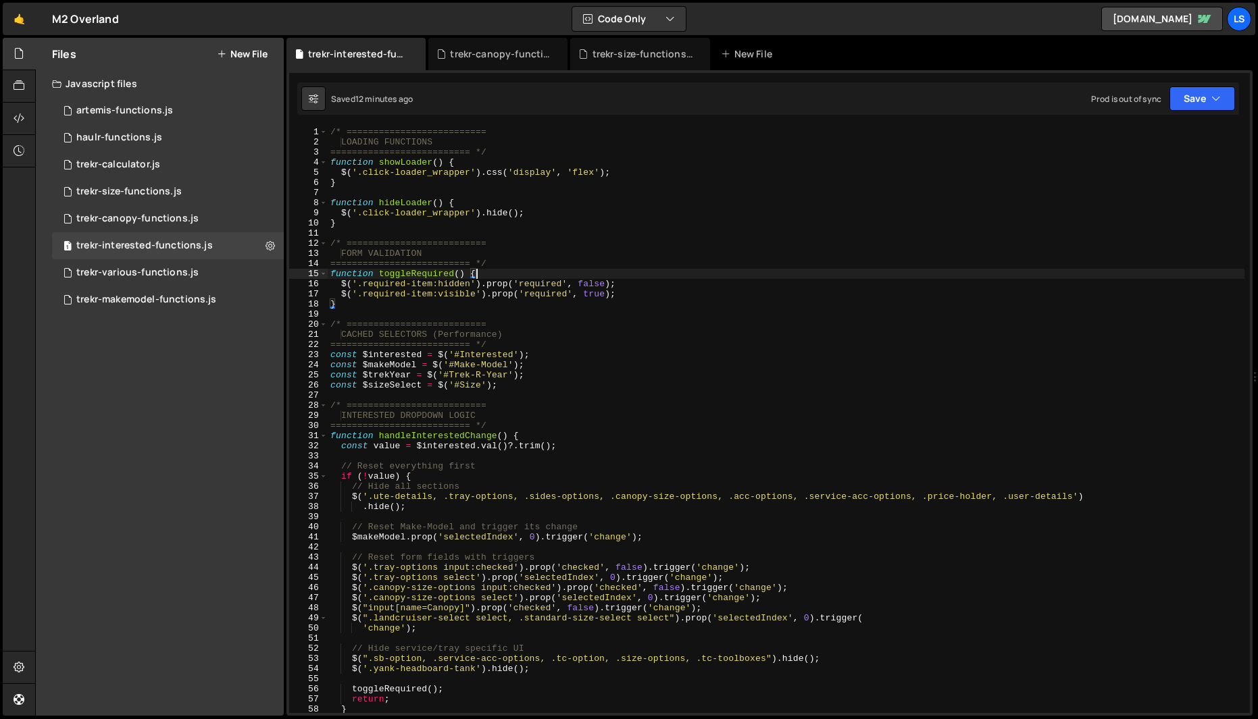
click at [511, 274] on div "/* ========================== LOADING FUNCTIONS ========================== */ f…" at bounding box center [786, 430] width 917 height 607
type textarea "updateConditions();"
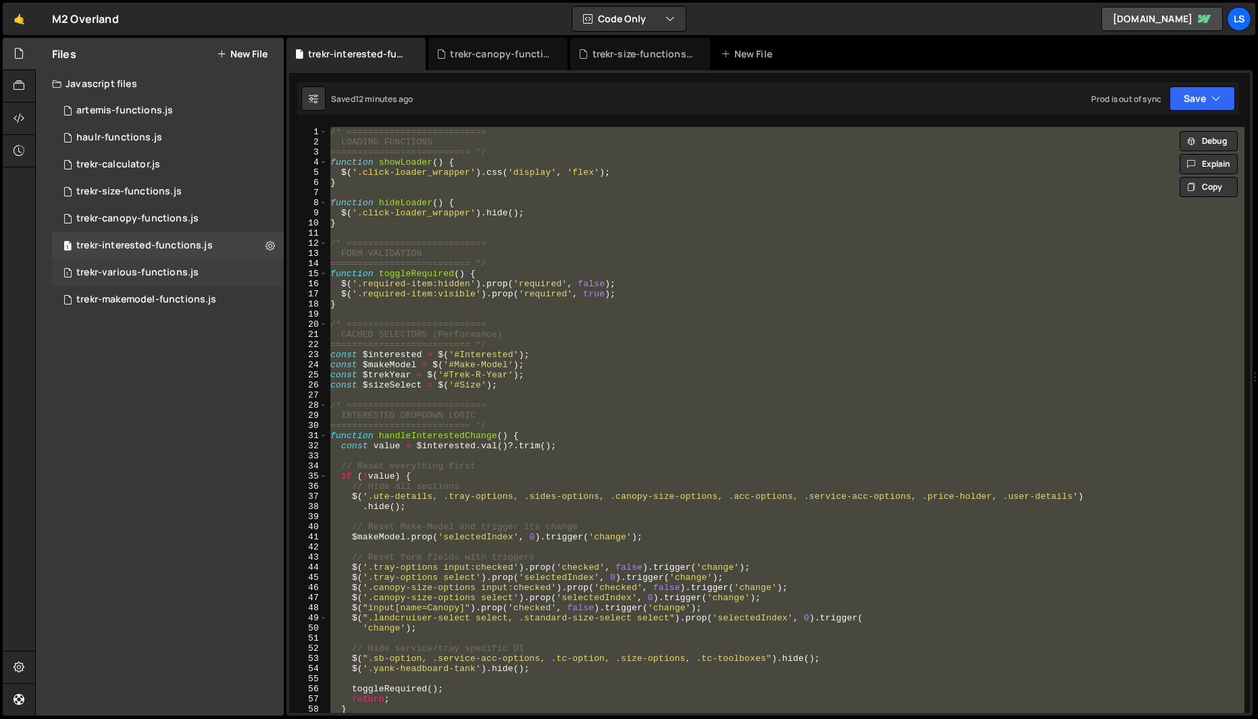
click at [143, 274] on div "trekr-various-functions.js" at bounding box center [137, 273] width 122 height 12
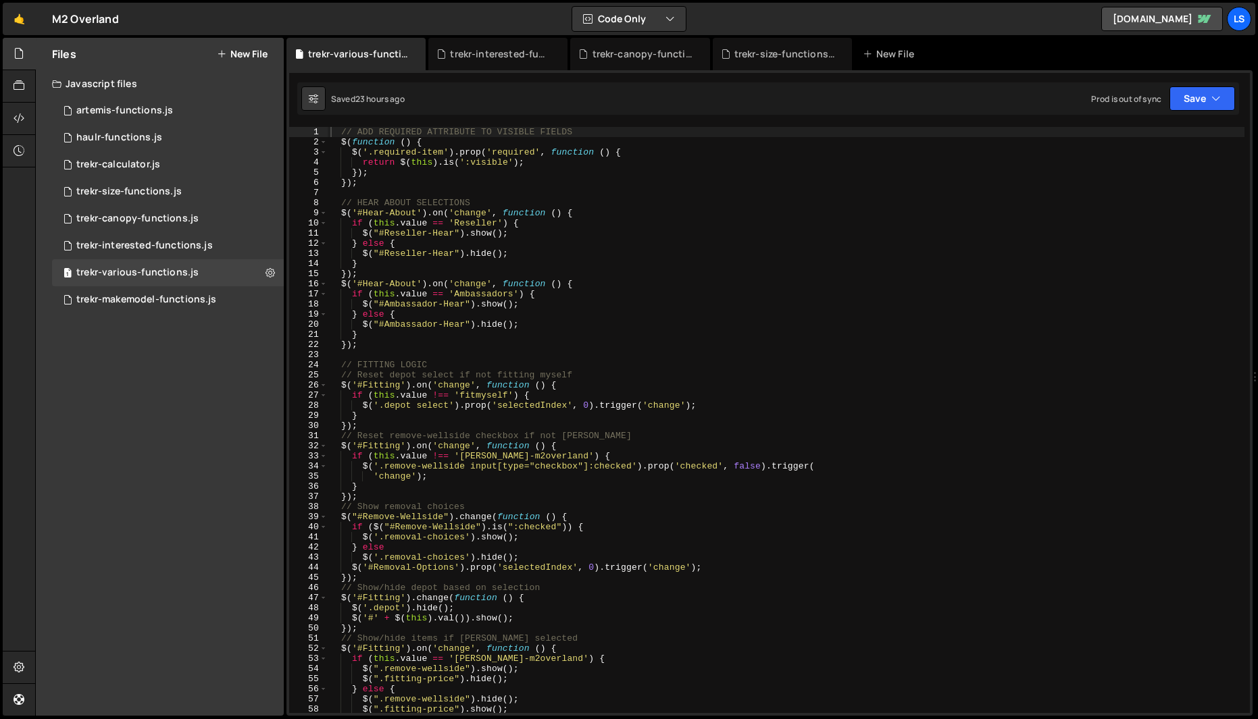
scroll to position [0, 0]
click at [494, 315] on div "// ADD REQUIRED ATTRIBUTE TO VISIBLE FIELDS $ ( function ( ) { $ ( '.required-i…" at bounding box center [786, 430] width 917 height 607
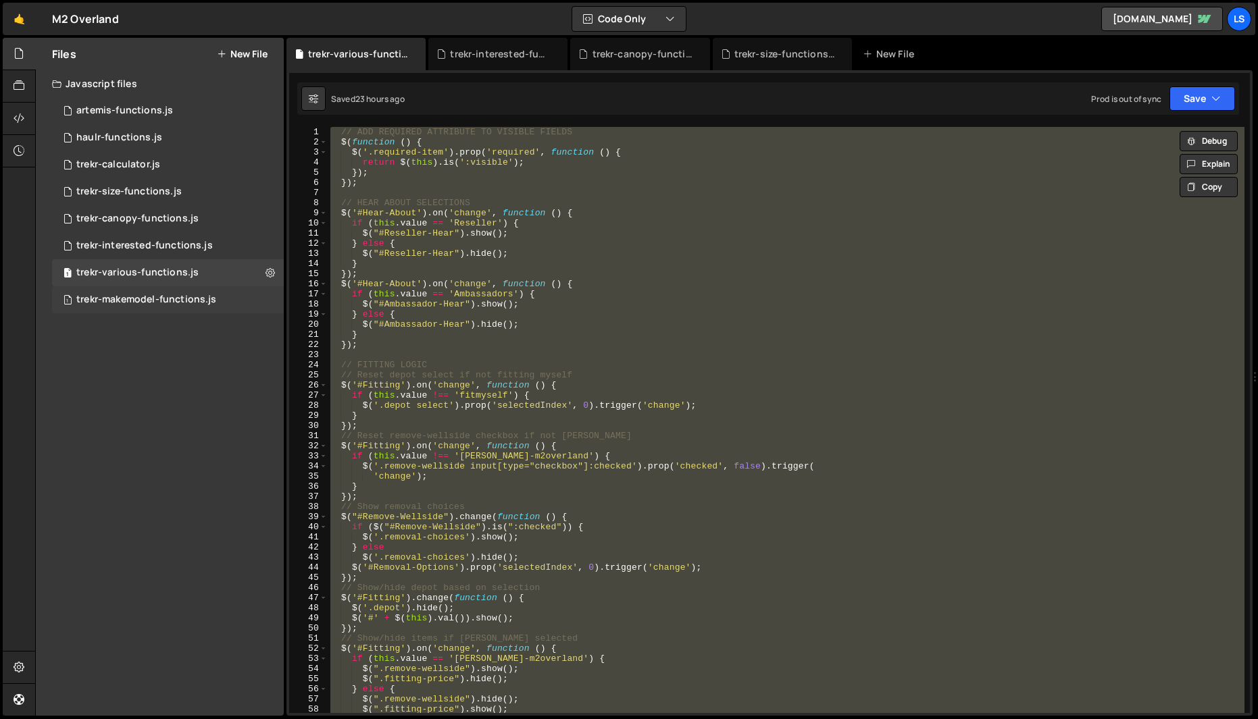
click at [145, 299] on div "trekr-makemodel-functions.js" at bounding box center [146, 300] width 140 height 12
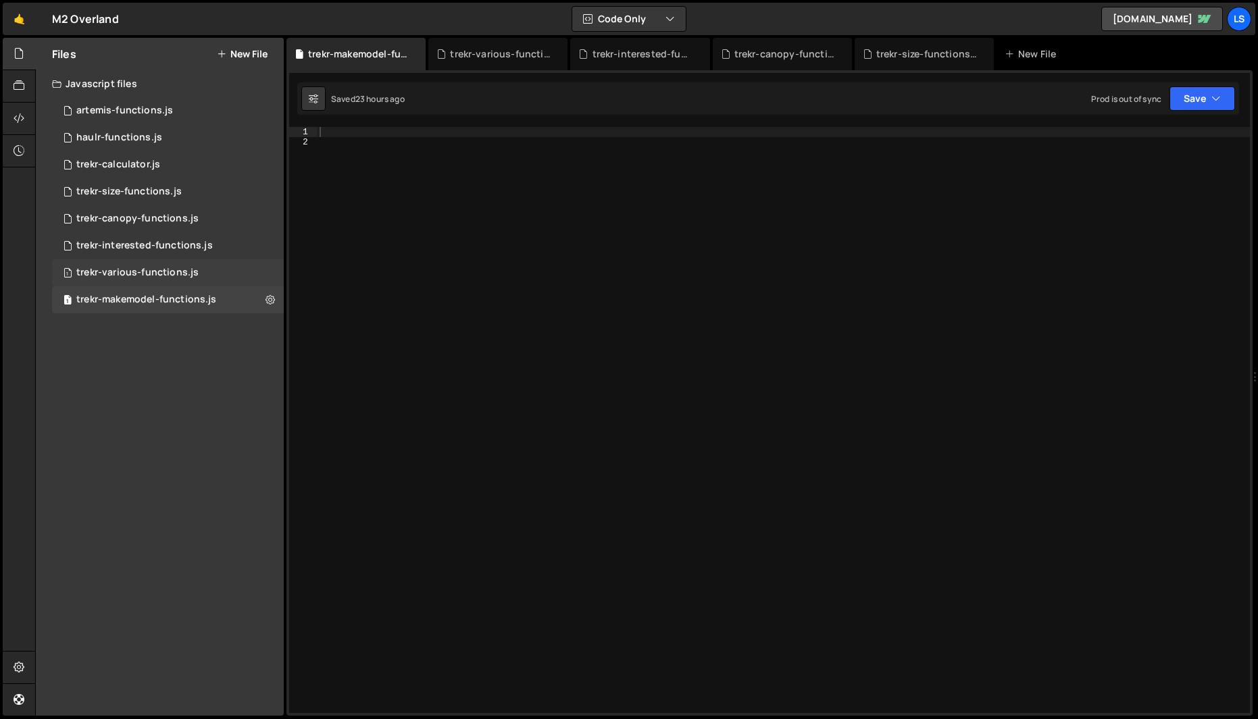
scroll to position [40868, 0]
click at [140, 273] on div "trekr-various-functions.js" at bounding box center [137, 273] width 122 height 12
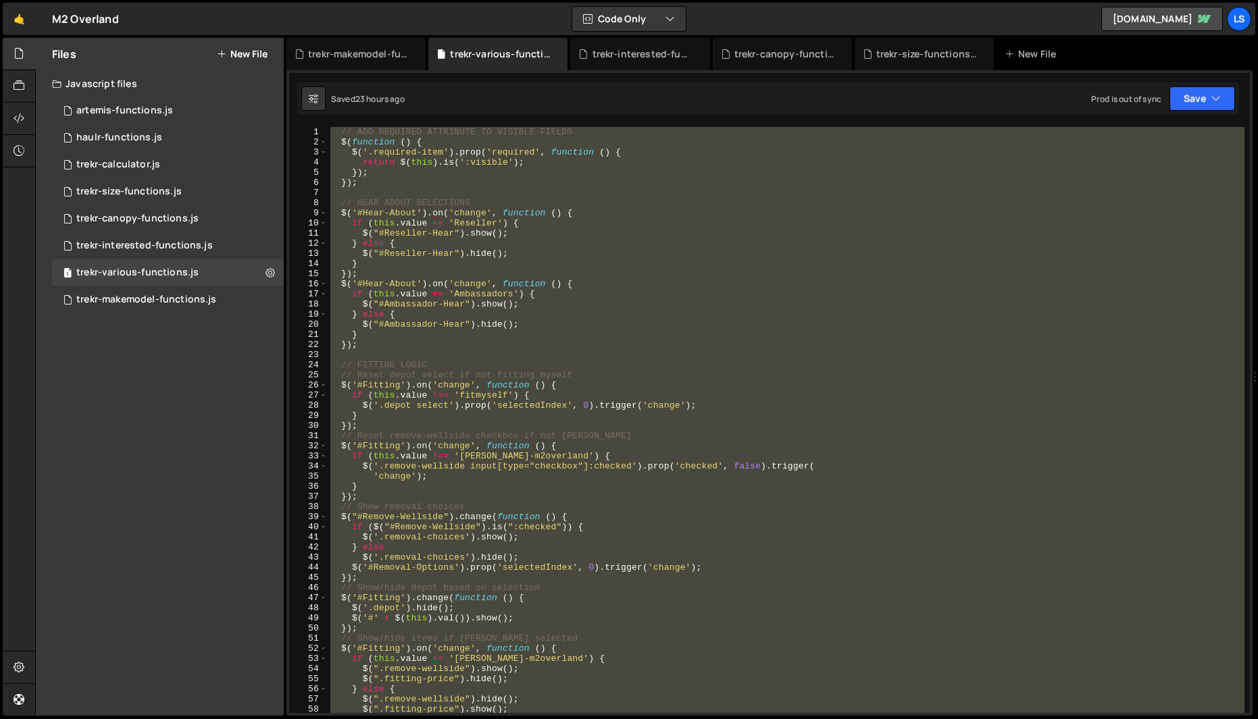
scroll to position [80609, 0]
click at [457, 270] on div "// ADD REQUIRED ATTRIBUTE TO VISIBLE FIELDS $ ( function ( ) { $ ( '.required-i…" at bounding box center [786, 420] width 917 height 586
type textarea "});"
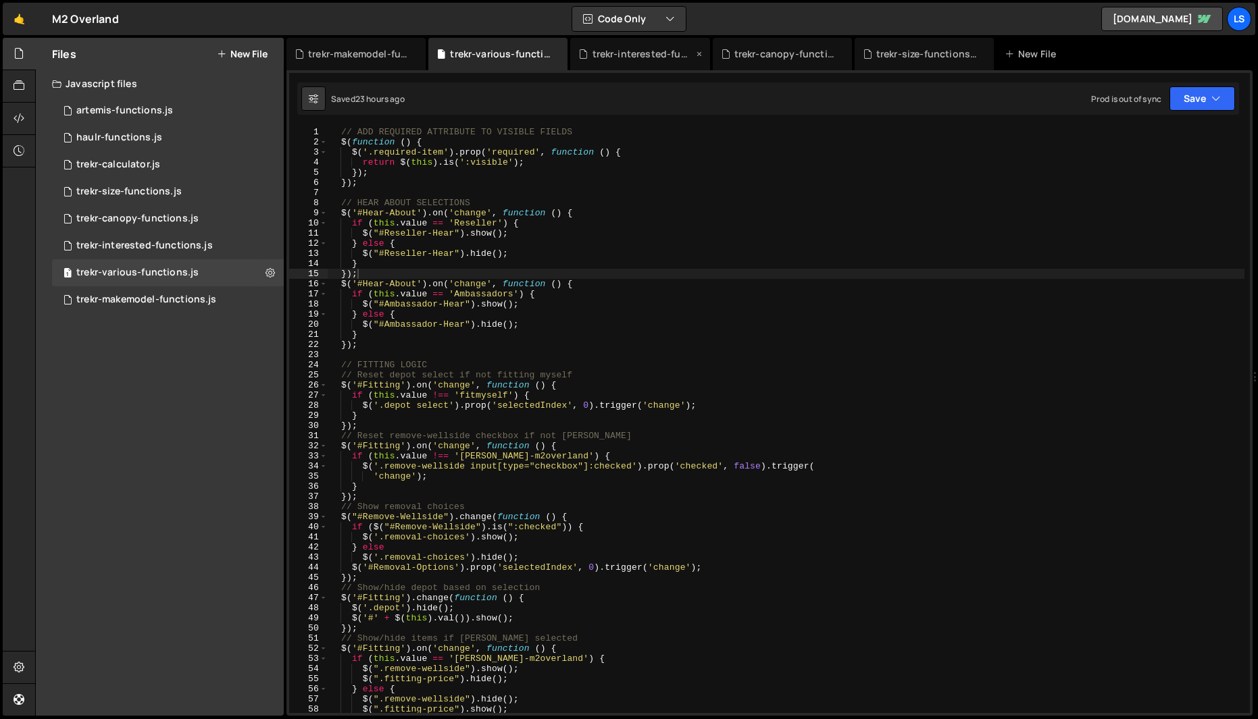
click at [699, 53] on icon at bounding box center [698, 54] width 9 height 14
click at [0, 0] on icon at bounding box center [0, 0] width 0 height 0
drag, startPoint x: 558, startPoint y: 53, endPoint x: 455, endPoint y: 53, distance: 102.7
click at [0, 0] on icon at bounding box center [0, 0] width 0 height 0
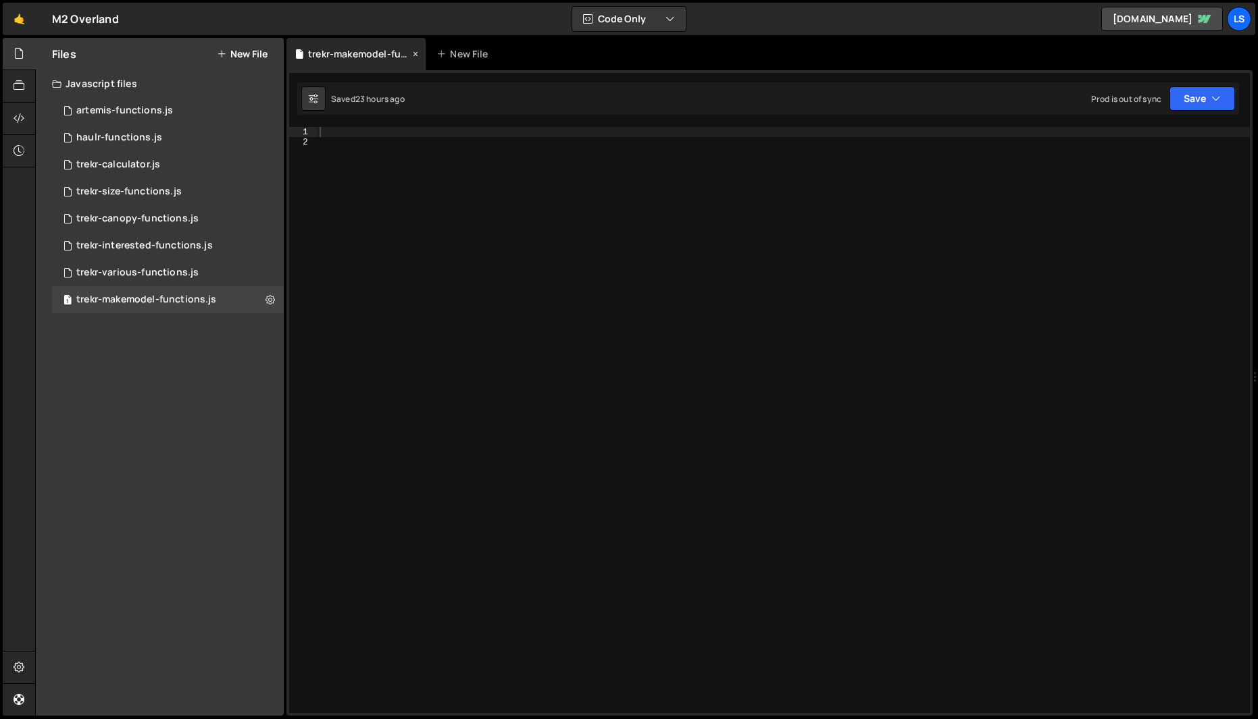
scroll to position [40868, 0]
click at [408, 51] on div "trekr-makemodel-functions.js" at bounding box center [358, 54] width 101 height 14
click at [416, 53] on icon at bounding box center [415, 54] width 9 height 14
